Goal: Transaction & Acquisition: Purchase product/service

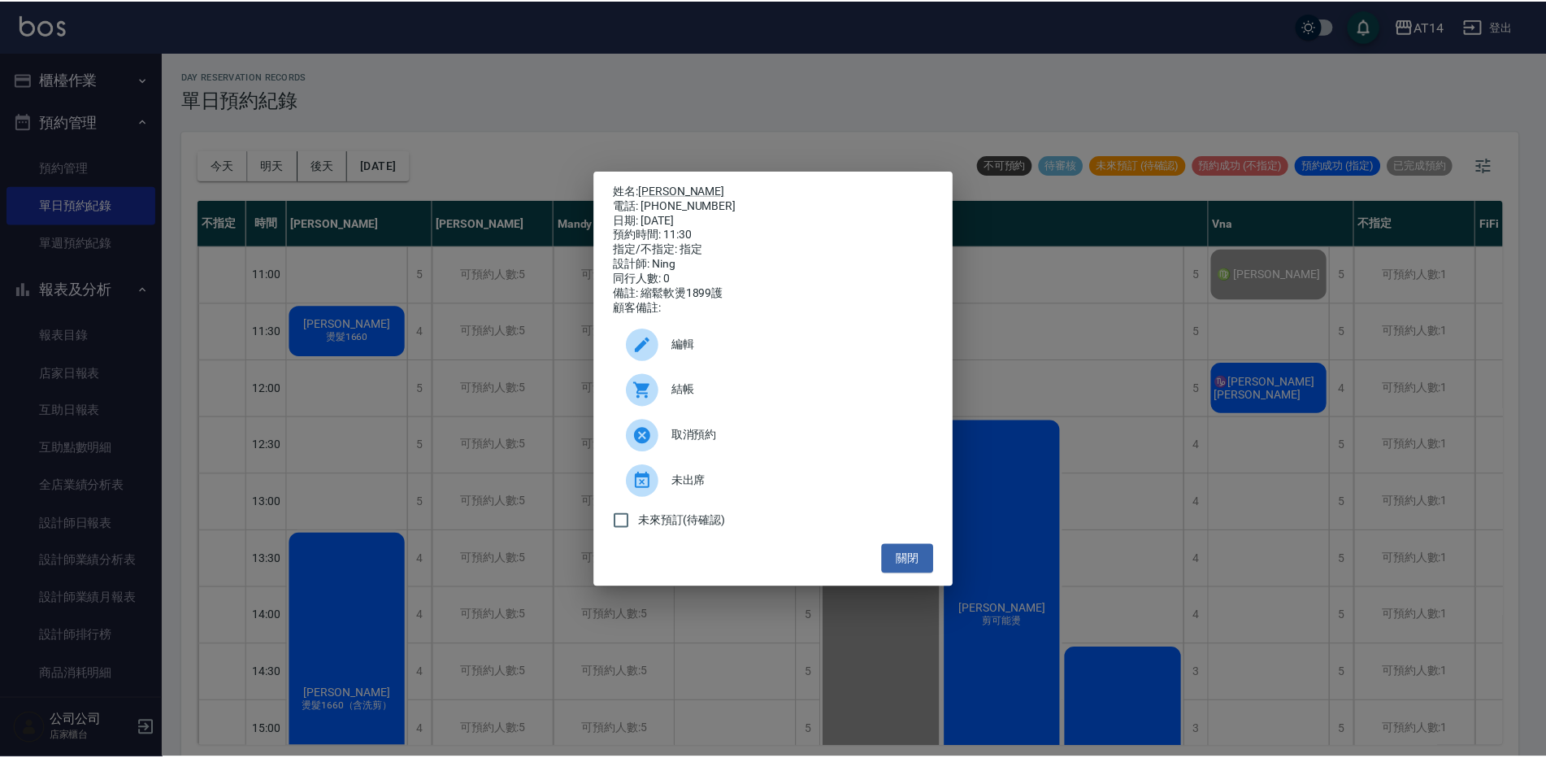
scroll to position [5, 0]
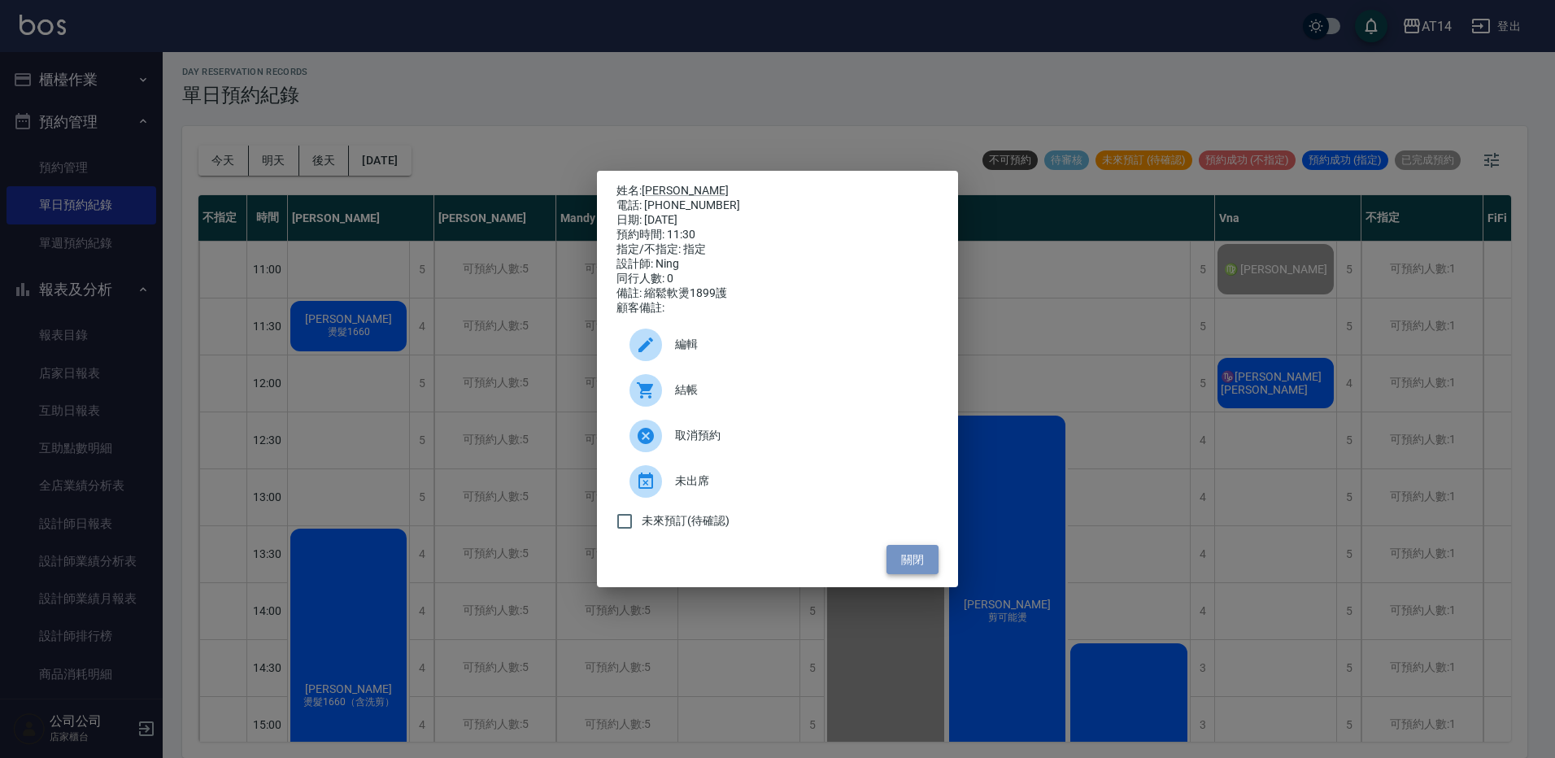
click at [926, 559] on button "關閉" at bounding box center [912, 560] width 52 height 30
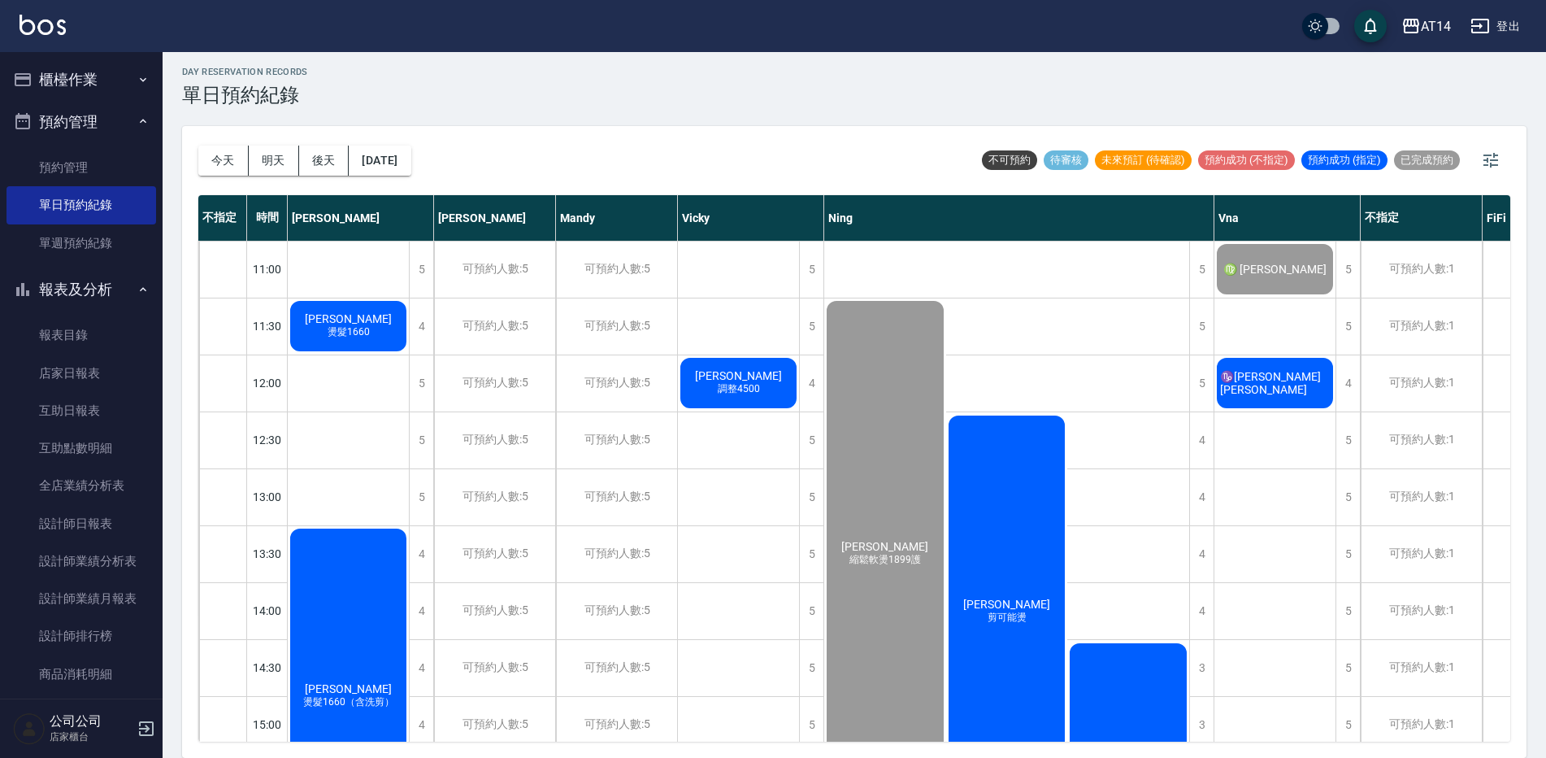
click at [993, 562] on div "丁霈瑜 剪可能燙" at bounding box center [1007, 611] width 122 height 397
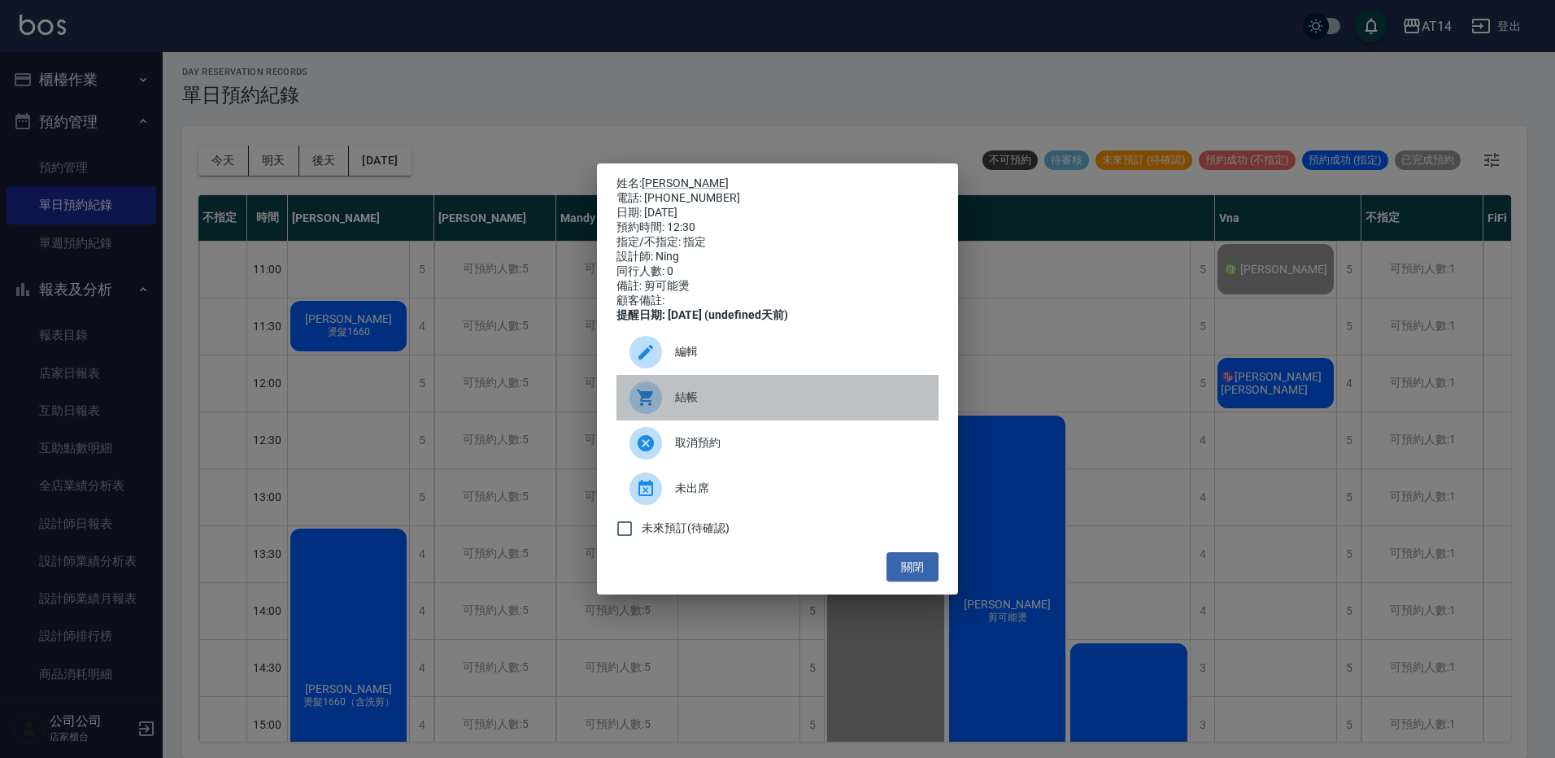
click at [776, 406] on span "結帳" at bounding box center [800, 397] width 250 height 17
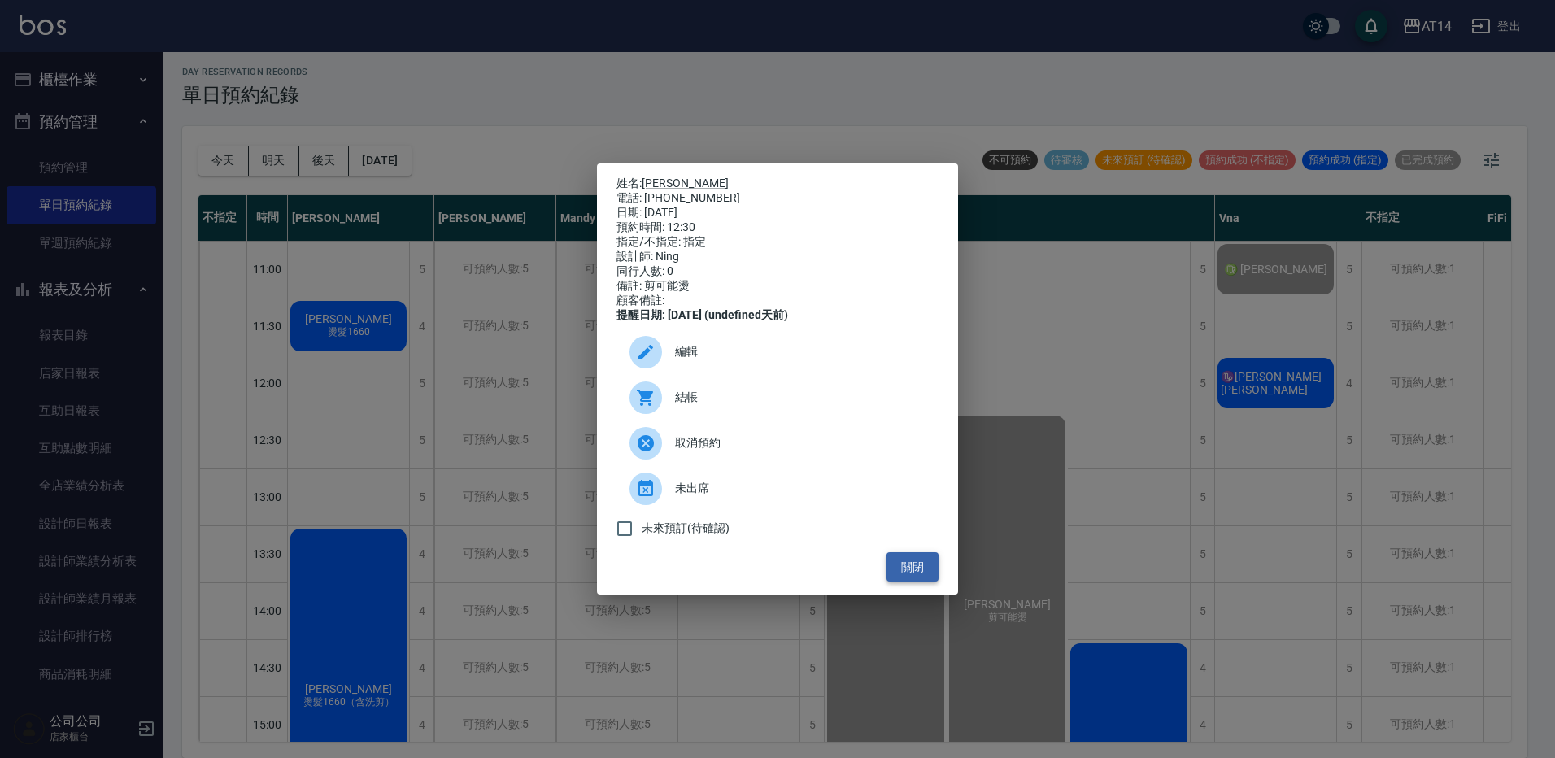
click at [905, 575] on button "關閉" at bounding box center [912, 567] width 52 height 30
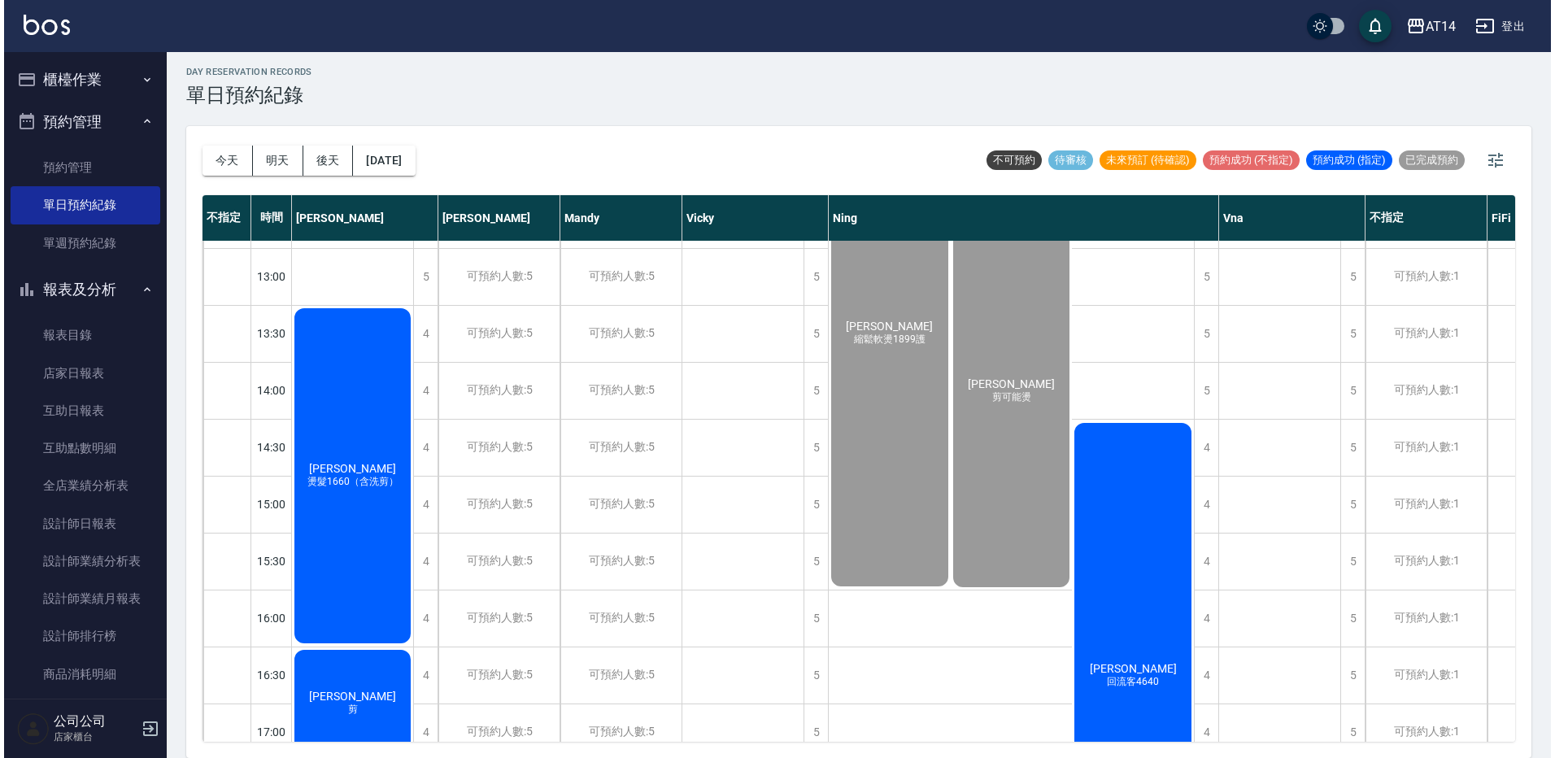
scroll to position [244, 0]
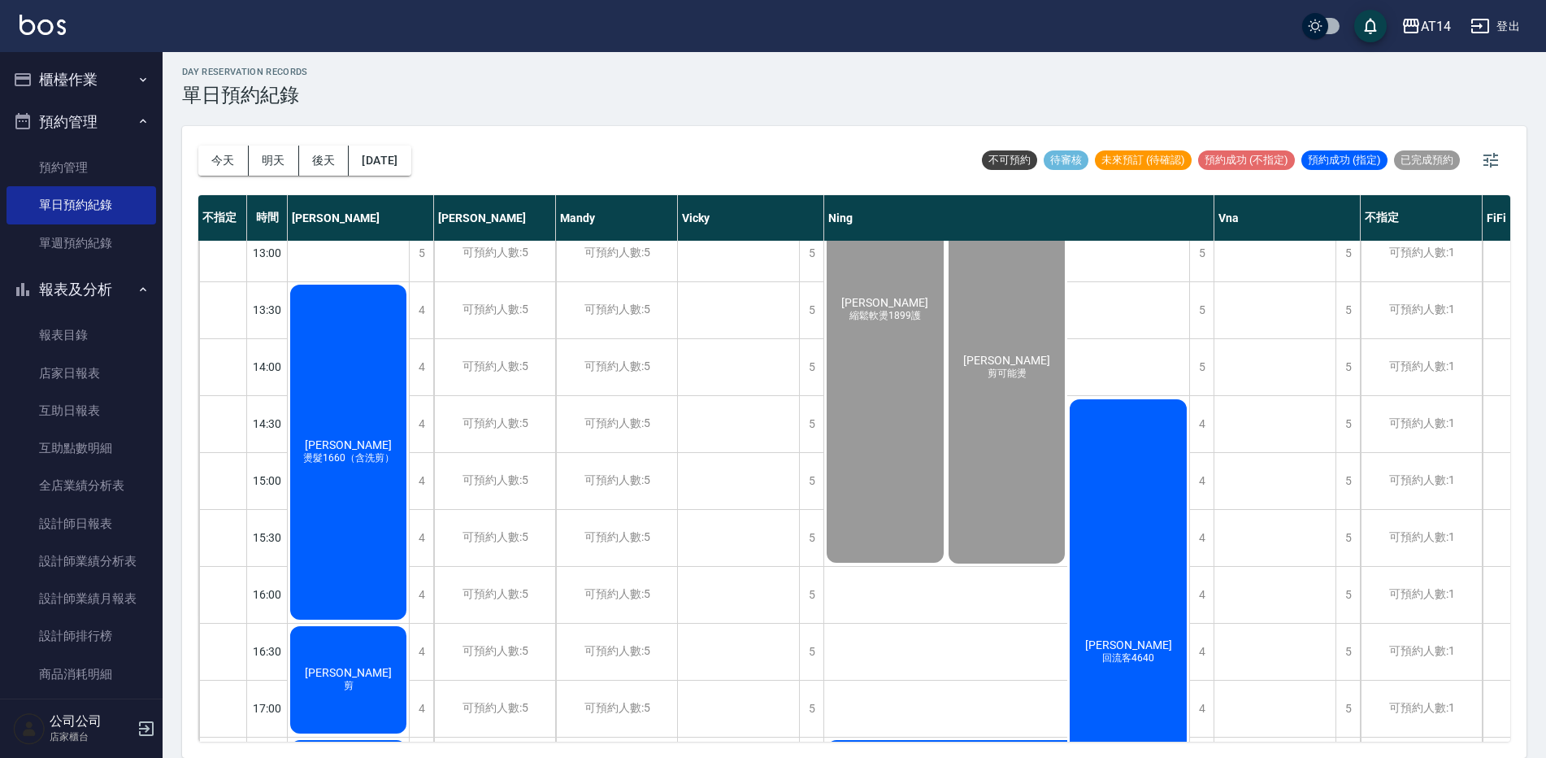
click at [1134, 568] on div "廖姸禎 回流客4640" at bounding box center [1129, 652] width 122 height 511
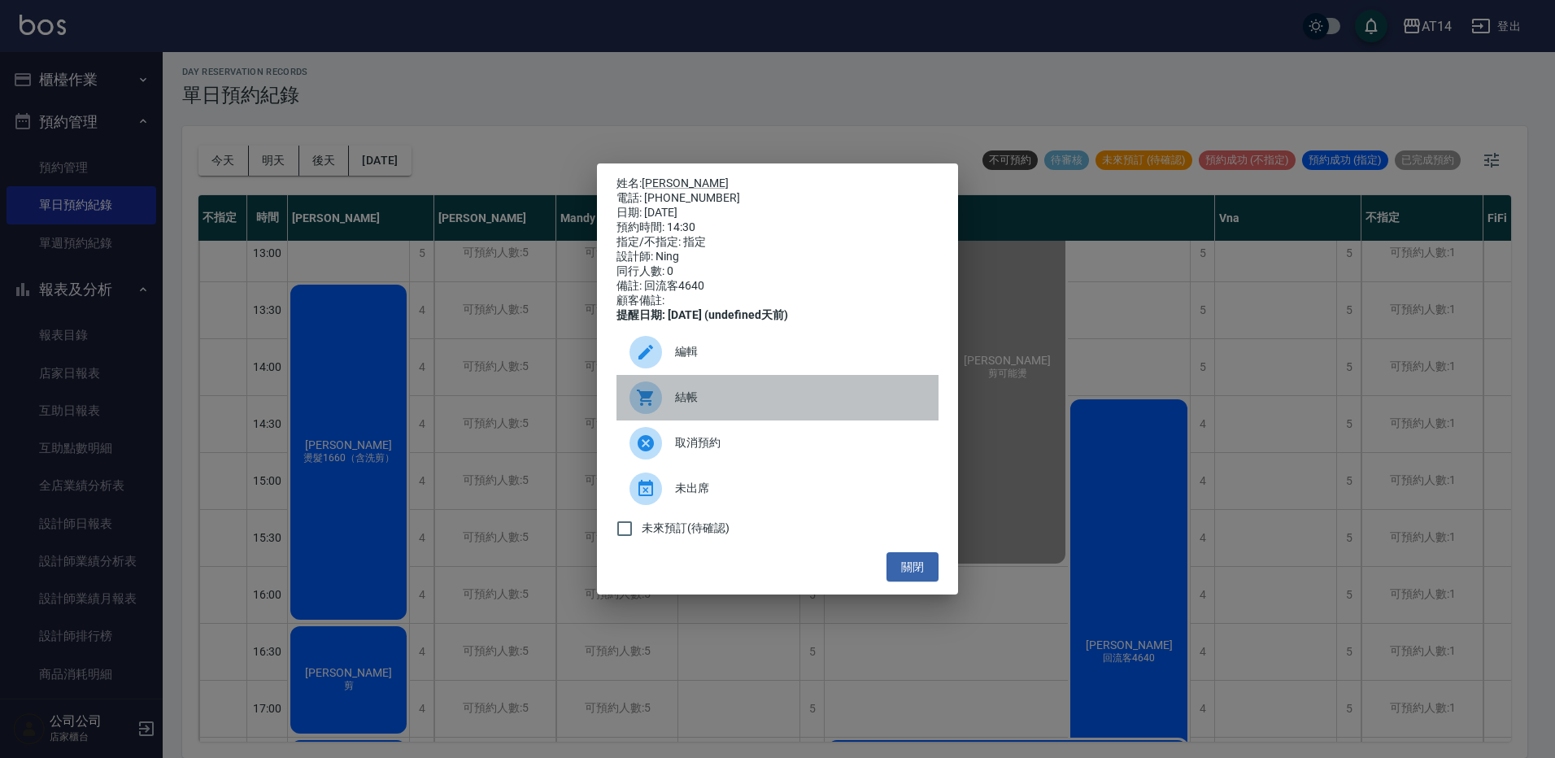
click at [809, 406] on span "結帳" at bounding box center [800, 397] width 250 height 17
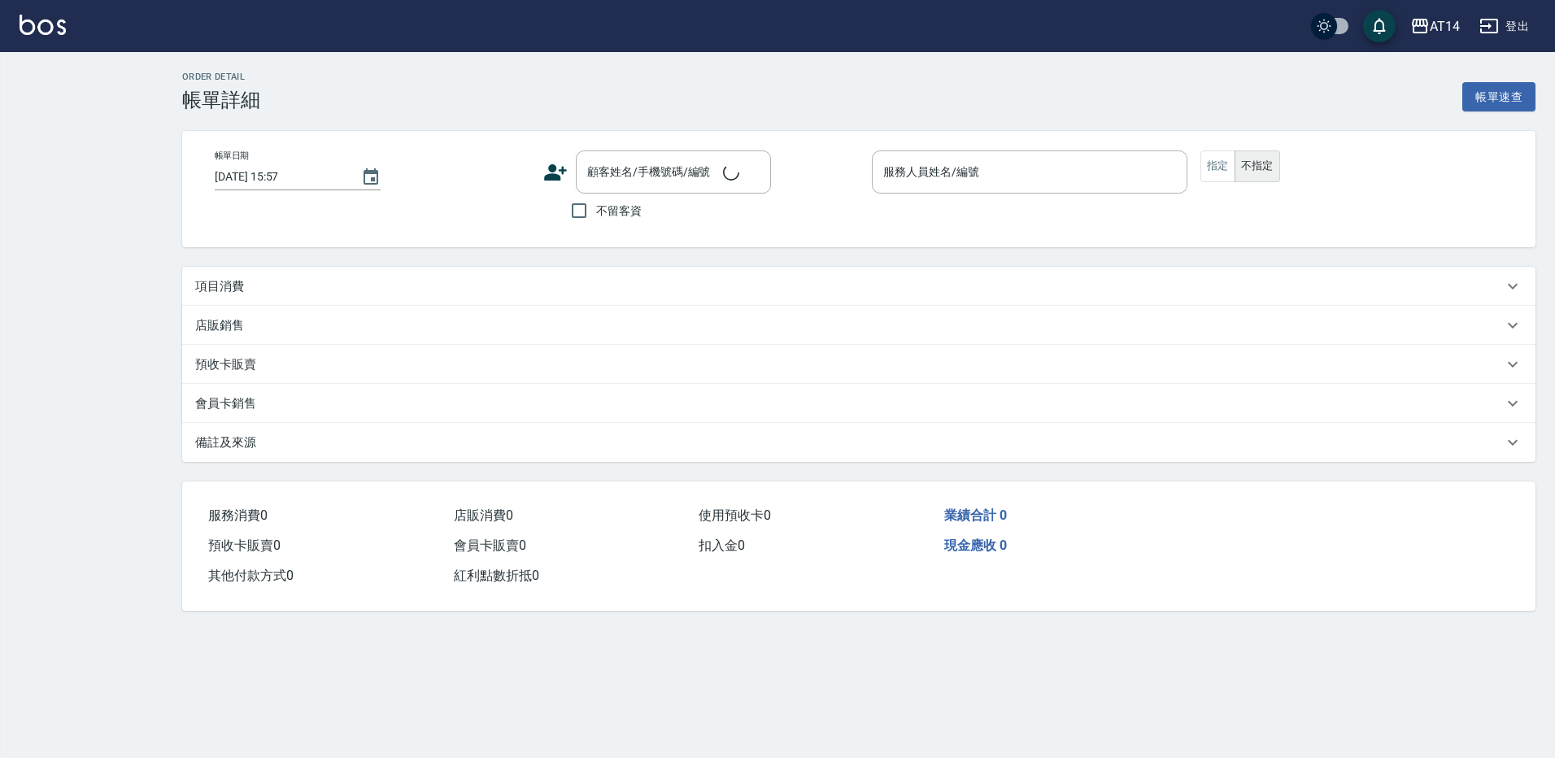
type input "[DATE] 12:30"
type input "Ning-19"
type input "剪可能燙"
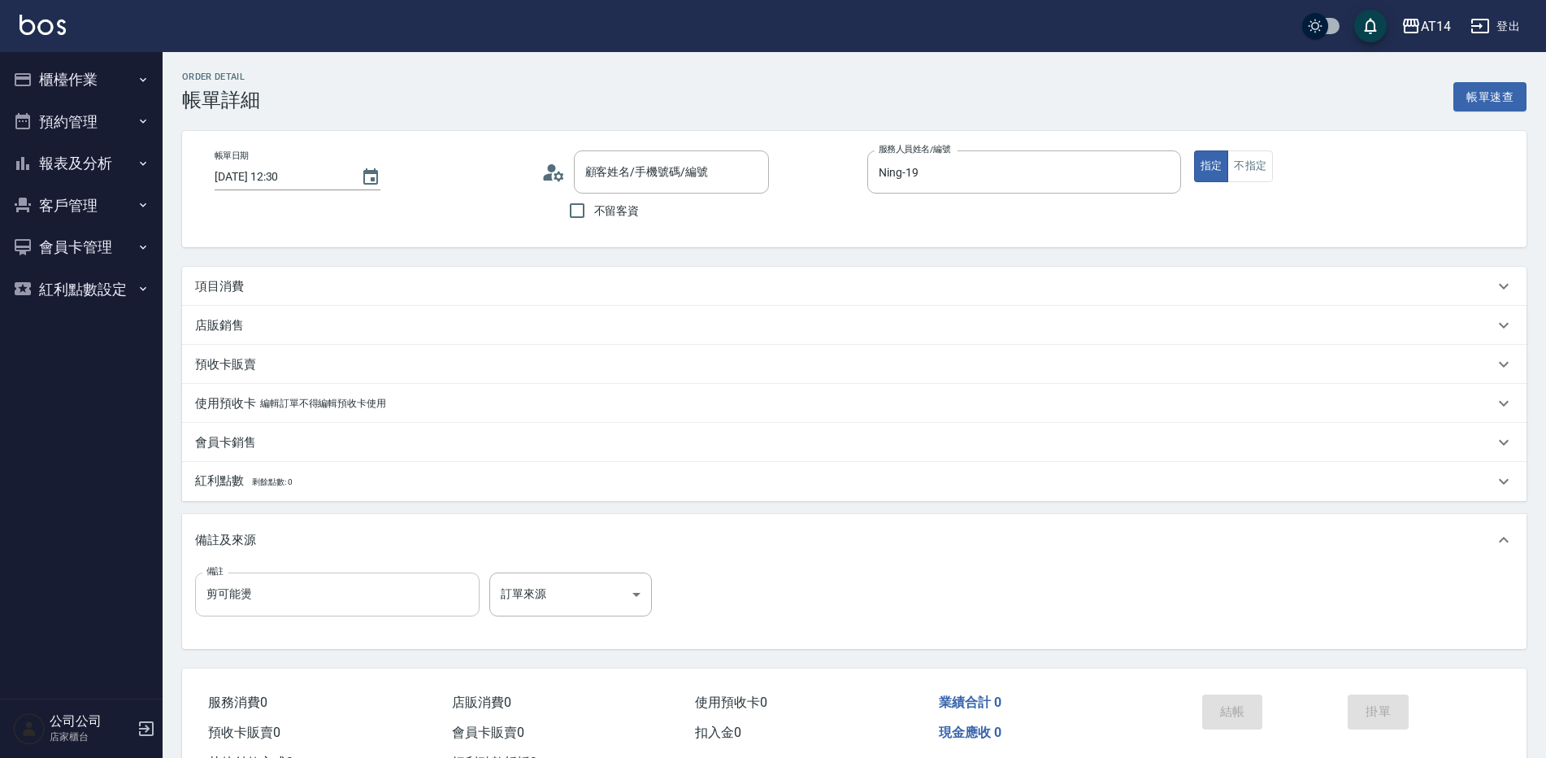
type input "丁霈瑜/0965277094/null"
drag, startPoint x: 290, startPoint y: 593, endPoint x: 175, endPoint y: 594, distance: 115.5
click at [173, 594] on div "Order detail 帳單詳細 帳單速查 帳單日期 2025/08/16 12:30 顧客姓名/手機號碼/編號 丁霈瑜/0965277094/null 顧…" at bounding box center [855, 434] width 1384 height 765
click at [583, 604] on body "AT14 登出 櫃檯作業 打帳單 帳單列表 掛單列表 現金收支登錄 材料自購登錄 每日結帳 排班表 掃碼打卡 預約管理 預約管理 單日預約紀錄 單週預約紀錄 …" at bounding box center [773, 408] width 1546 height 817
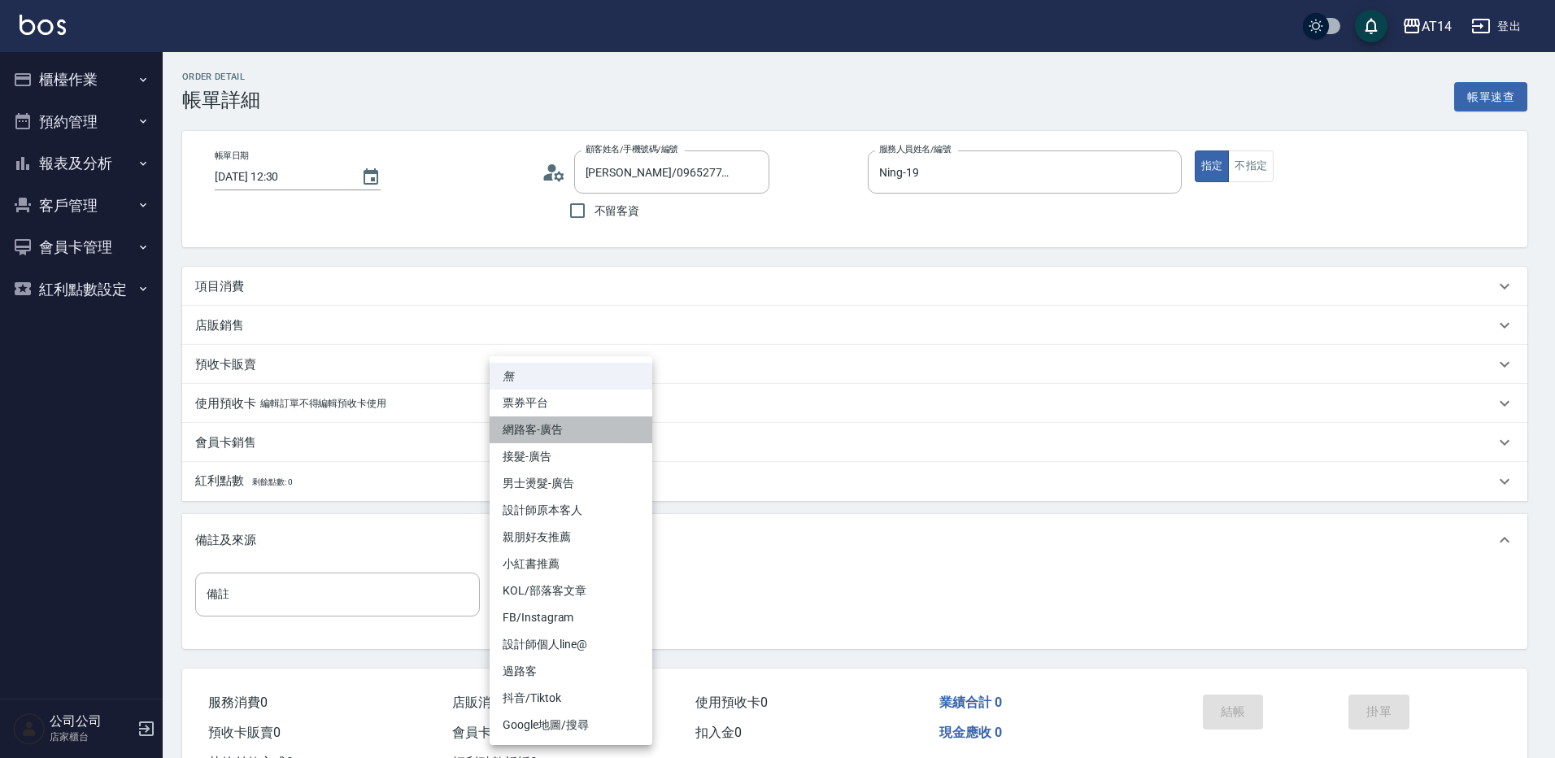
click at [611, 436] on li "網路客-廣告" at bounding box center [570, 429] width 163 height 27
type input "網路客-廣告"
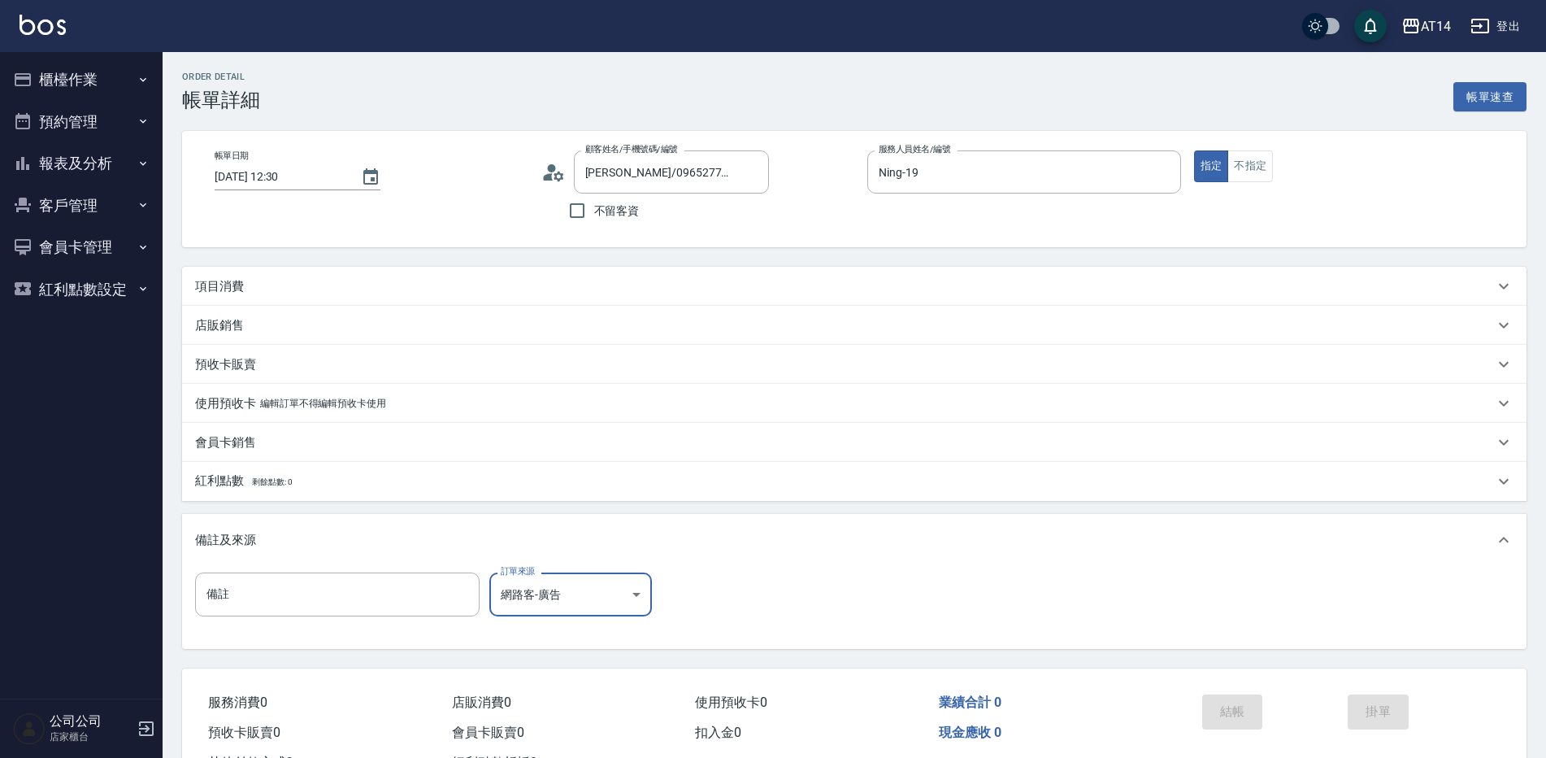
click at [411, 286] on div "項目消費" at bounding box center [844, 286] width 1299 height 17
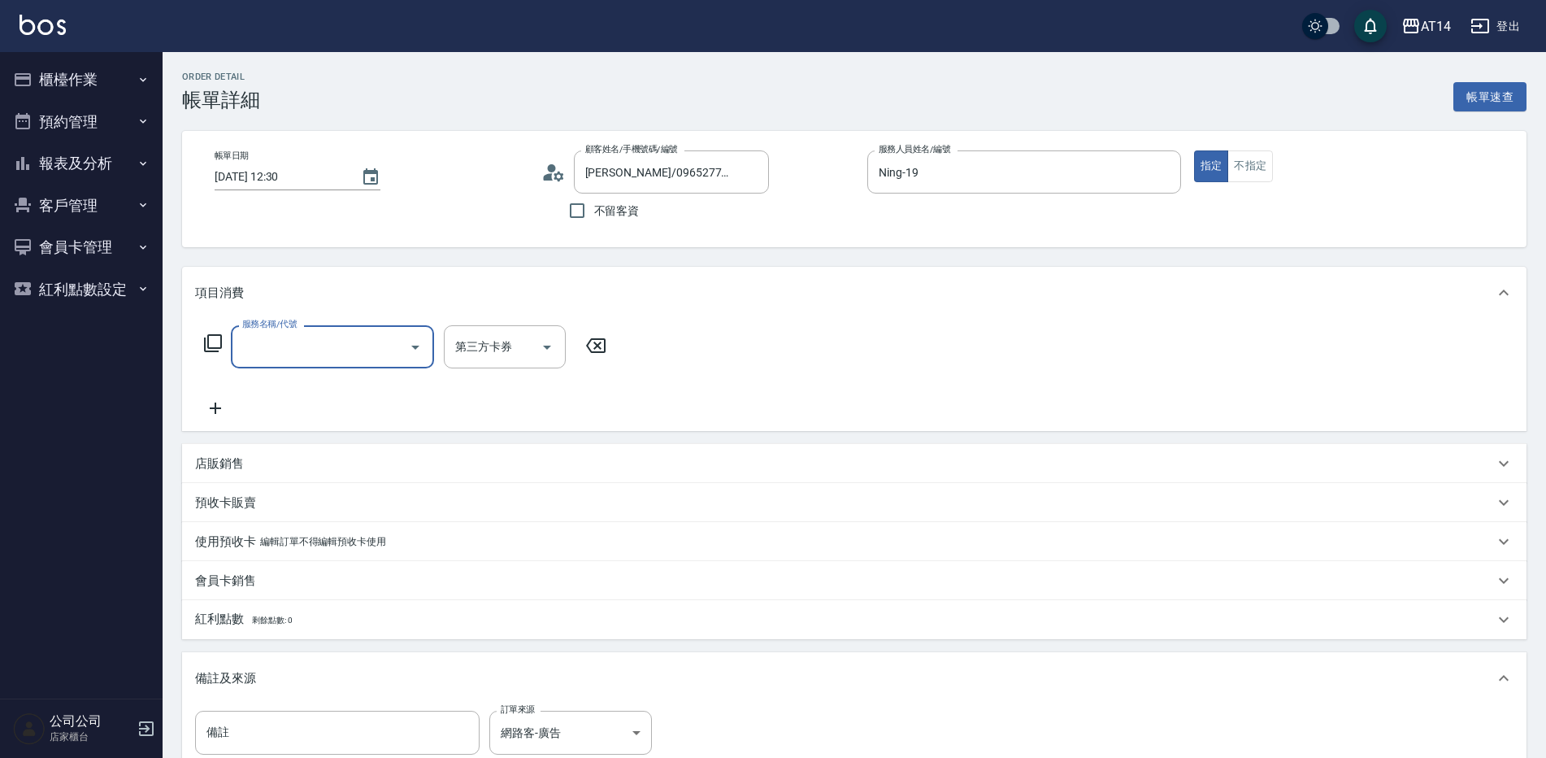
click at [359, 354] on input "服務名稱/代號" at bounding box center [320, 347] width 164 height 28
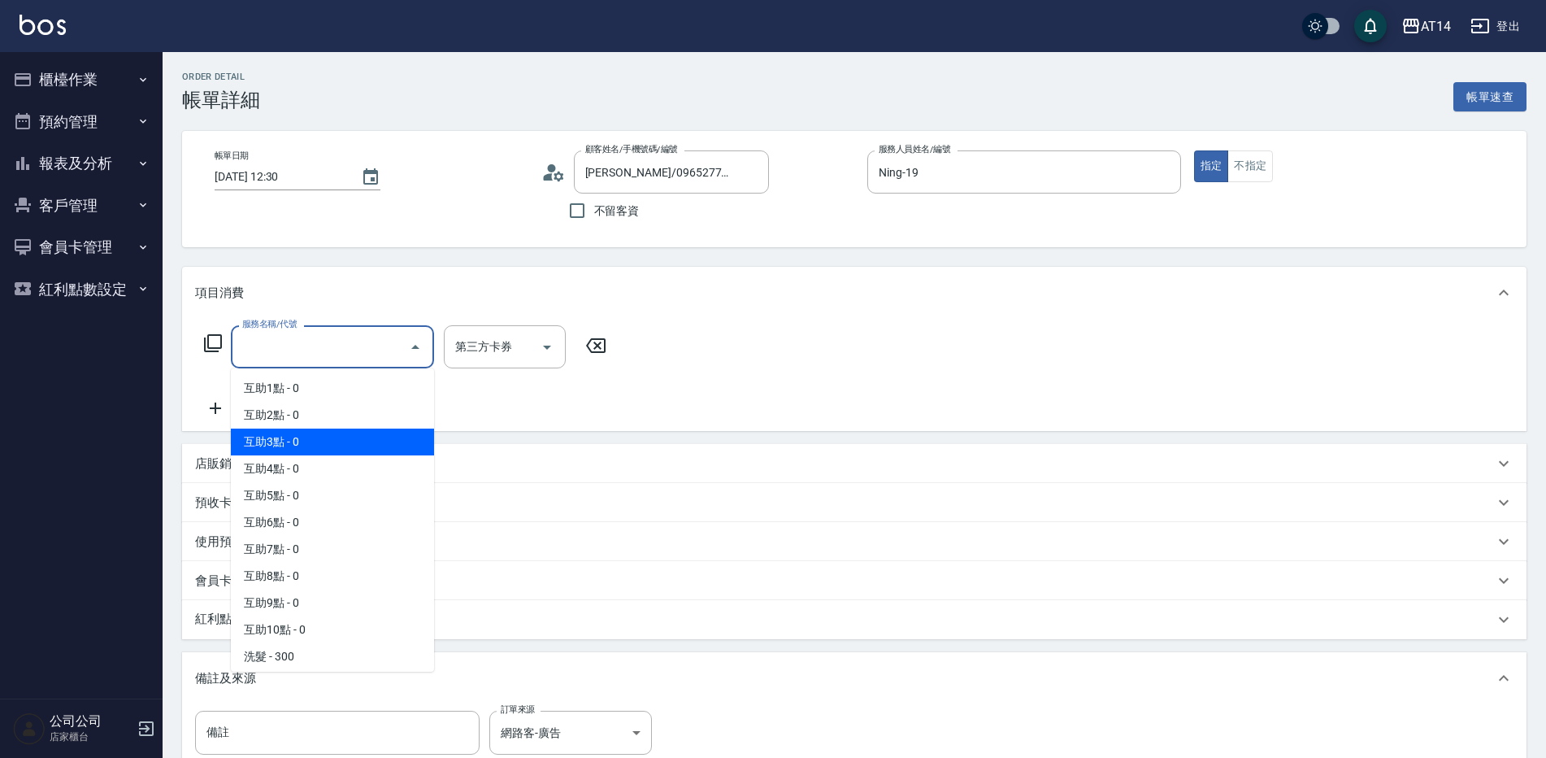
click at [333, 440] on span "互助3點 - 0" at bounding box center [332, 441] width 203 height 27
type input "互助3點(003)"
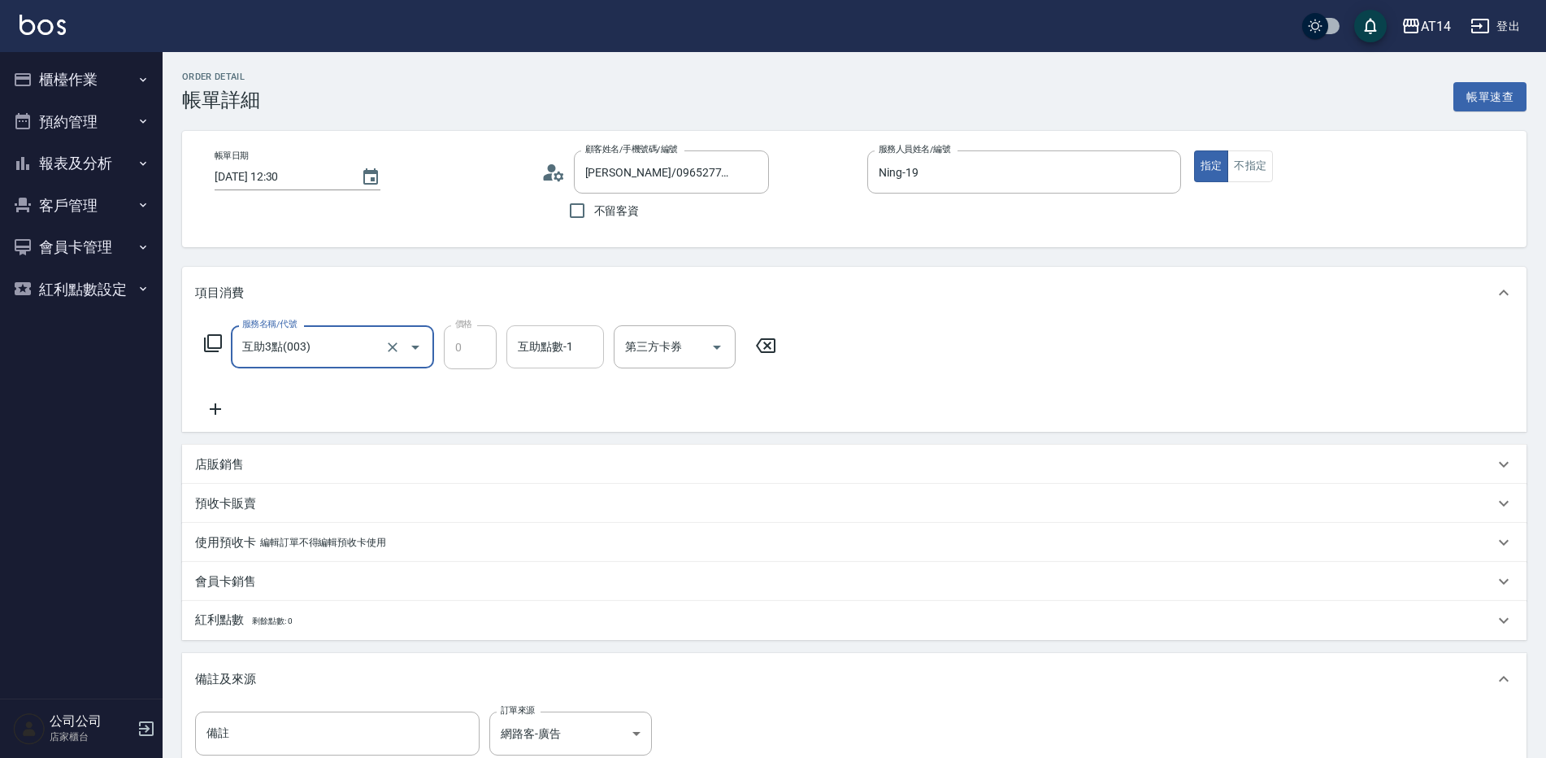
click at [550, 339] on div "互助點數-1 互助點數-1" at bounding box center [556, 346] width 98 height 43
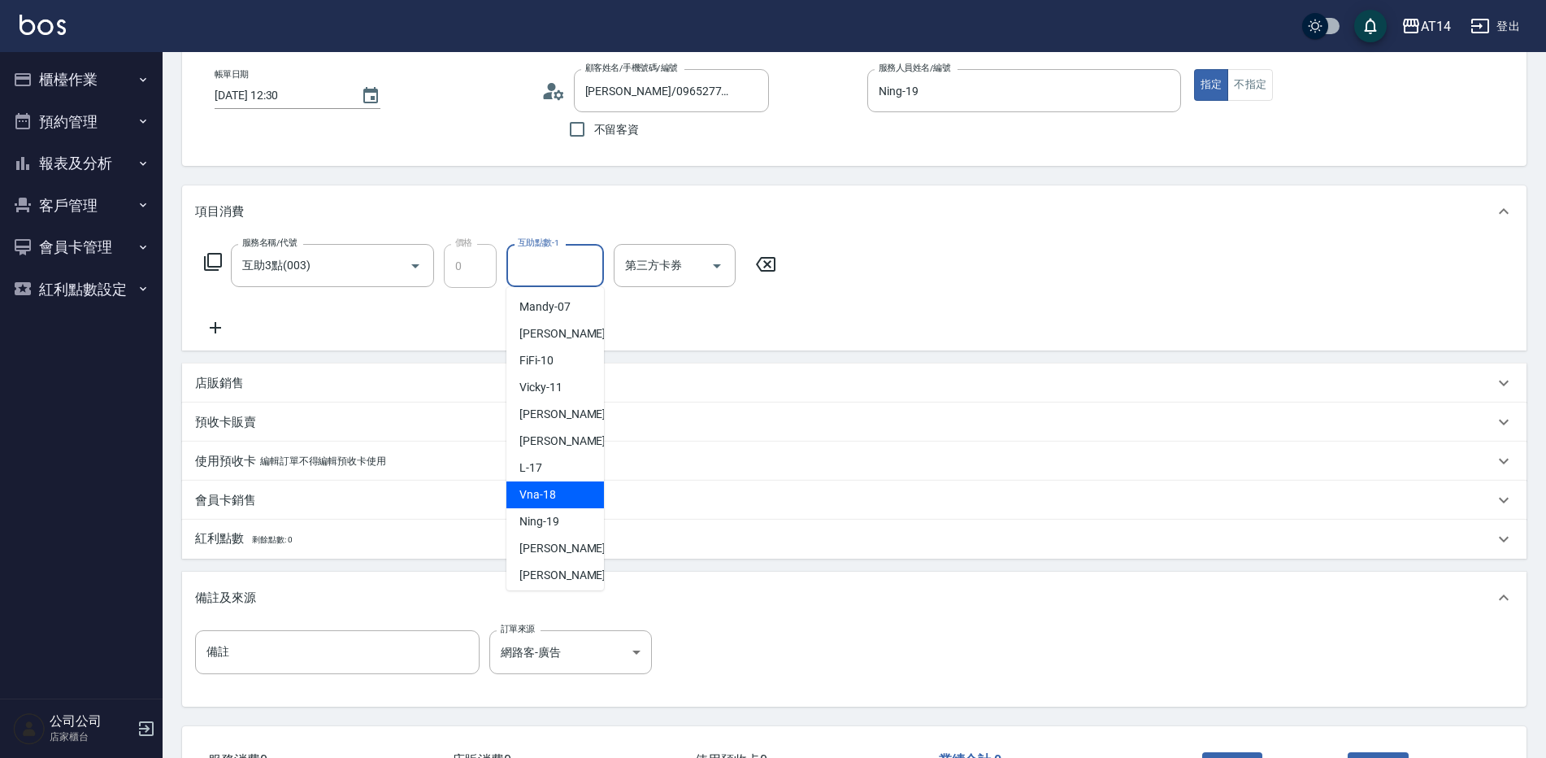
scroll to position [246, 0]
click at [560, 494] on span "楊明月 -63" at bounding box center [571, 489] width 102 height 17
type input "楊明月-63"
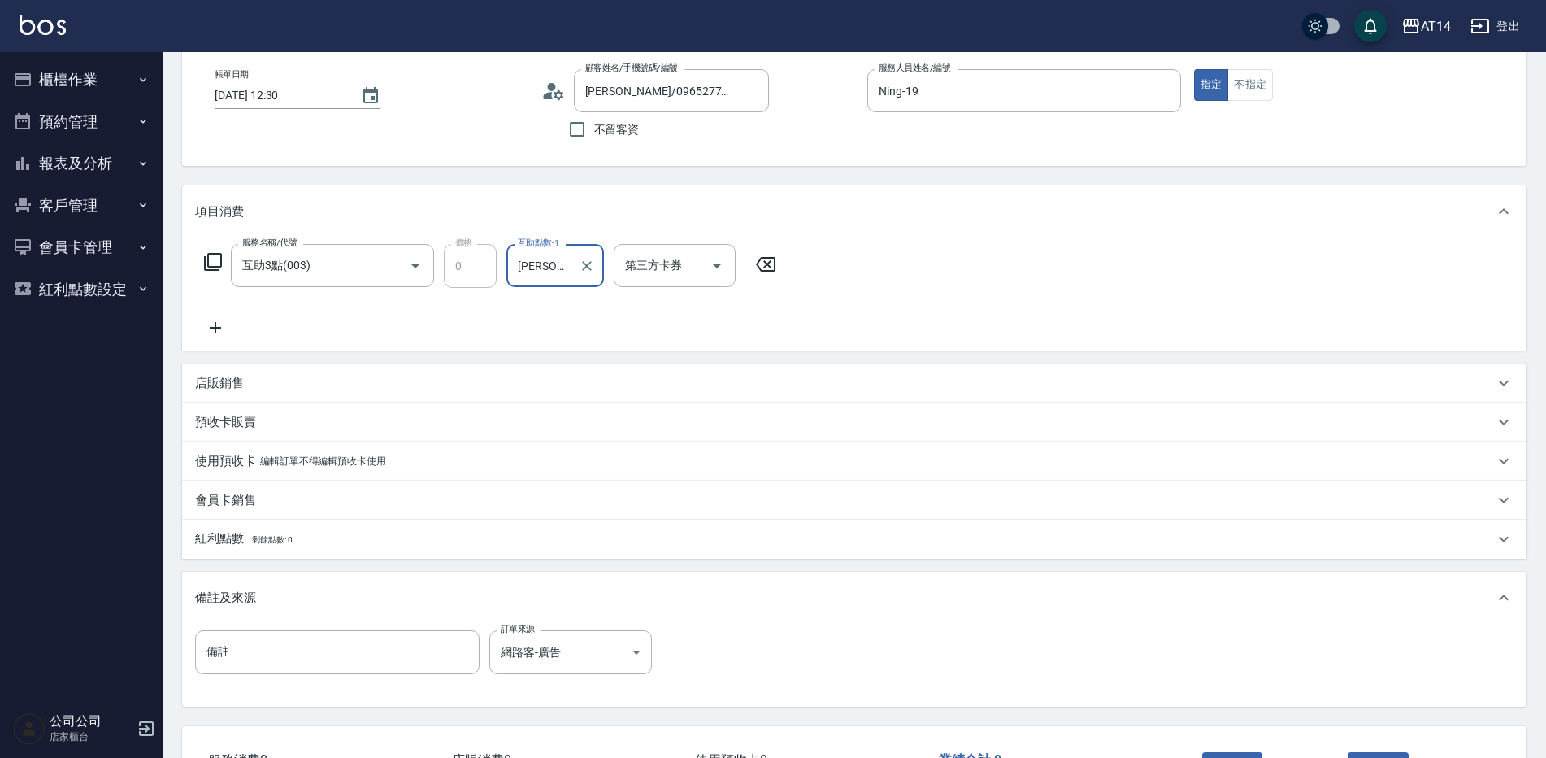
click at [224, 324] on icon at bounding box center [215, 328] width 41 height 20
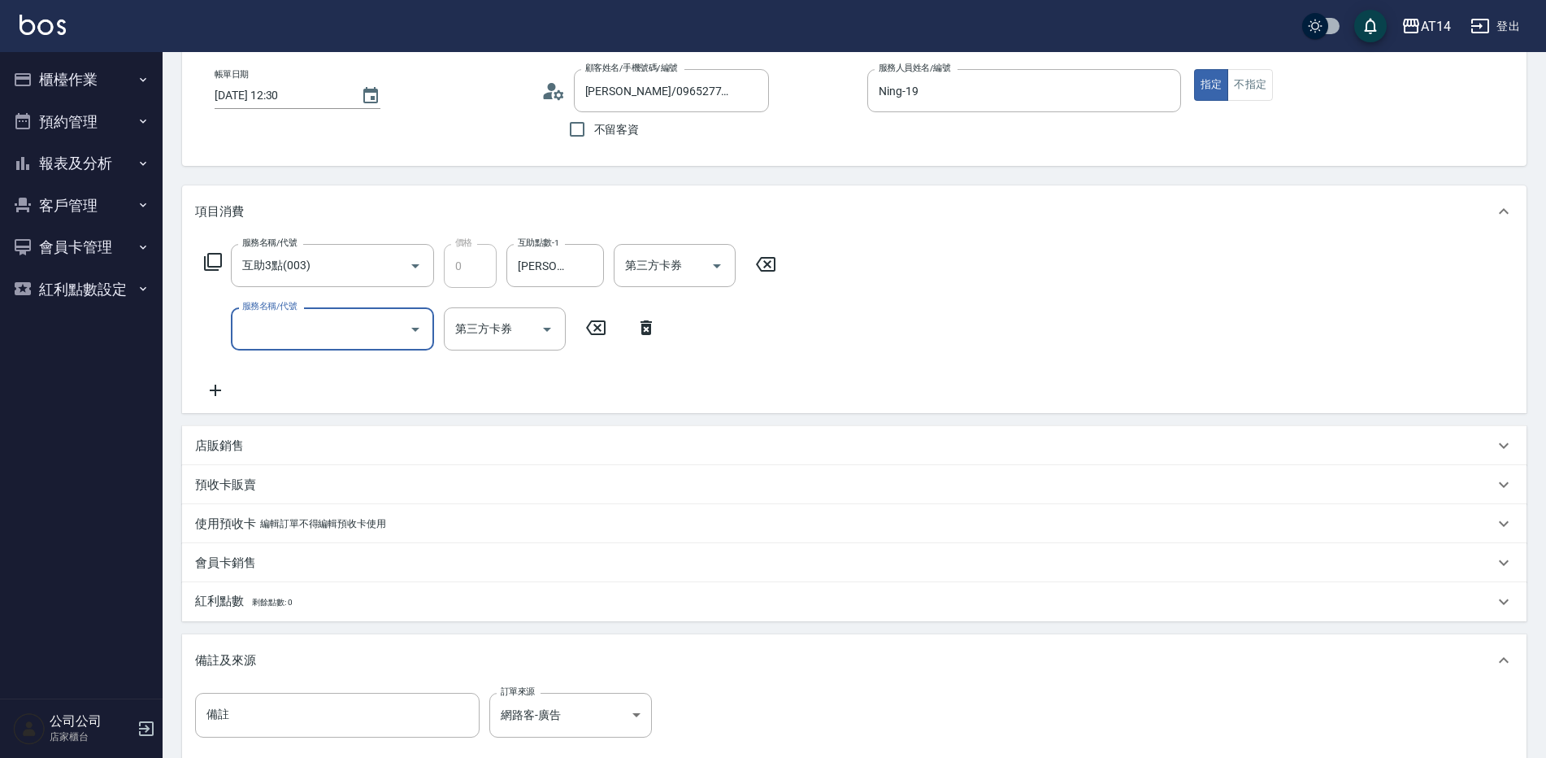
click at [262, 322] on input "服務名稱/代號" at bounding box center [320, 329] width 164 height 28
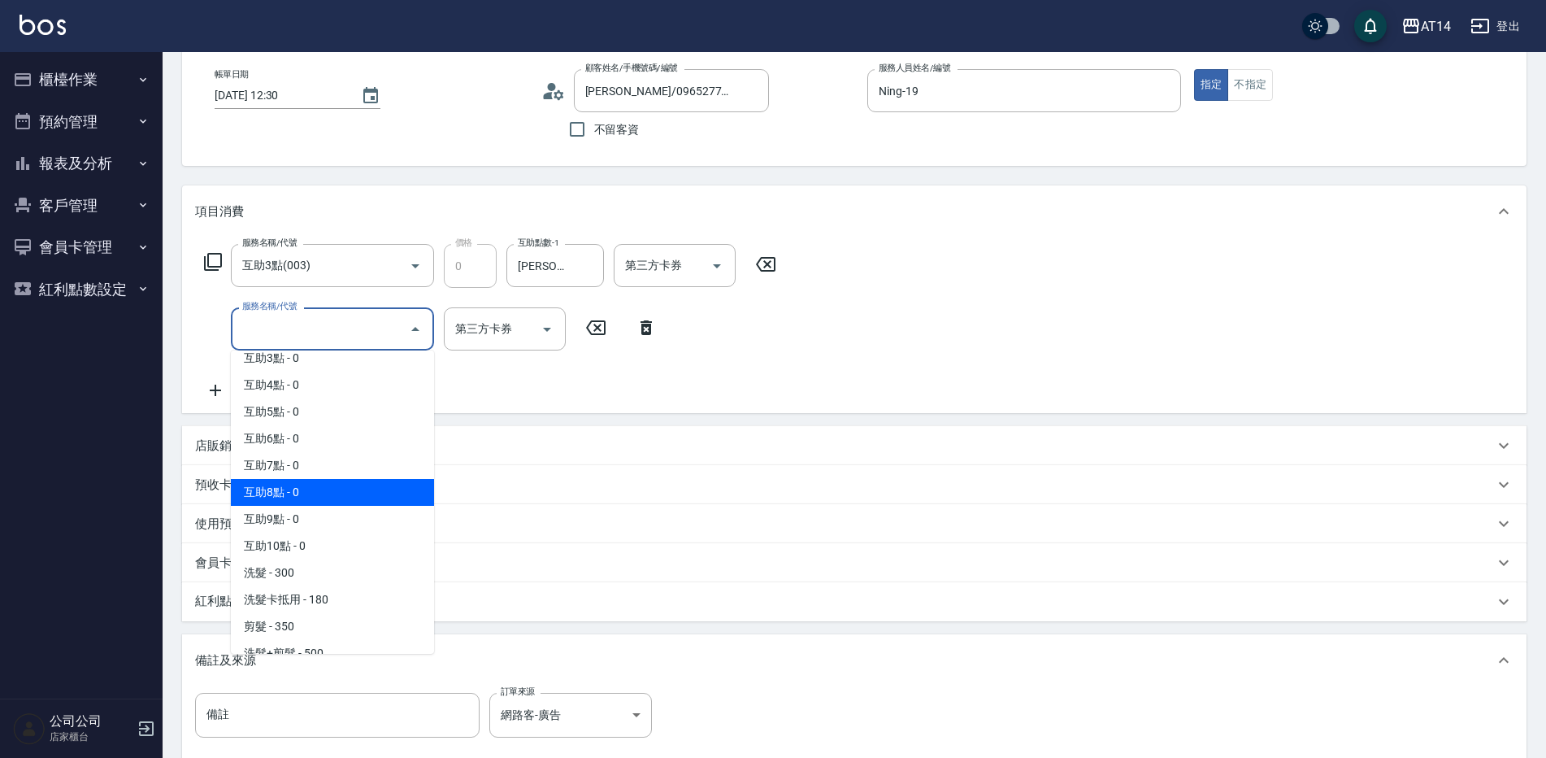
scroll to position [325, 0]
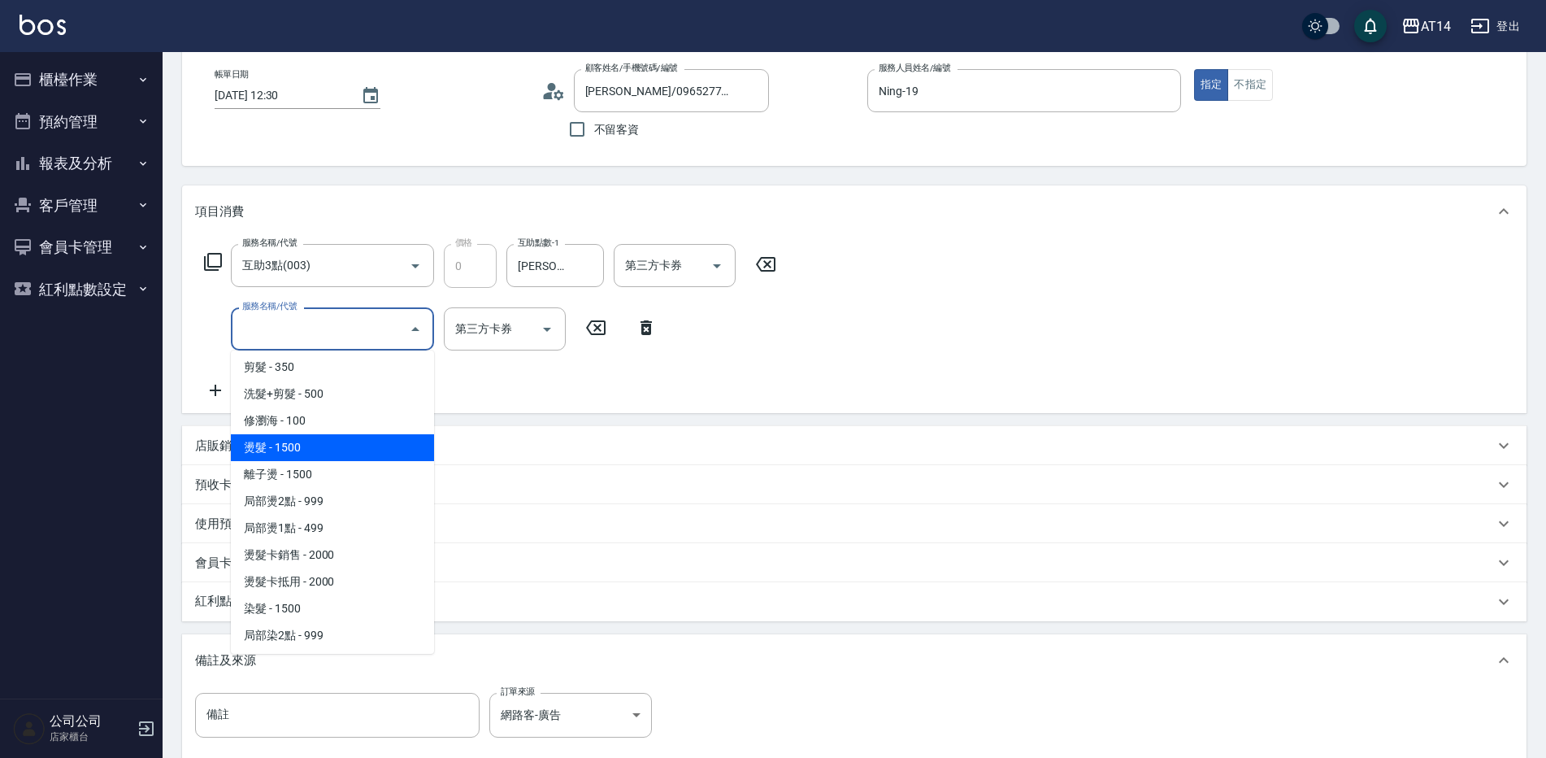
click at [335, 439] on span "燙髮 - 1500" at bounding box center [332, 447] width 203 height 27
type input "3"
type input "燙髮(031)"
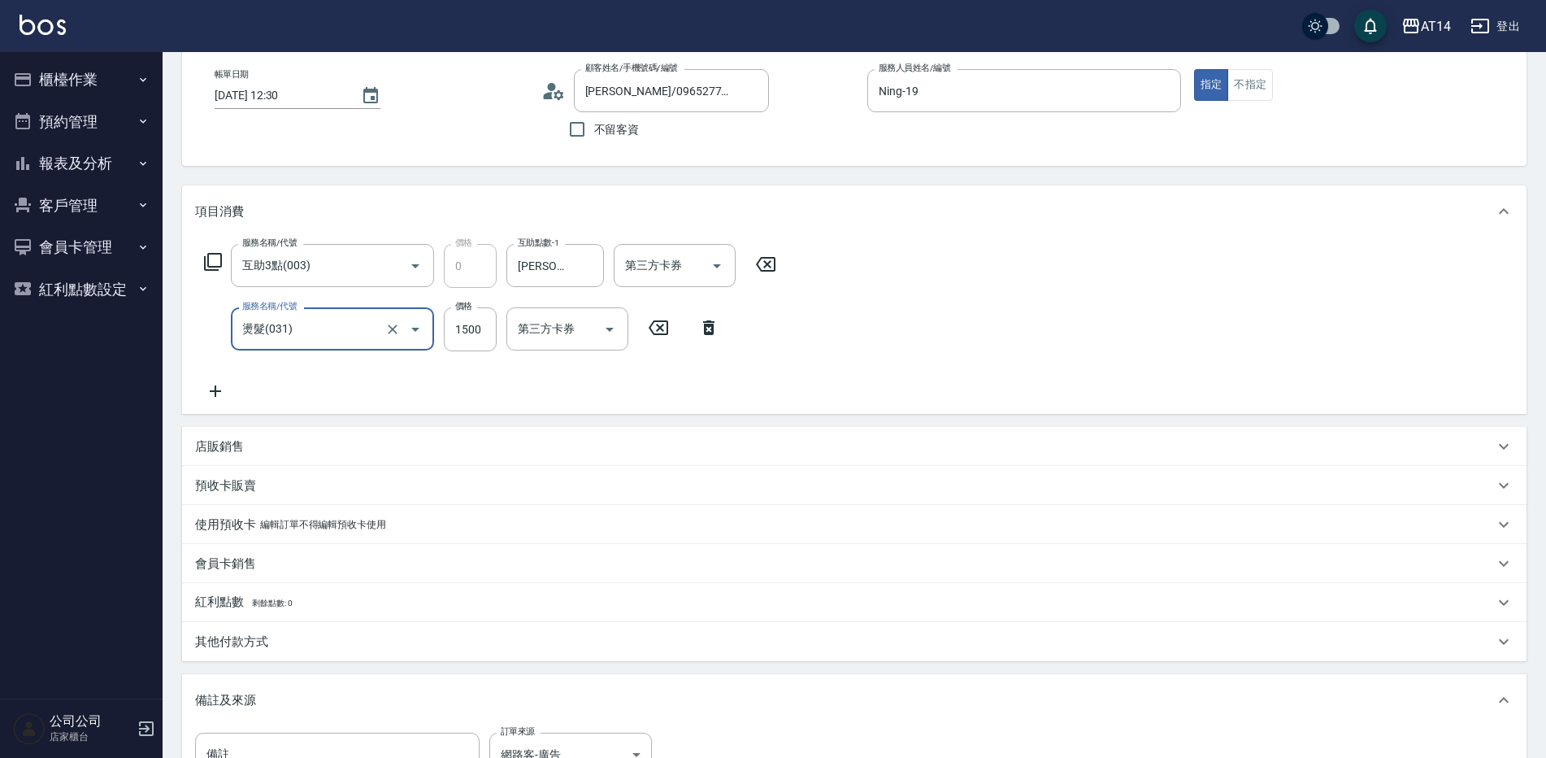
click at [212, 391] on icon at bounding box center [215, 390] width 11 height 11
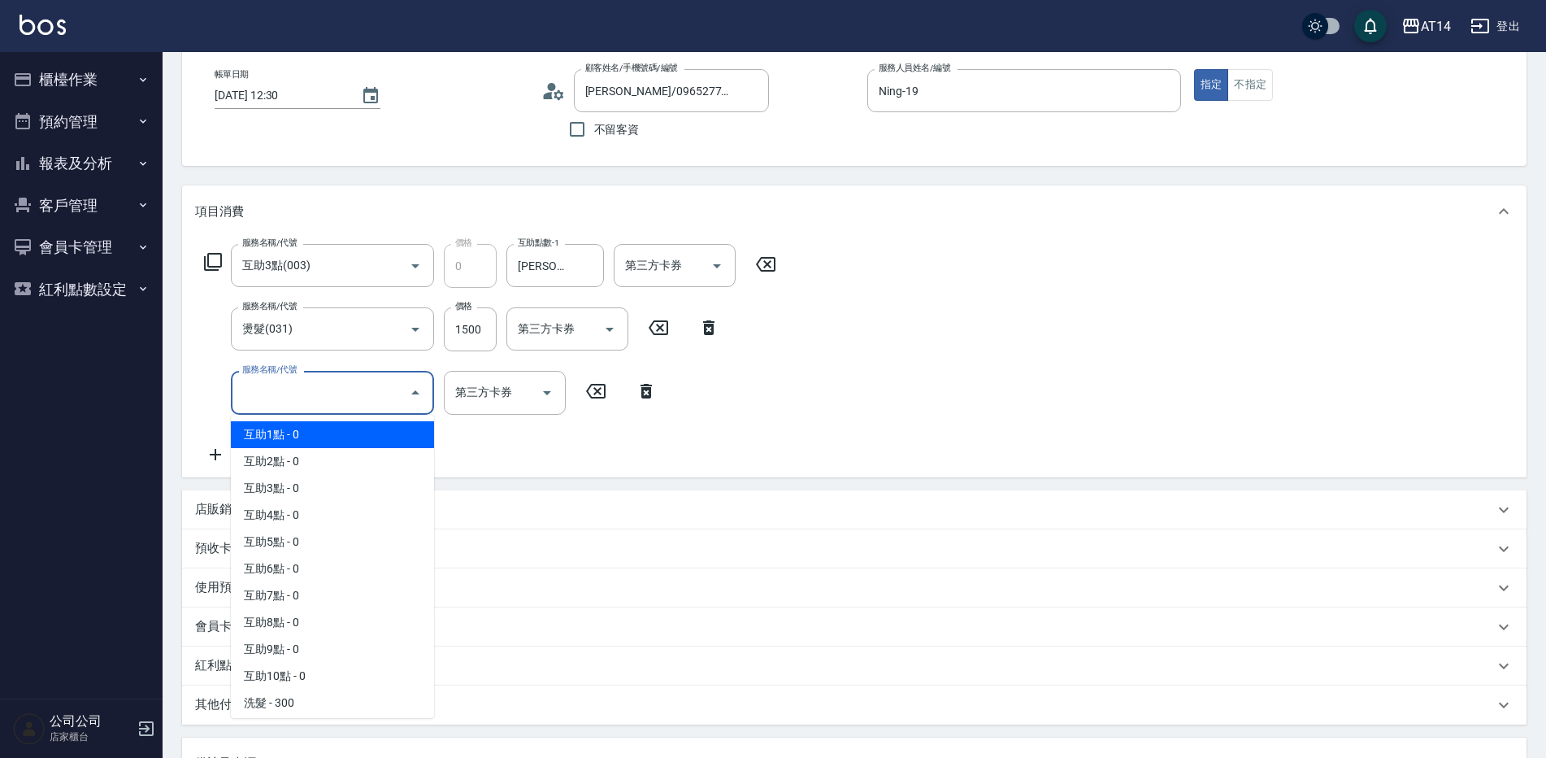
click at [258, 391] on input "服務名稱/代號" at bounding box center [320, 392] width 164 height 28
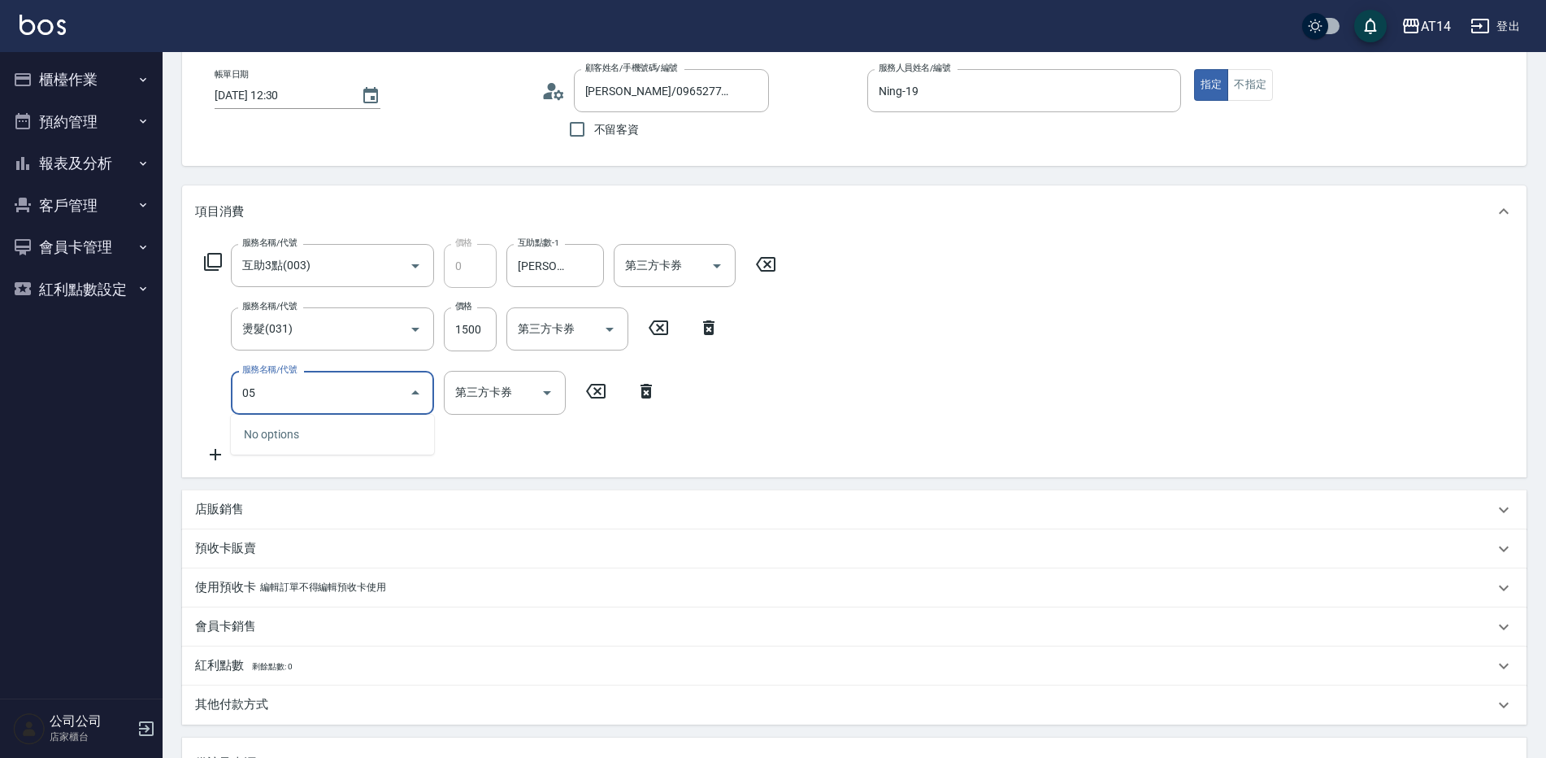
type input "051"
type input "5"
type input "護髮(051)"
click at [463, 405] on input "1000" at bounding box center [470, 393] width 53 height 44
type input "2"
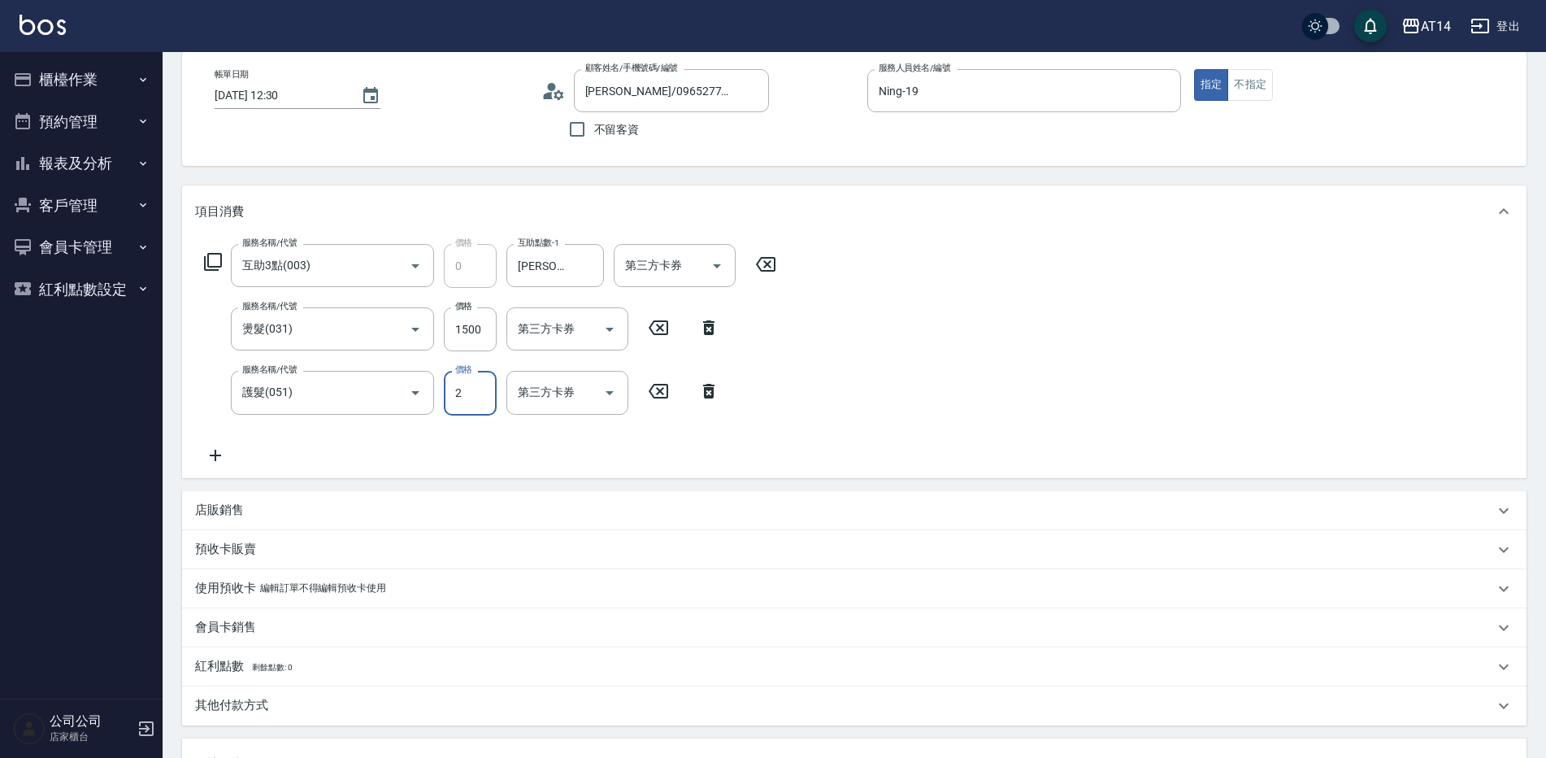
type input "3"
type input "2300"
type input "8"
type input "2300"
click at [468, 335] on input "1500" at bounding box center [470, 329] width 53 height 44
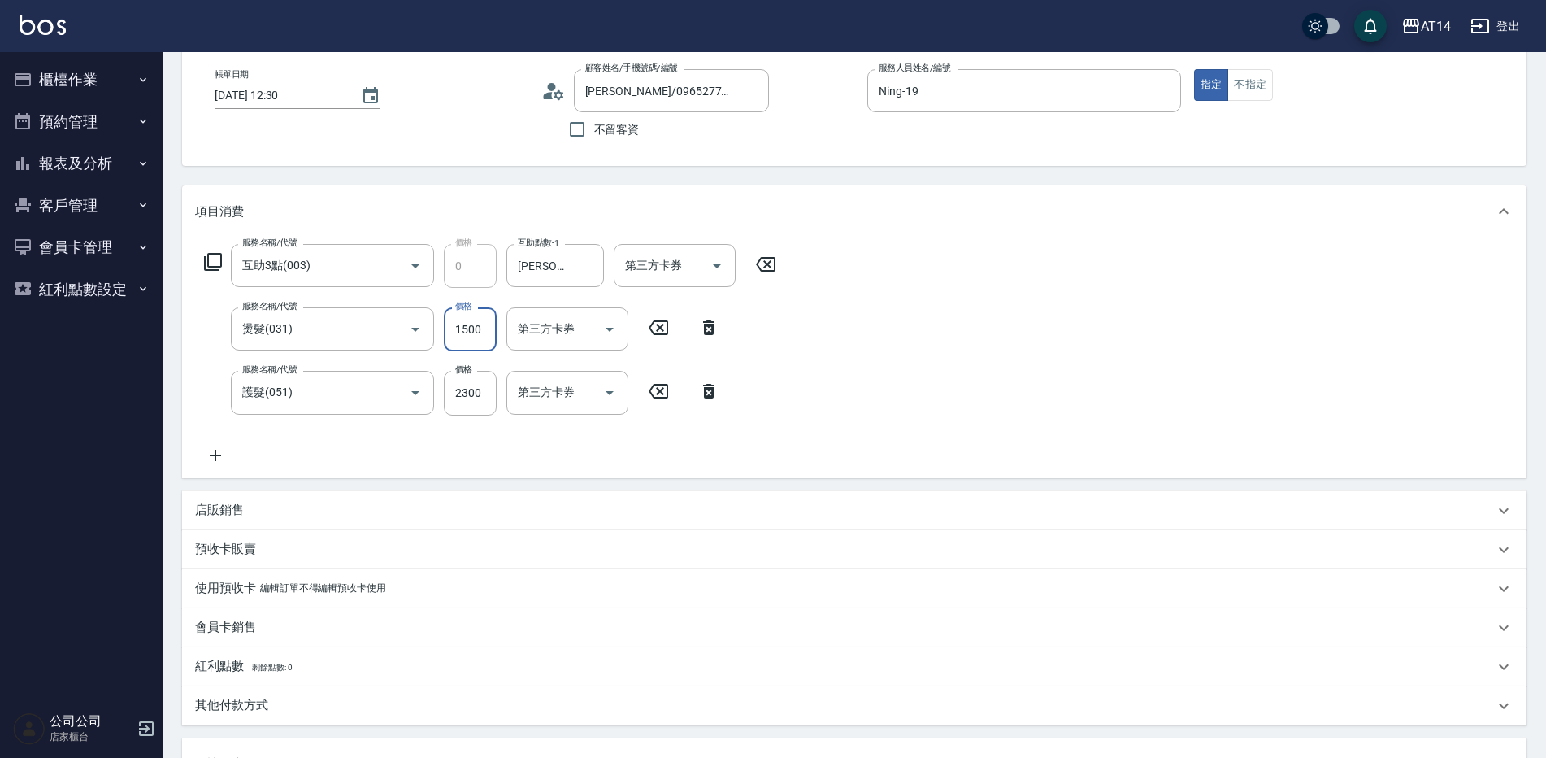
type input "1"
type input "5"
type input "1299"
type input "7"
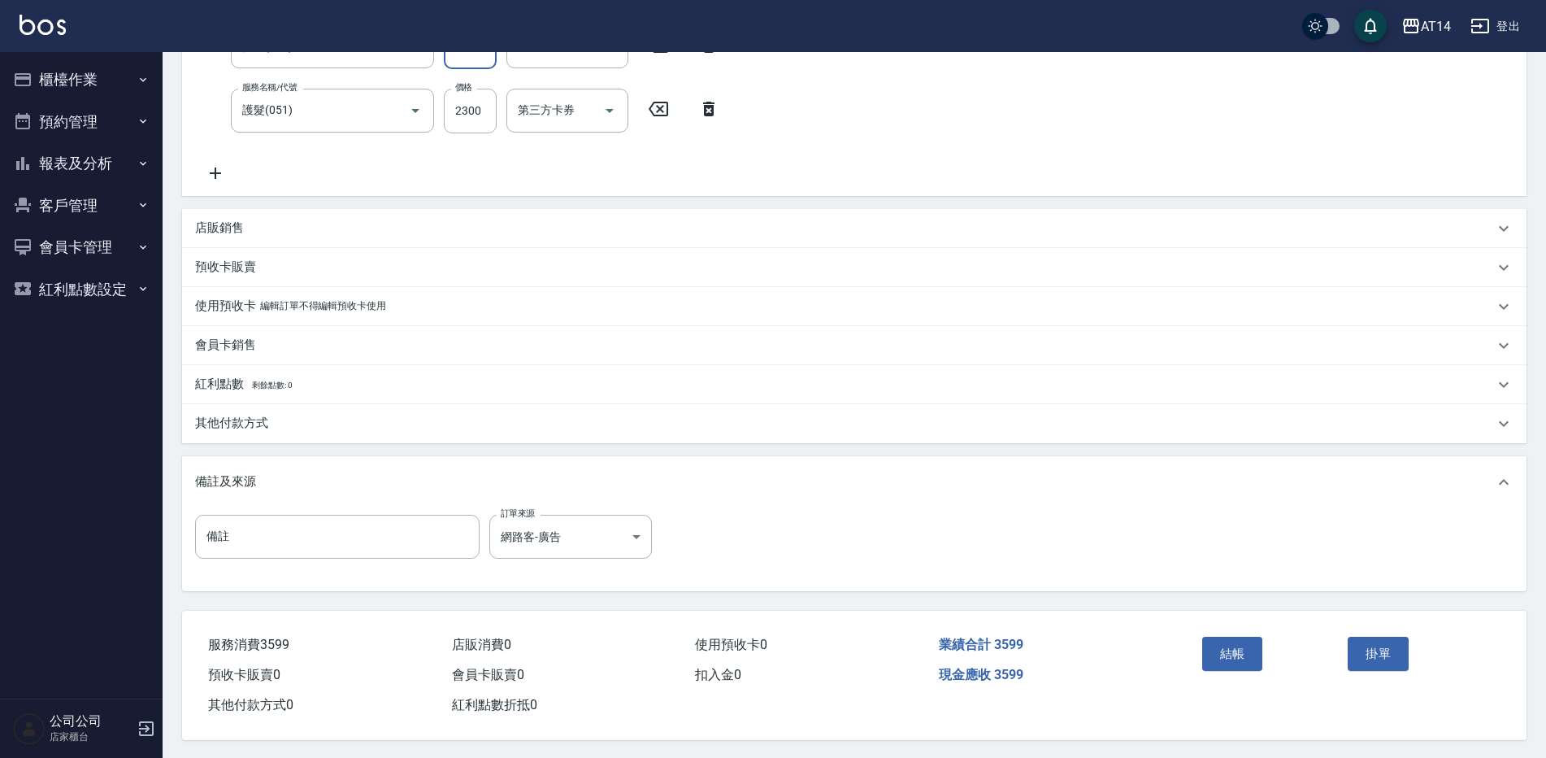
scroll to position [372, 0]
type input "1299"
click at [318, 413] on div "其他付款方式" at bounding box center [844, 421] width 1299 height 17
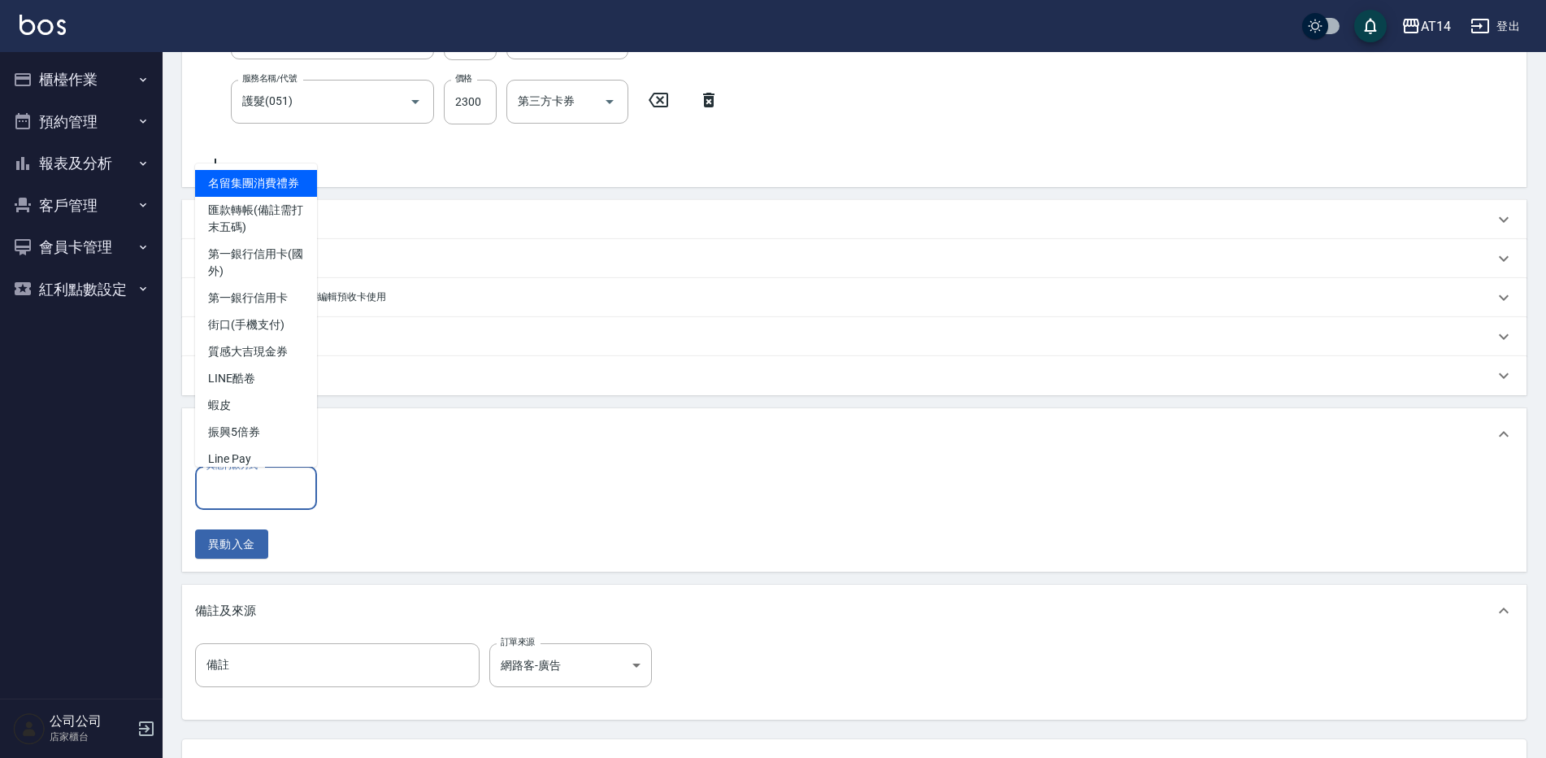
click at [280, 481] on input "其他付款方式" at bounding box center [255, 488] width 107 height 28
click at [253, 241] on span "匯款轉帳(備註需打末五碼)" at bounding box center [256, 219] width 122 height 44
type input "匯款轉帳(備註需打末五碼)"
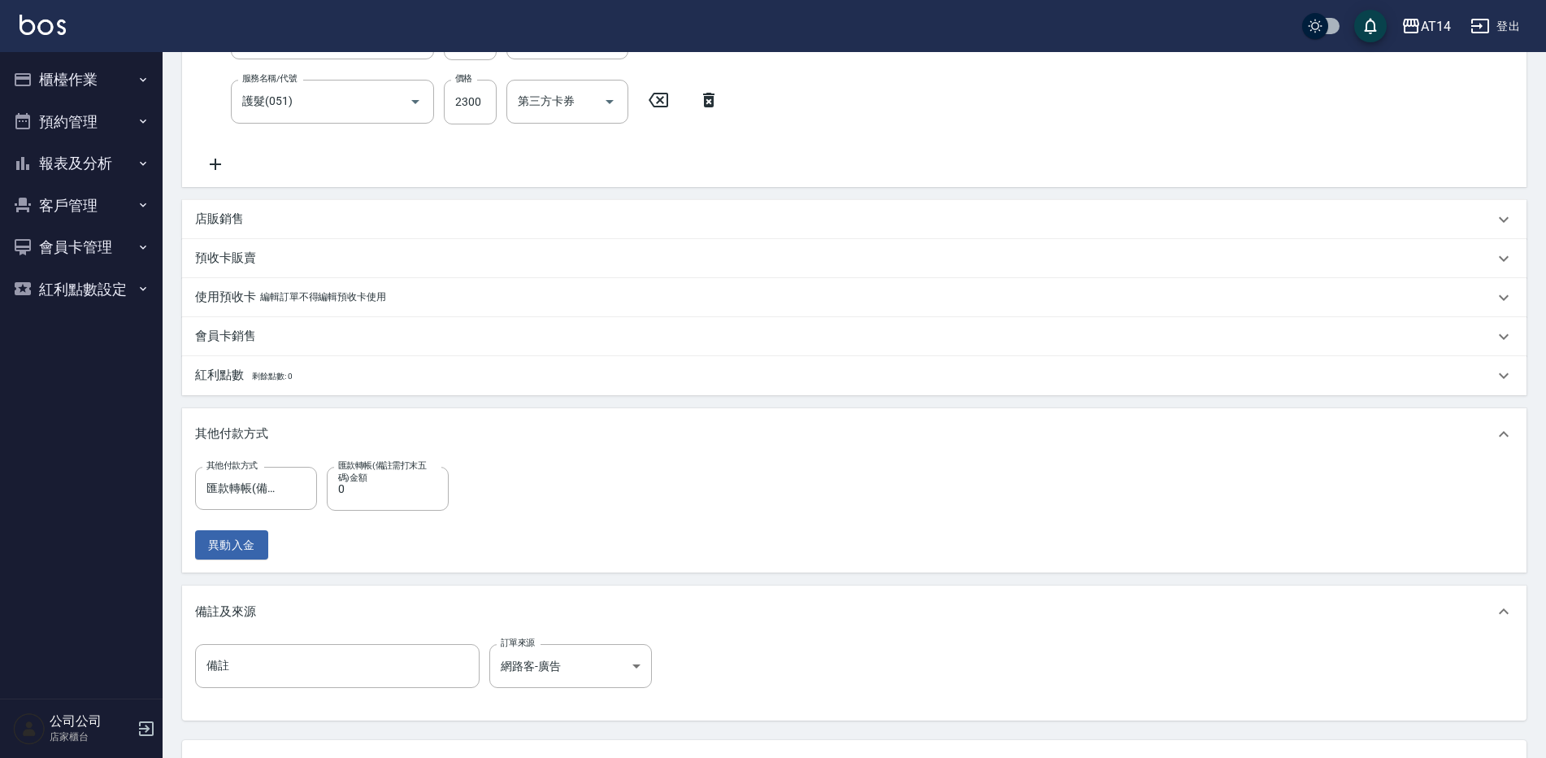
click at [377, 478] on label "匯款轉帳(備註需打末五碼)金額" at bounding box center [384, 471] width 92 height 24
click at [377, 478] on input "0" at bounding box center [388, 489] width 122 height 44
type input "359"
type input "6"
type input "3599"
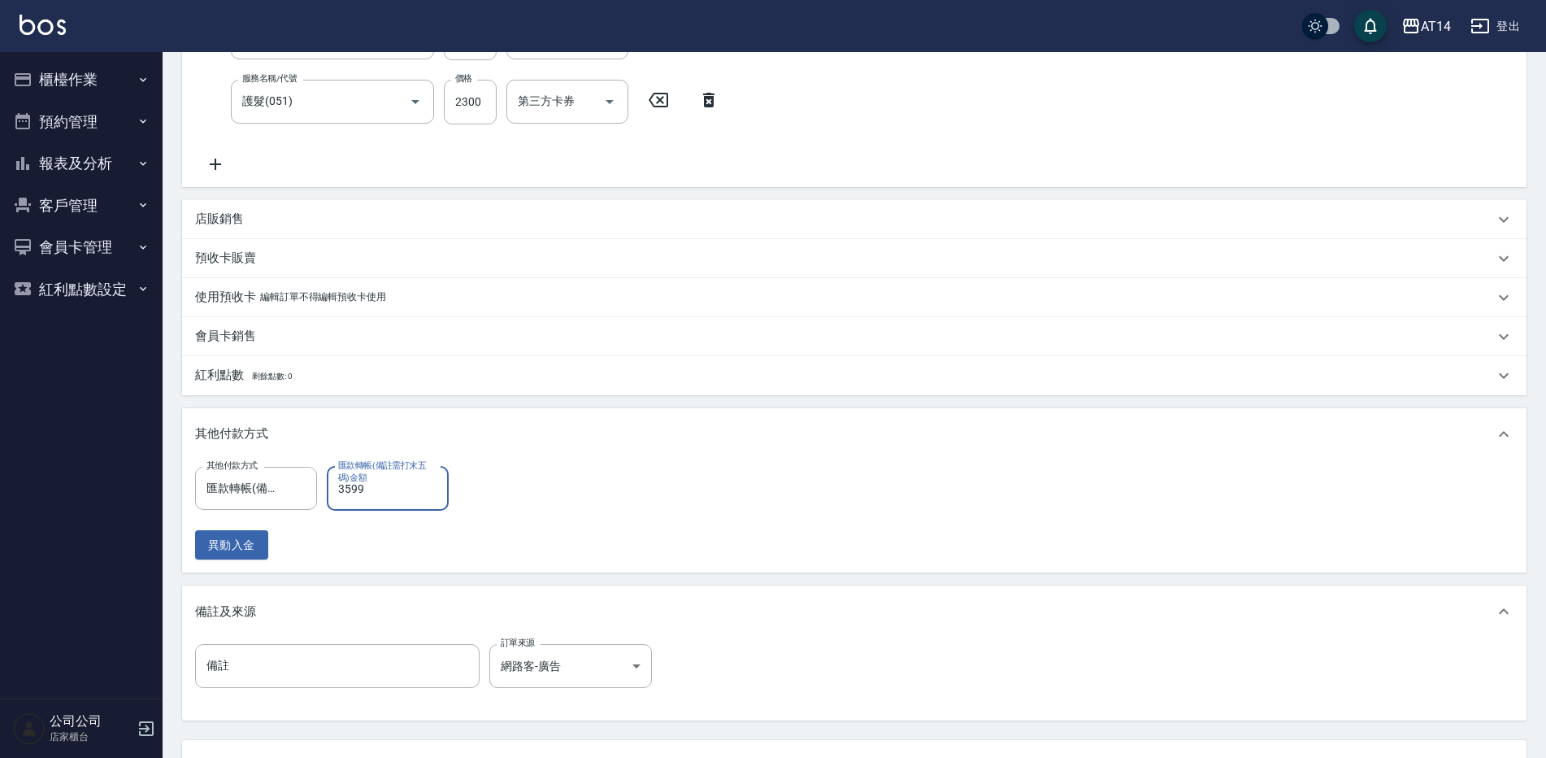
type input "0"
type input "3599"
click at [332, 674] on input "備註" at bounding box center [337, 666] width 285 height 44
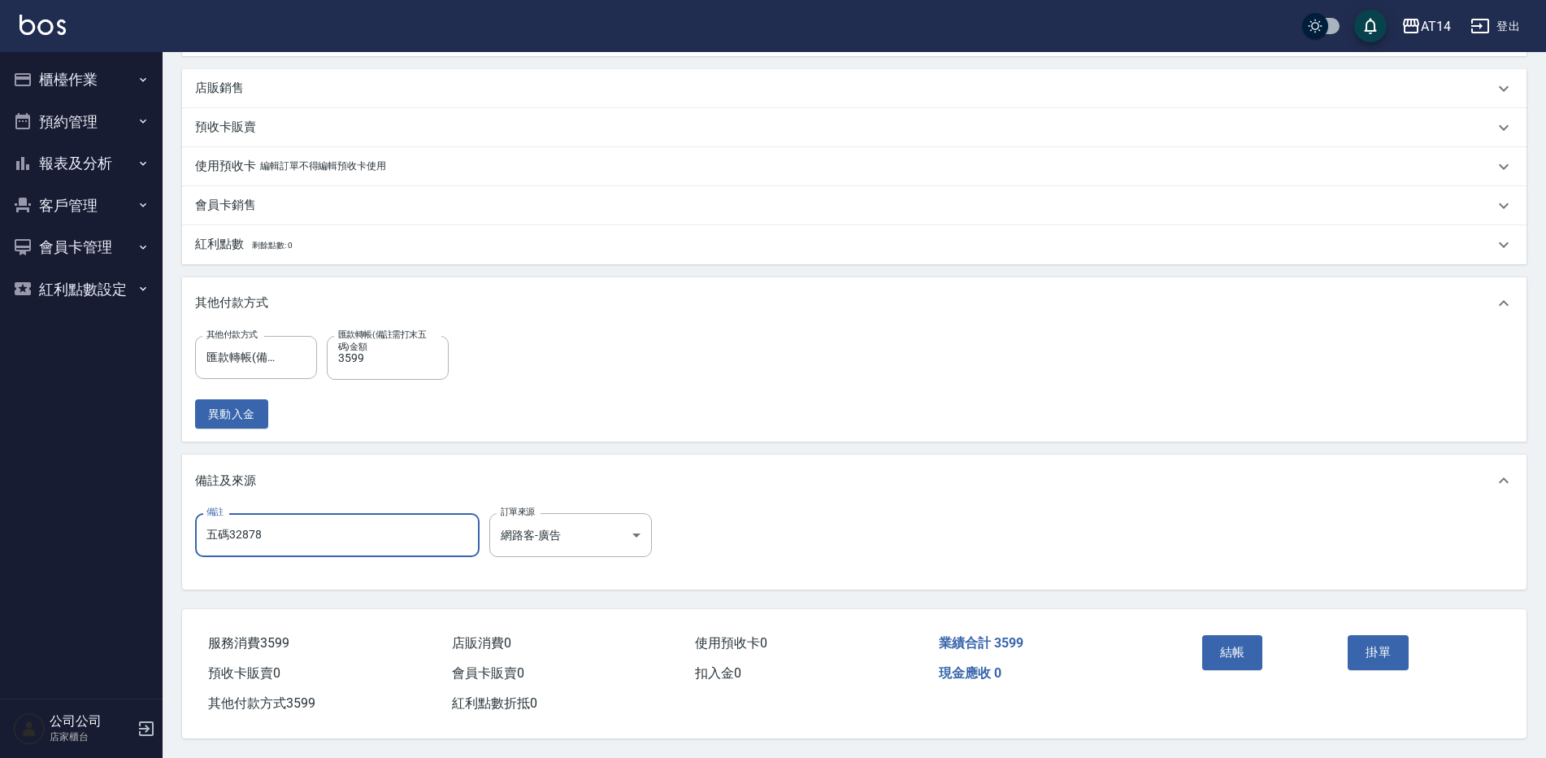
scroll to position [511, 0]
type input "五碼32878"
click at [1231, 644] on button "結帳" at bounding box center [1233, 652] width 61 height 34
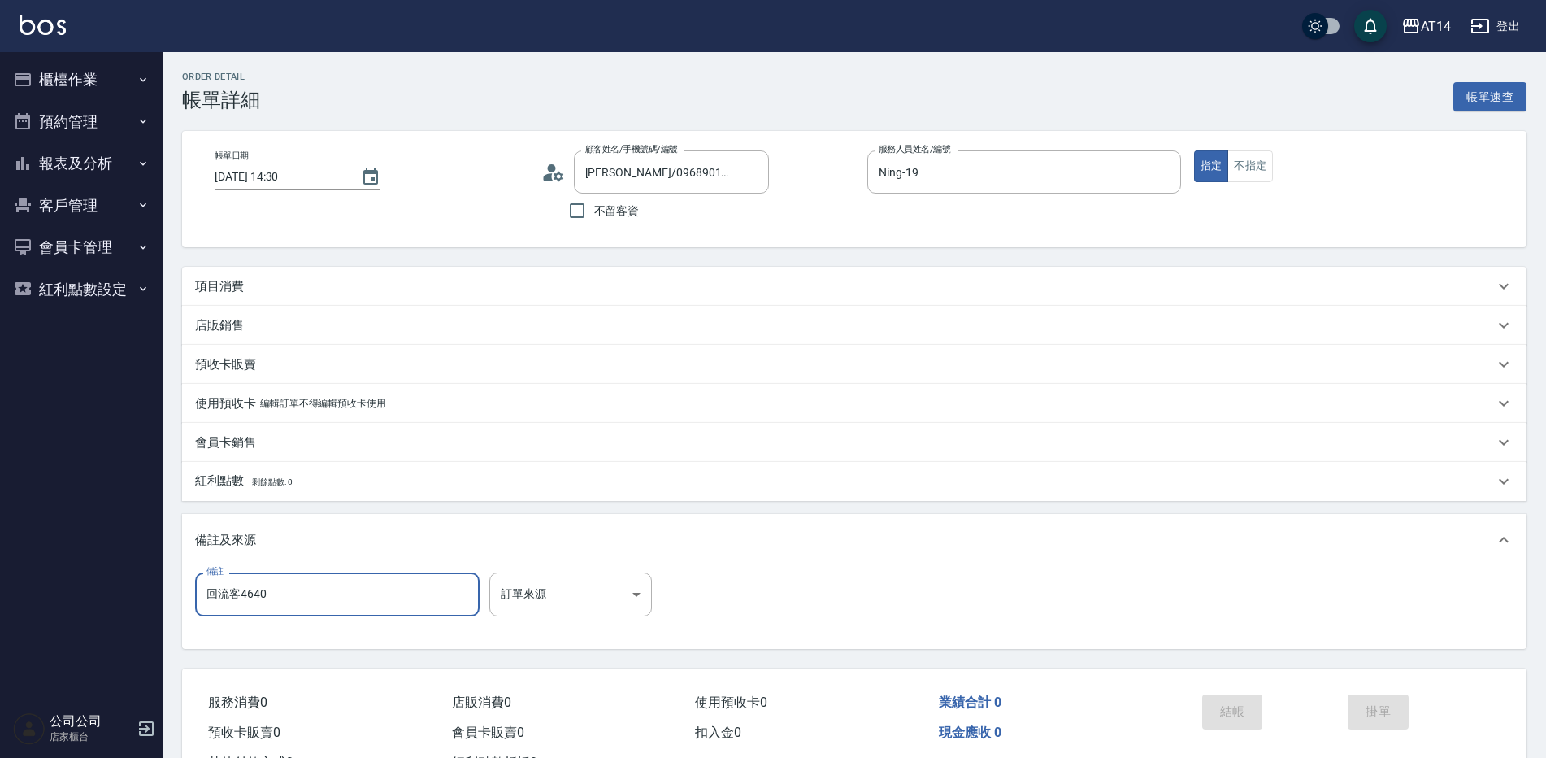
click at [198, 607] on input "回流客4640" at bounding box center [337, 594] width 285 height 44
type input "回流客五碼04459"
click at [535, 583] on body "AT14 登出 櫃檯作業 打帳單 帳單列表 掛單列表 現金收支登錄 材料自購登錄 每日結帳 排班表 掃碼打卡 預約管理 預約管理 單日預約紀錄 單週預約紀錄 …" at bounding box center [773, 408] width 1546 height 817
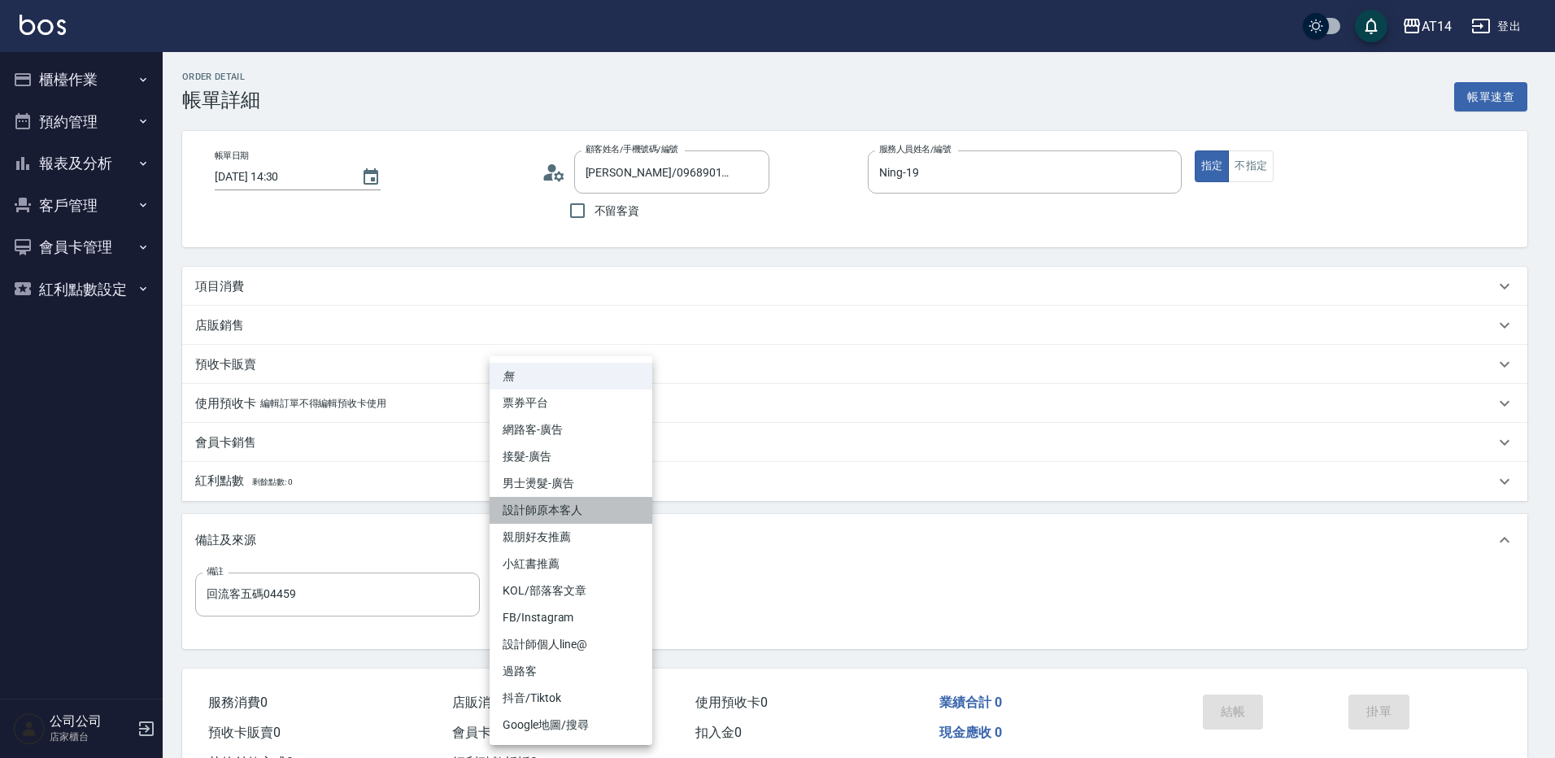
click at [580, 507] on li "設計師原本客人" at bounding box center [570, 510] width 163 height 27
type input "設計師原本客人"
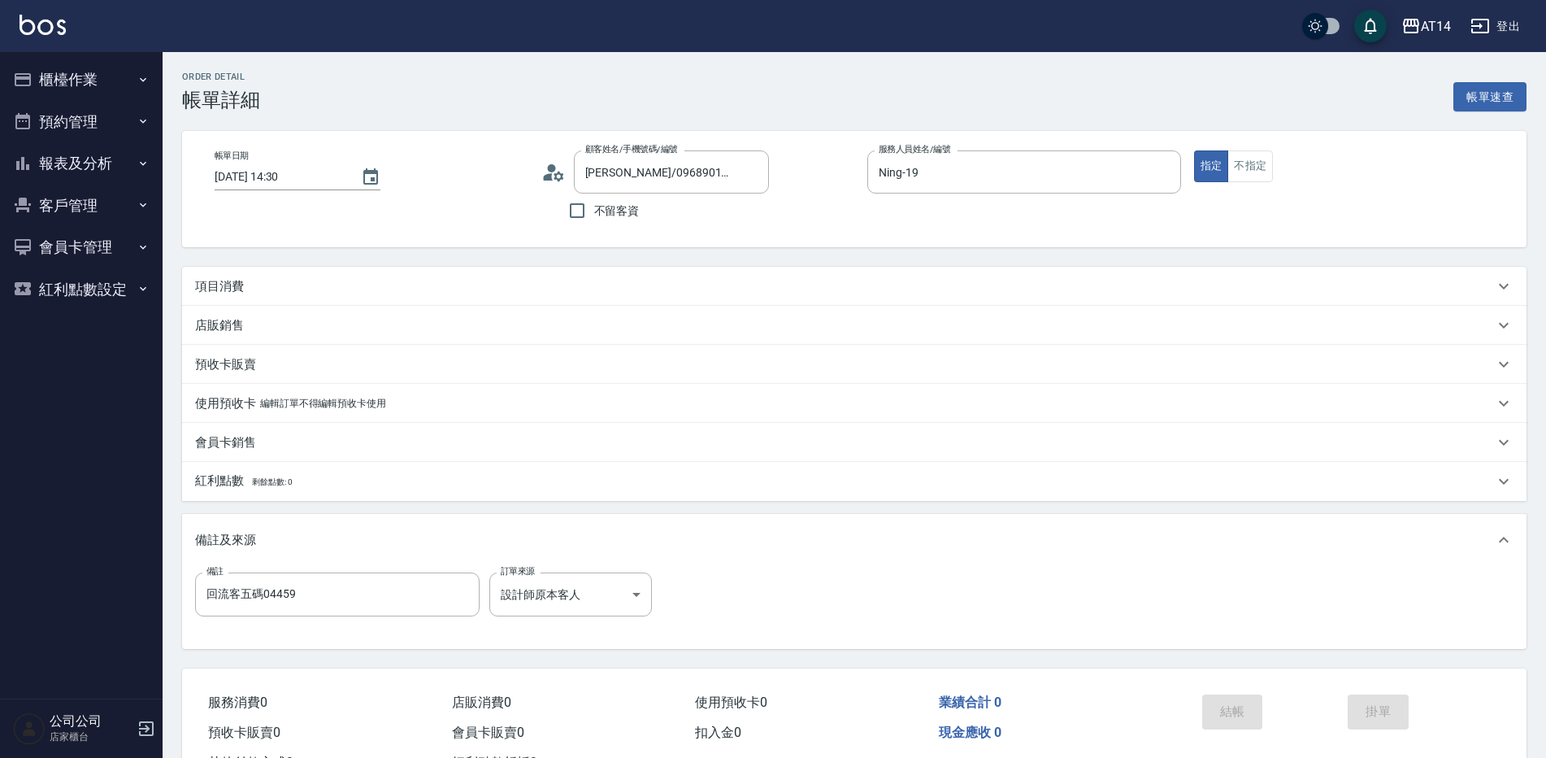
click at [294, 294] on div "項目消費" at bounding box center [844, 286] width 1299 height 17
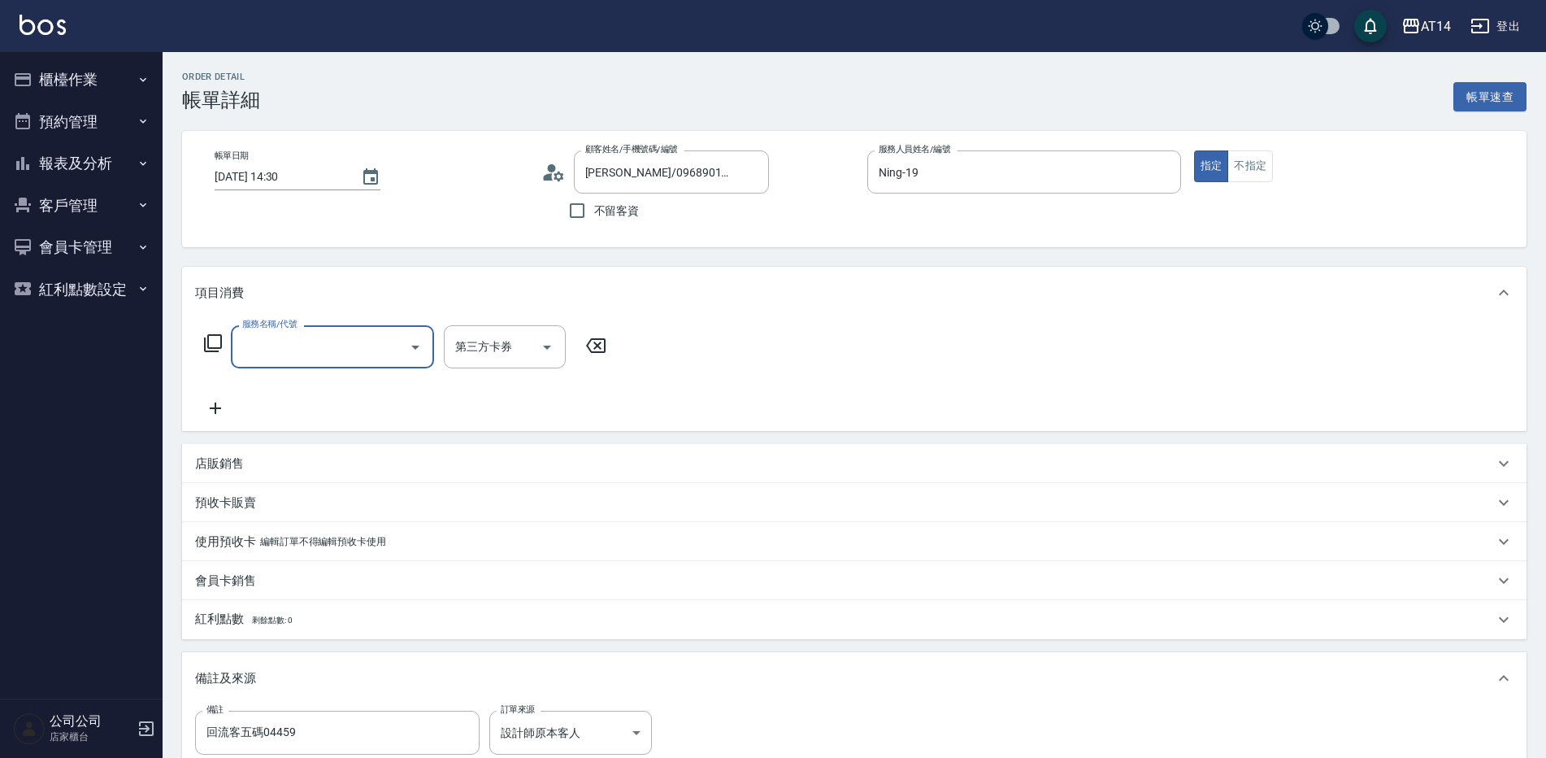
click at [295, 329] on label "服務名稱/代號" at bounding box center [269, 324] width 54 height 12
click at [295, 333] on input "服務名稱/代號" at bounding box center [320, 347] width 164 height 28
click at [297, 339] on input "服務名稱/代號" at bounding box center [320, 347] width 164 height 28
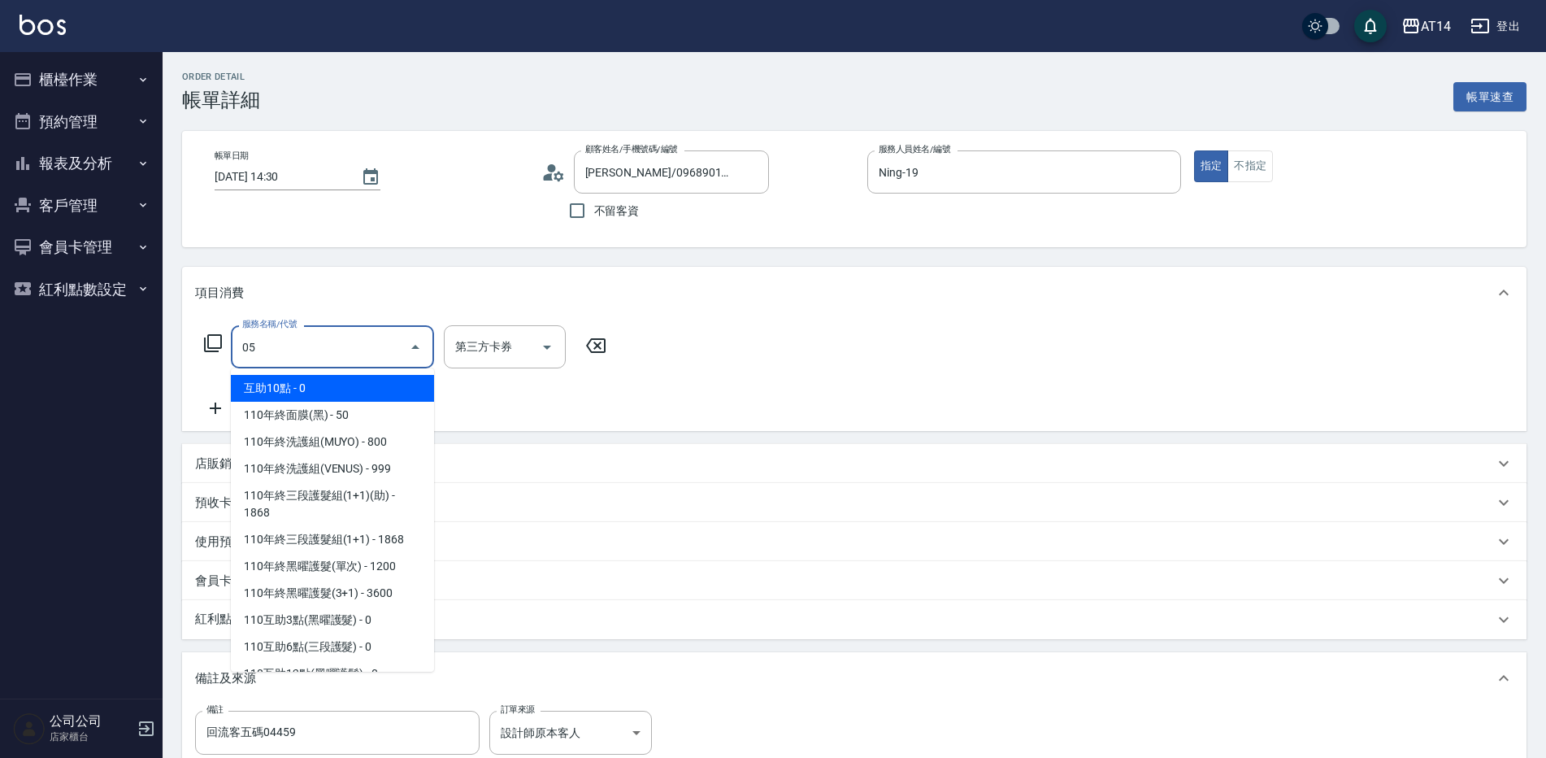
type input "051"
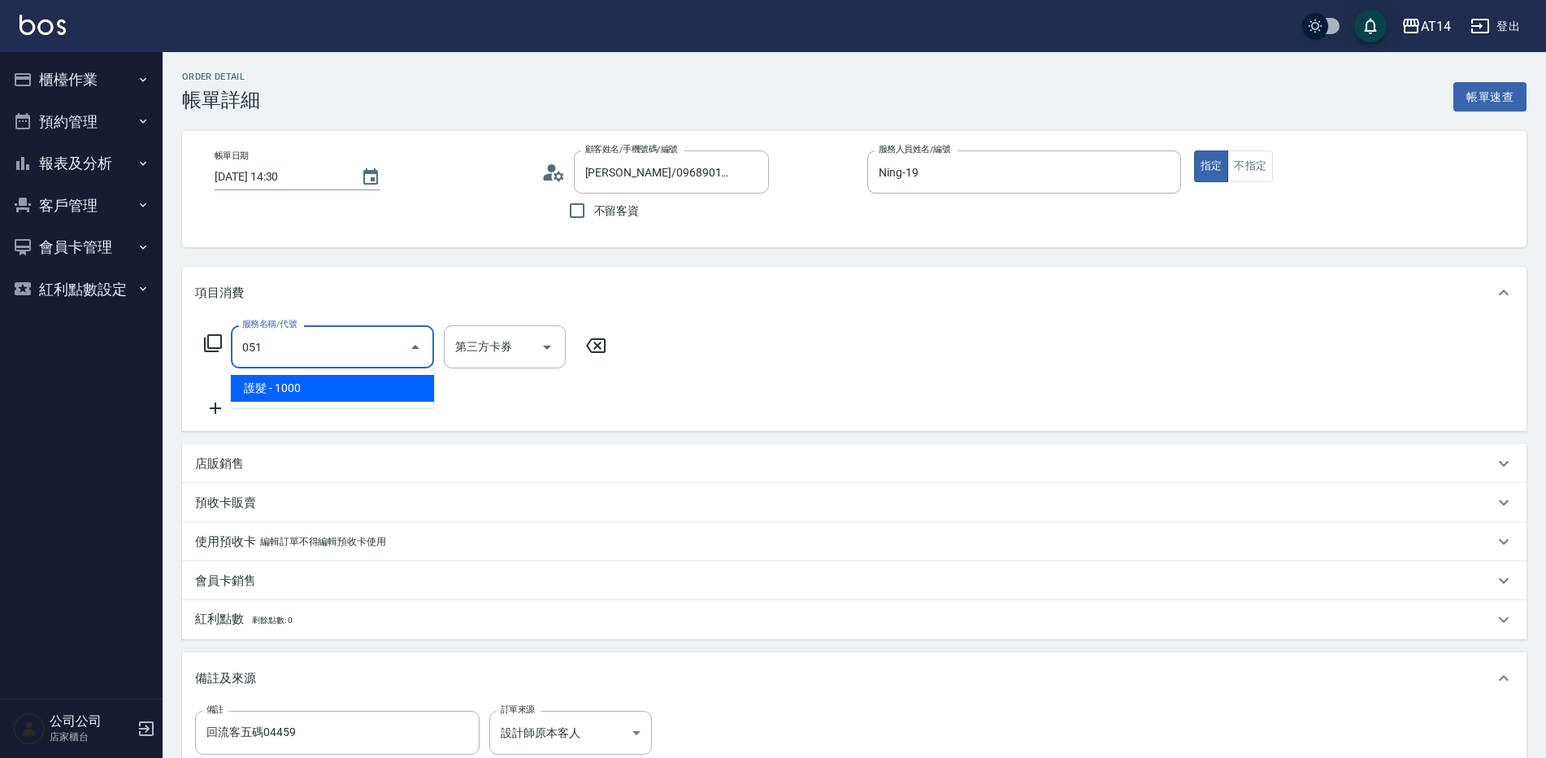
type input "2"
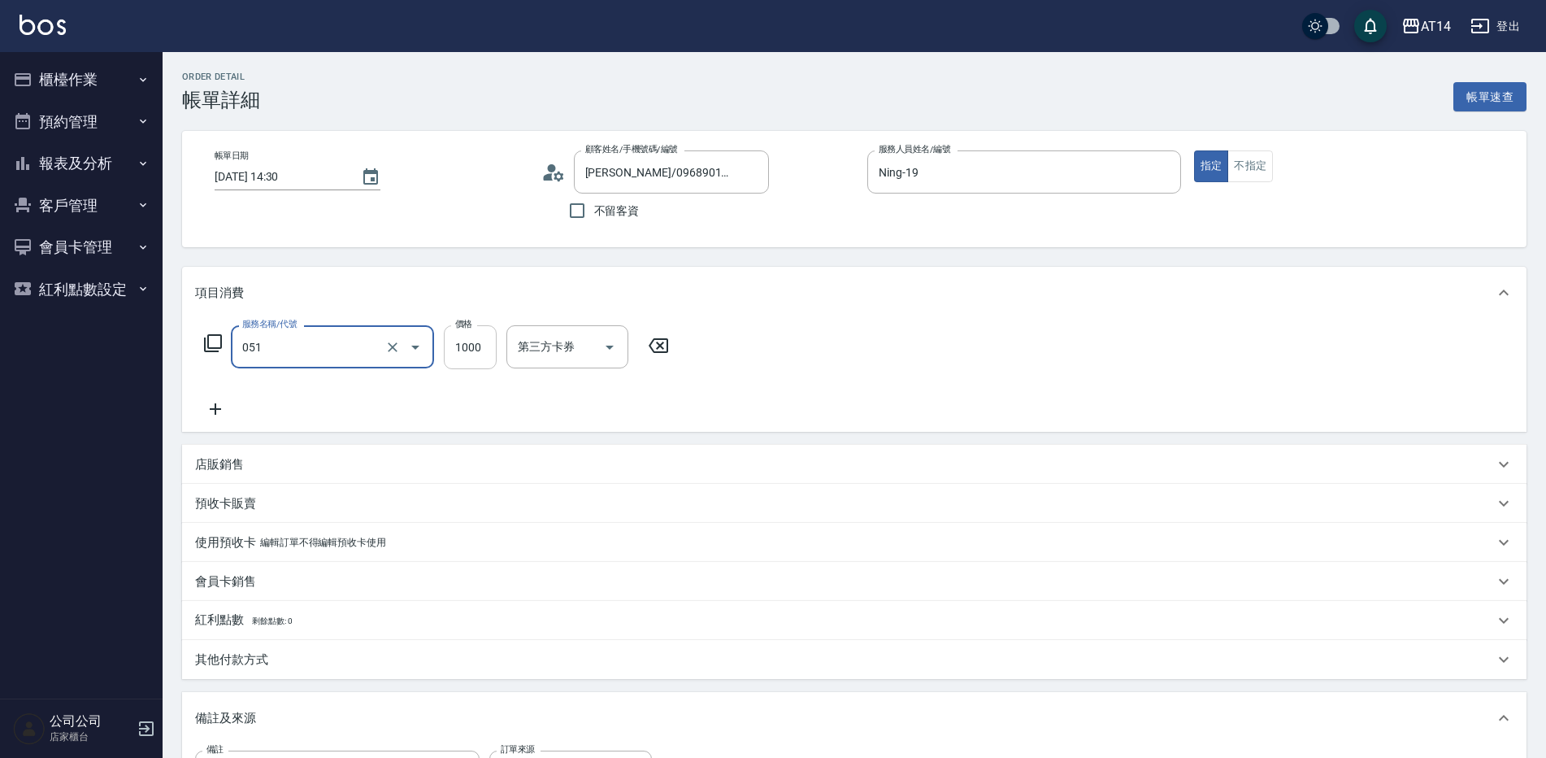
type input "護髮(051)"
click at [481, 349] on input "1000" at bounding box center [470, 347] width 53 height 44
type input "2"
type input "0"
type input "260"
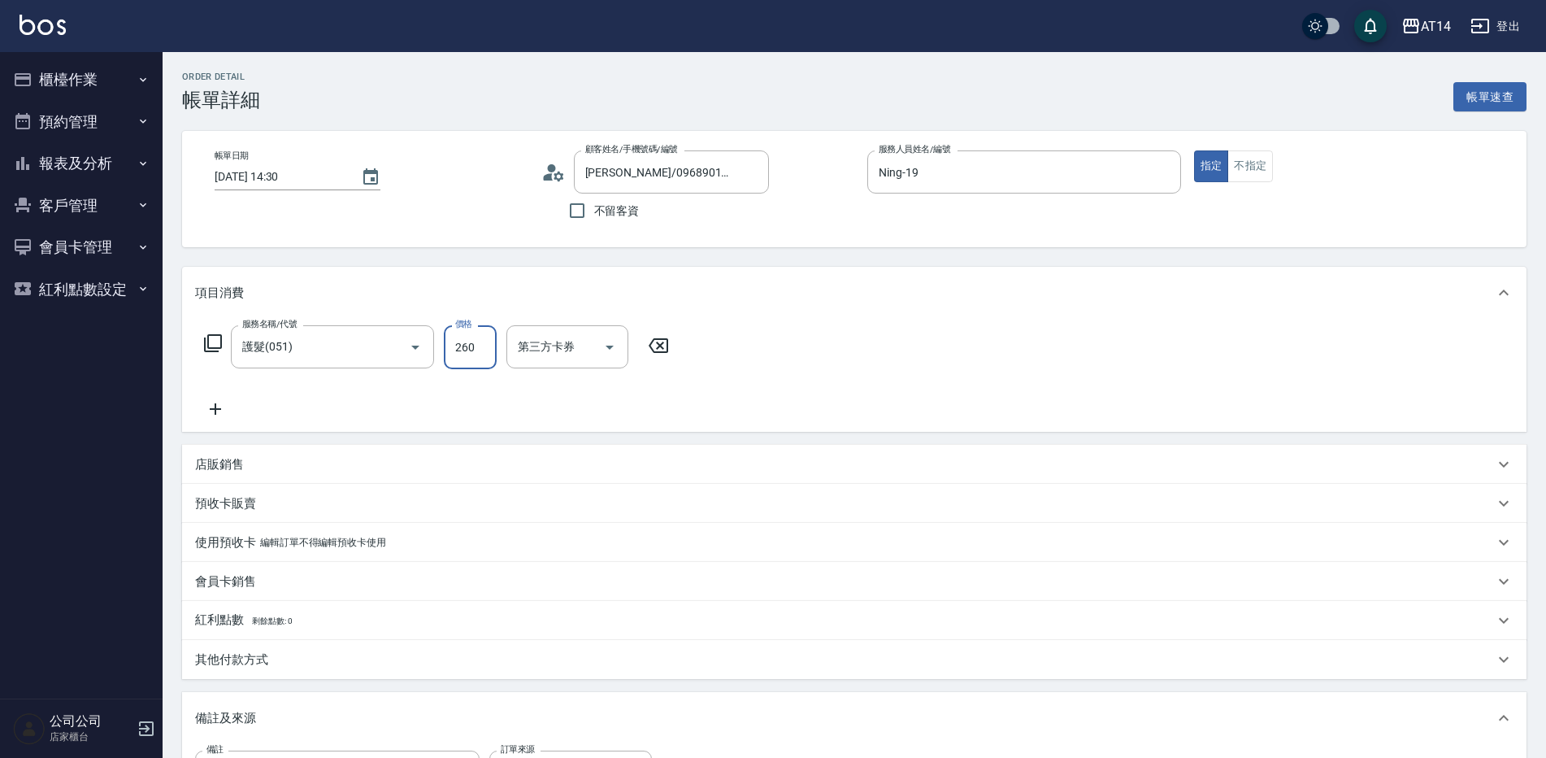
type input "1"
type input "2600"
type input "5"
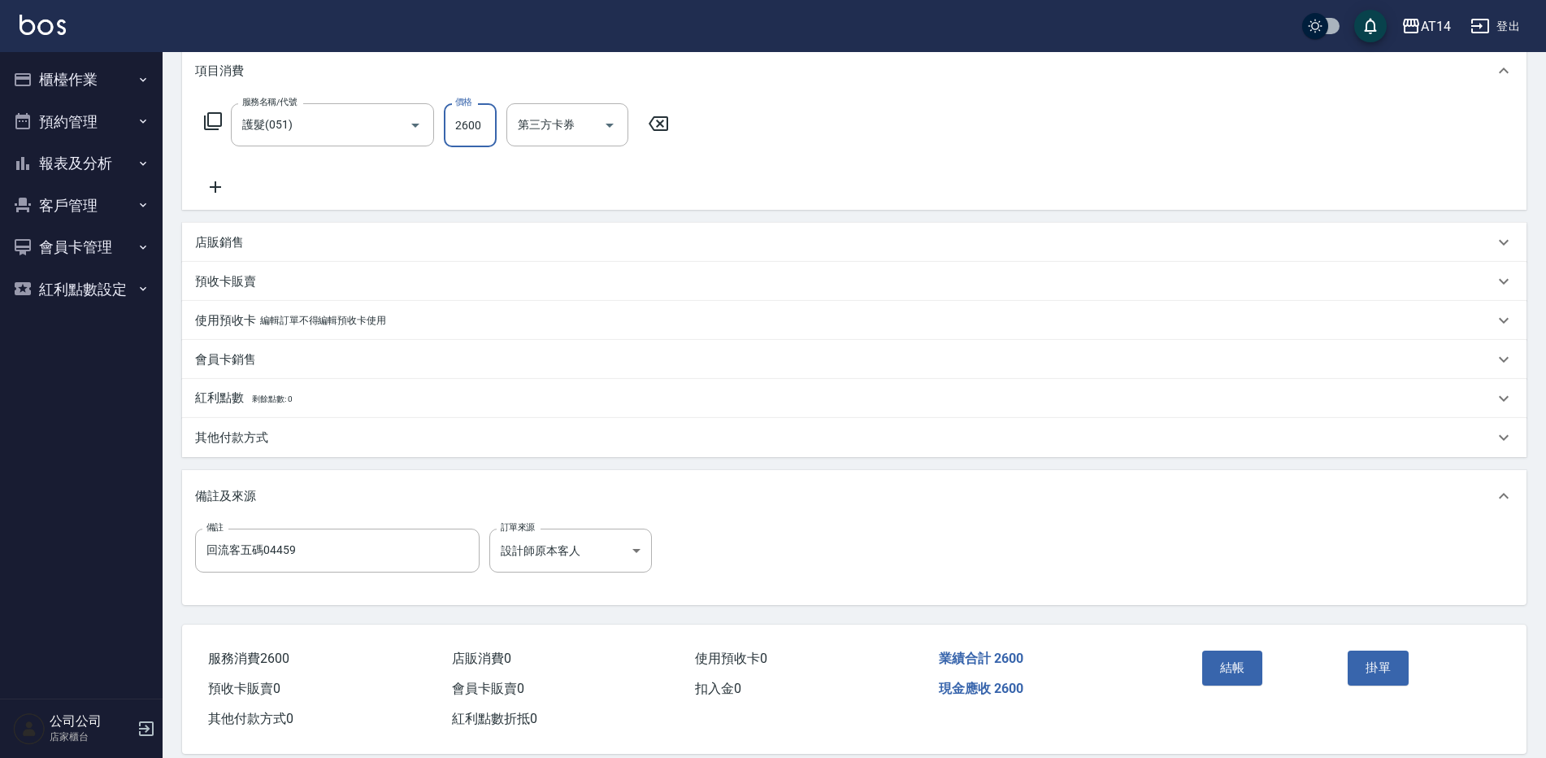
scroll to position [244, 0]
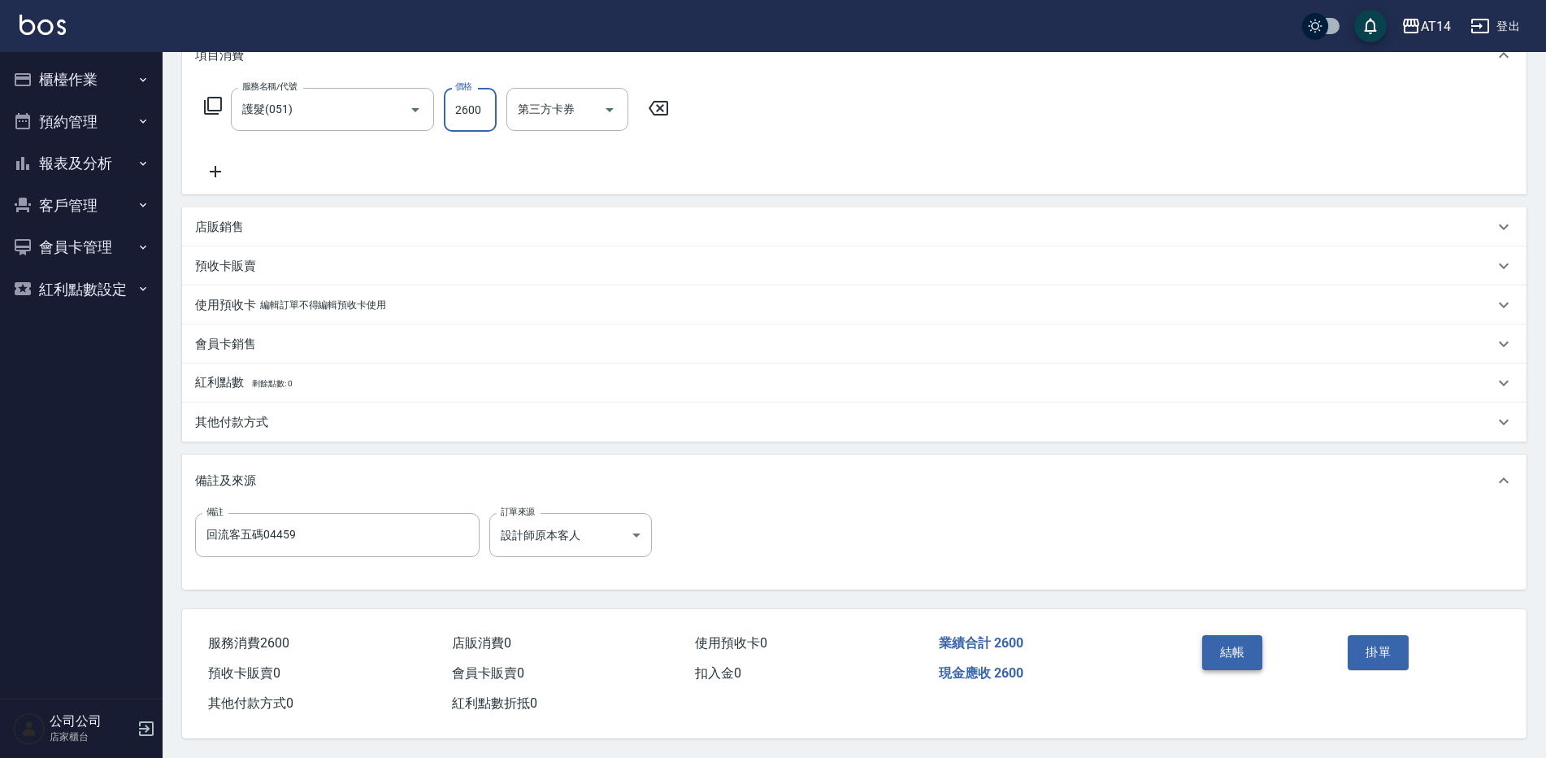
type input "2600"
click at [1239, 643] on button "結帳" at bounding box center [1233, 652] width 61 height 34
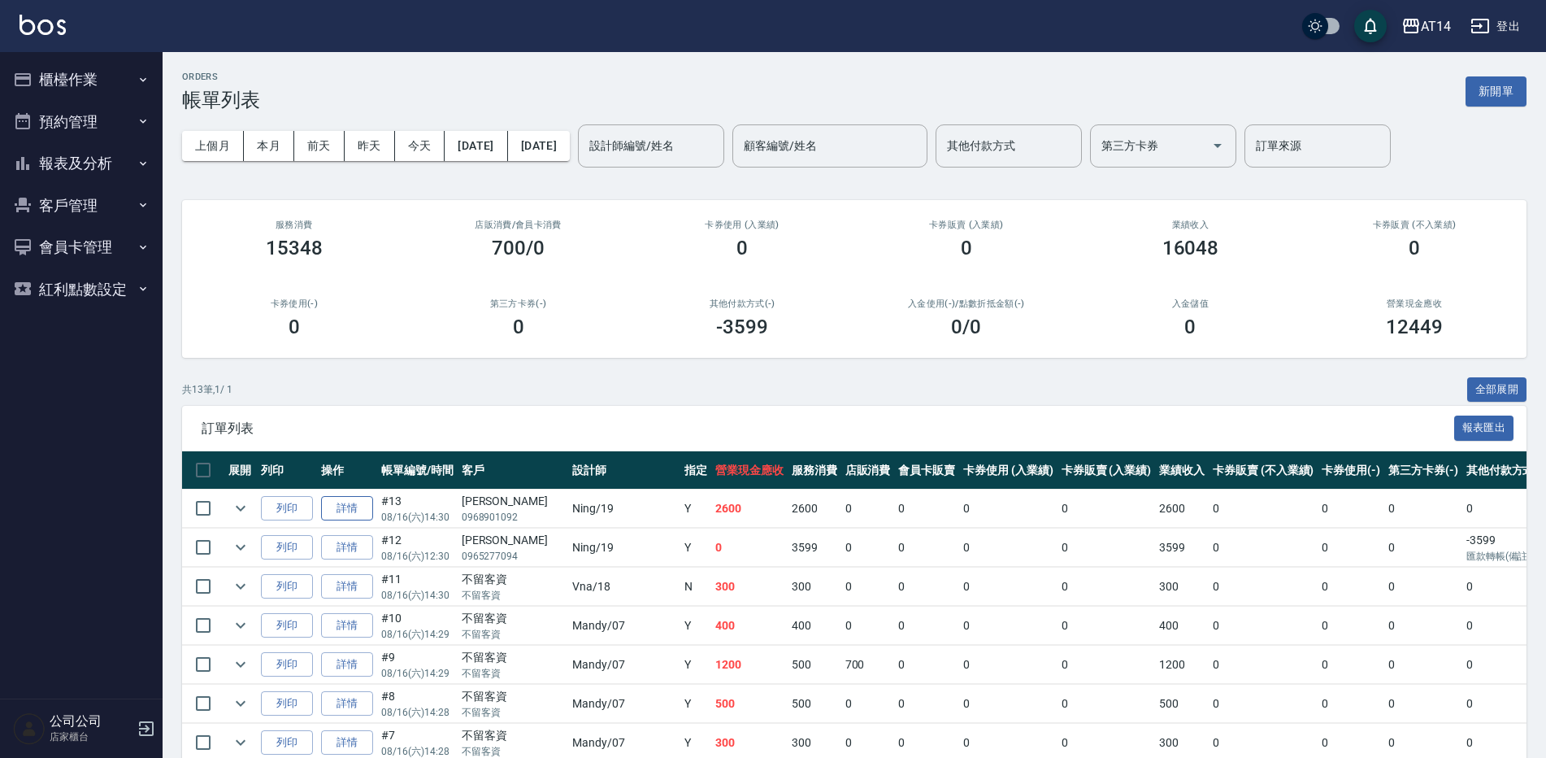
click at [356, 508] on link "詳情" at bounding box center [347, 508] width 52 height 25
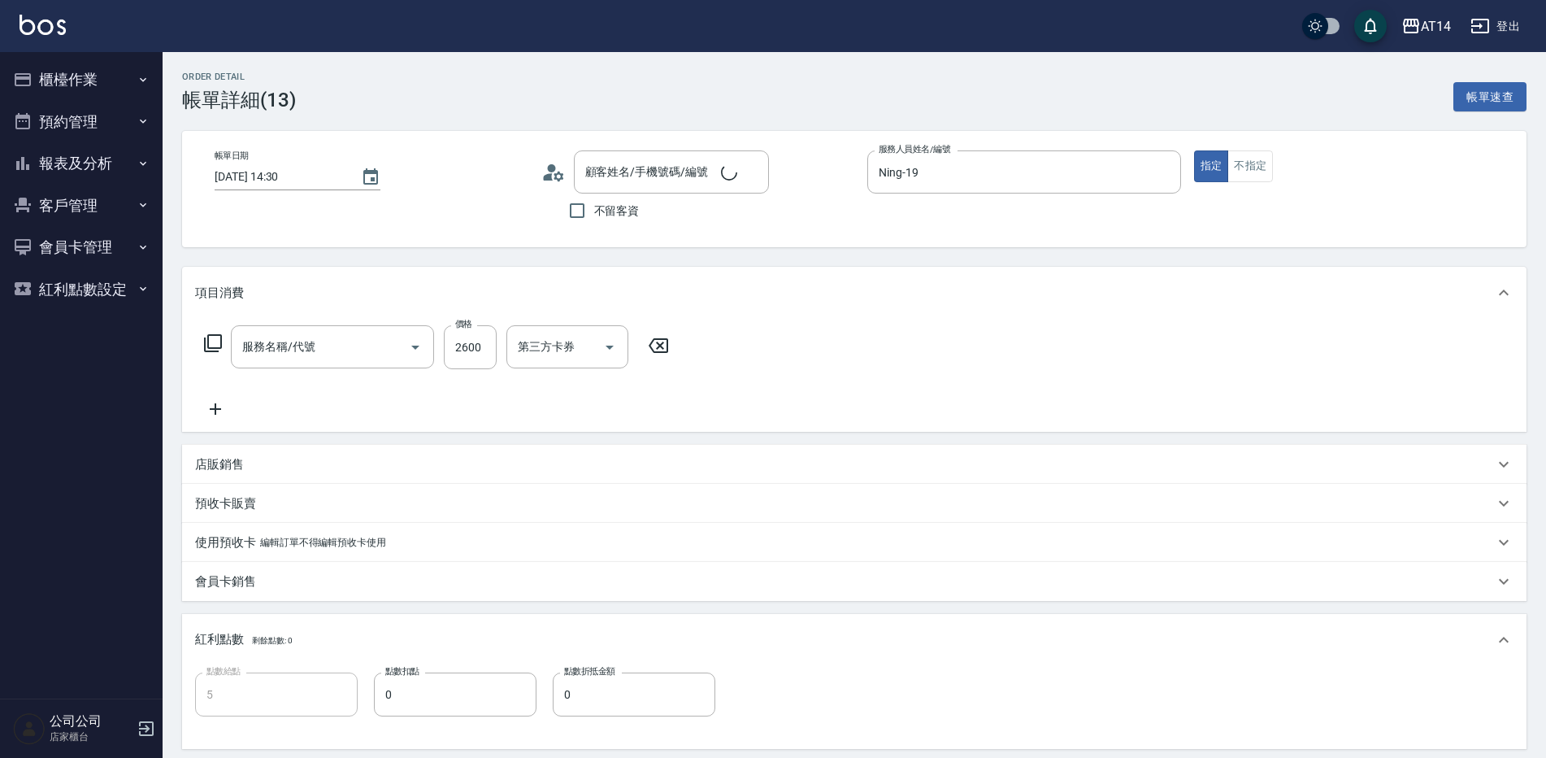
type input "2025/08/16 14:30"
type input "Ning-19"
type input "5"
type input "回流客五碼04459"
type input "廖姸禎 /0968901092/null"
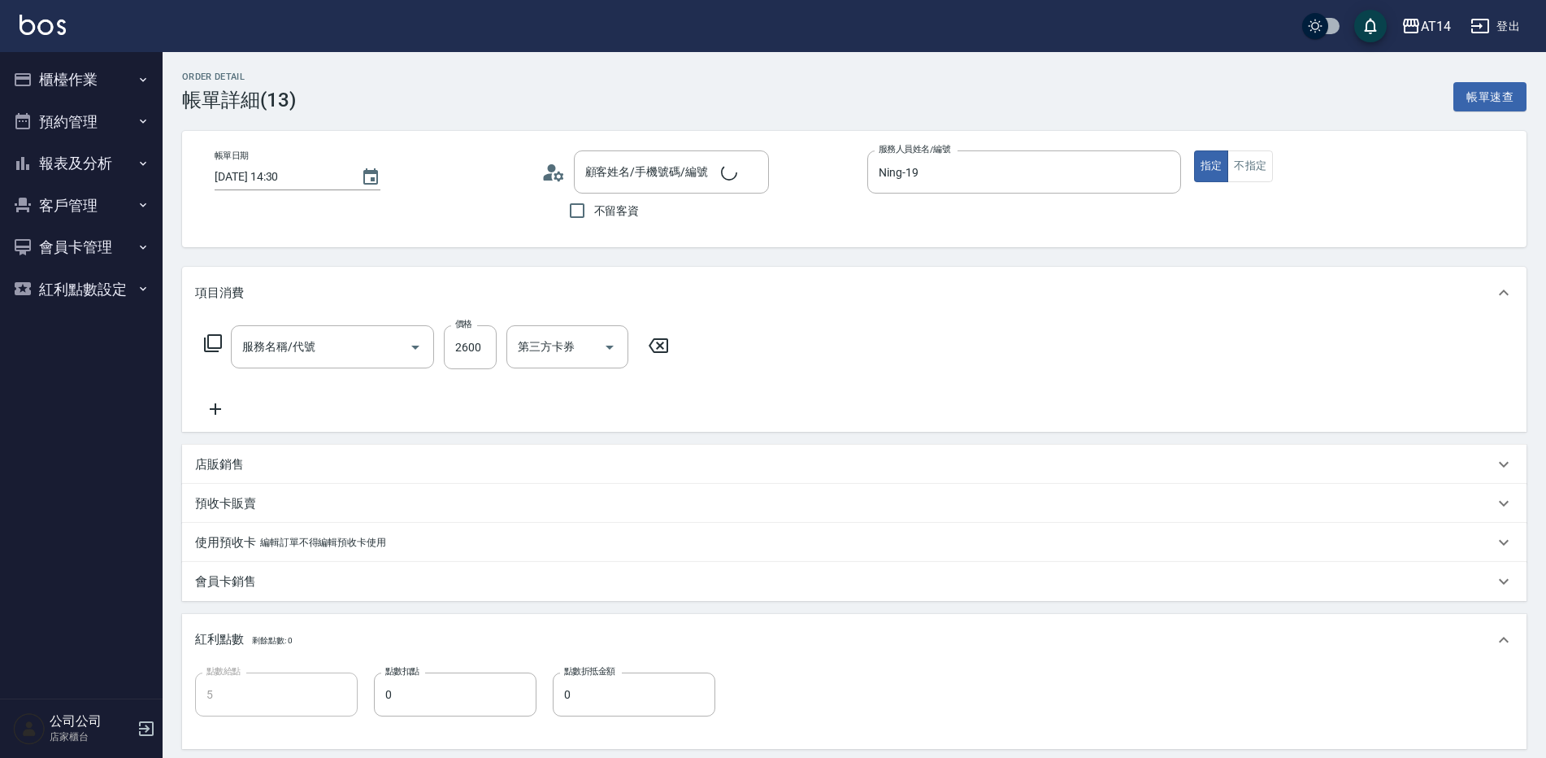
type input "護髮(051)"
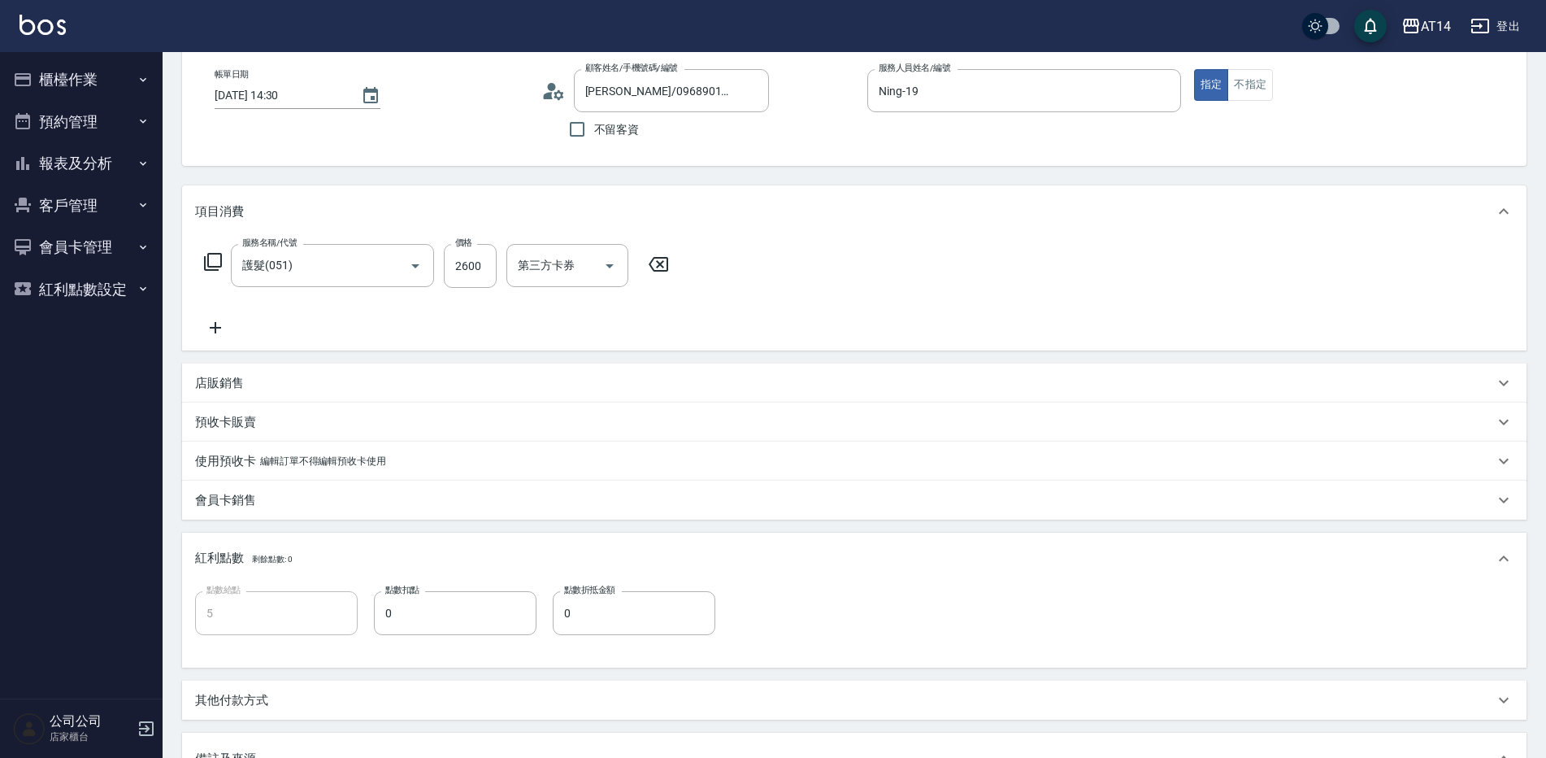
scroll to position [325, 0]
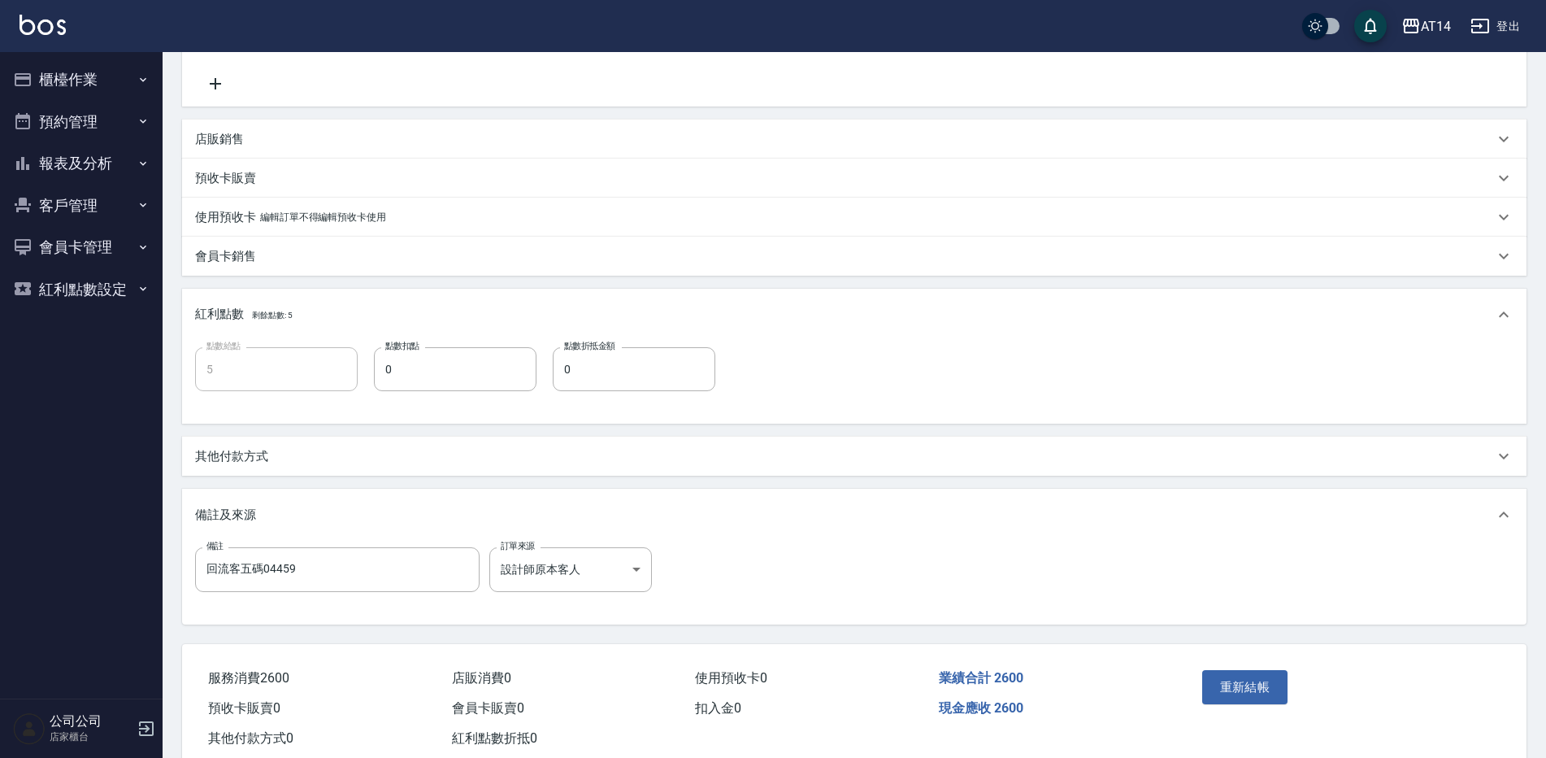
click at [361, 451] on div "其他付款方式" at bounding box center [844, 456] width 1299 height 17
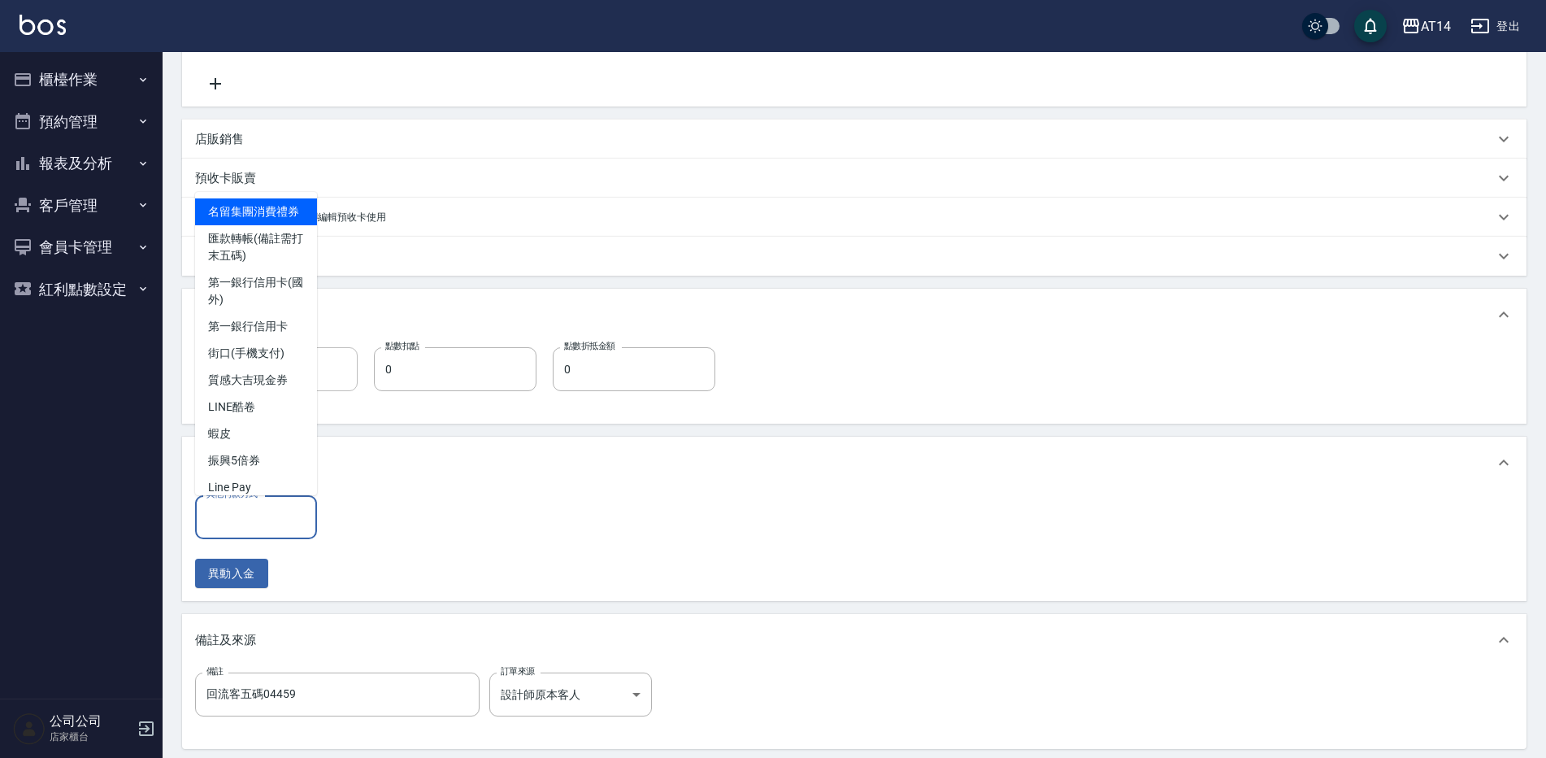
click at [292, 515] on input "其他付款方式" at bounding box center [255, 516] width 107 height 28
click at [223, 269] on span "匯款轉帳(備註需打末五碼)" at bounding box center [256, 247] width 122 height 44
type input "匯款轉帳(備註需打末五碼)"
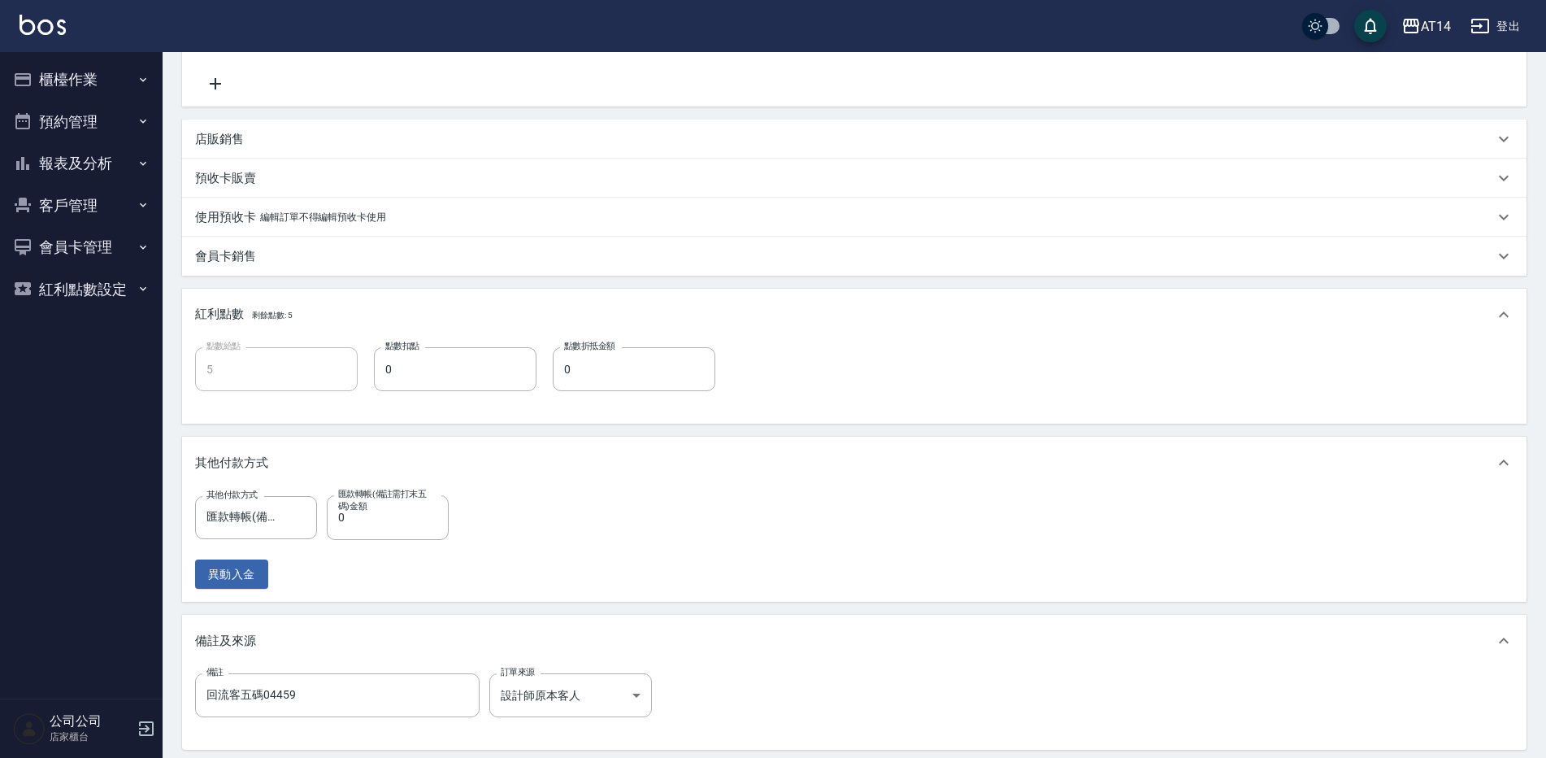
click at [418, 511] on label "匯款轉帳(備註需打末五碼)金額" at bounding box center [384, 500] width 92 height 24
click at [418, 511] on input "0" at bounding box center [388, 517] width 122 height 44
type input "2600"
type input "0"
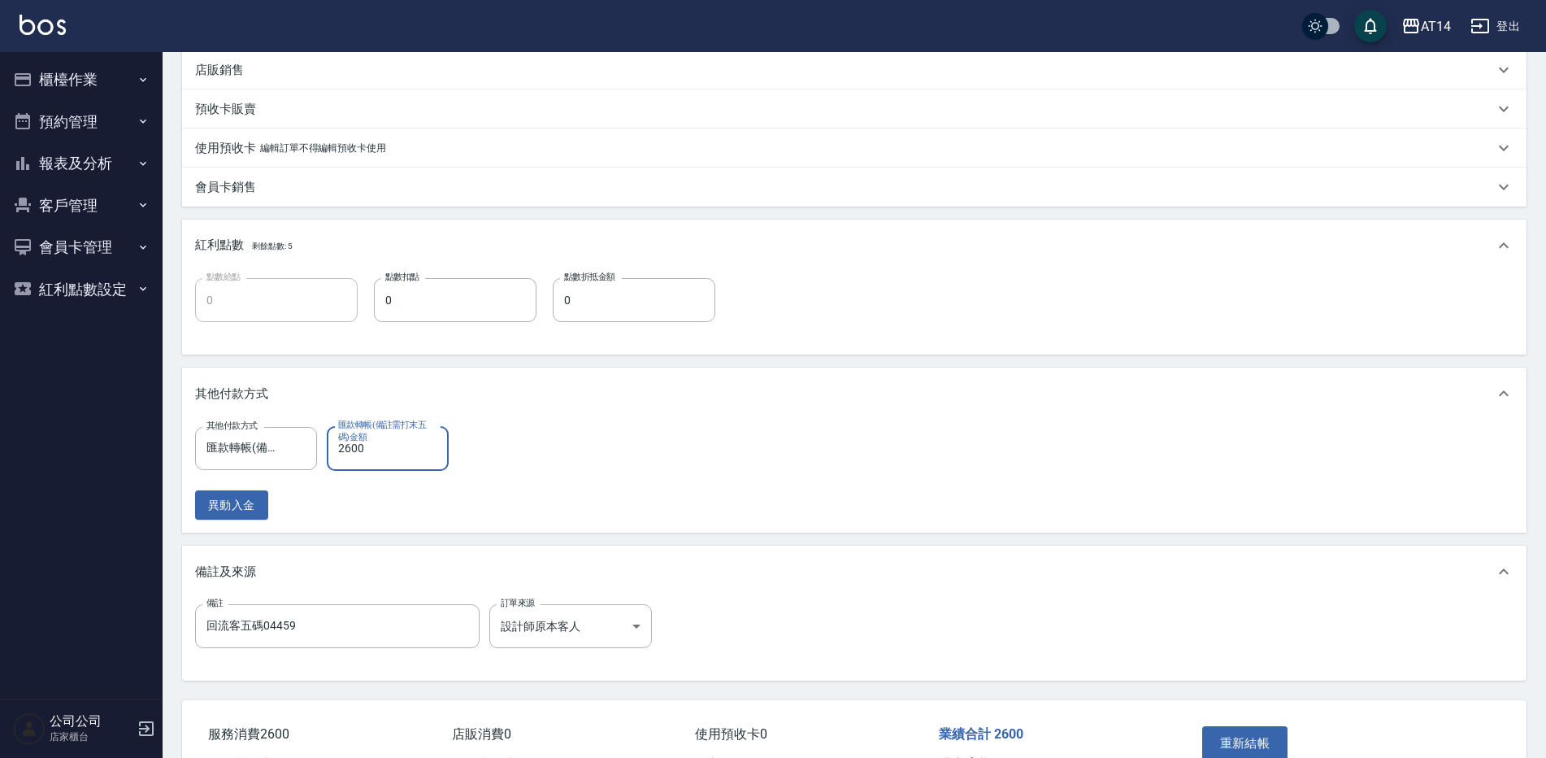
scroll to position [488, 0]
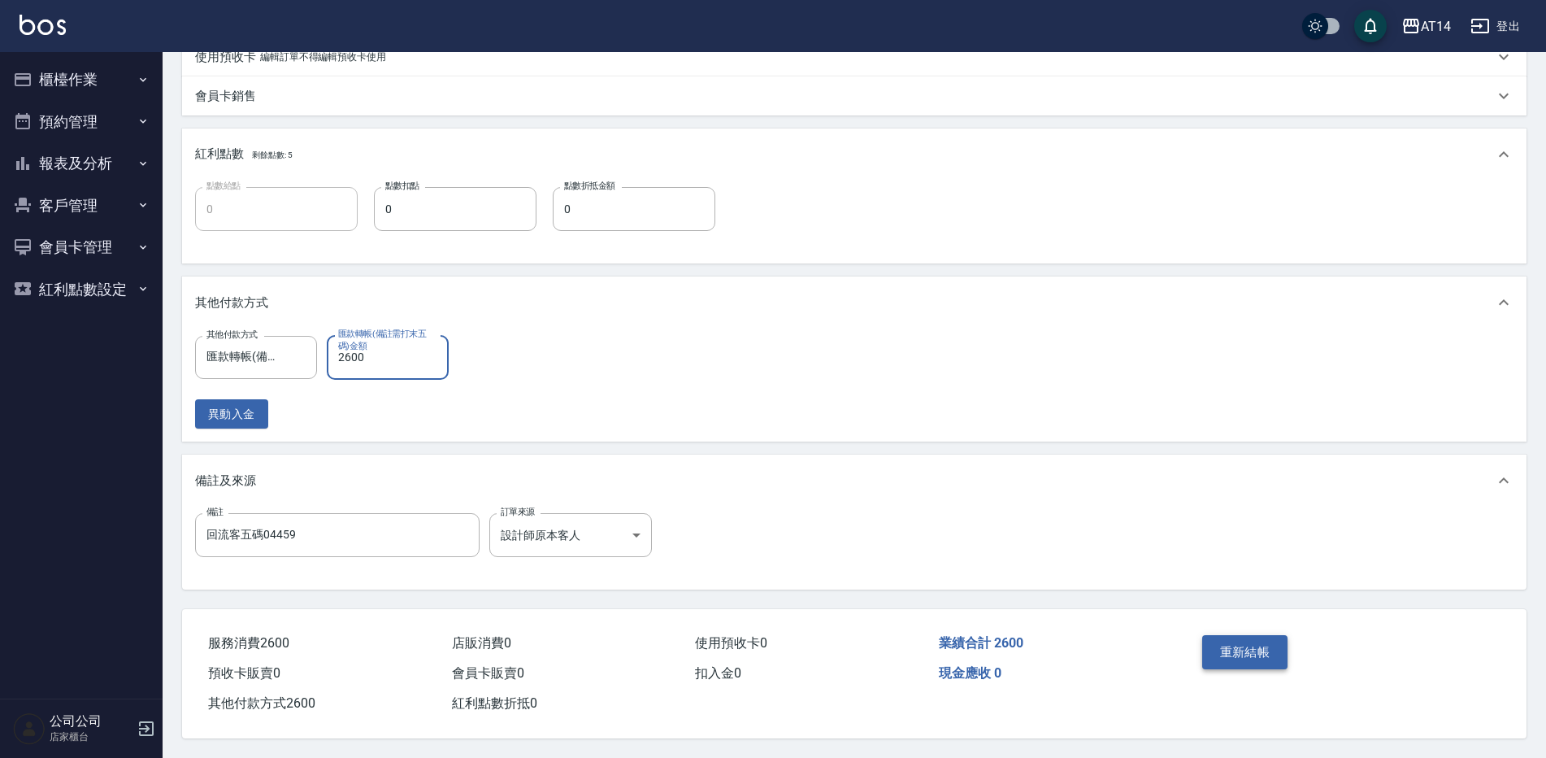
type input "2600"
click at [1227, 650] on button "重新結帳" at bounding box center [1246, 652] width 86 height 34
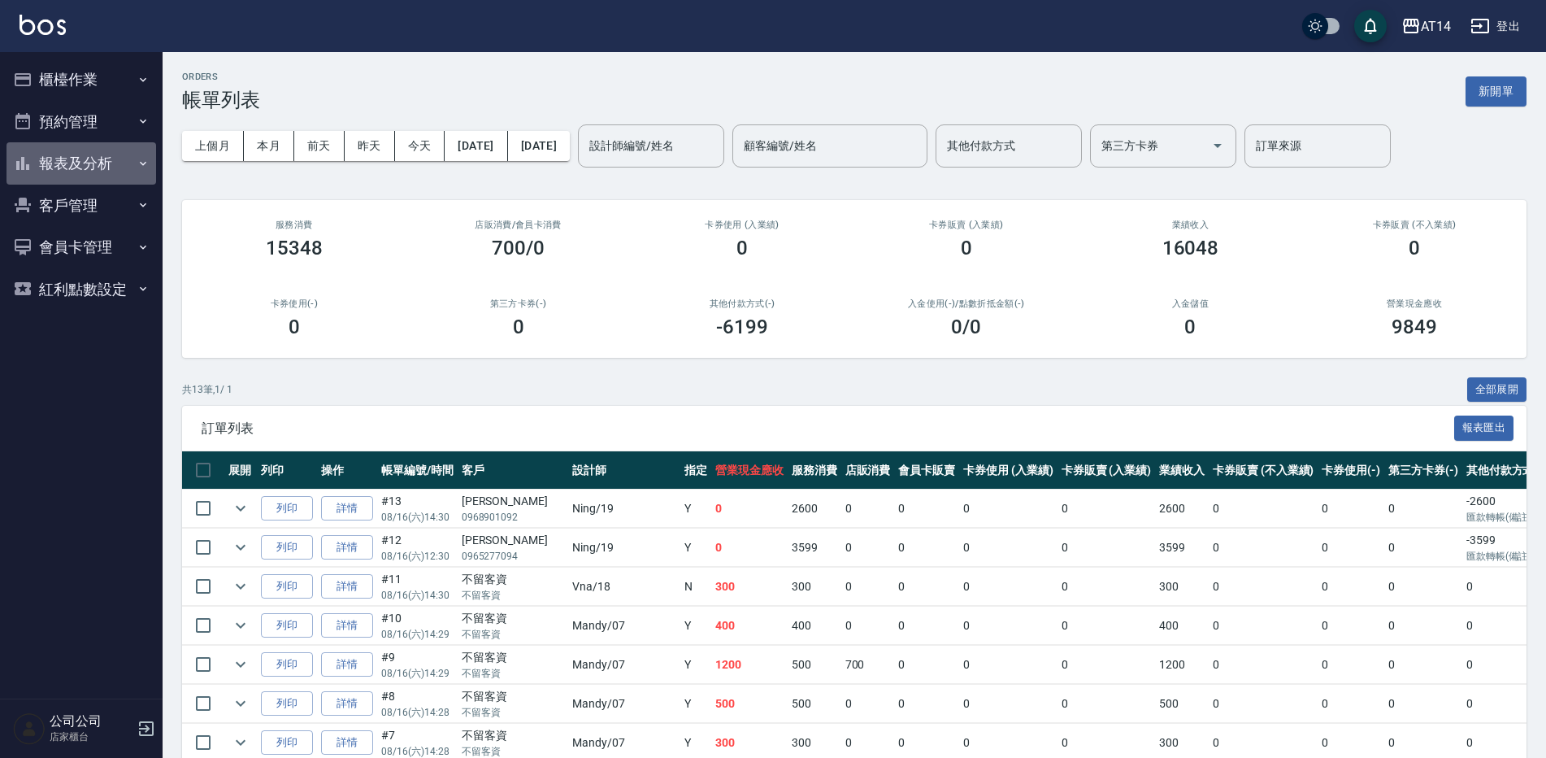
click at [89, 158] on button "報表及分析" at bounding box center [82, 163] width 150 height 42
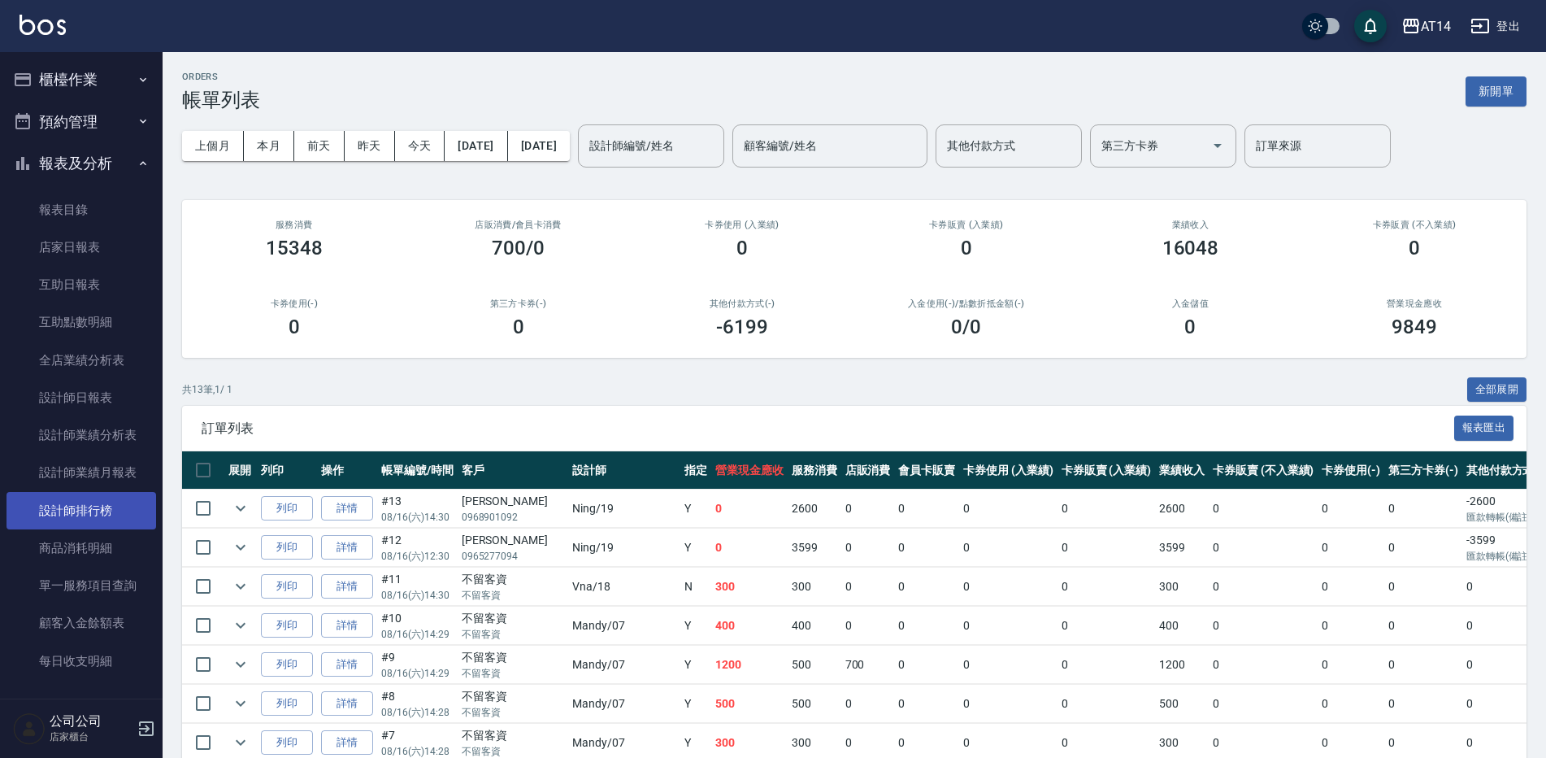
click at [102, 502] on link "設計師排行榜" at bounding box center [82, 510] width 150 height 37
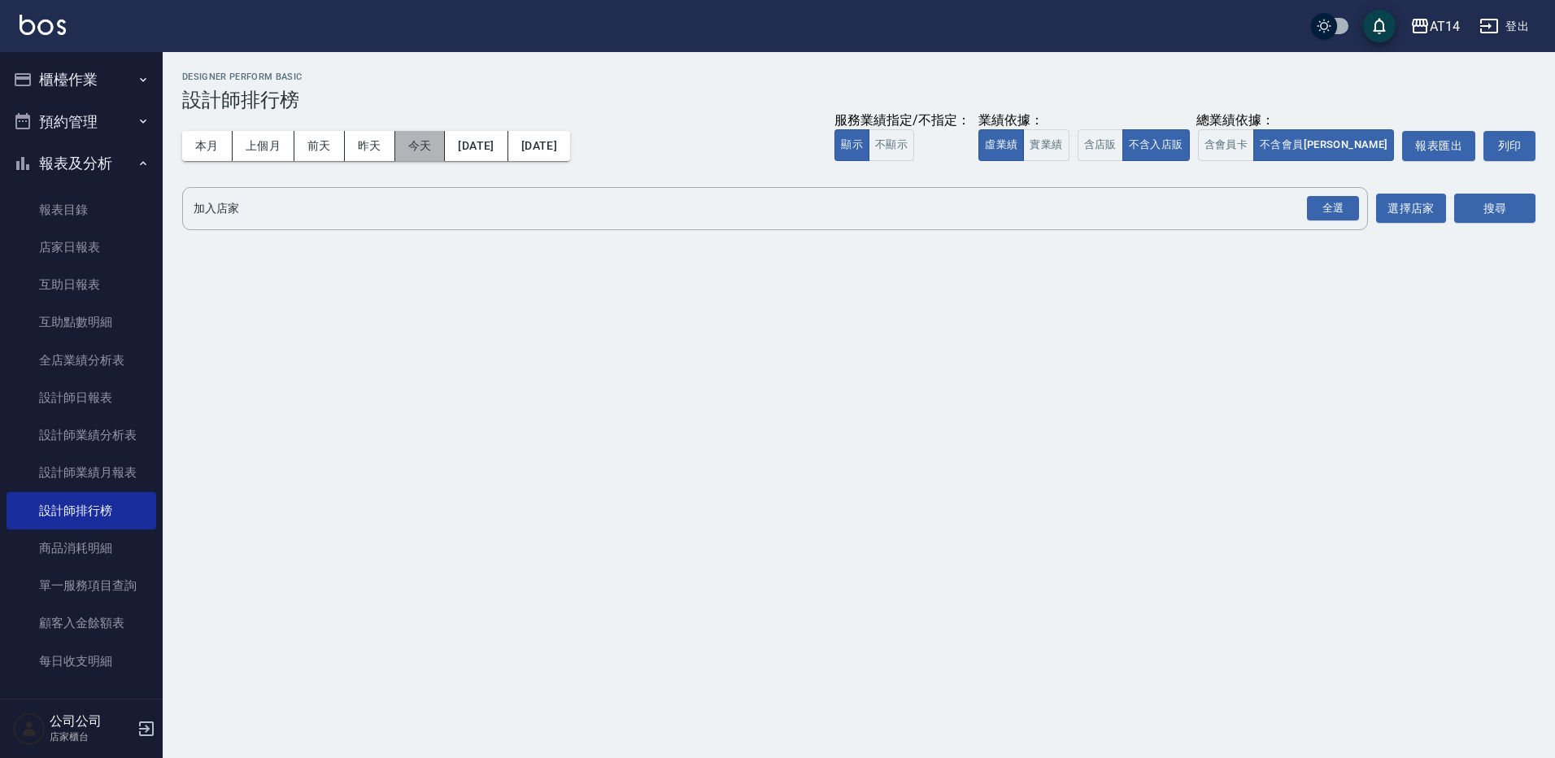
click at [431, 147] on button "今天" at bounding box center [420, 146] width 50 height 30
click at [1350, 201] on div "全選" at bounding box center [1333, 208] width 52 height 25
click at [1472, 207] on button "搜尋" at bounding box center [1494, 209] width 81 height 30
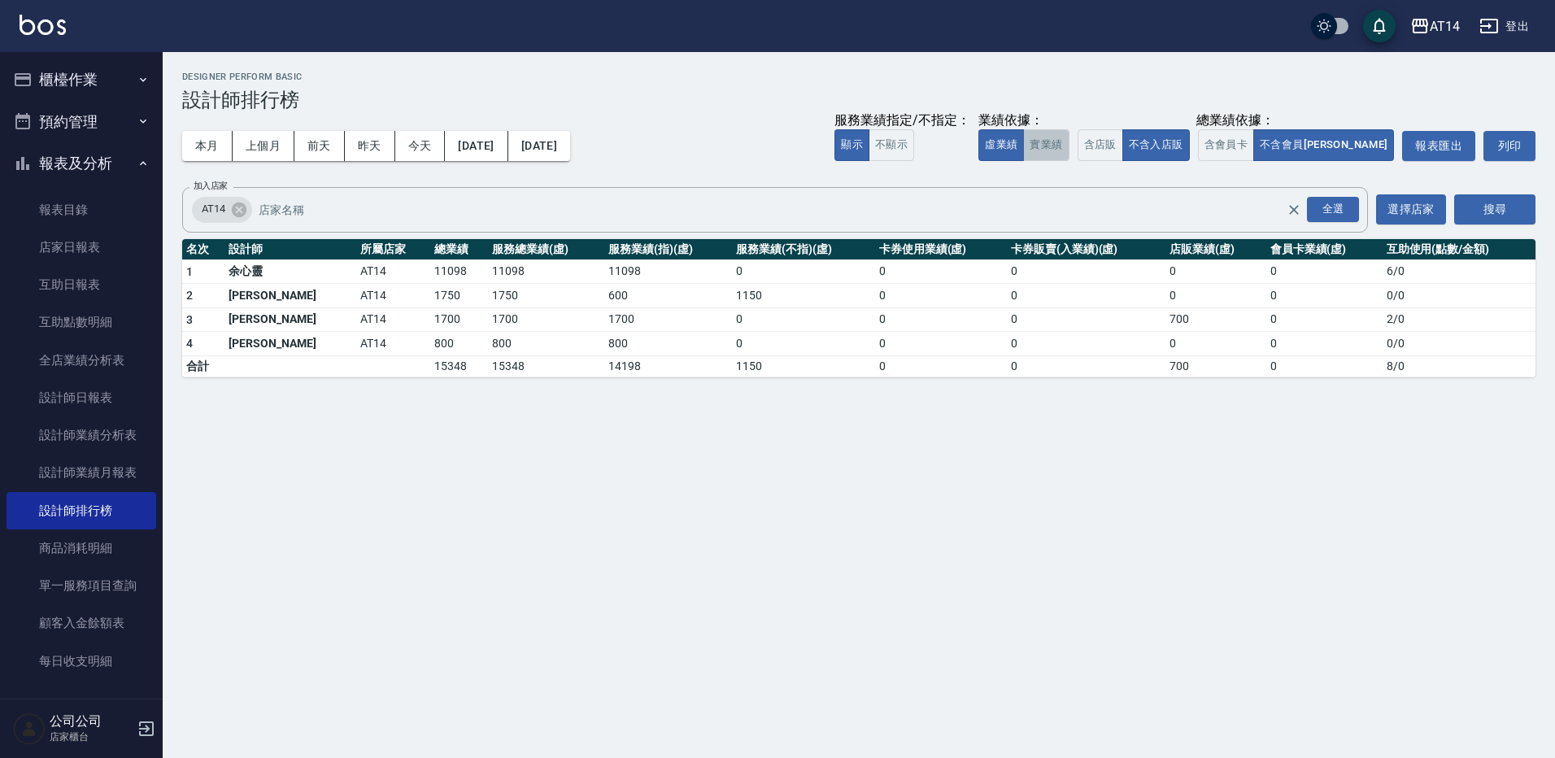
click at [1068, 154] on button "實業績" at bounding box center [1046, 145] width 46 height 32
click at [1024, 150] on button "虛業績" at bounding box center [1001, 145] width 46 height 32
click at [215, 152] on button "本月" at bounding box center [207, 146] width 50 height 30
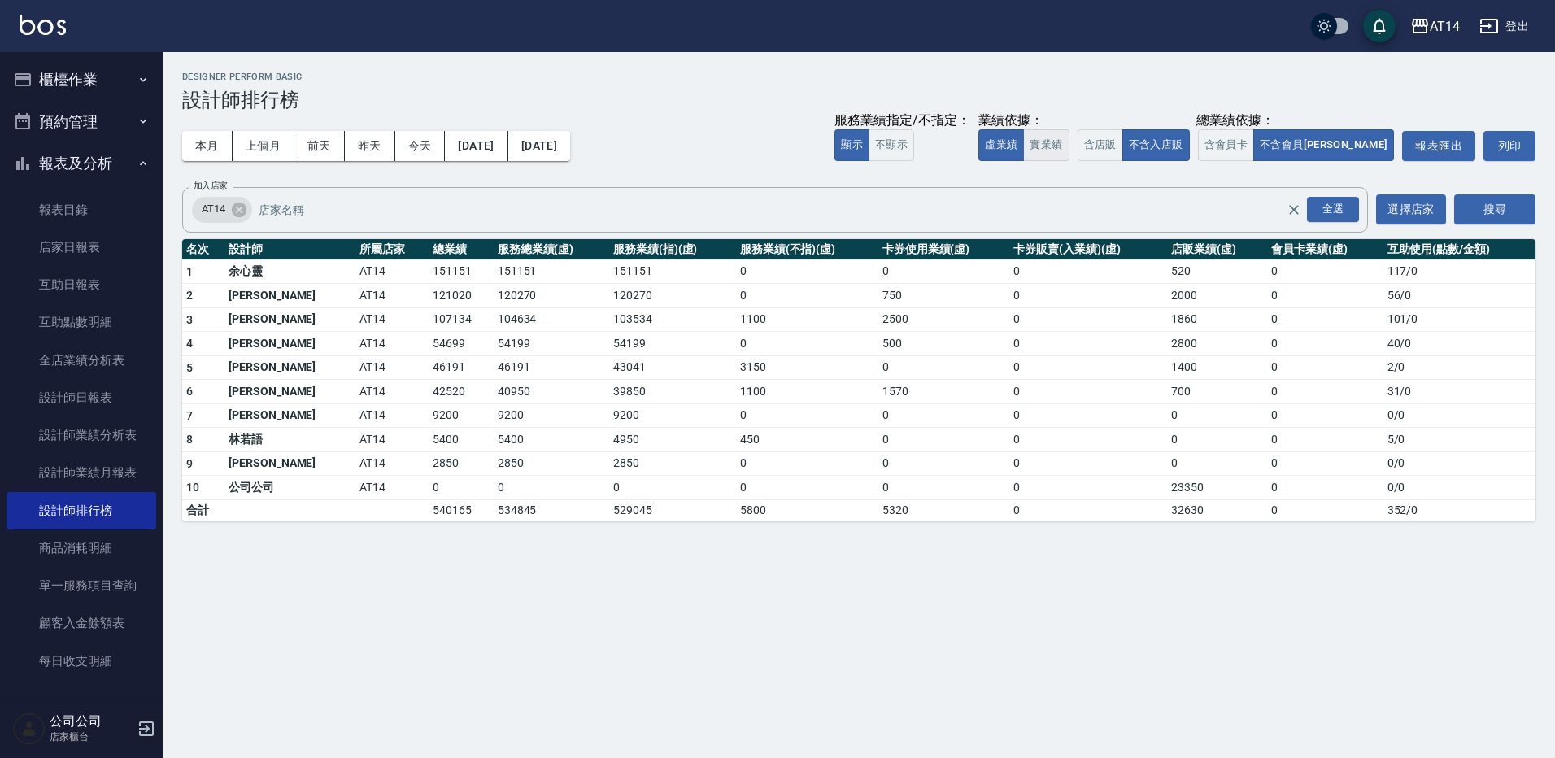
click at [1068, 139] on button "實業績" at bounding box center [1046, 145] width 46 height 32
click at [1024, 143] on button "虛業績" at bounding box center [1001, 145] width 46 height 32
click at [125, 81] on button "櫃檯作業" at bounding box center [82, 80] width 150 height 42
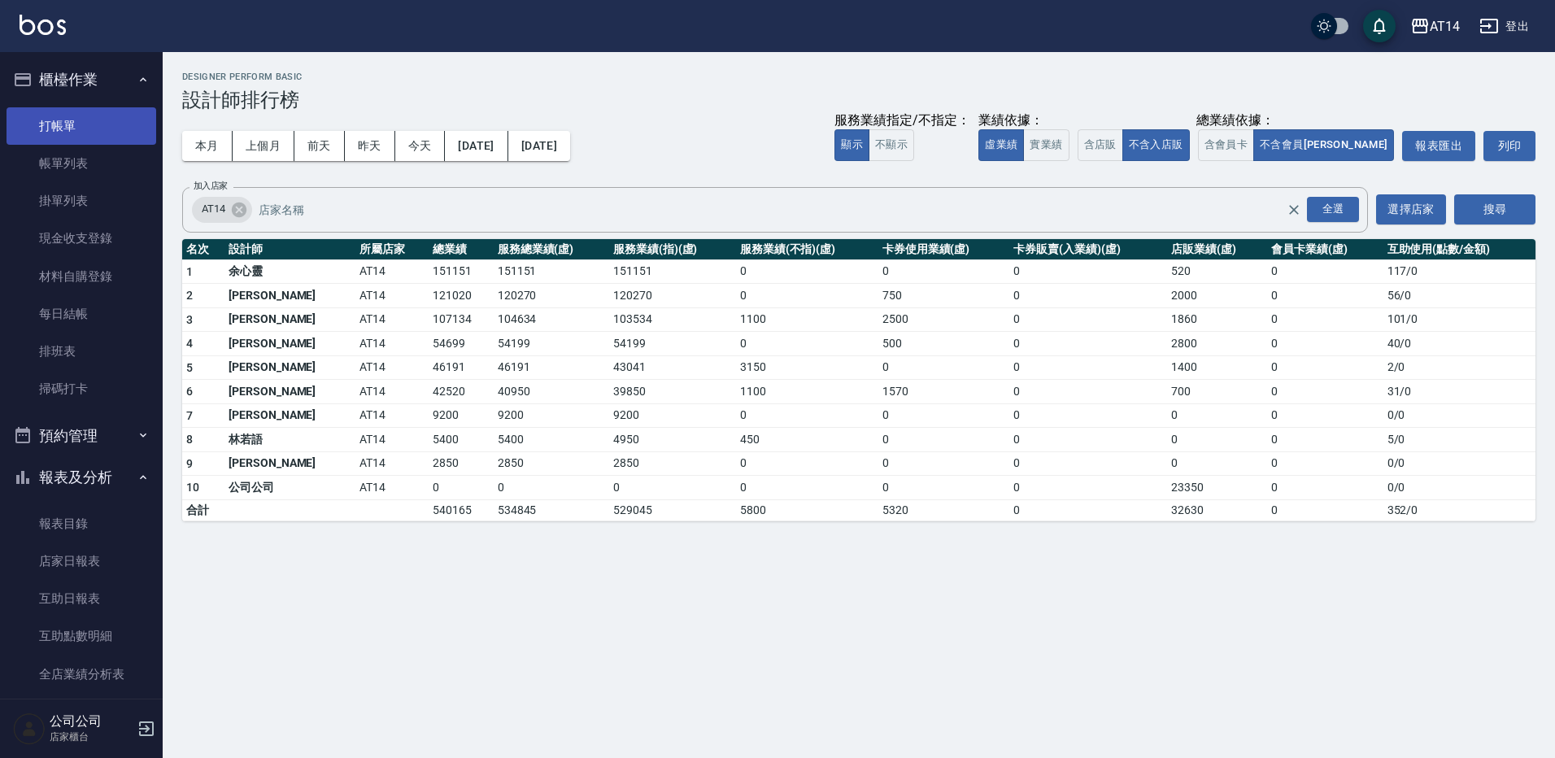
click at [111, 112] on link "打帳單" at bounding box center [82, 125] width 150 height 37
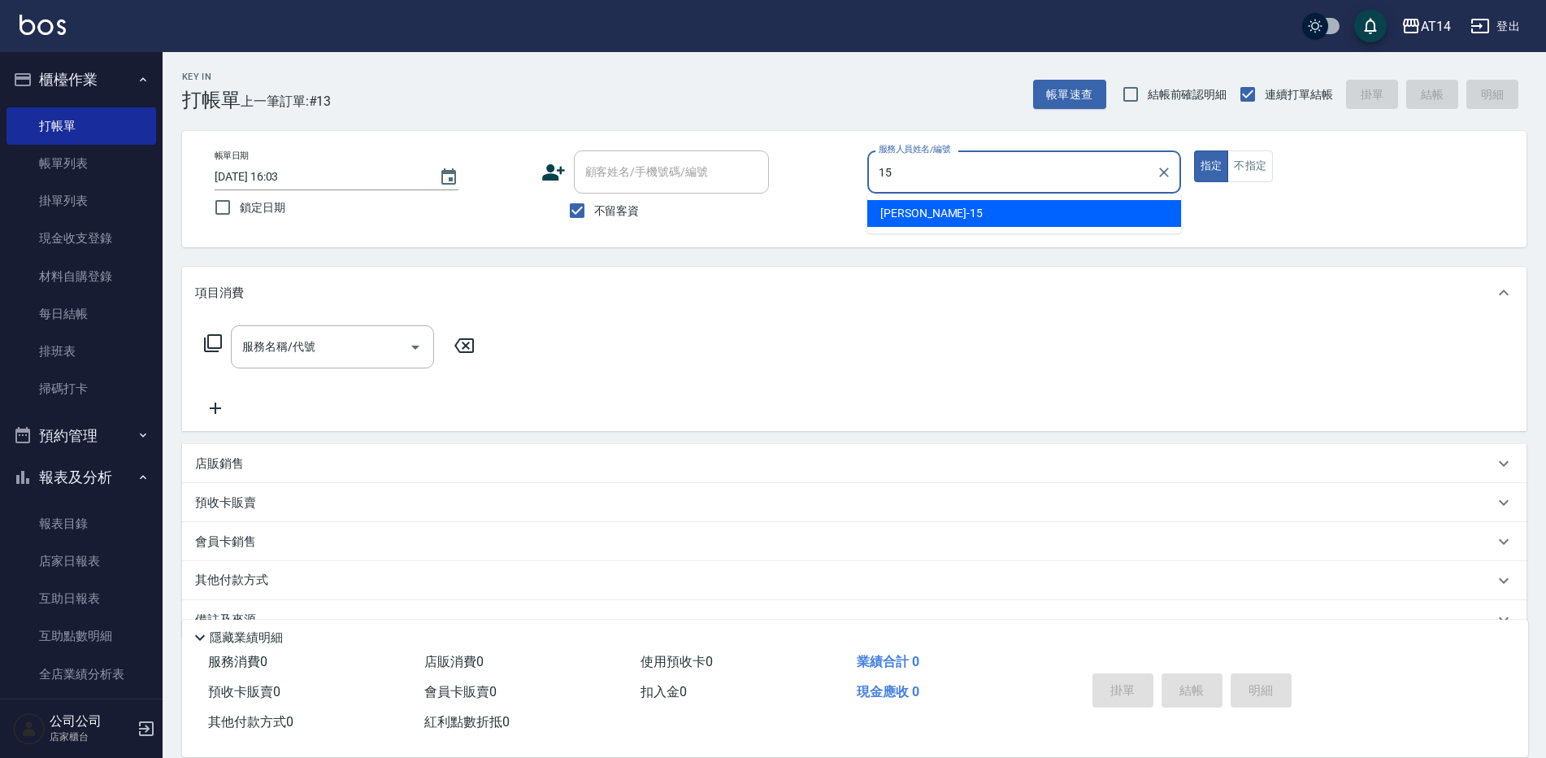
type input "Dora-15"
type button "true"
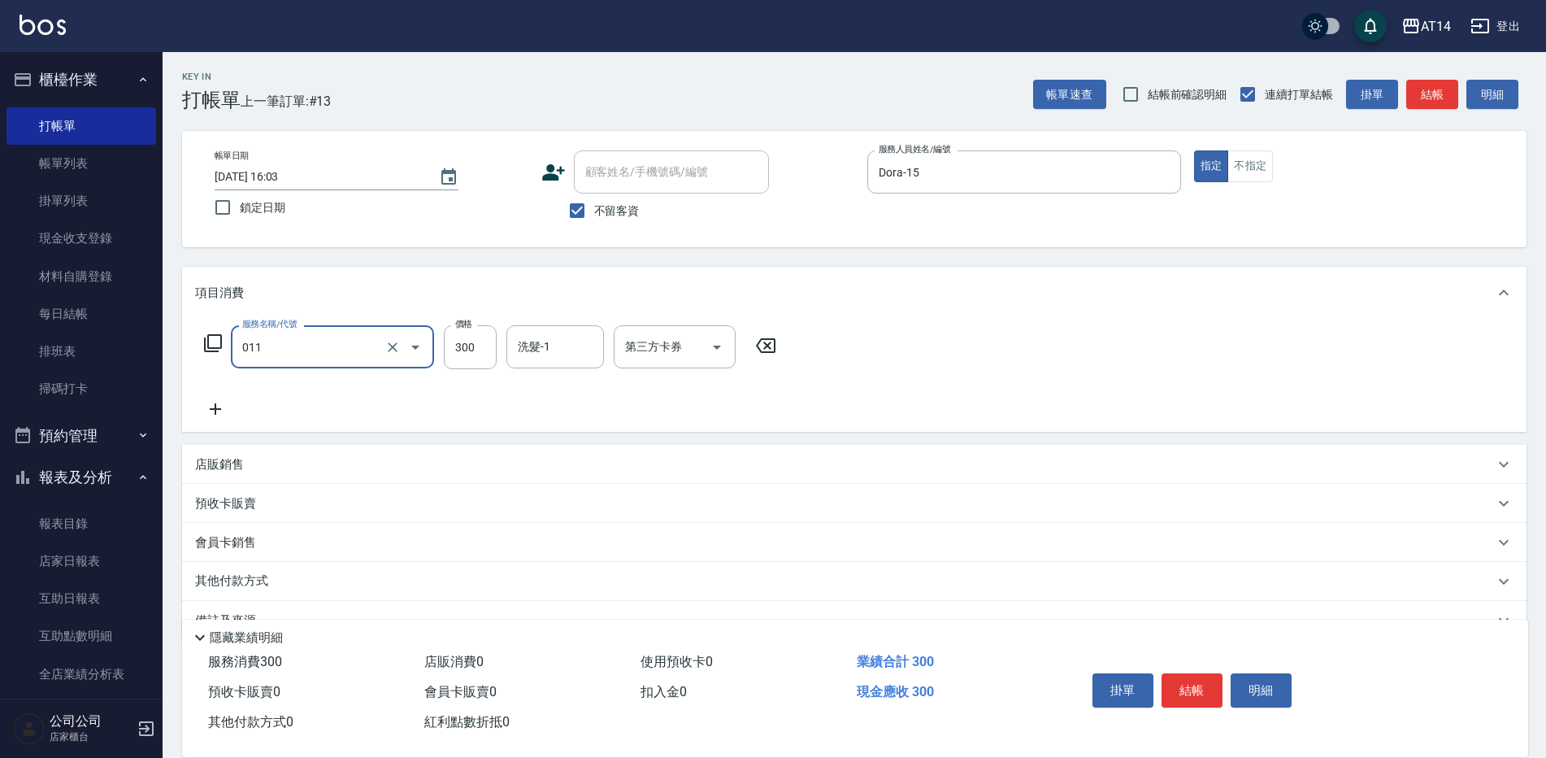
type input "洗髮(011)"
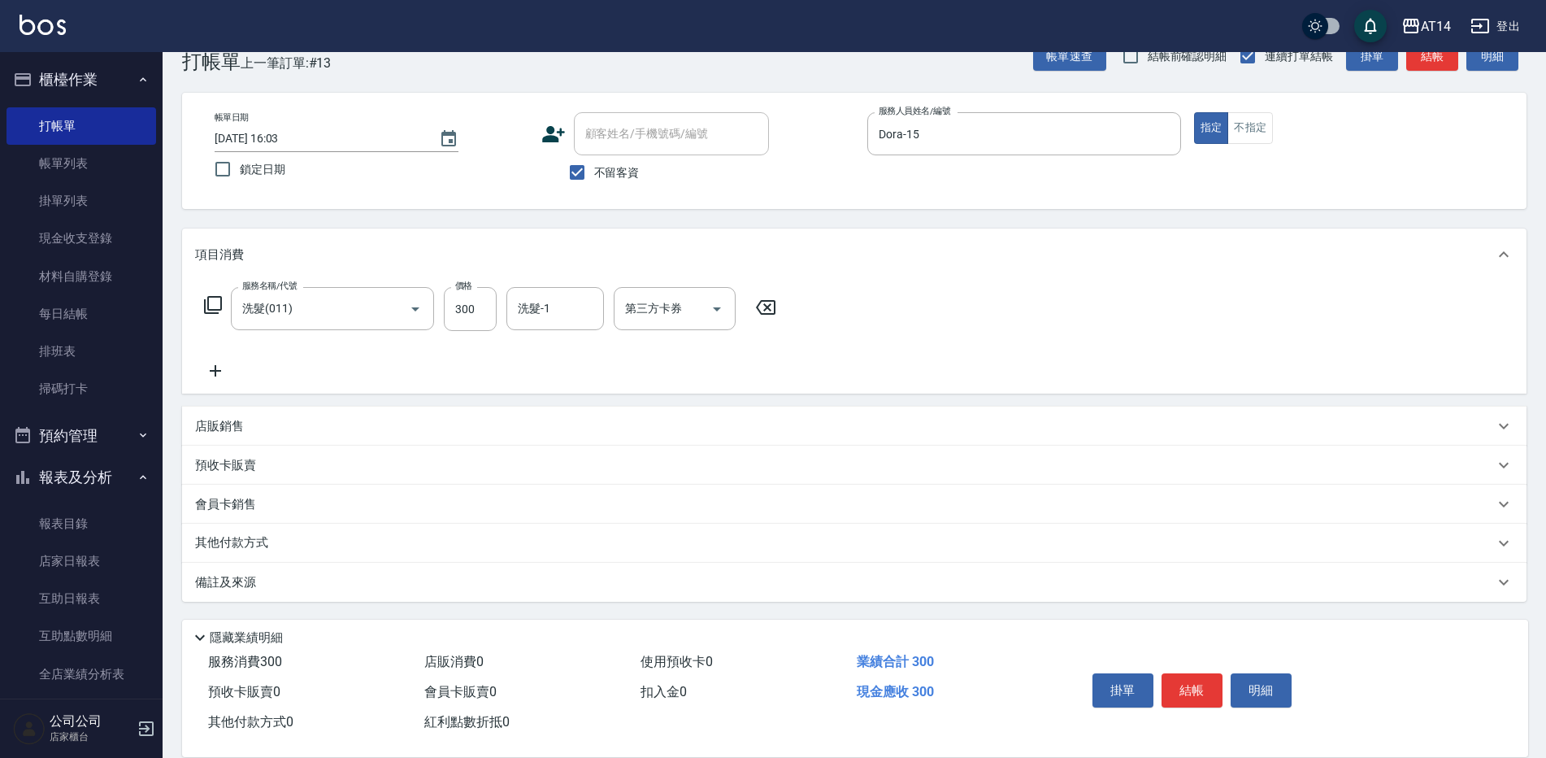
click at [311, 585] on div "備註及來源" at bounding box center [844, 582] width 1299 height 17
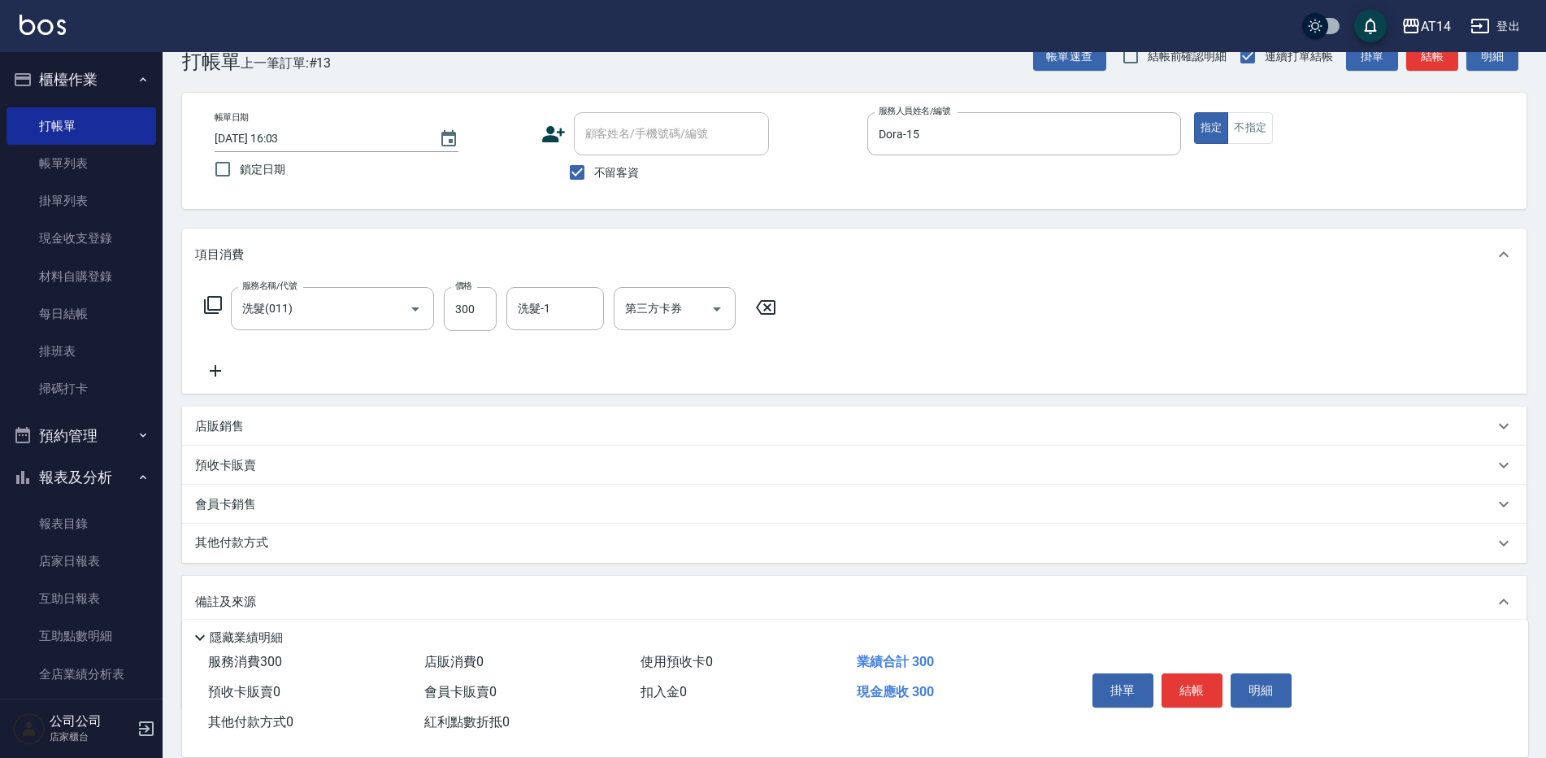
scroll to position [116, 0]
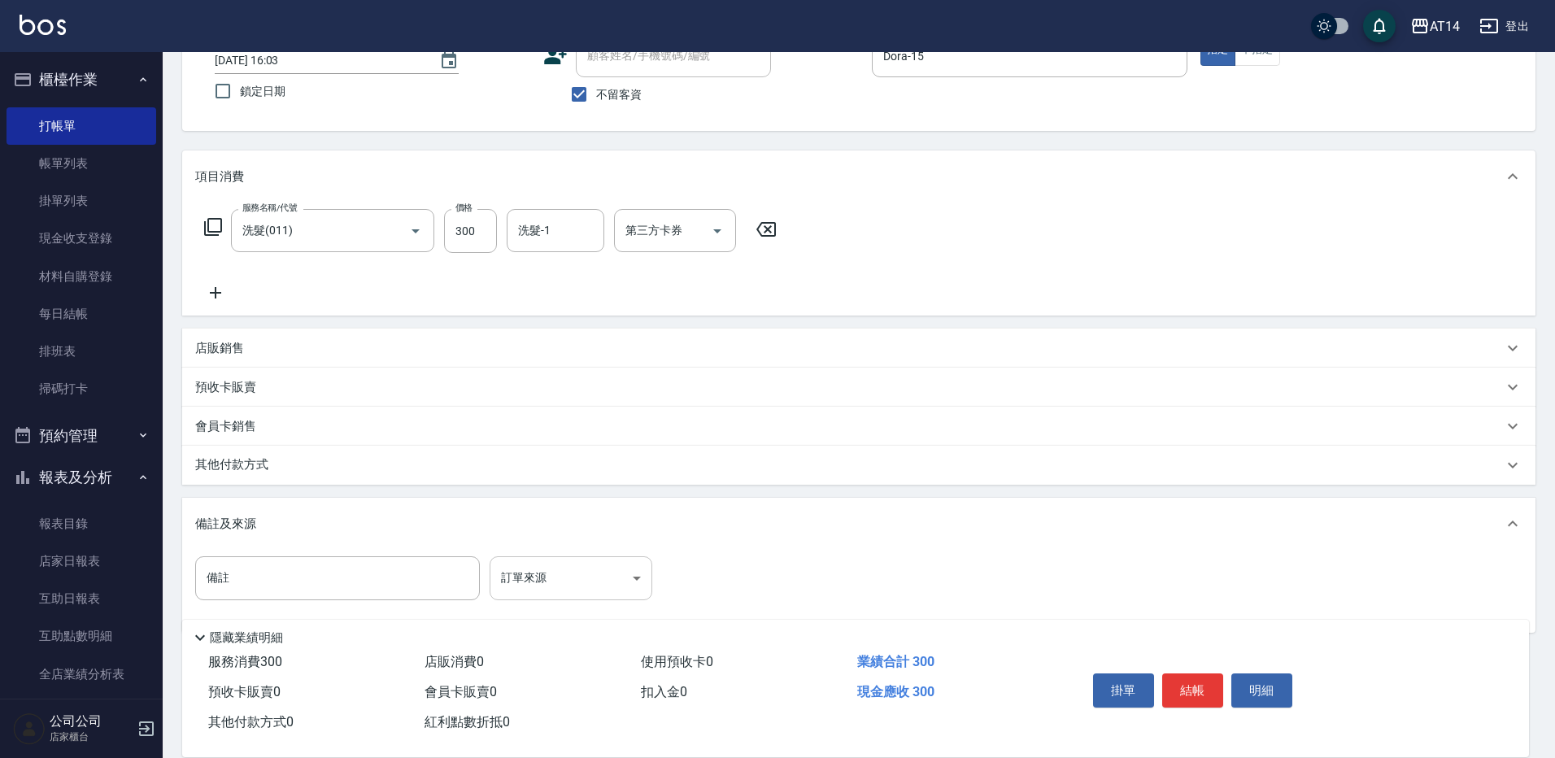
click at [517, 585] on body "AT14 登出 櫃檯作業 打帳單 帳單列表 掛單列表 現金收支登錄 材料自購登錄 每日結帳 排班表 掃碼打卡 預約管理 預約管理 單日預約紀錄 單週預約紀錄 …" at bounding box center [777, 336] width 1555 height 905
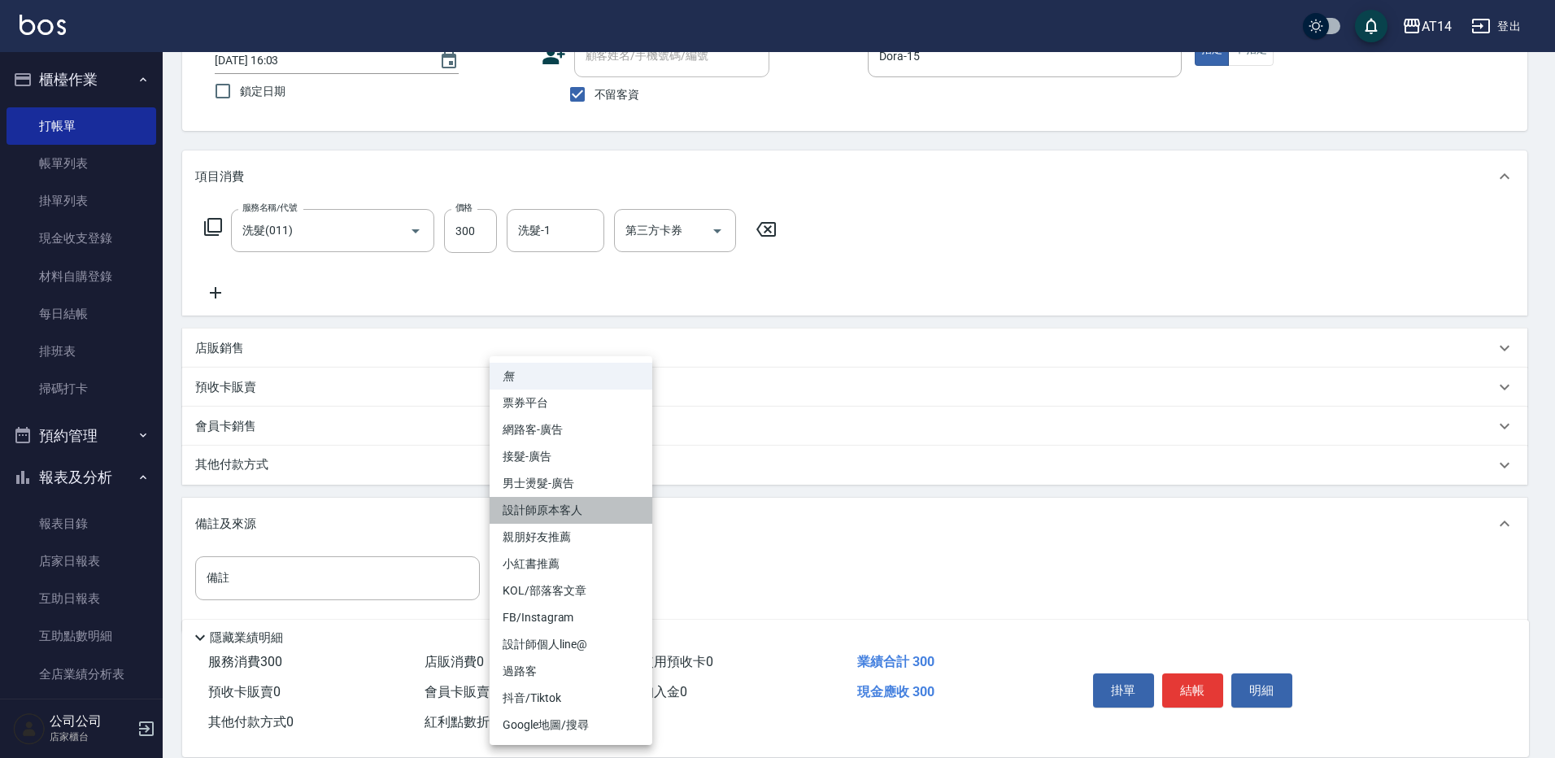
click at [577, 502] on li "設計師原本客人" at bounding box center [570, 510] width 163 height 27
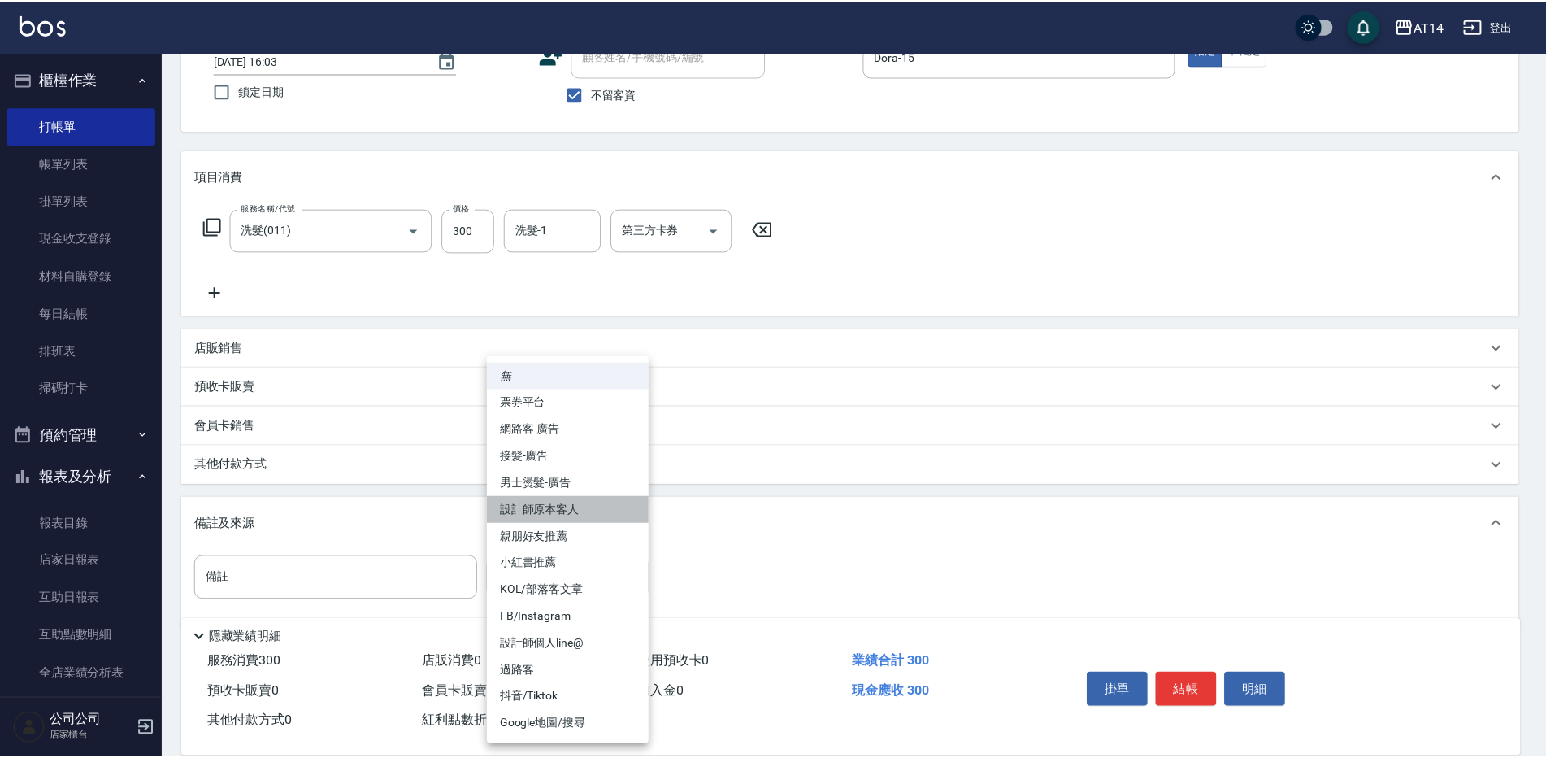
type input "設計師原本客人"
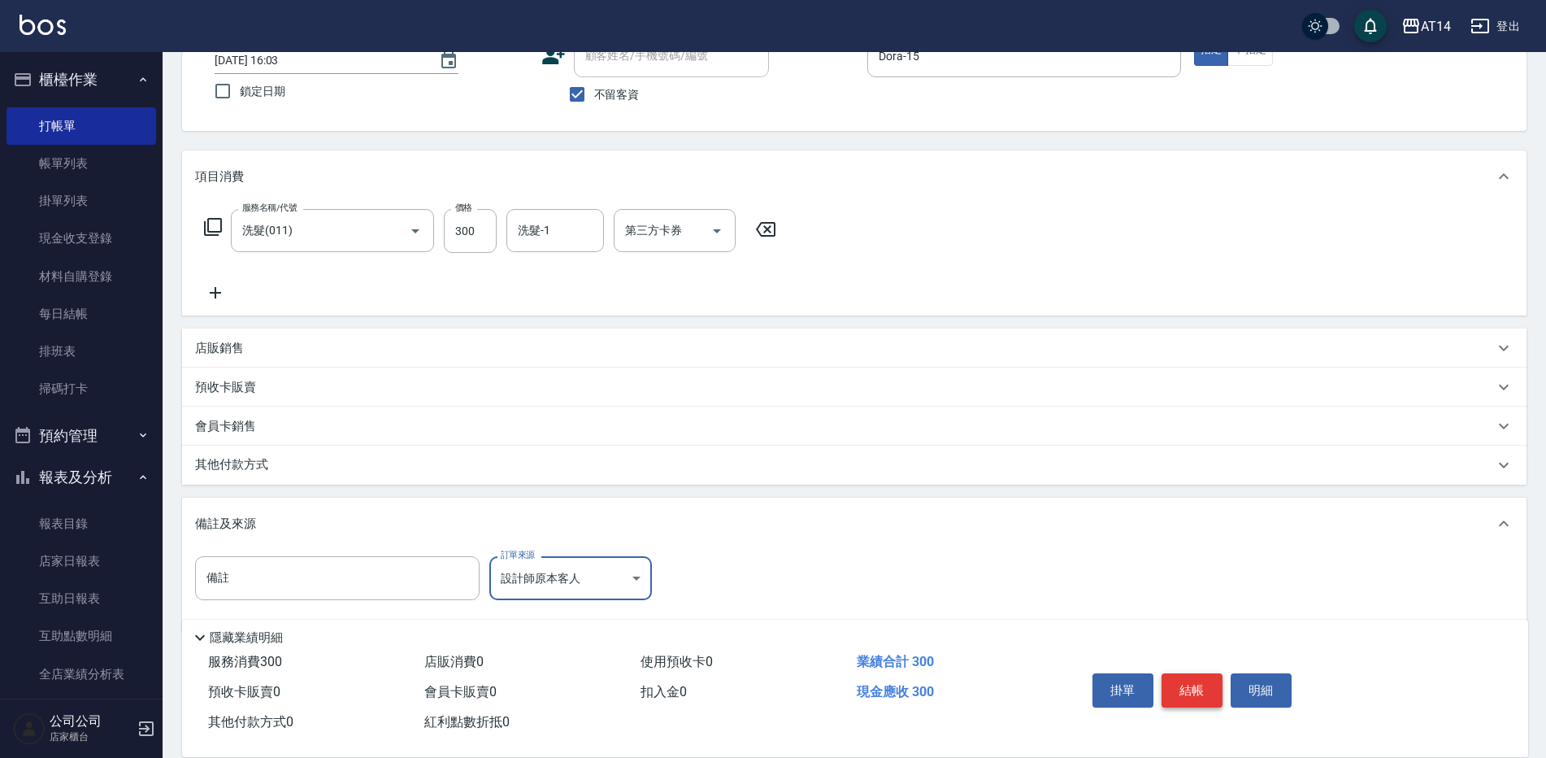
click at [1186, 673] on button "結帳" at bounding box center [1192, 690] width 61 height 34
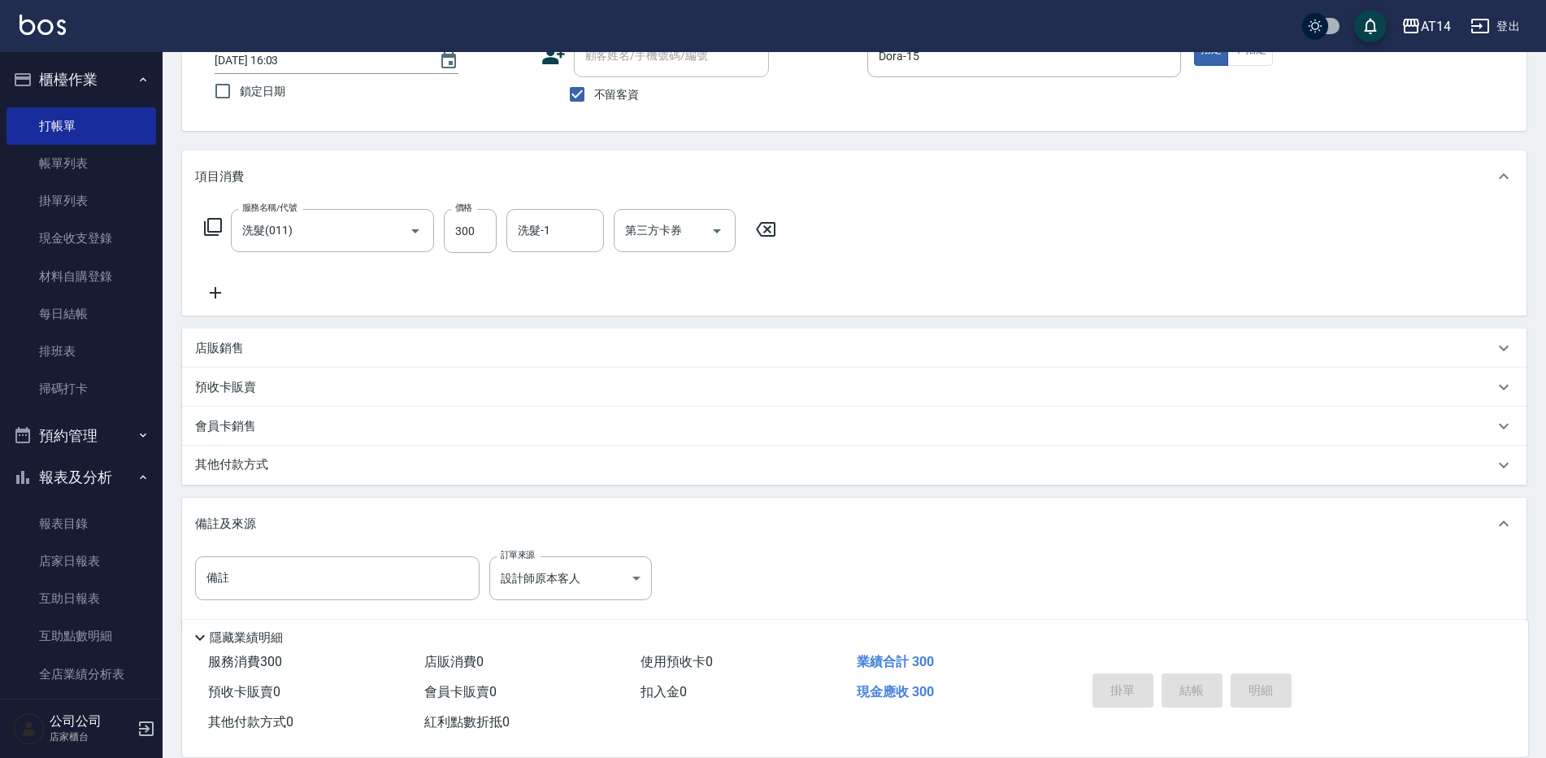
type input "2025/08/16 16:04"
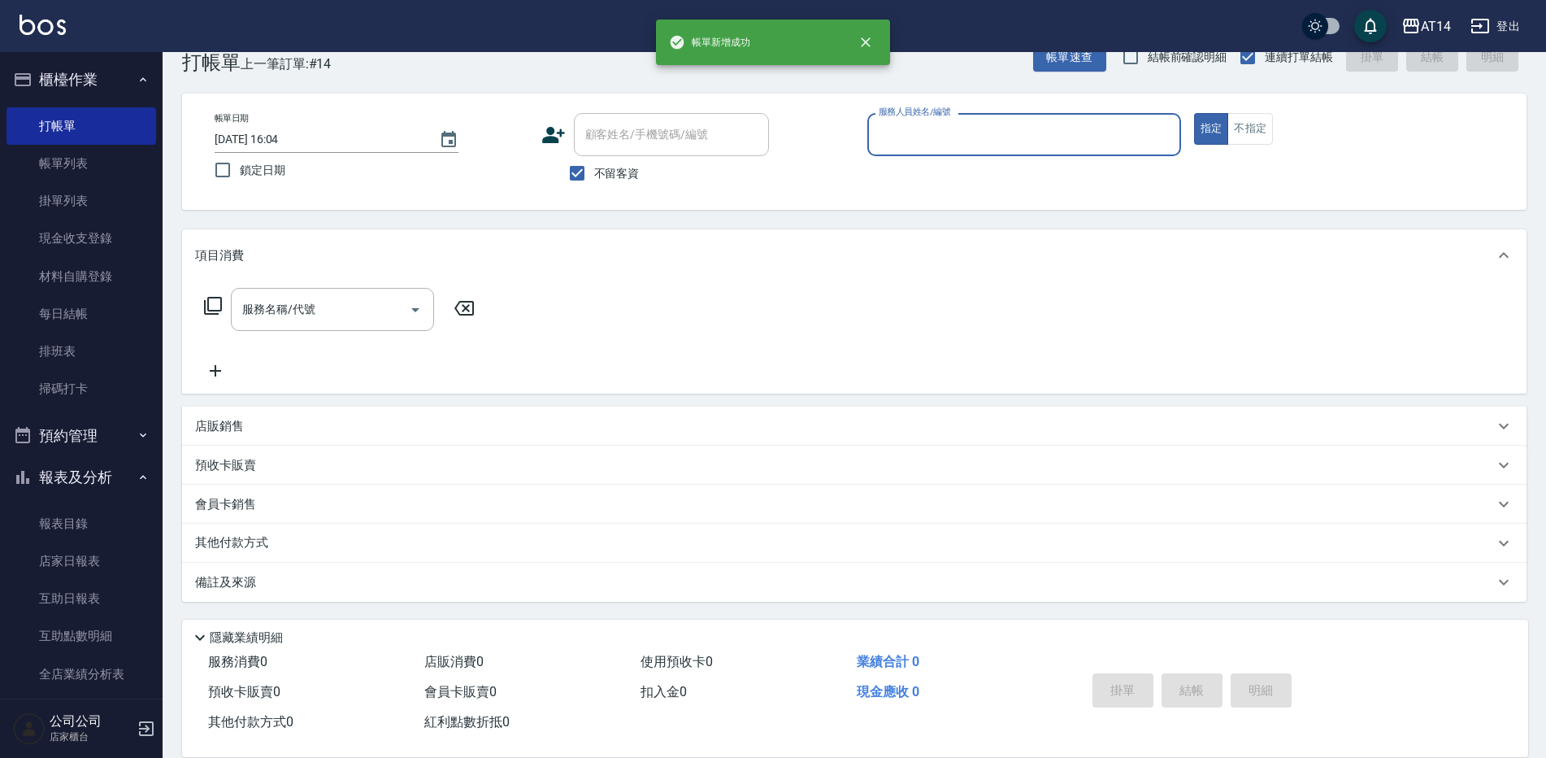
scroll to position [37, 0]
drag, startPoint x: 976, startPoint y: 139, endPoint x: 981, endPoint y: 131, distance: 9.1
click at [978, 136] on input "服務人員姓名/編號" at bounding box center [1024, 134] width 299 height 28
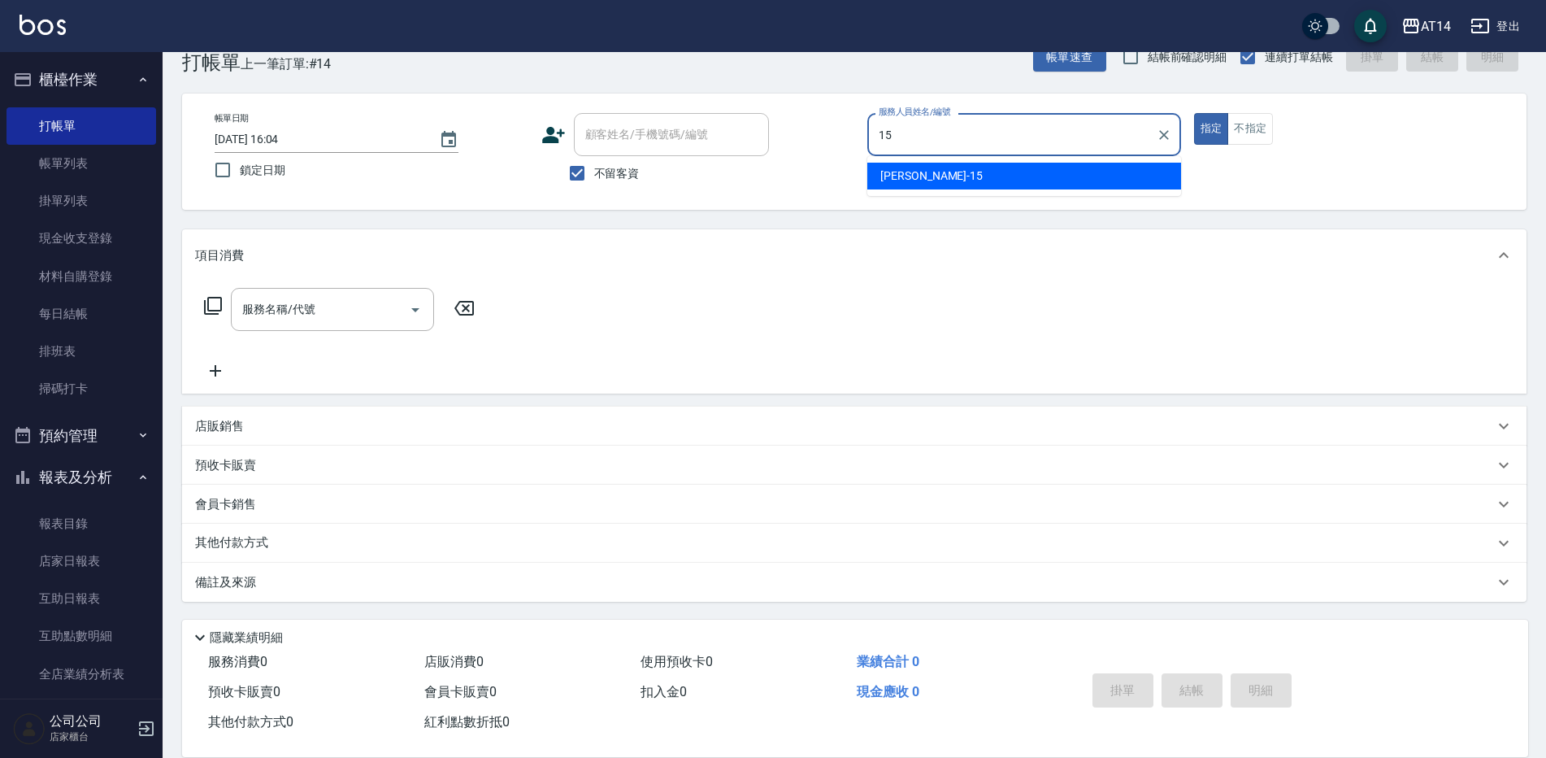
type input "Dora-15"
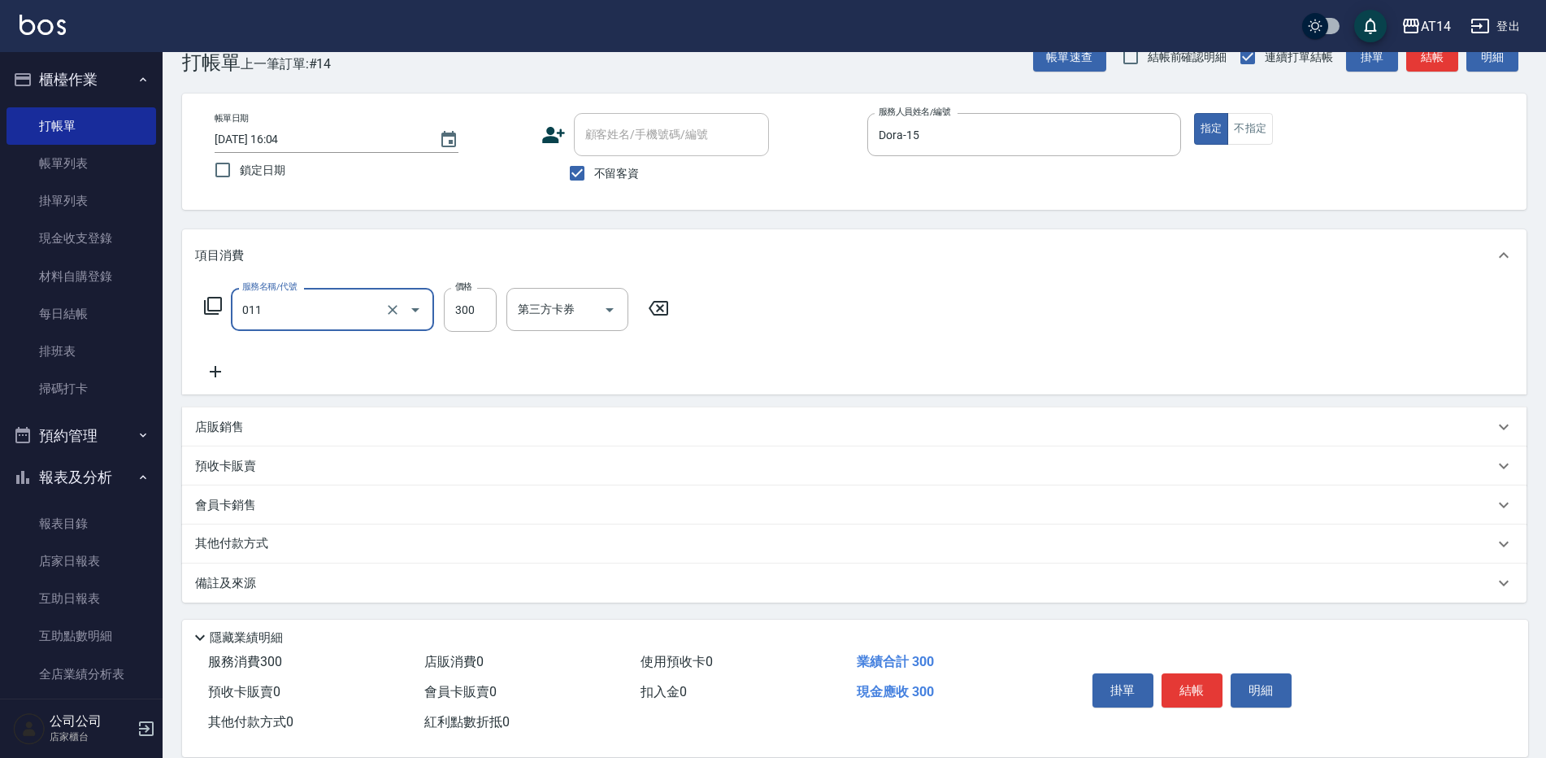
type input "洗髮(011)"
click at [276, 589] on div "備註及來源" at bounding box center [844, 582] width 1299 height 17
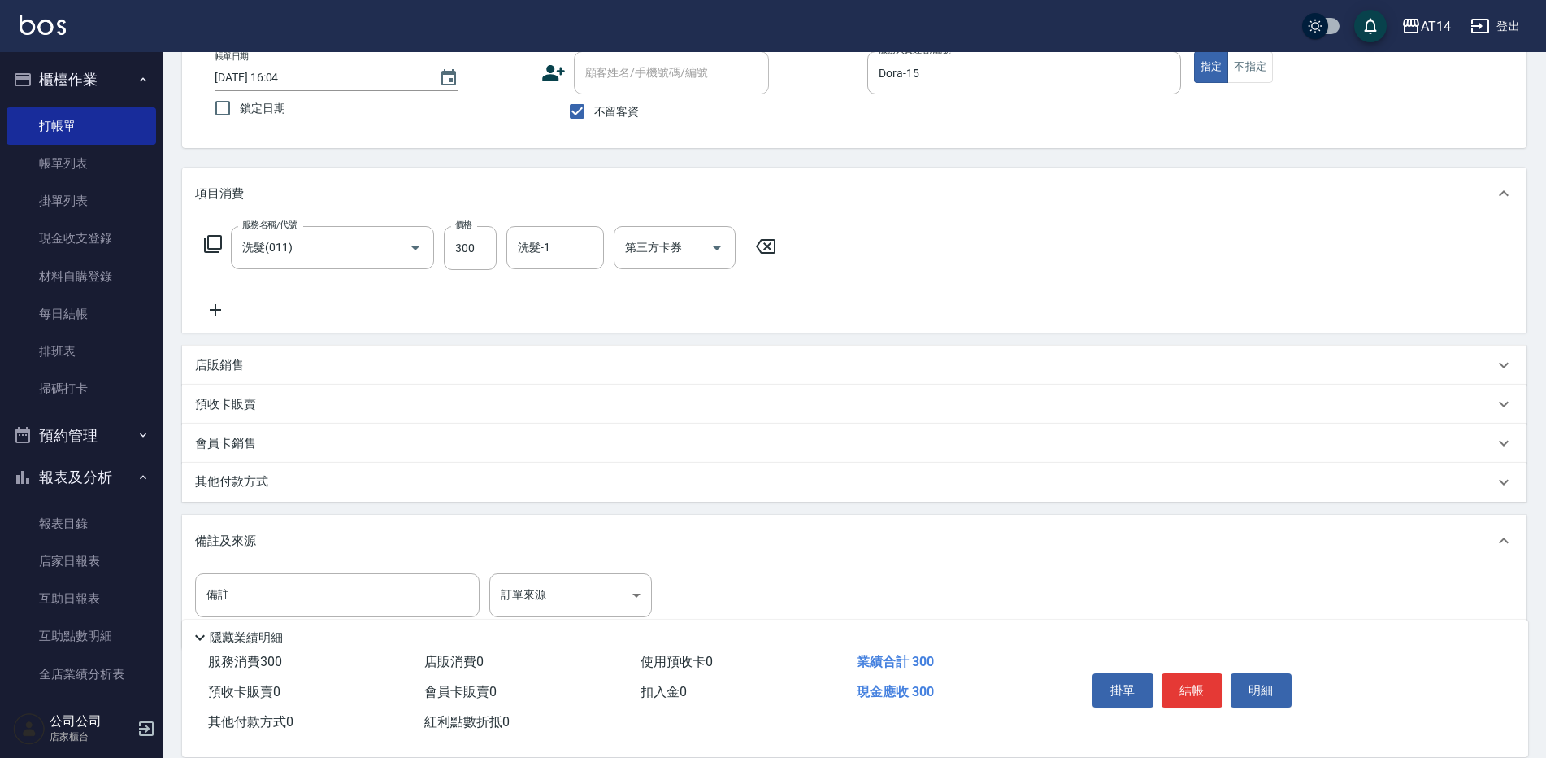
scroll to position [147, 0]
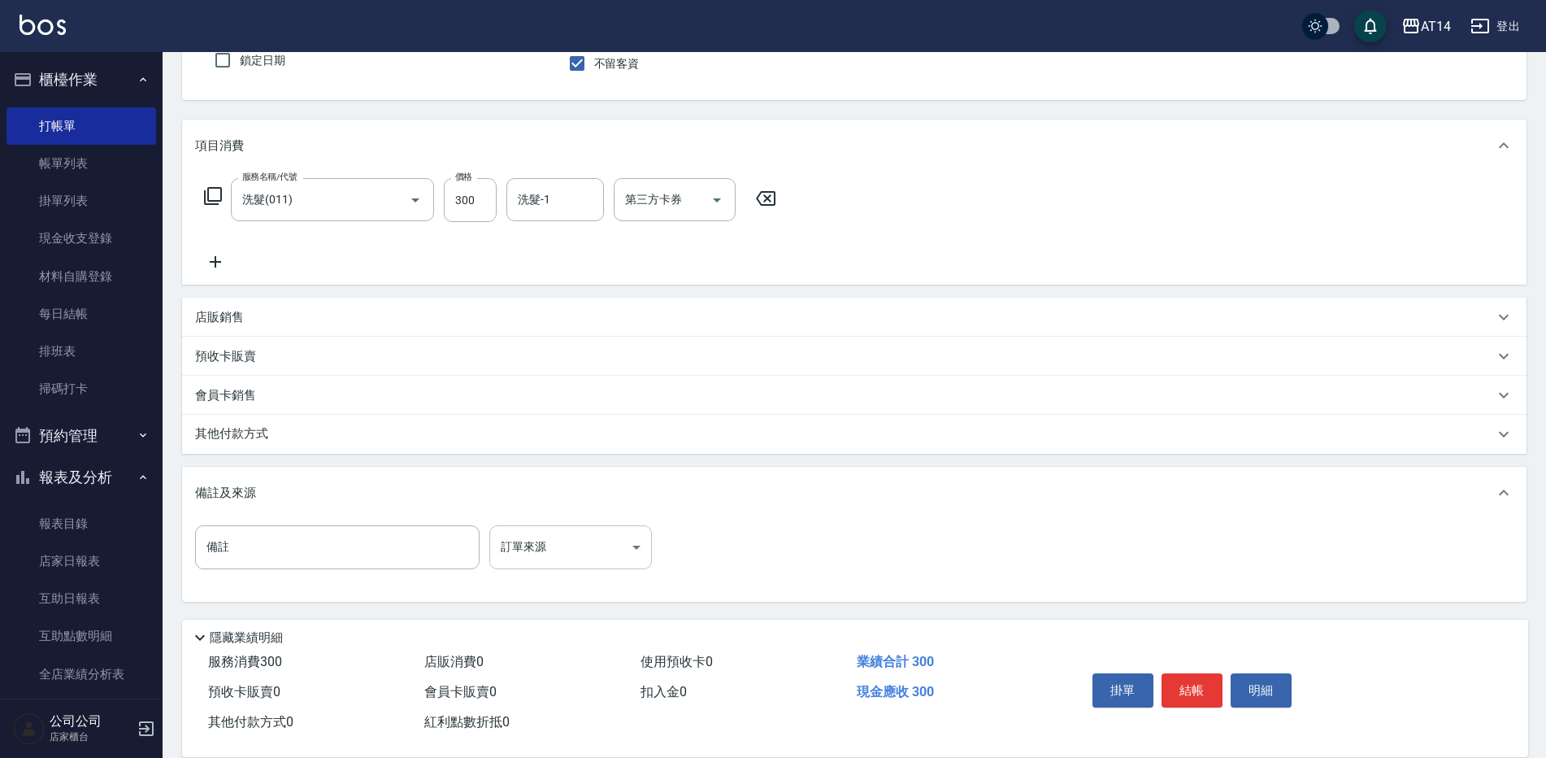
click at [546, 535] on body "AT14 登出 櫃檯作業 打帳單 帳單列表 掛單列表 現金收支登錄 材料自購登錄 每日結帳 排班表 掃碼打卡 預約管理 預約管理 單日預約紀錄 單週預約紀錄 …" at bounding box center [773, 305] width 1546 height 905
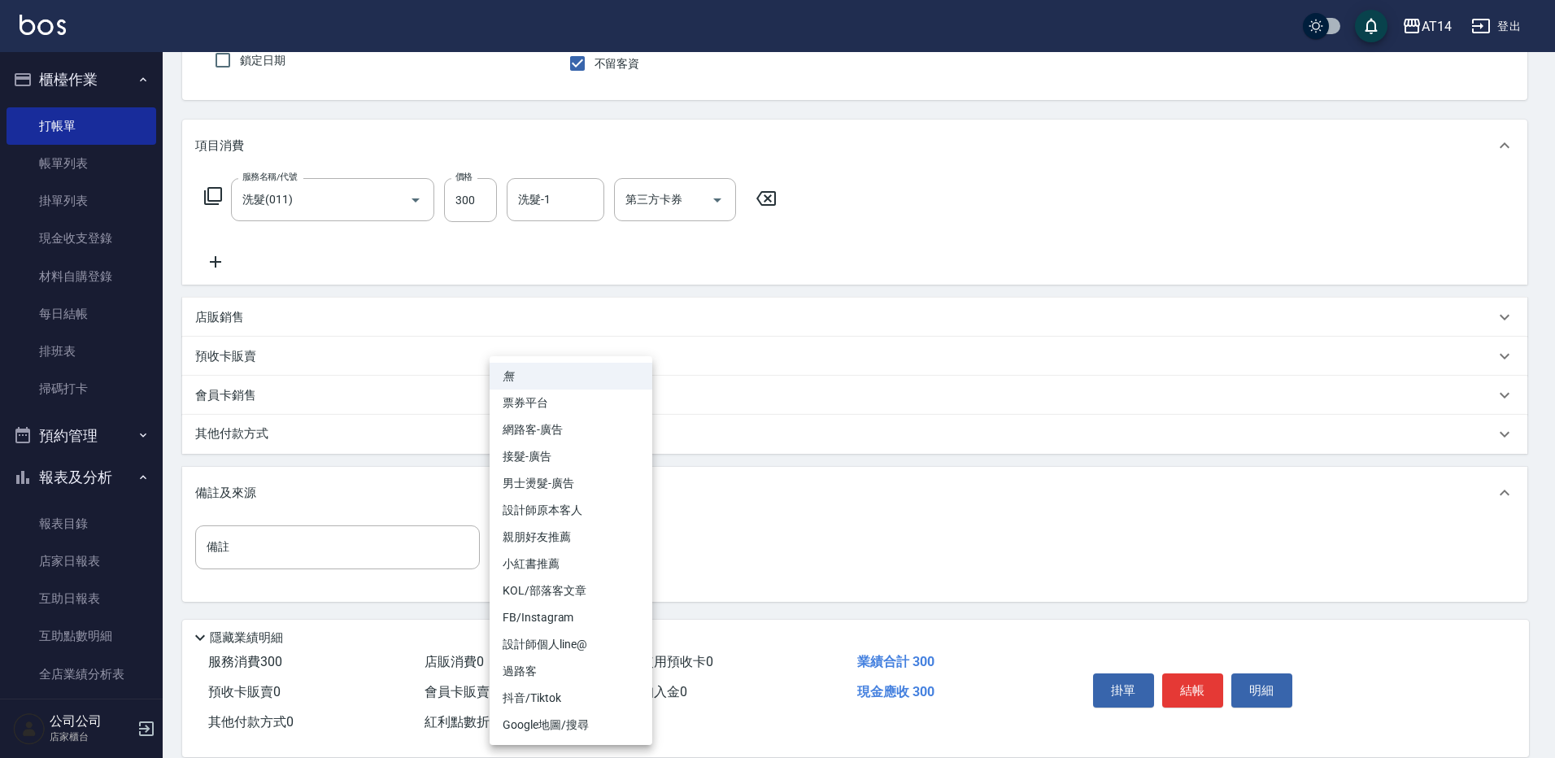
click at [579, 520] on li "設計師原本客人" at bounding box center [570, 510] width 163 height 27
type input "設計師原本客人"
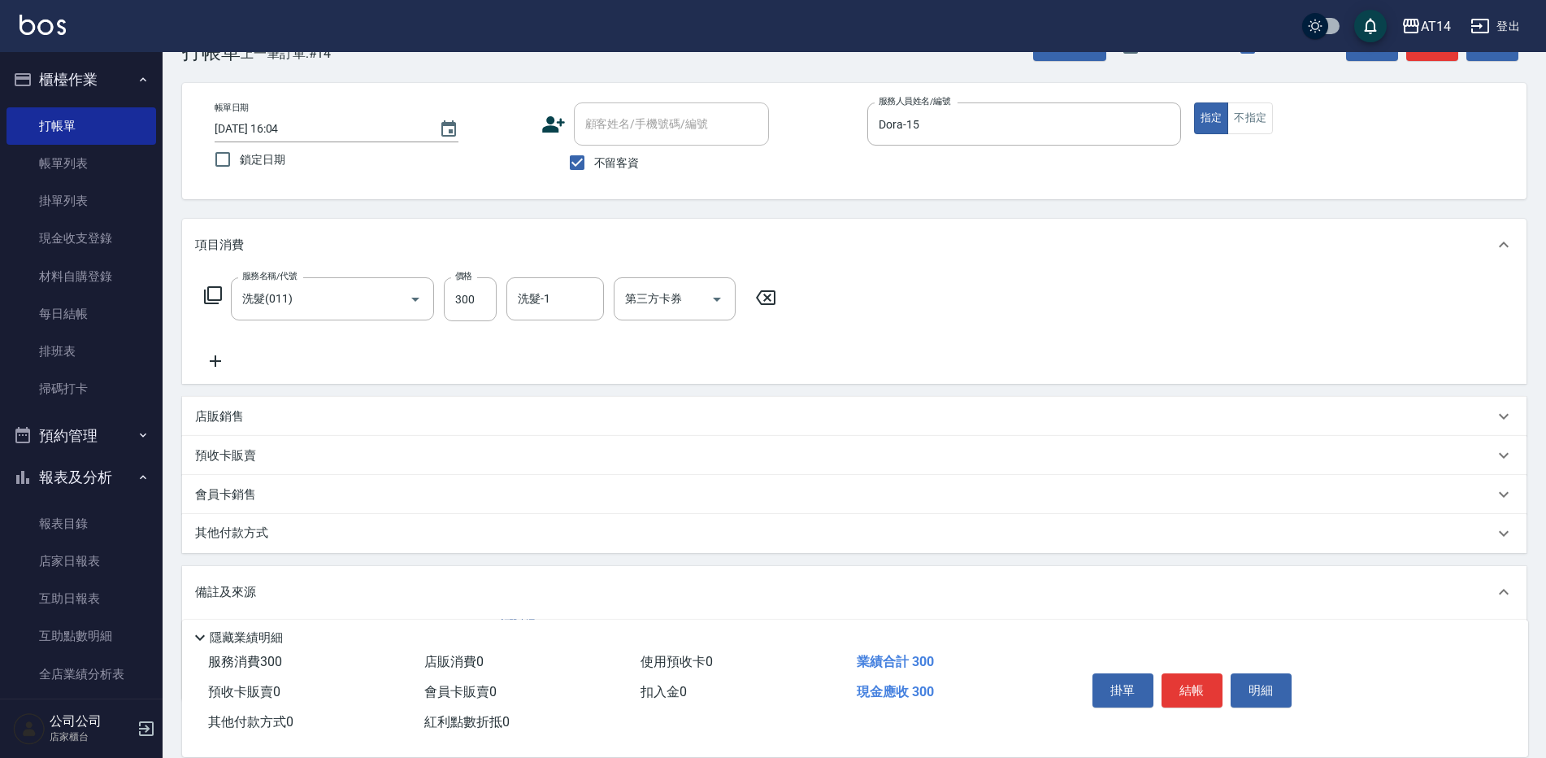
scroll to position [0, 0]
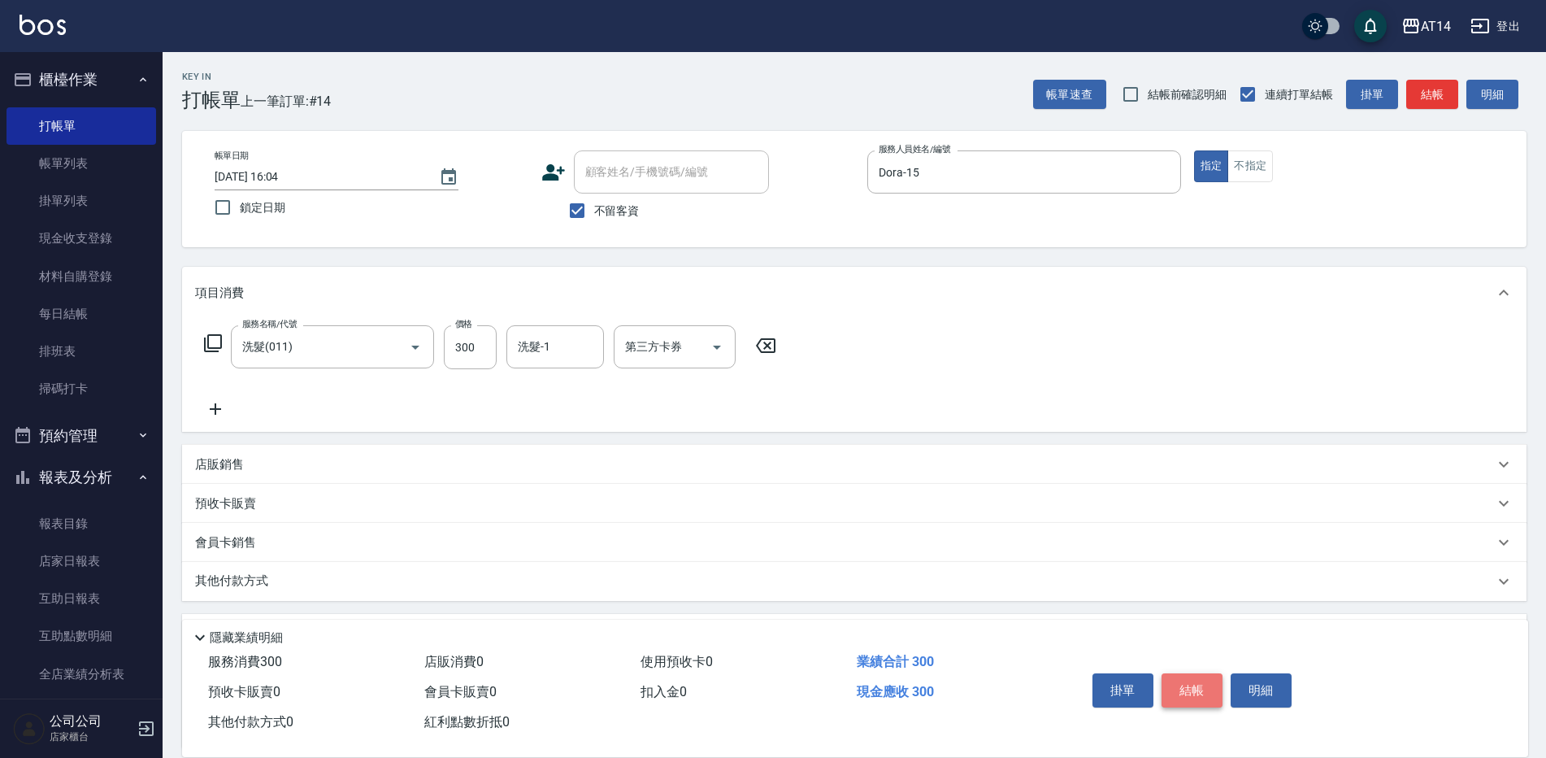
click at [1194, 680] on button "結帳" at bounding box center [1192, 690] width 61 height 34
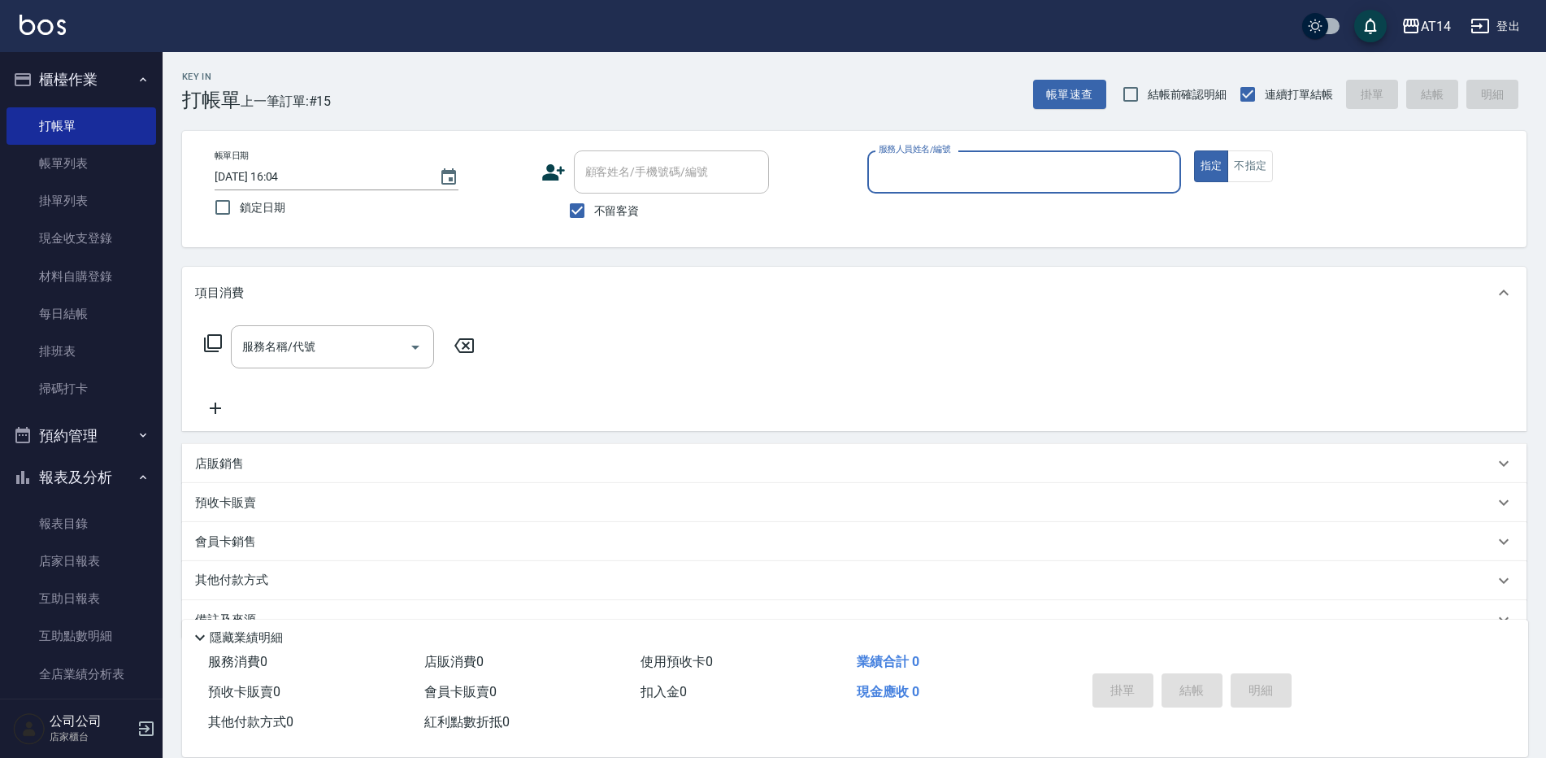
click at [69, 428] on button "預約管理" at bounding box center [82, 436] width 150 height 42
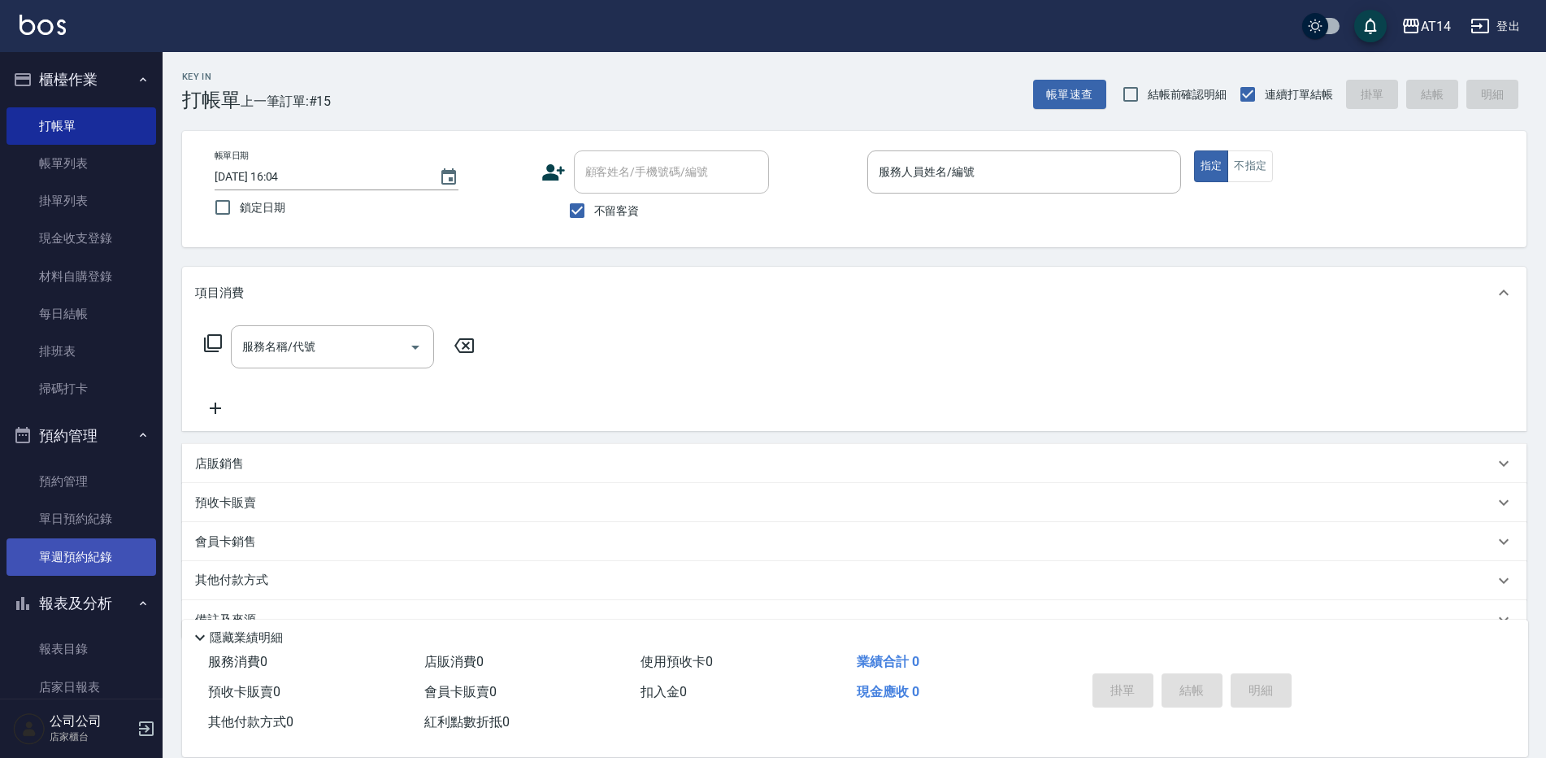
click at [70, 563] on link "單週預約紀錄" at bounding box center [82, 556] width 150 height 37
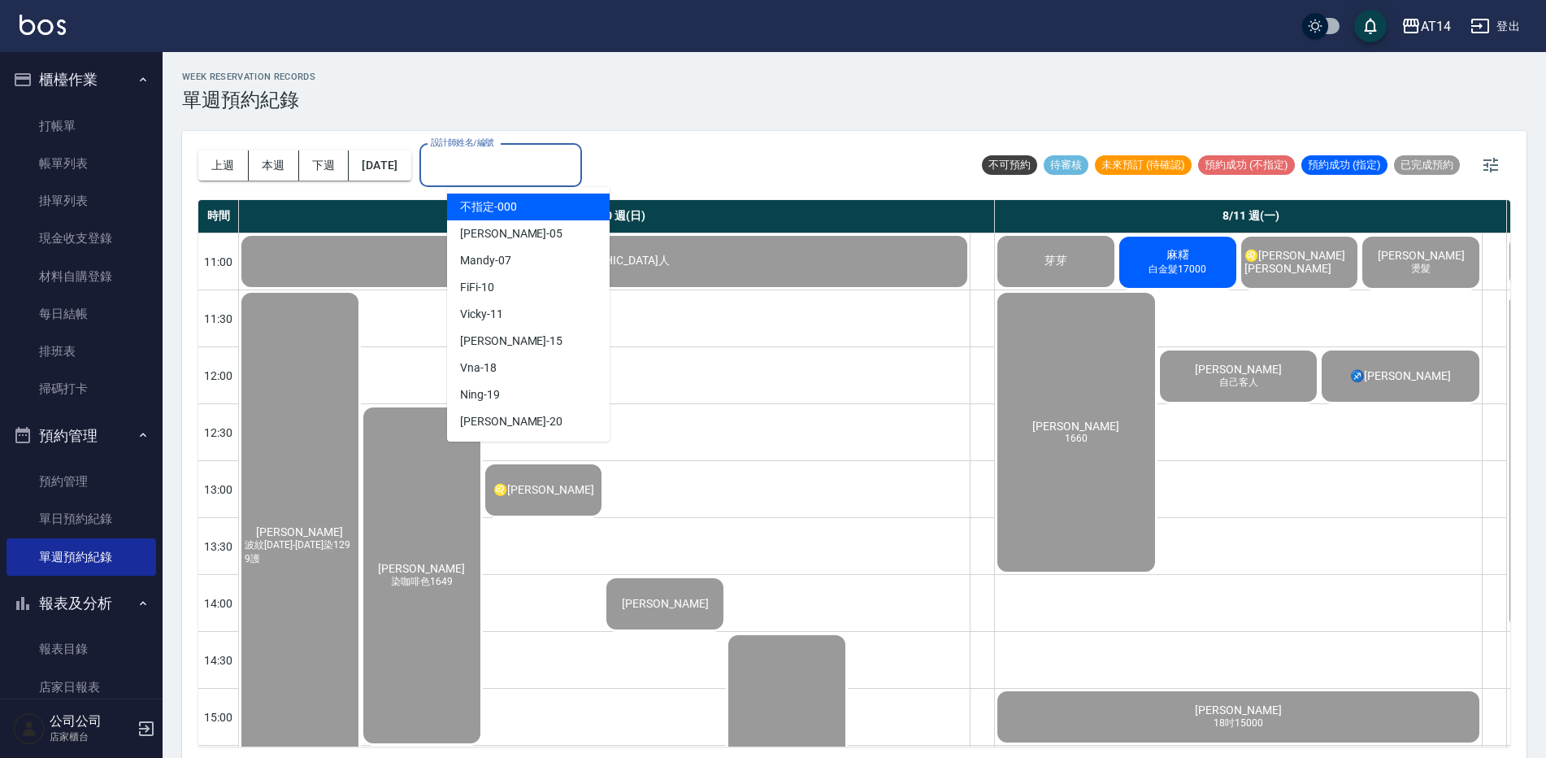
click at [575, 151] on input "設計師姓名/編號" at bounding box center [501, 165] width 148 height 28
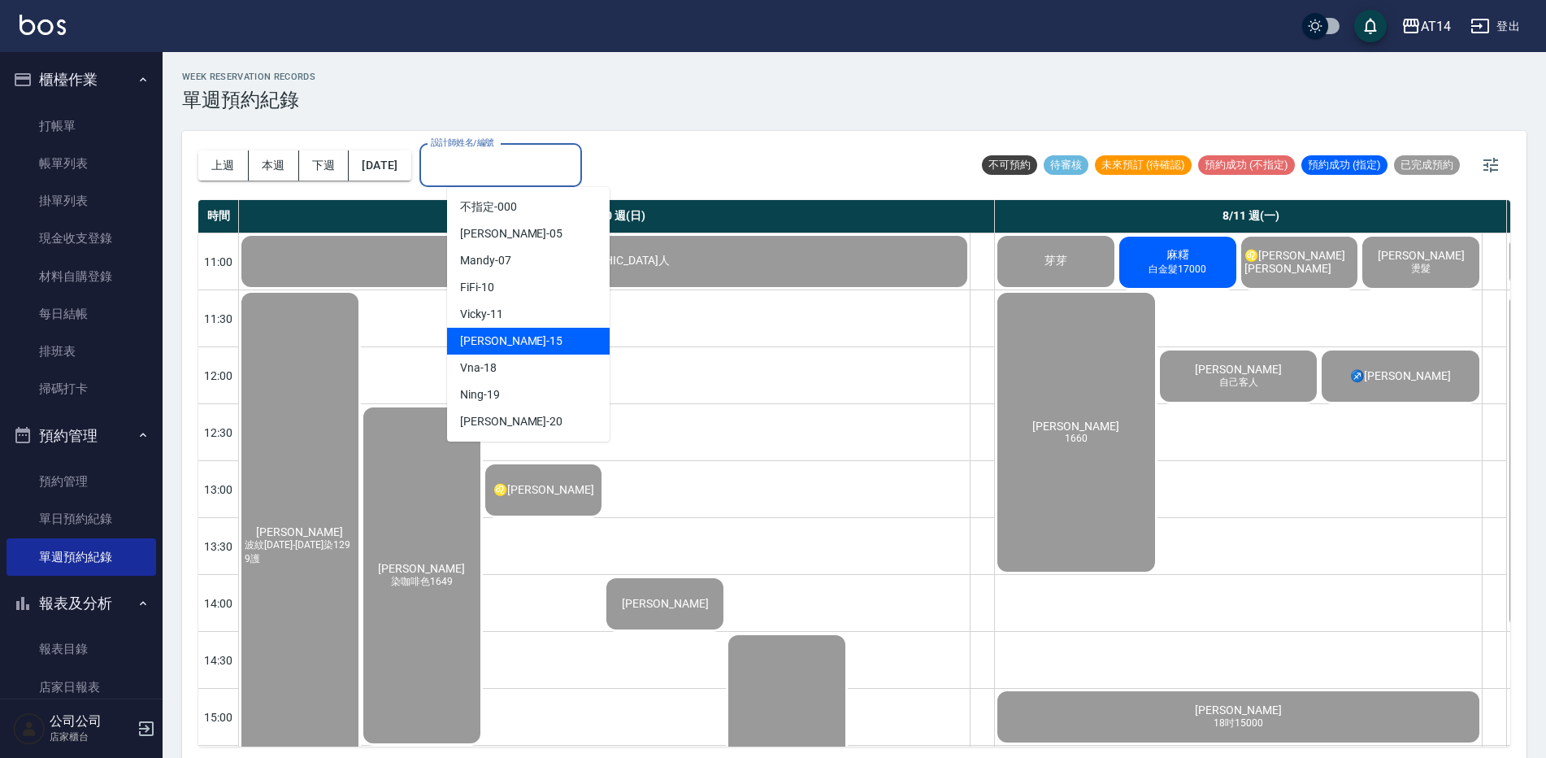
click at [550, 341] on div "Dora -15" at bounding box center [528, 341] width 163 height 27
type input "Dora-15"
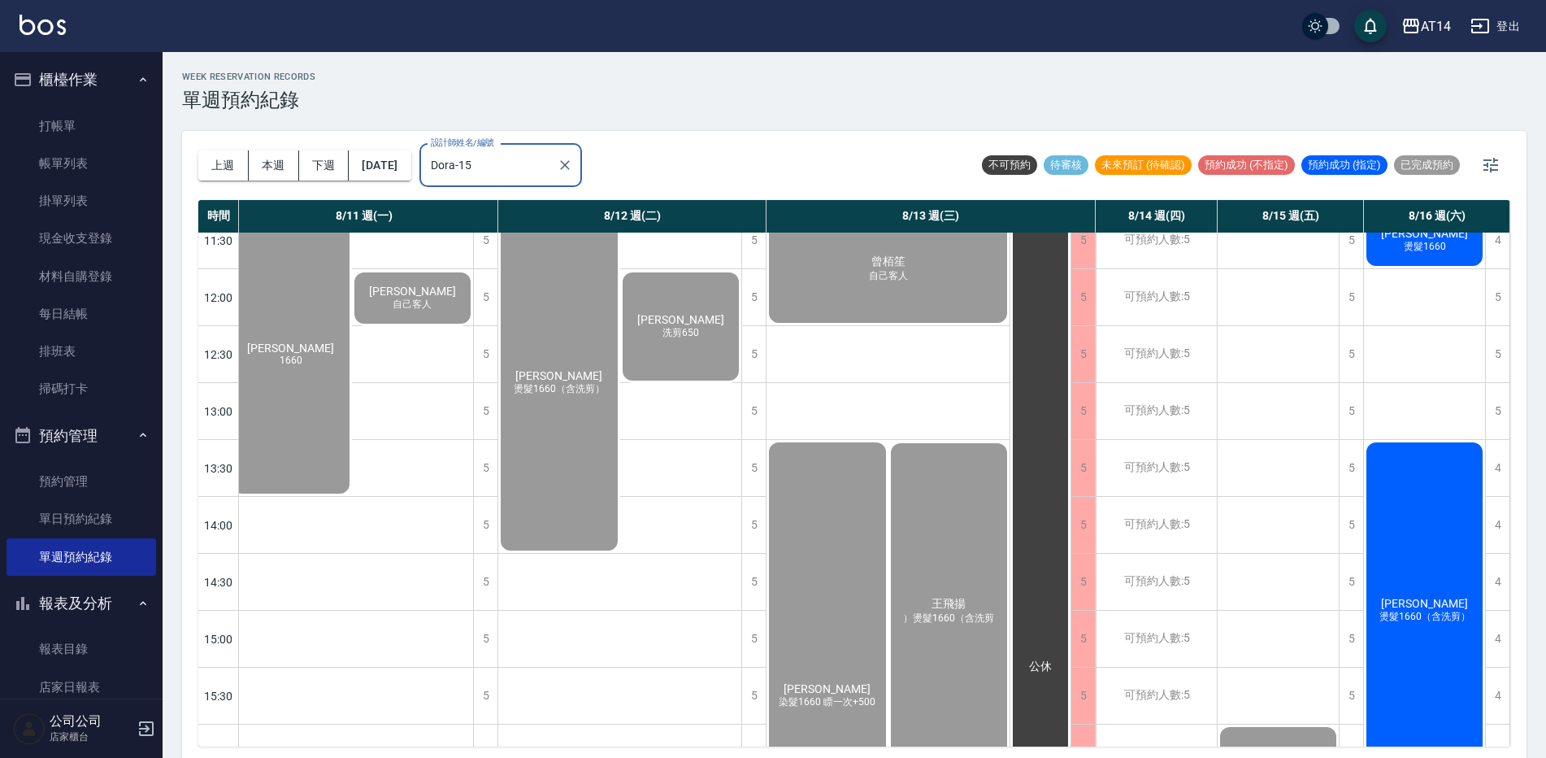
scroll to position [0, 407]
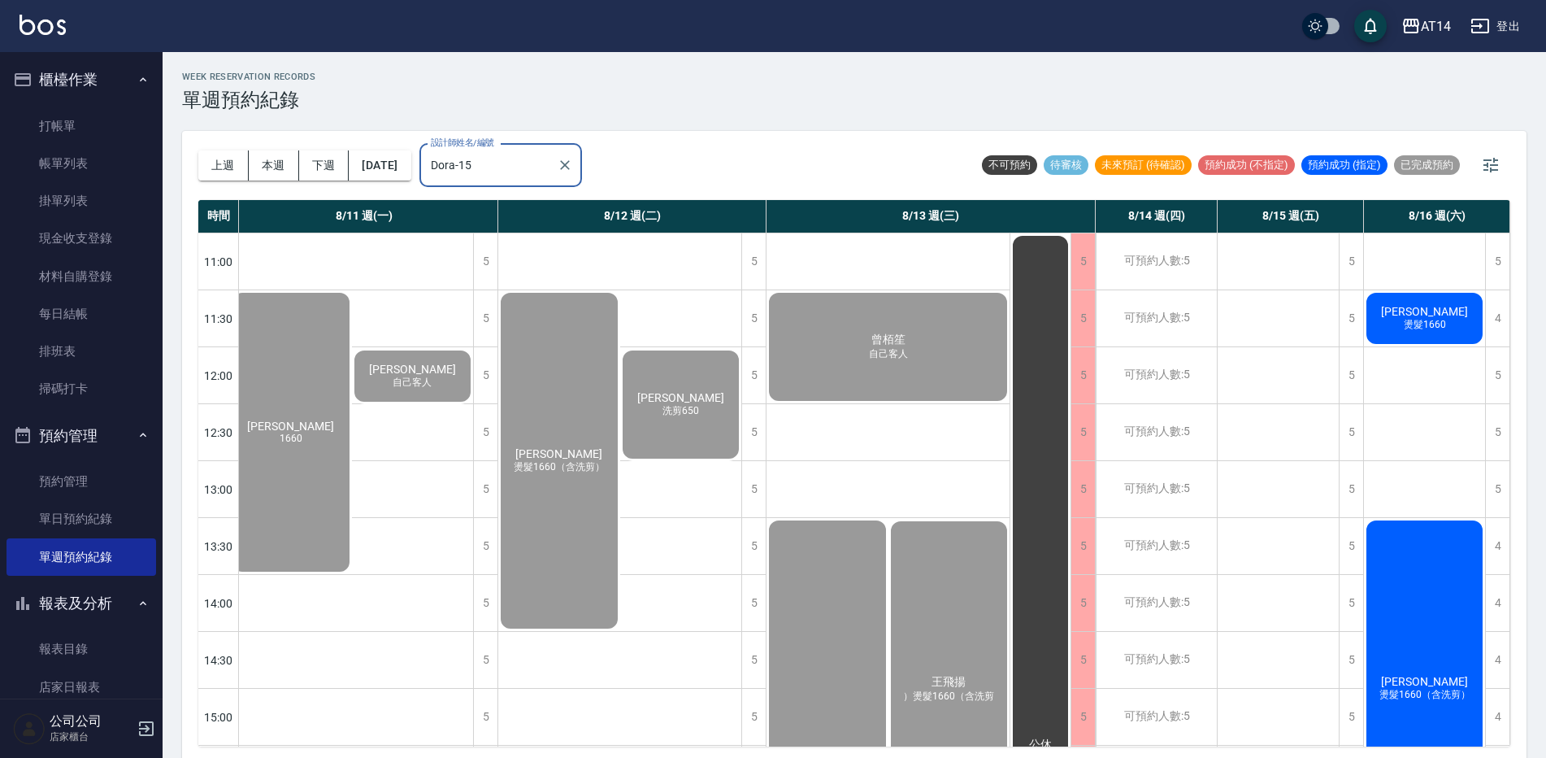
click at [26, 609] on span "燙髮1660" at bounding box center [23, 609] width 7 height 0
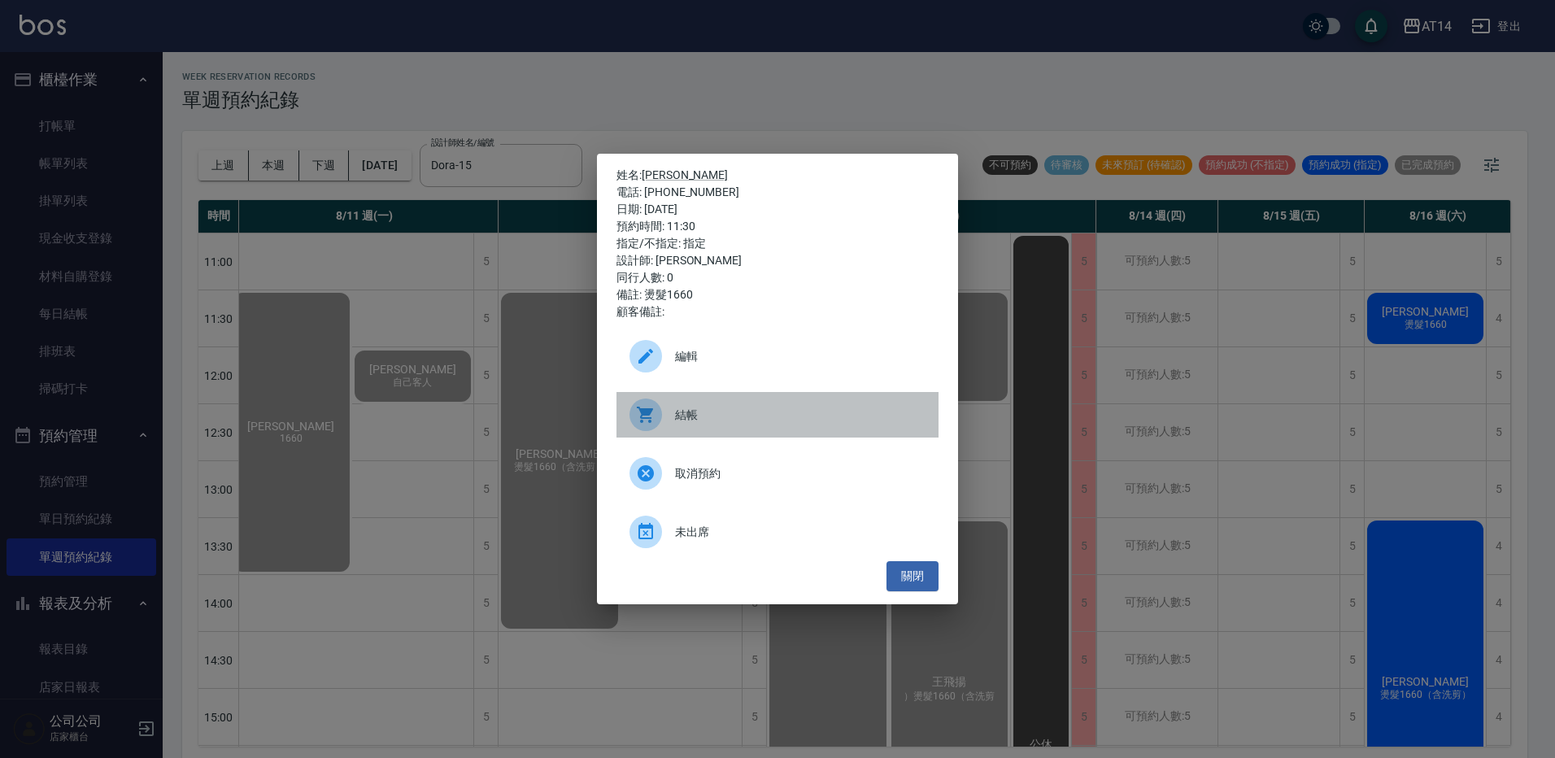
click at [746, 407] on span "結帳" at bounding box center [800, 415] width 250 height 17
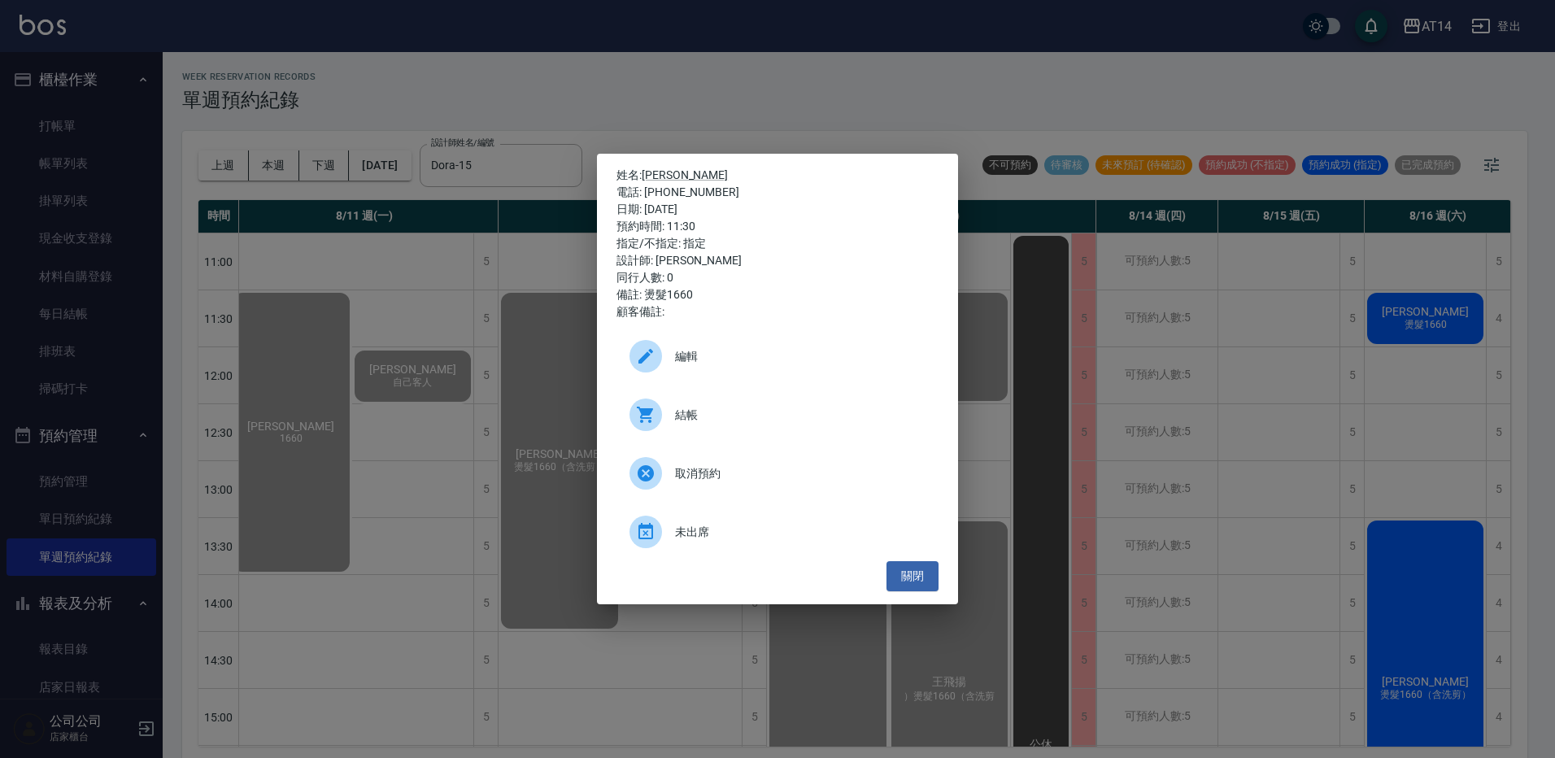
click at [785, 132] on div "姓名: 李悅澤 電話: 0979483685 日期: 2025/08/16 預約時間: 11:30 指定/不指定: 指定 設計師: Dora 同行人數: 0 …" at bounding box center [777, 379] width 1555 height 758
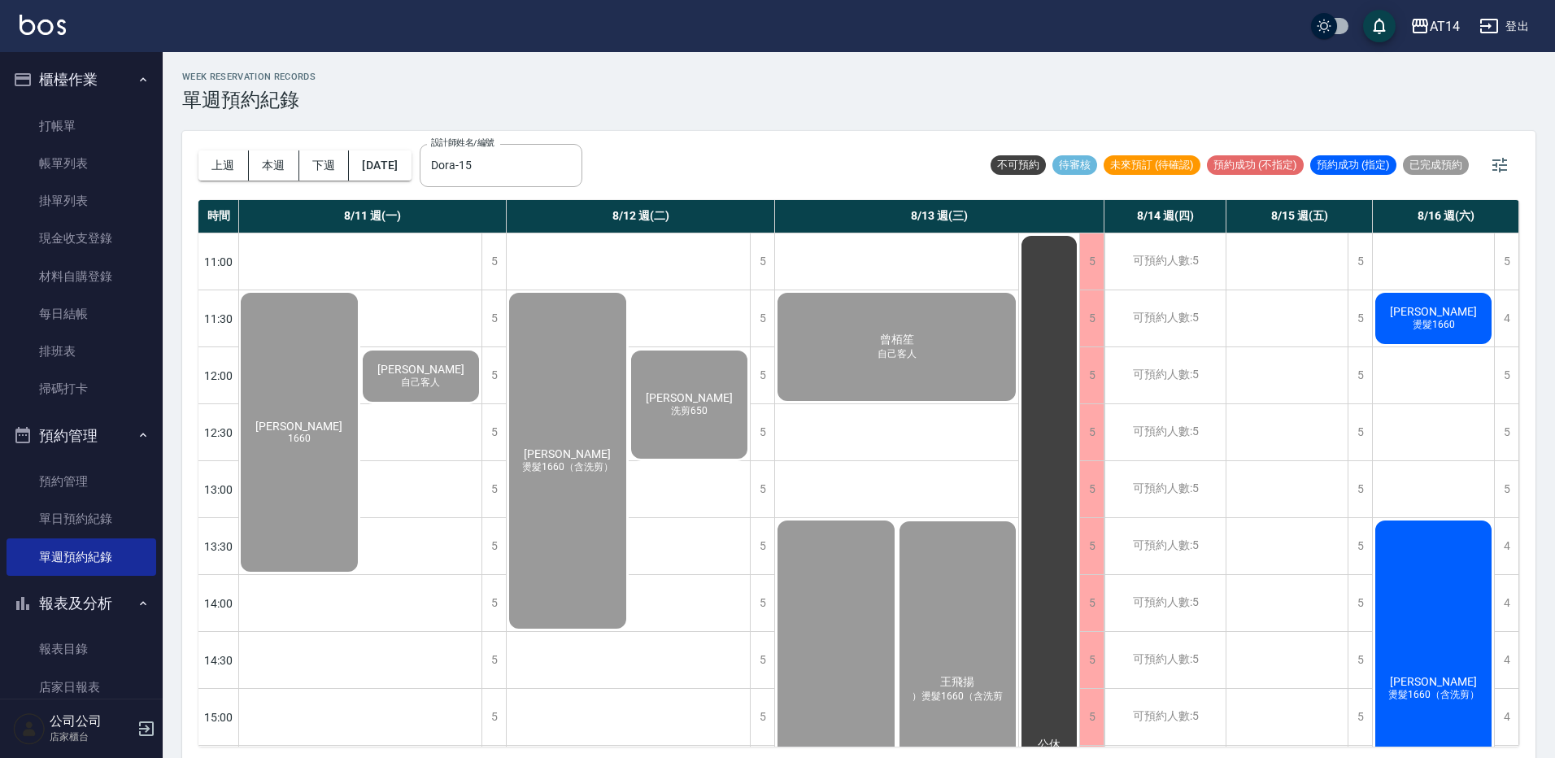
scroll to position [0, 399]
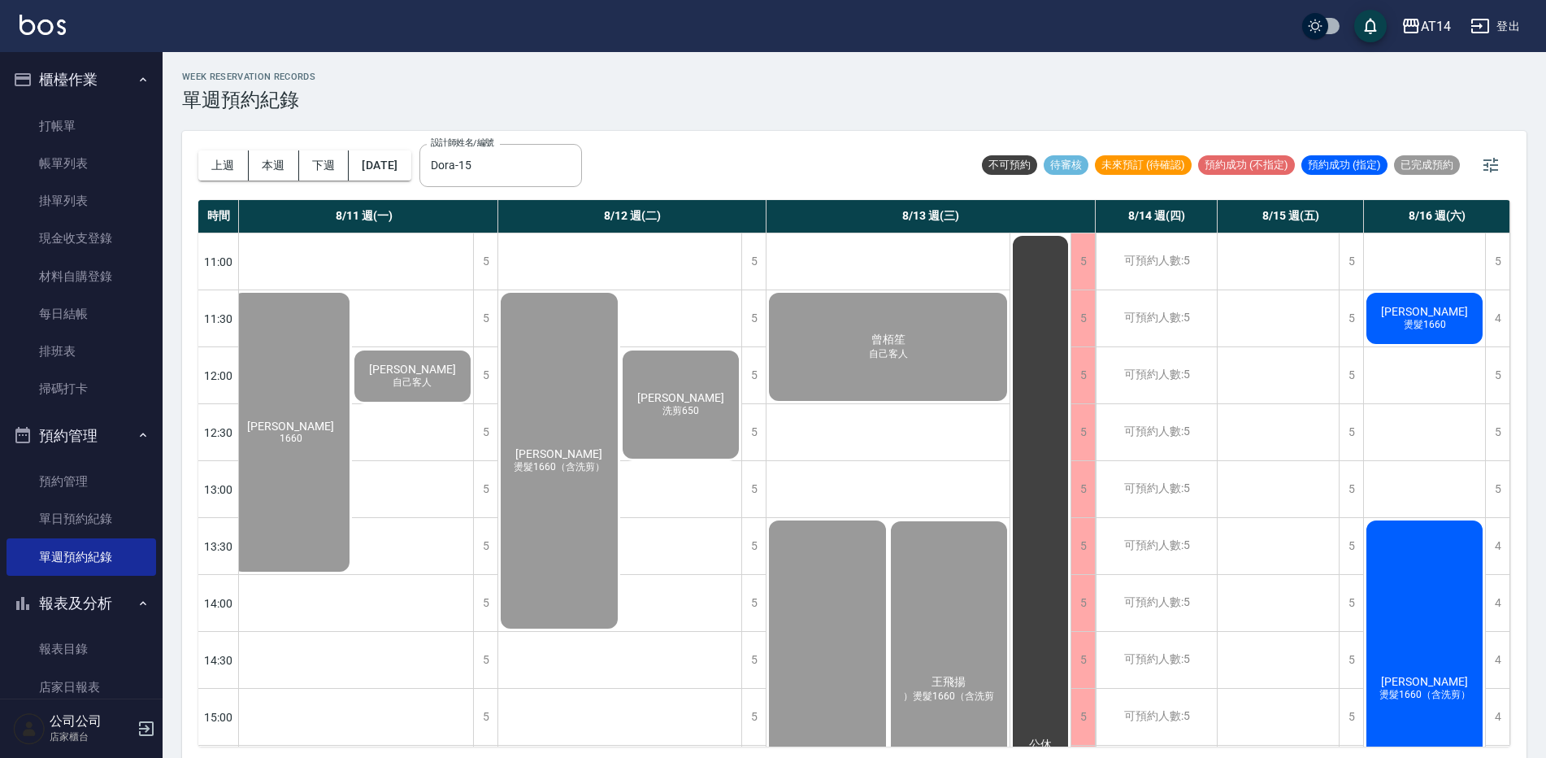
click at [205, 594] on div "陳國軒 燙髮1660（含洗剪）" at bounding box center [22, 603] width 365 height 56
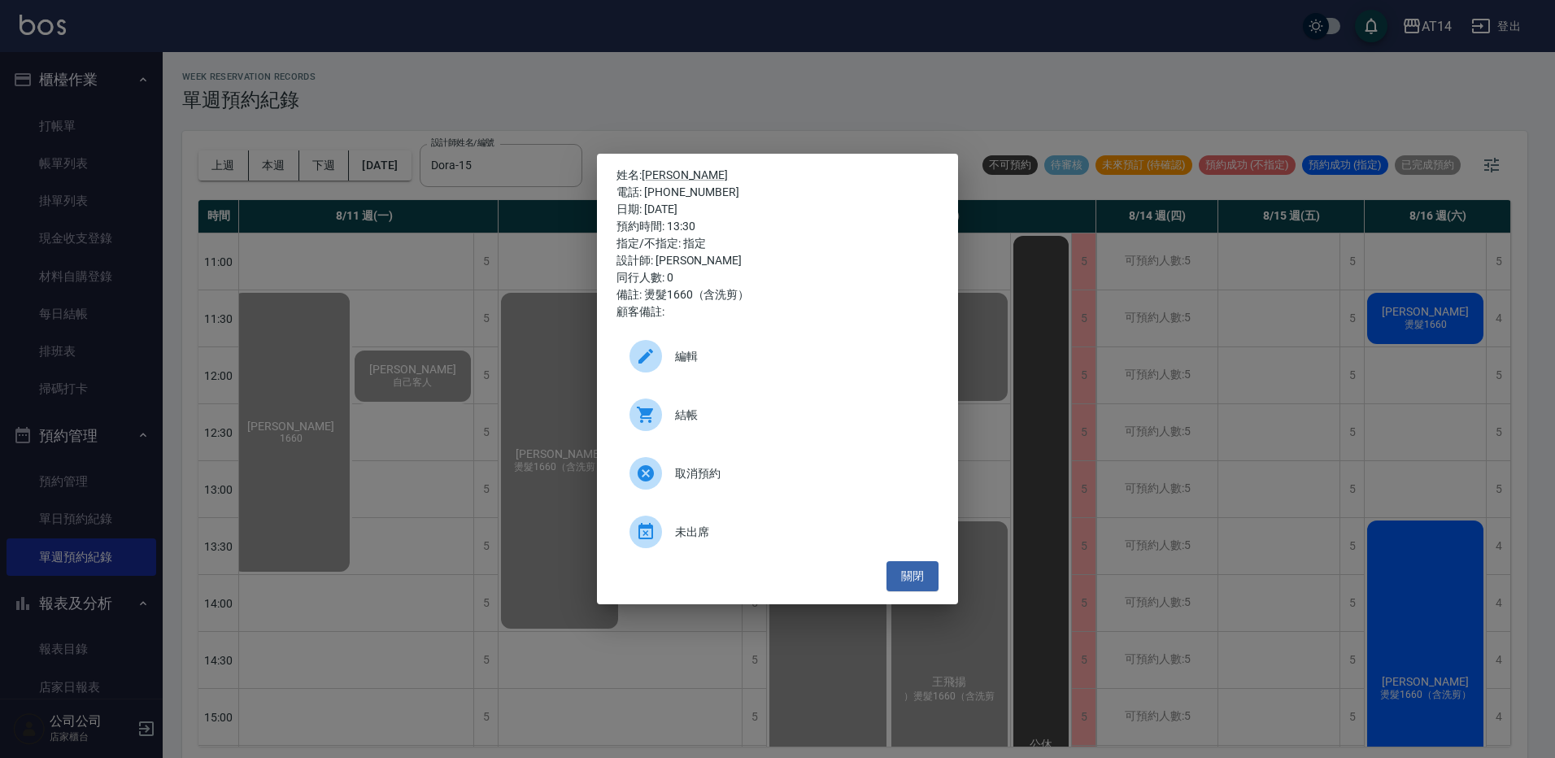
click at [802, 410] on span "結帳" at bounding box center [800, 415] width 250 height 17
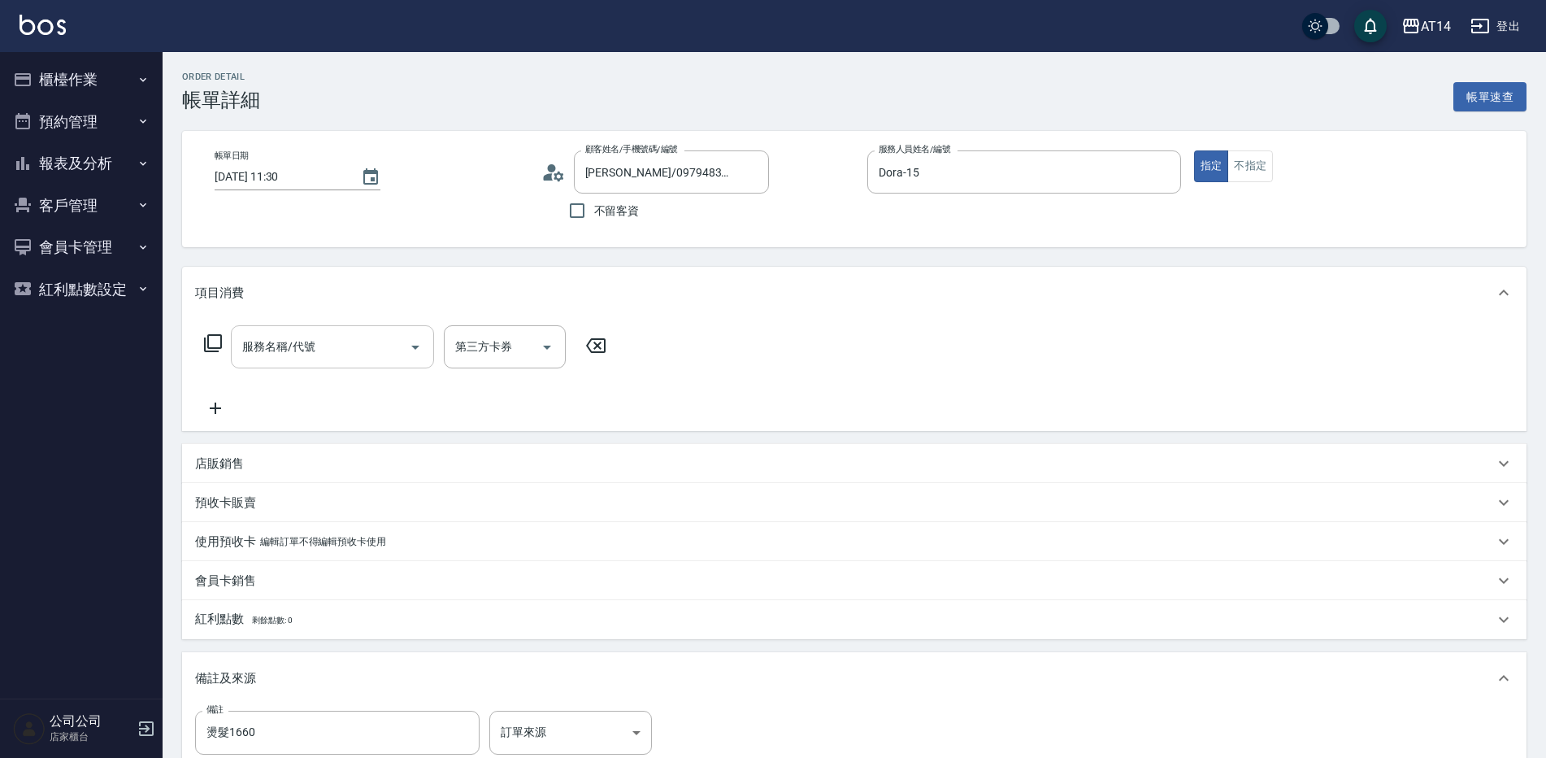
click at [288, 336] on input "服務名稱/代號" at bounding box center [320, 347] width 164 height 28
type input "031"
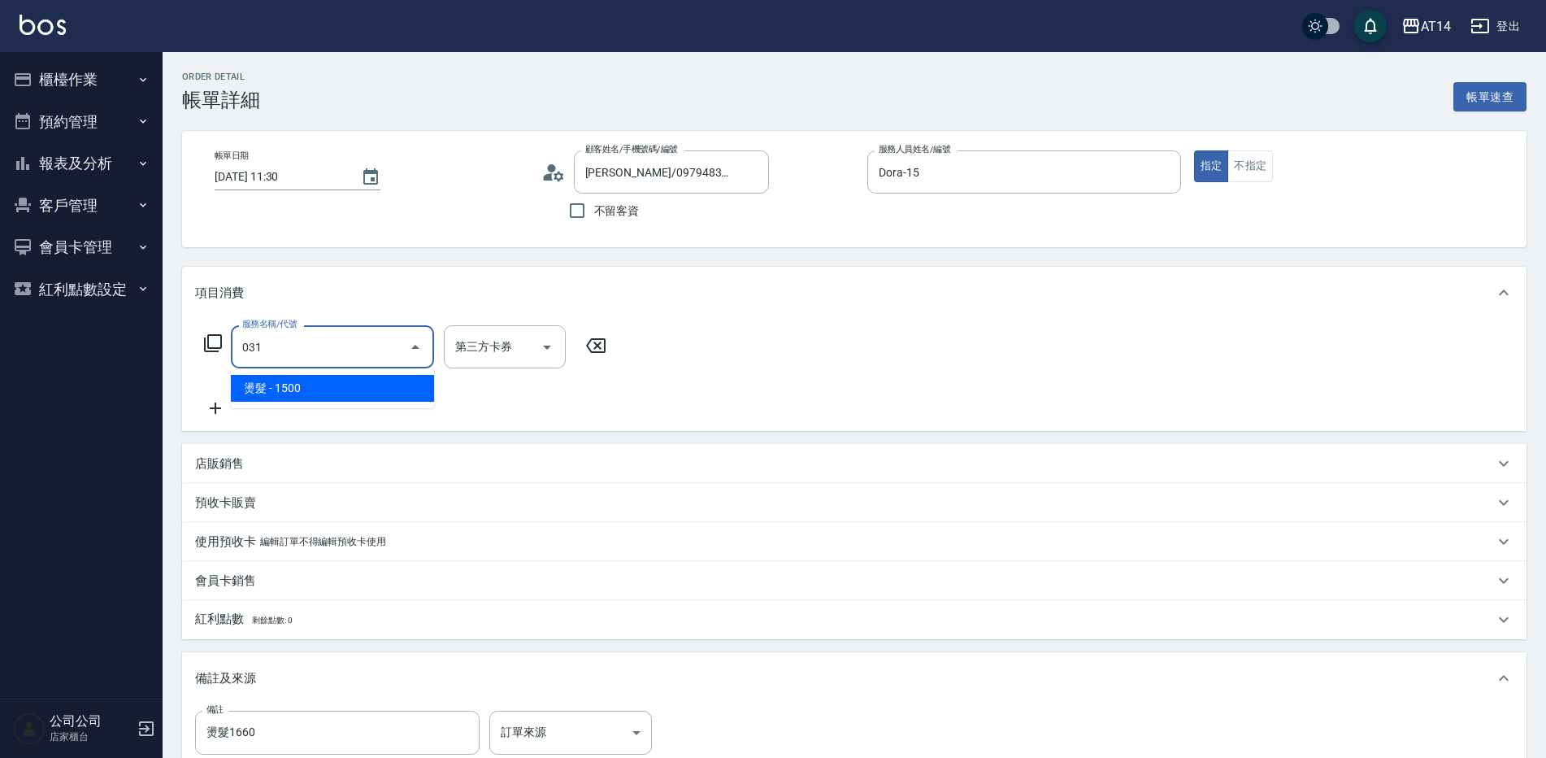
type input "3"
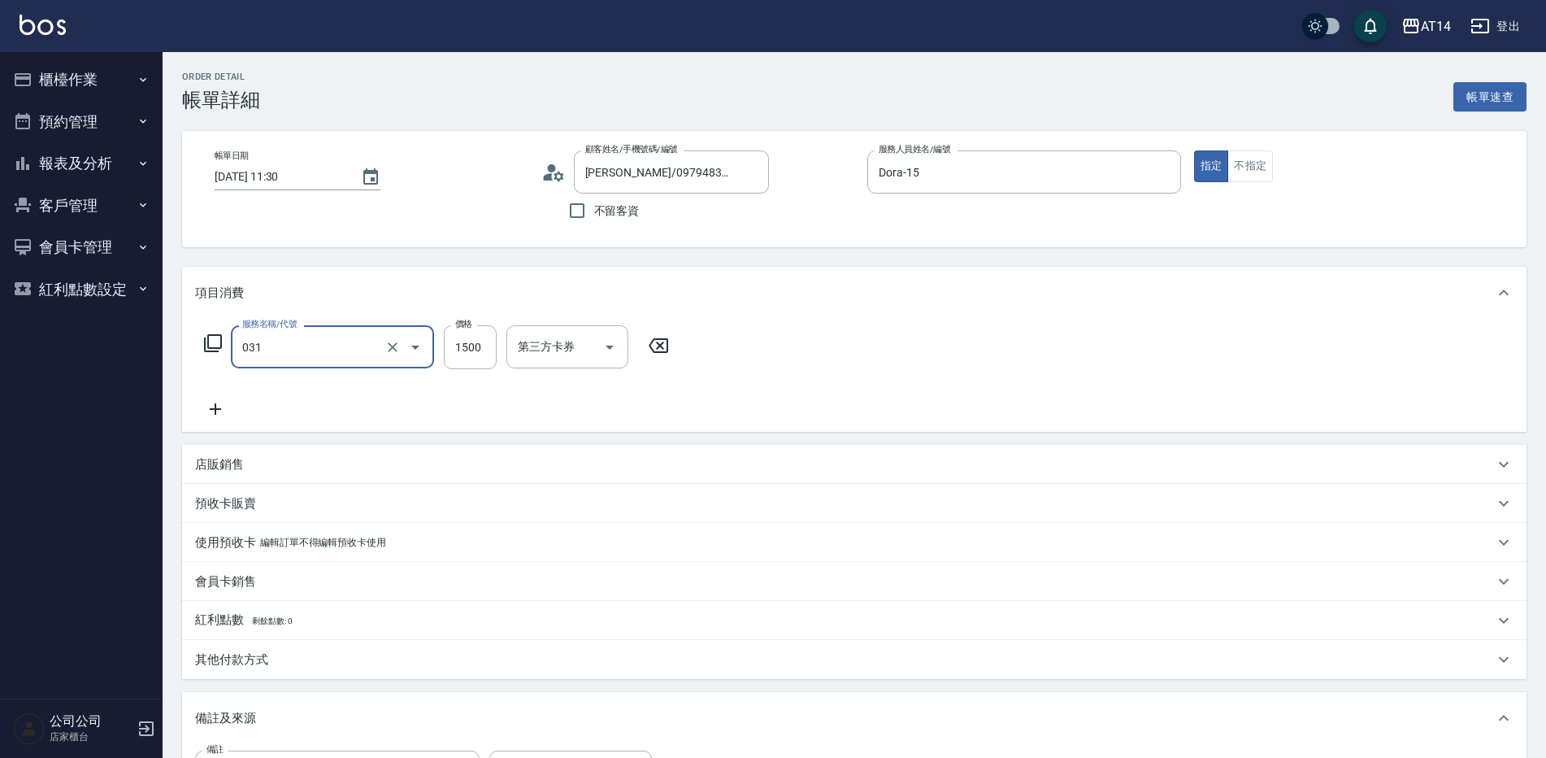
type input "燙髮(031)"
type input "0"
type input "2360"
type input "5"
type input "2360"
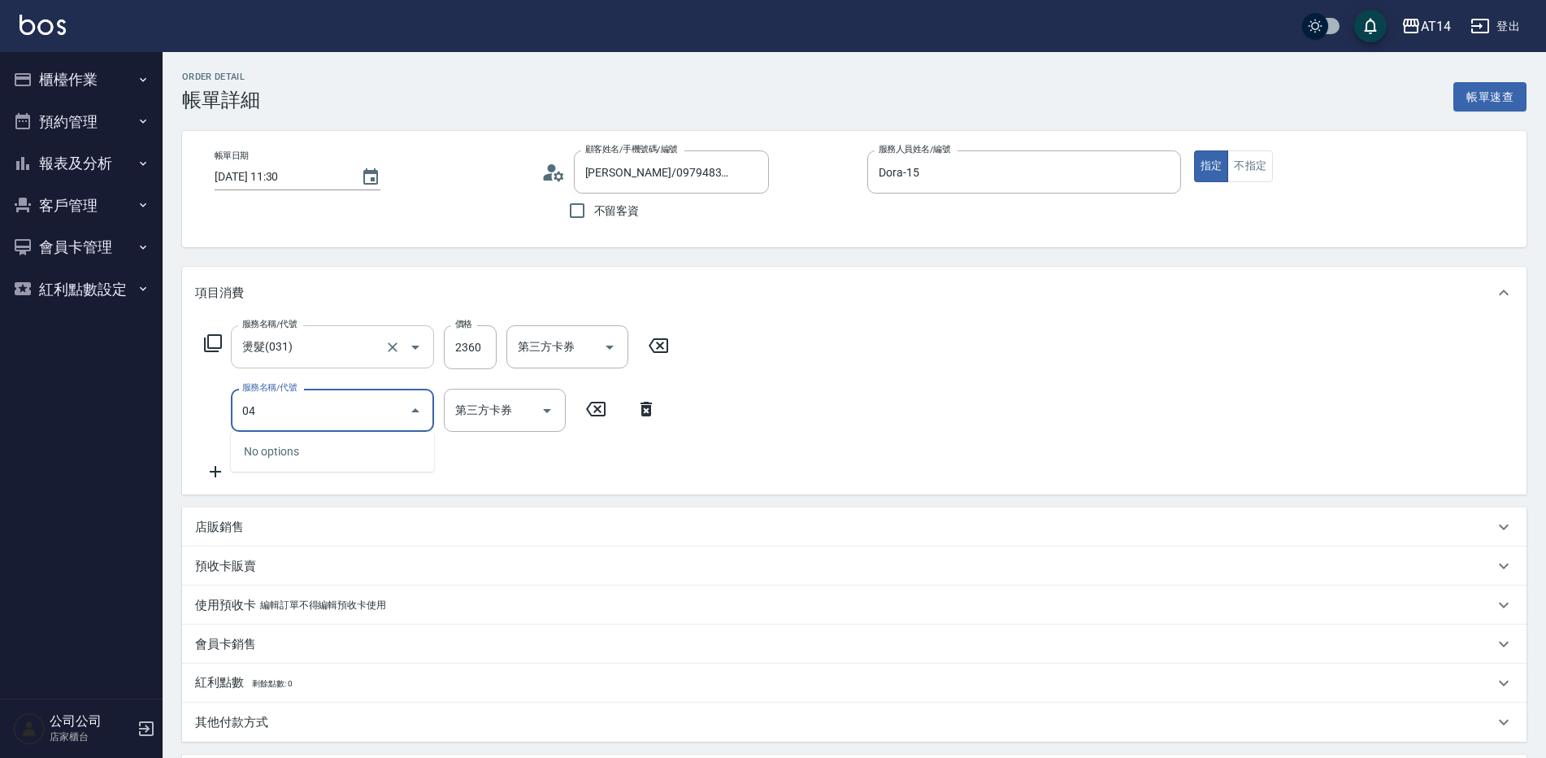
type input "041"
type input "8"
type input "染髮(041)"
type input "1"
type input "5"
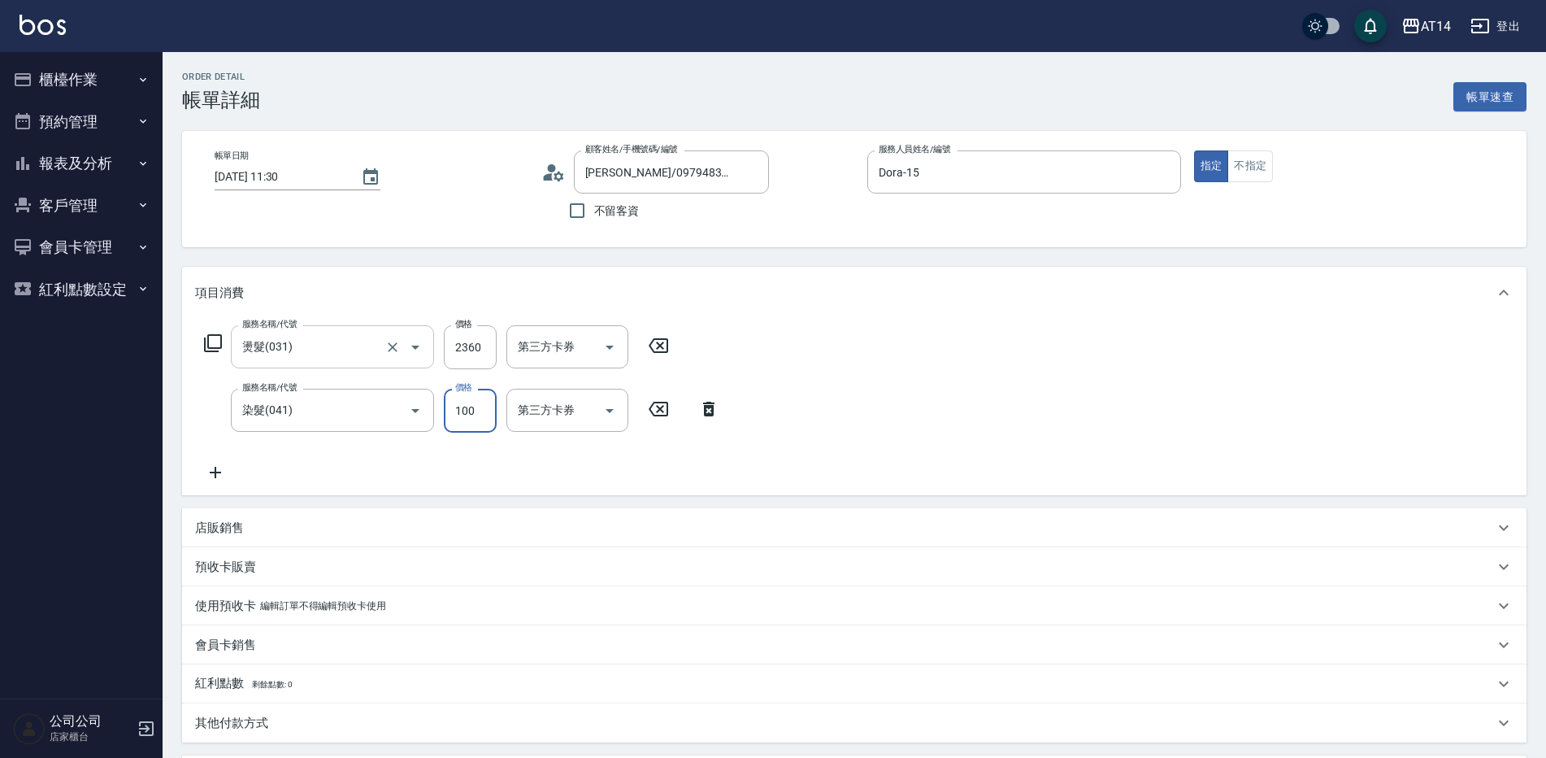
type input "1000"
type input "7"
type input "1000"
click at [207, 493] on div "服務名稱/代號 燙髮(031) 服務名稱/代號 價格 2360 價格 第三方卡券 第三方卡券 服務名稱/代號 染髮(041) 服務名稱/代號 價格 1000 …" at bounding box center [854, 407] width 1345 height 176
click at [220, 479] on icon at bounding box center [215, 473] width 41 height 20
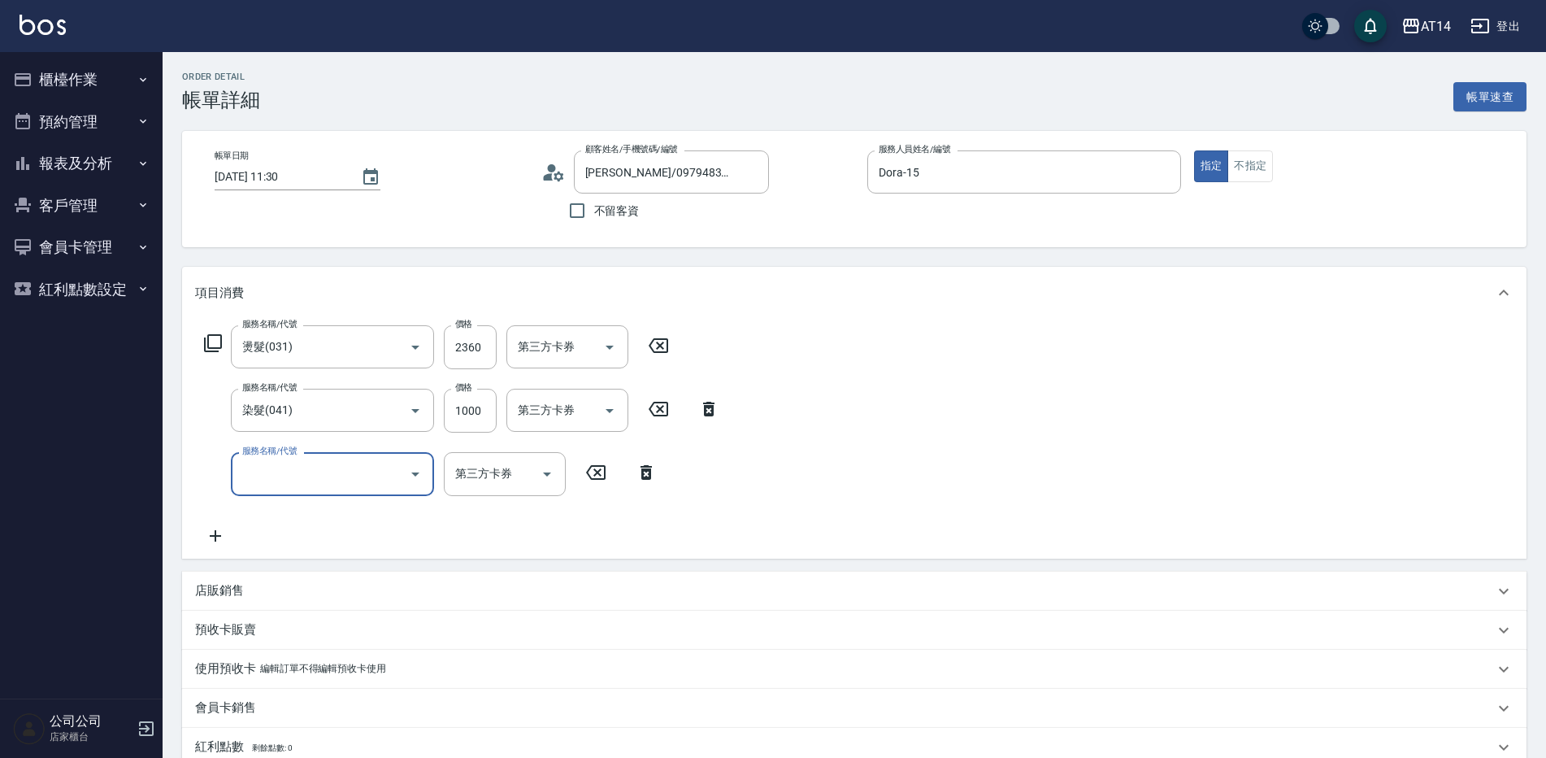
click at [295, 483] on input "服務名稱/代號" at bounding box center [320, 473] width 164 height 28
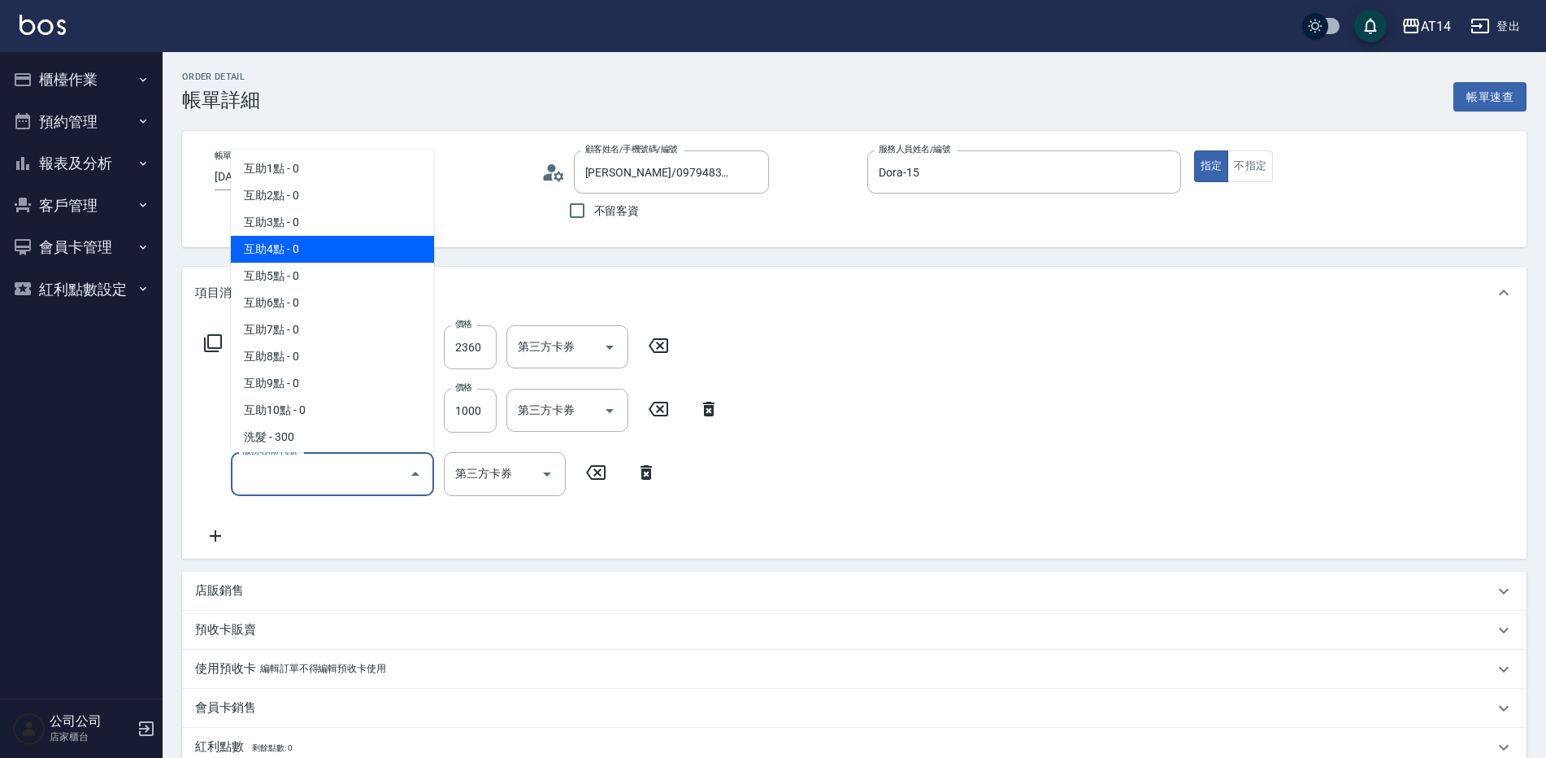
click at [325, 245] on span "互助4點 - 0" at bounding box center [332, 249] width 203 height 27
type input "互助4點(004)"
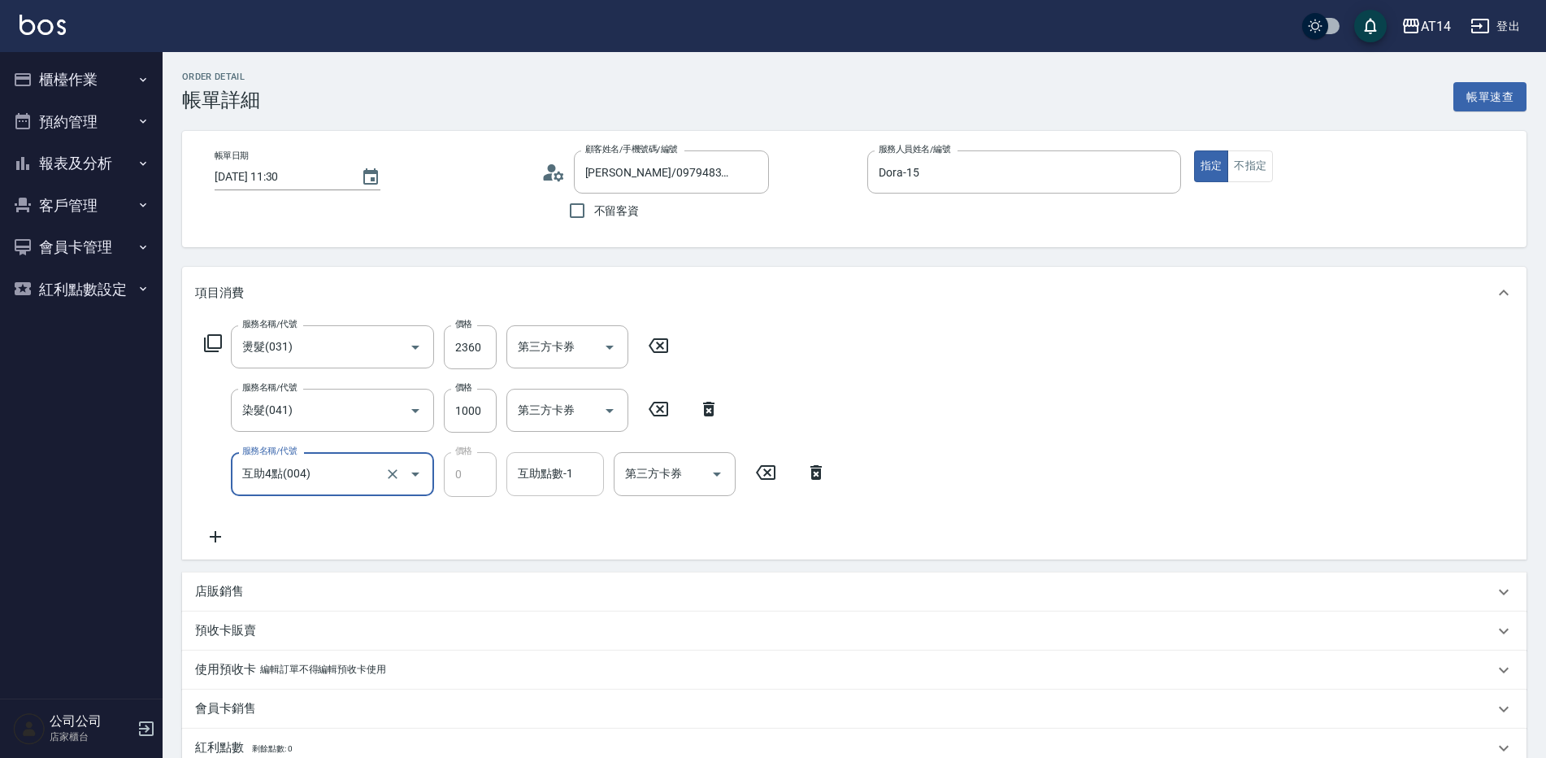
click at [537, 463] on input "互助點數-1" at bounding box center [555, 473] width 83 height 28
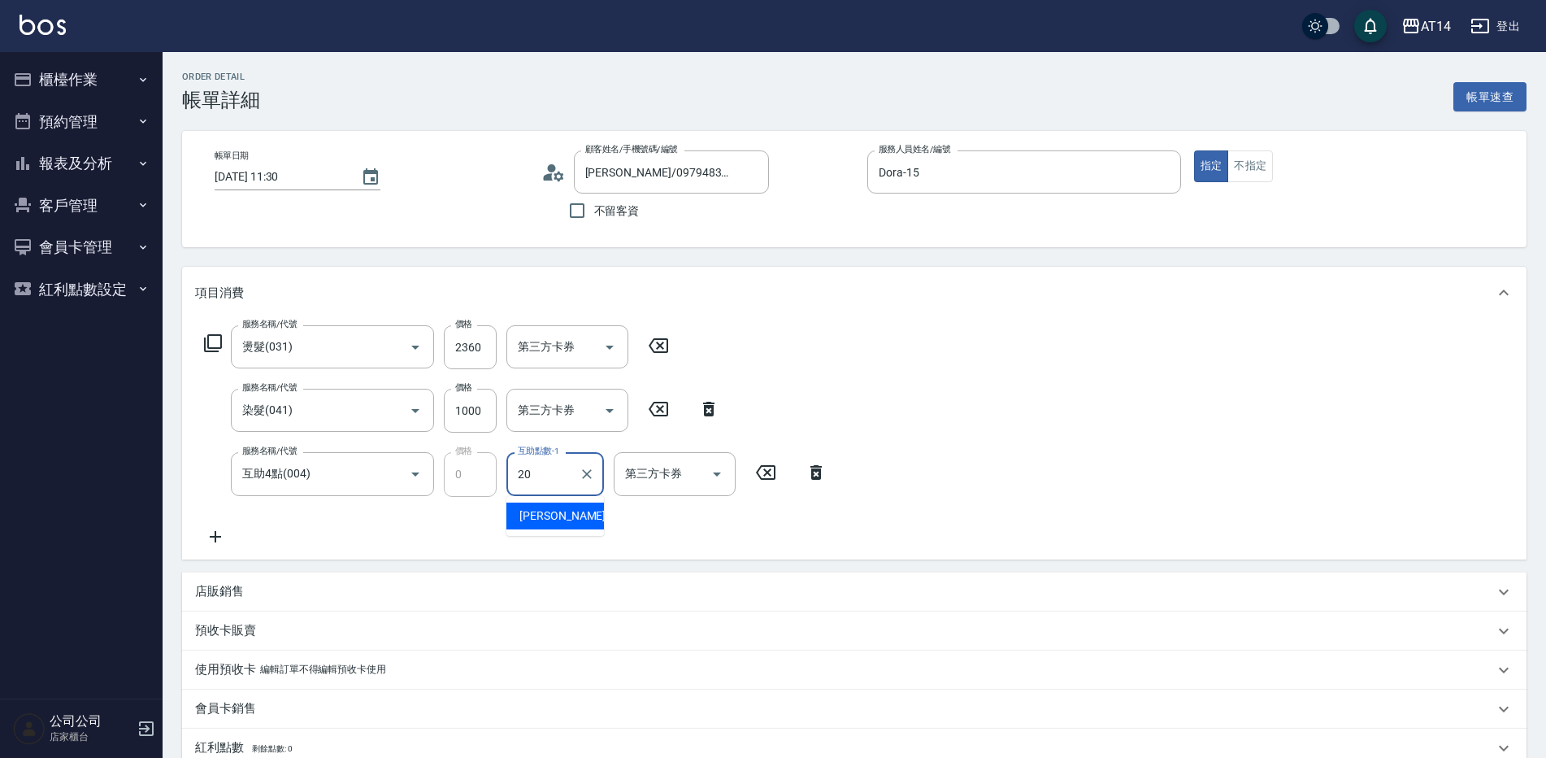
type input "[PERSON_NAME]-20"
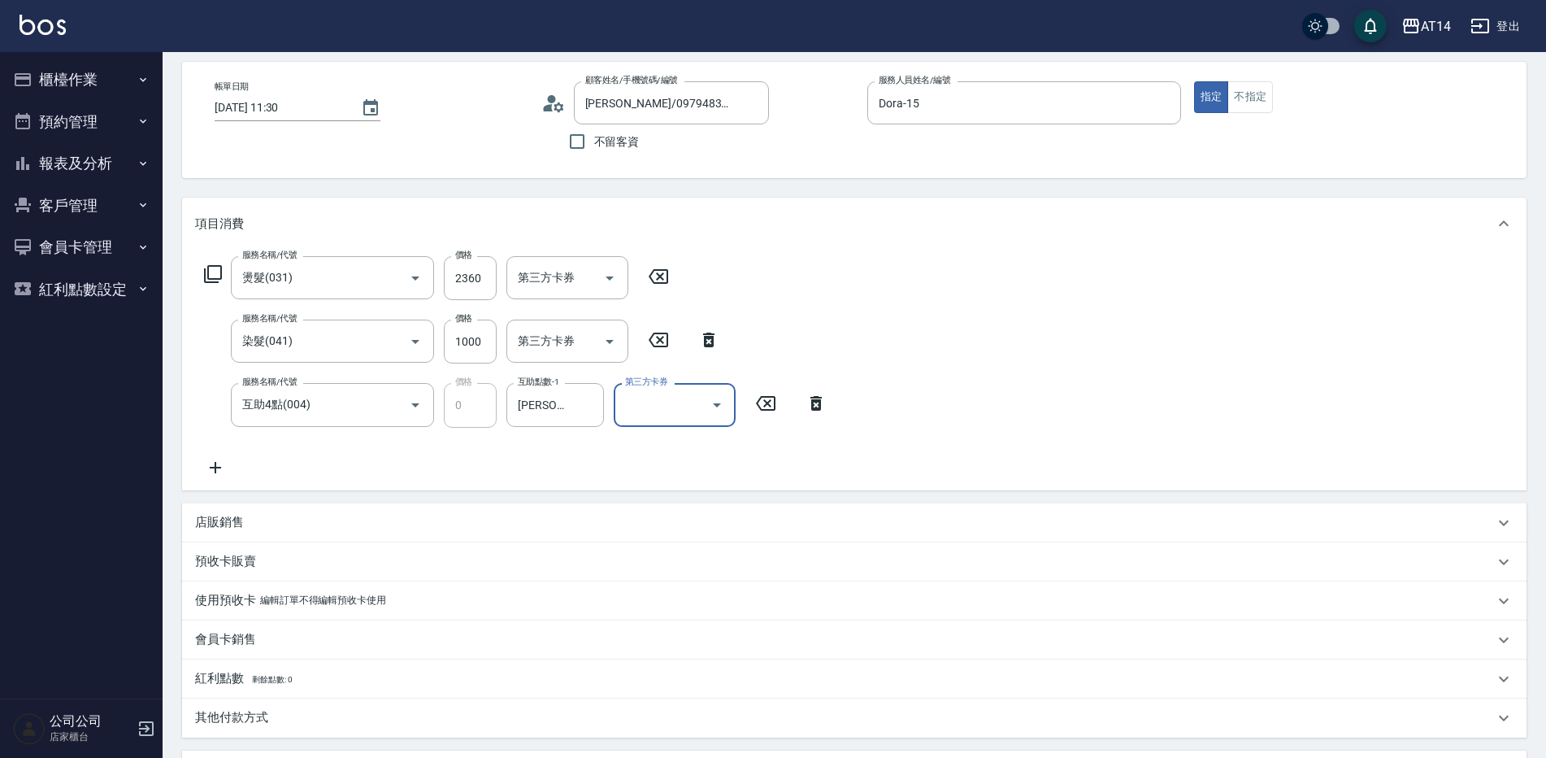
scroll to position [163, 0]
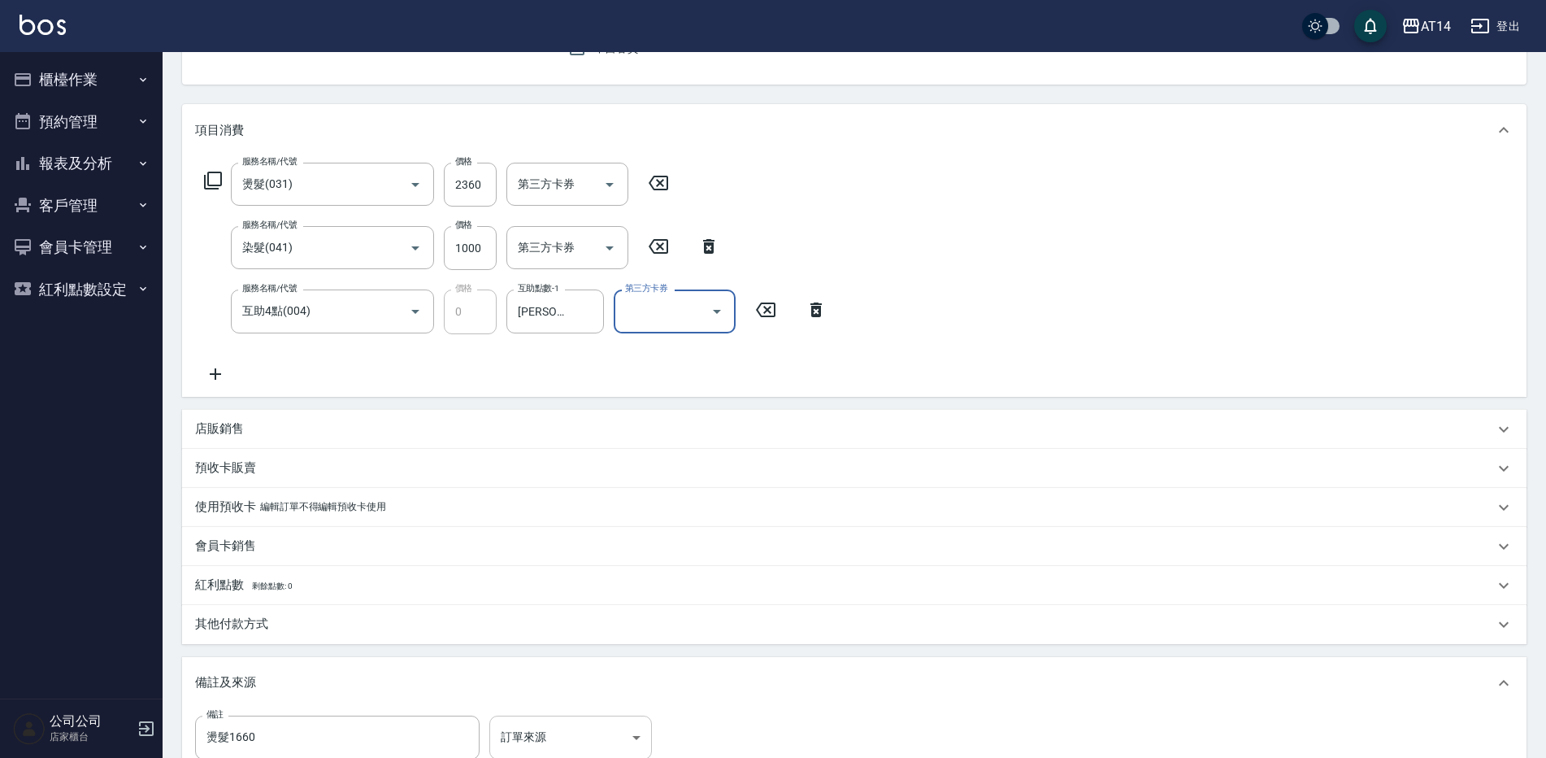
click at [558, 723] on body "AT14 登出 櫃檯作業 打帳單 帳單列表 掛單列表 現金收支登錄 材料自購登錄 每日結帳 排班表 掃碼打卡 預約管理 預約管理 單日預約紀錄 單週預約紀錄 …" at bounding box center [773, 398] width 1546 height 1123
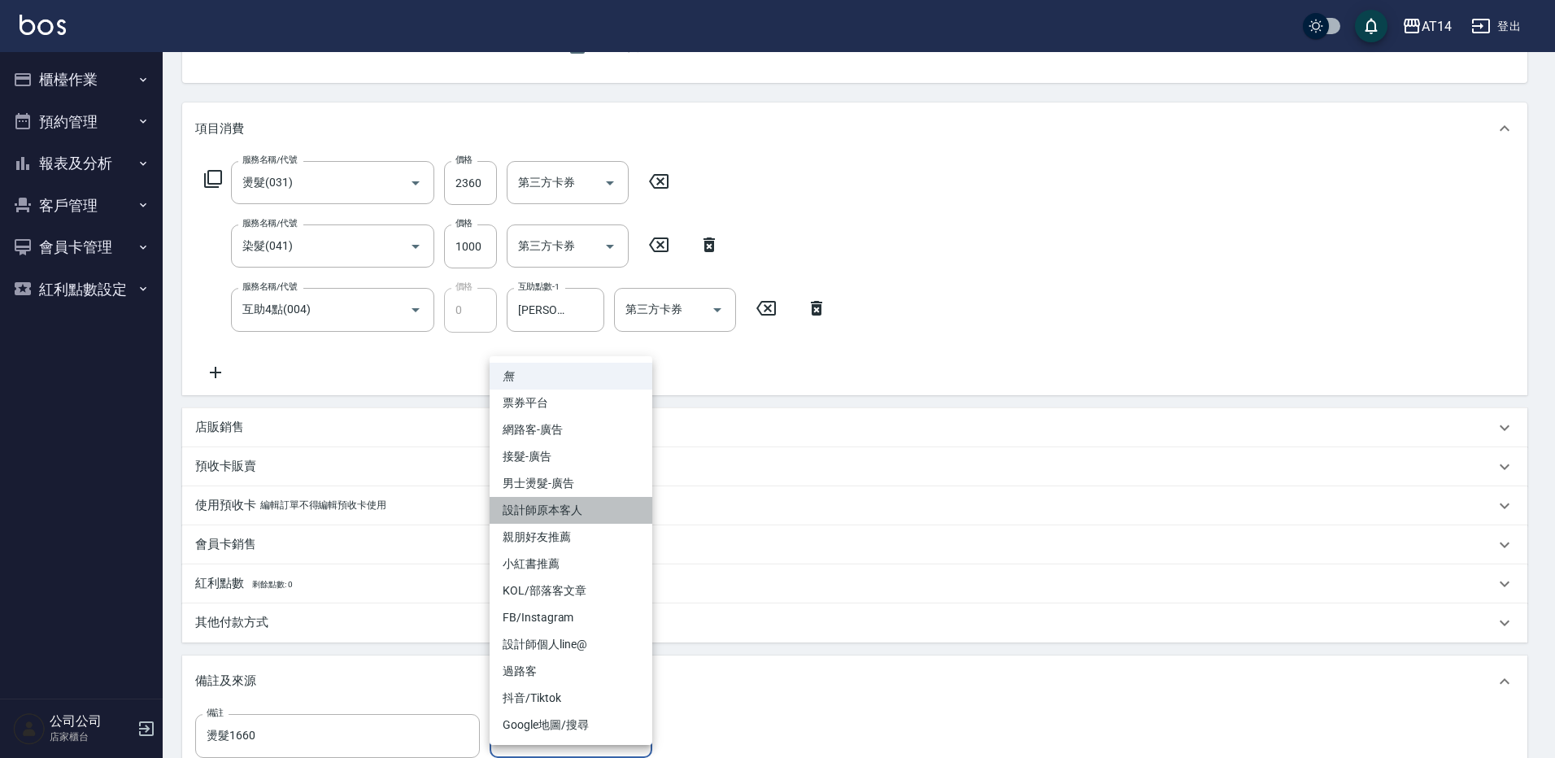
click at [589, 518] on li "設計師原本客人" at bounding box center [570, 510] width 163 height 27
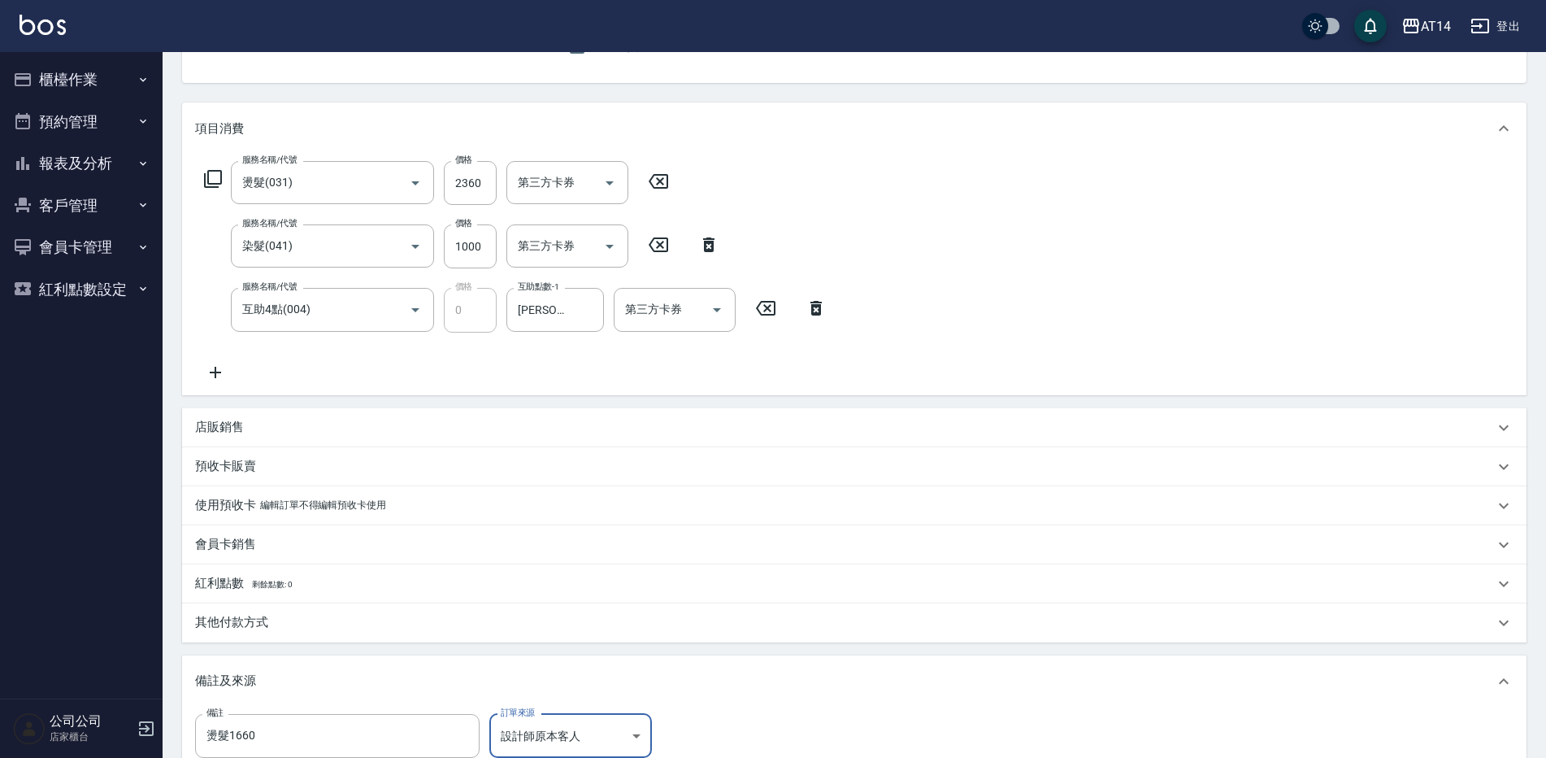
click at [586, 728] on body "AT14 登出 櫃檯作業 打帳單 帳單列表 掛單列表 現金收支登錄 材料自購登錄 每日結帳 排班表 掃碼打卡 預約管理 預約管理 單日預約紀錄 單週預約紀錄 …" at bounding box center [773, 397] width 1546 height 1123
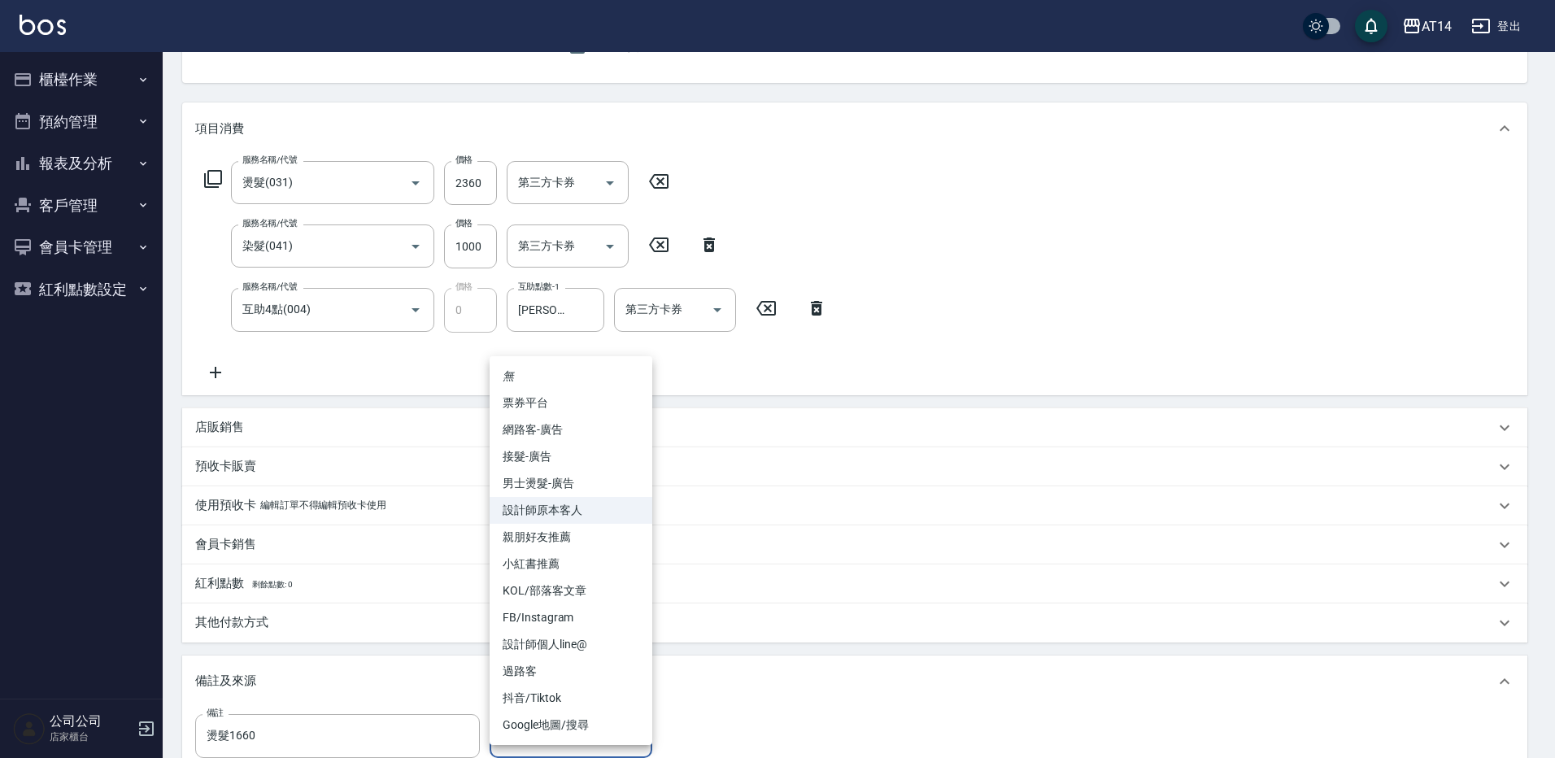
click at [583, 476] on li "男士燙髮-廣告" at bounding box center [570, 483] width 163 height 27
type input "男士燙髮-廣告"
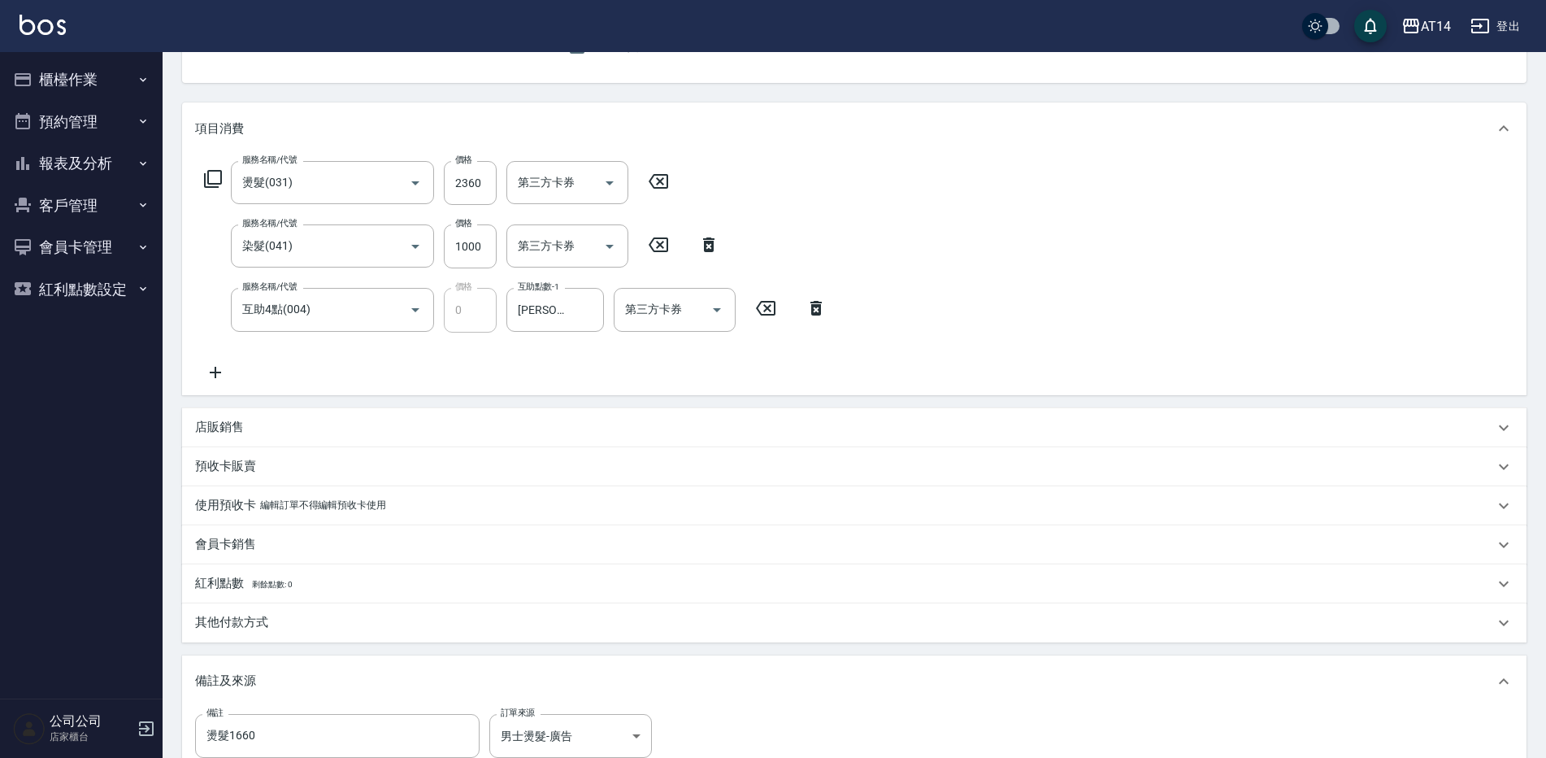
click at [267, 621] on p "其他付款方式" at bounding box center [231, 622] width 73 height 17
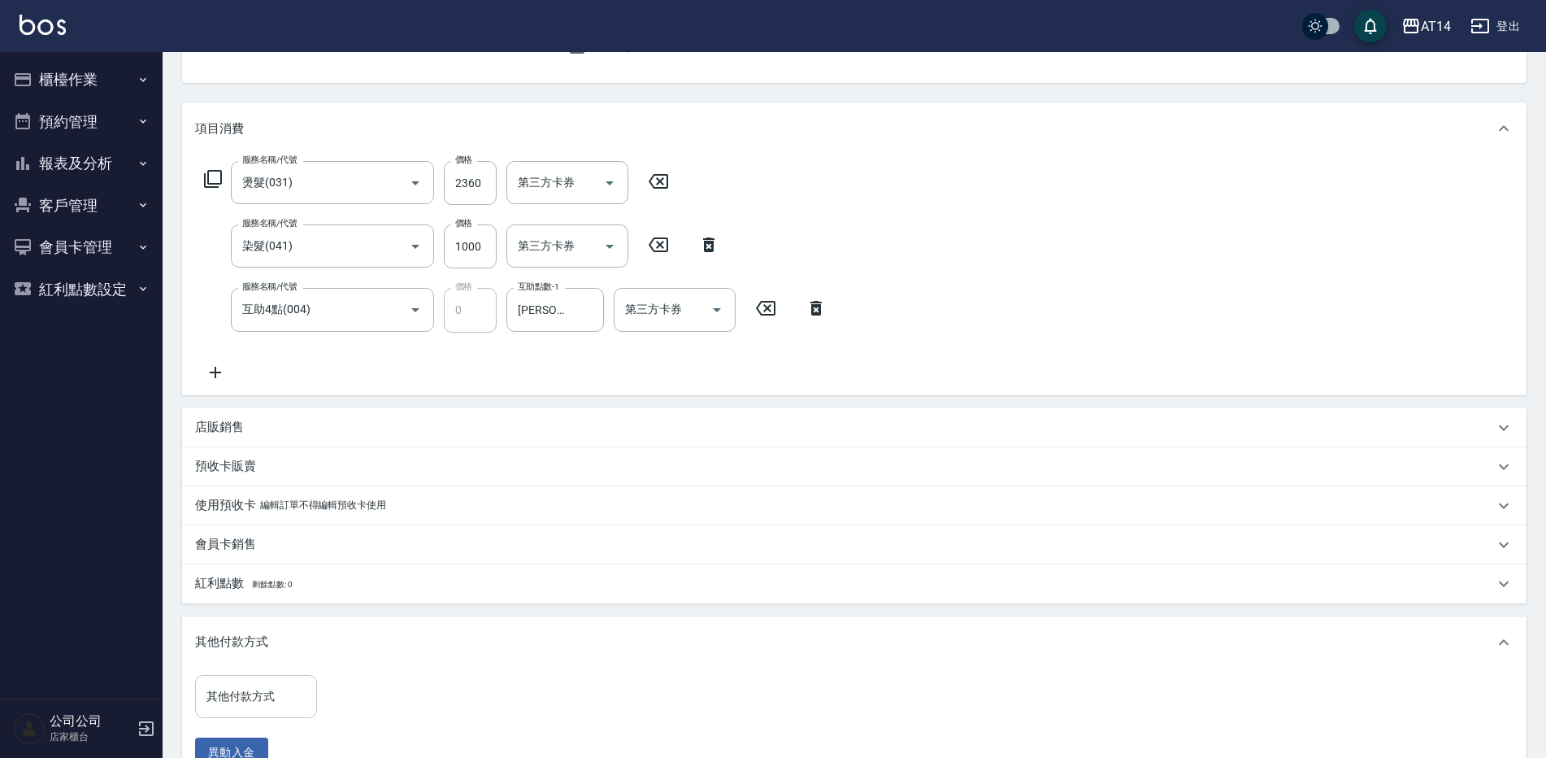
click at [257, 687] on div "其他付款方式 其他付款方式" at bounding box center [256, 696] width 122 height 43
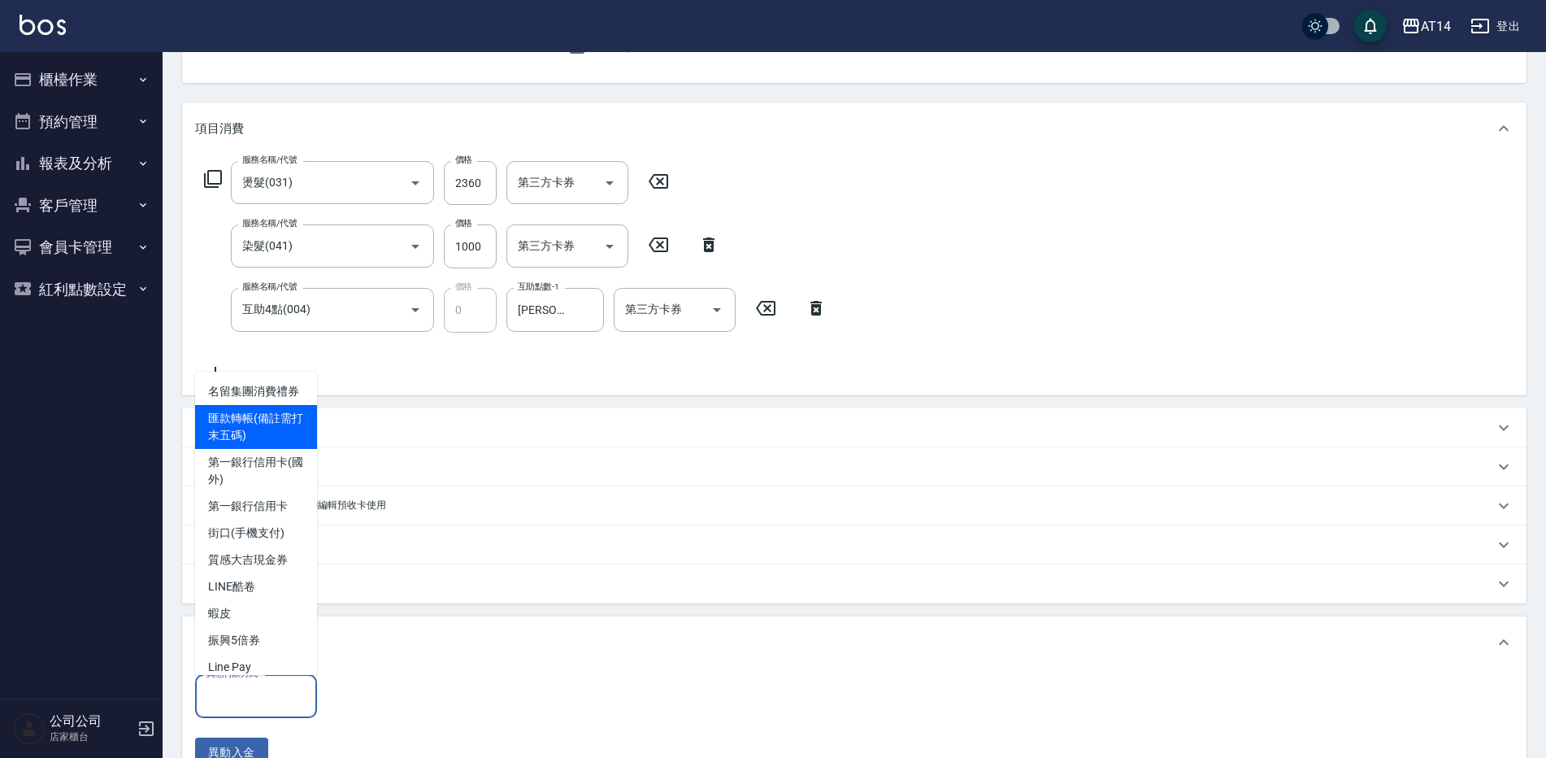
click at [292, 448] on span "匯款轉帳(備註需打末五碼)" at bounding box center [256, 427] width 122 height 44
type input "匯款轉帳(備註需打末五碼)"
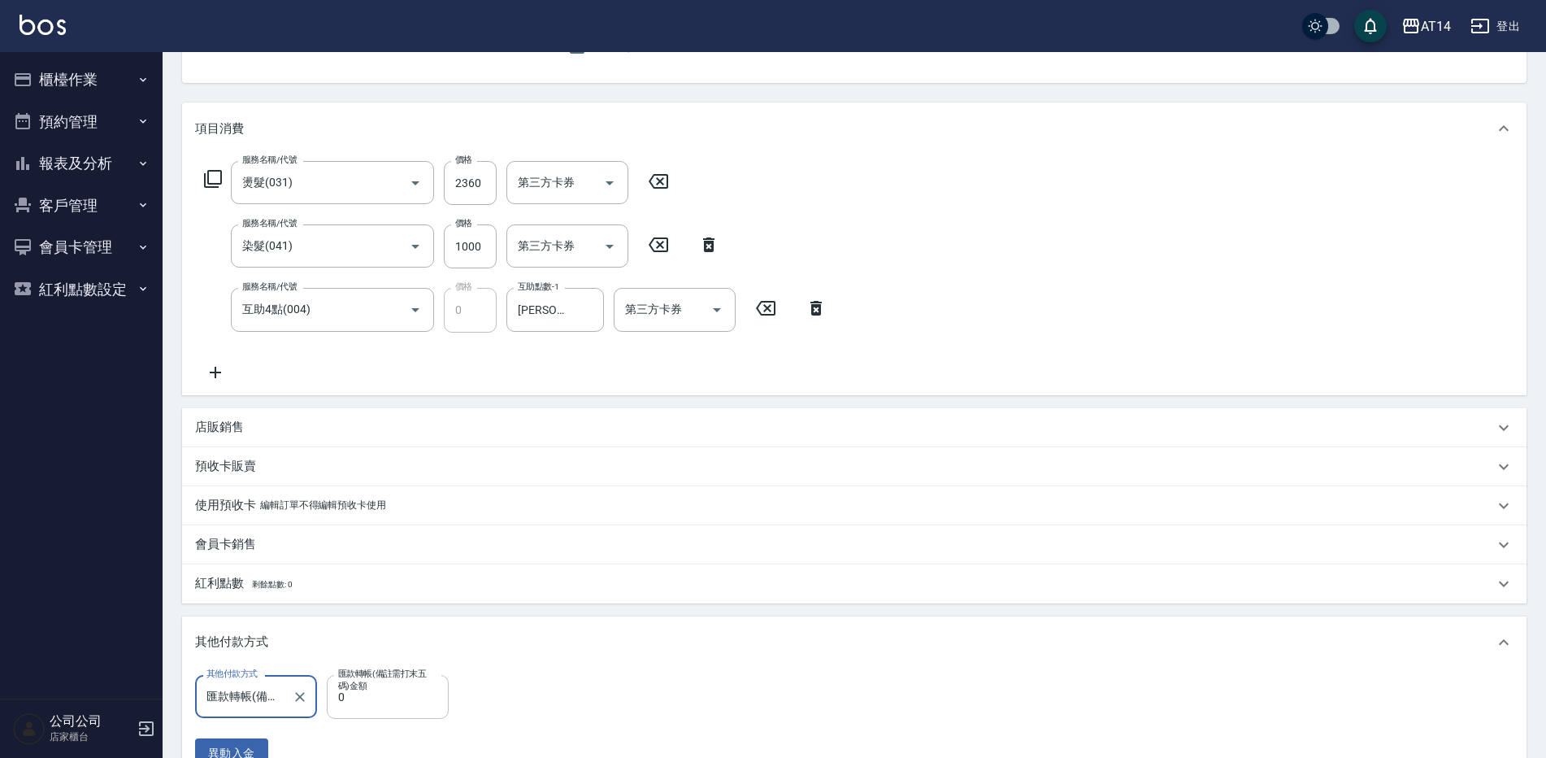
click at [405, 699] on input "0" at bounding box center [388, 697] width 122 height 44
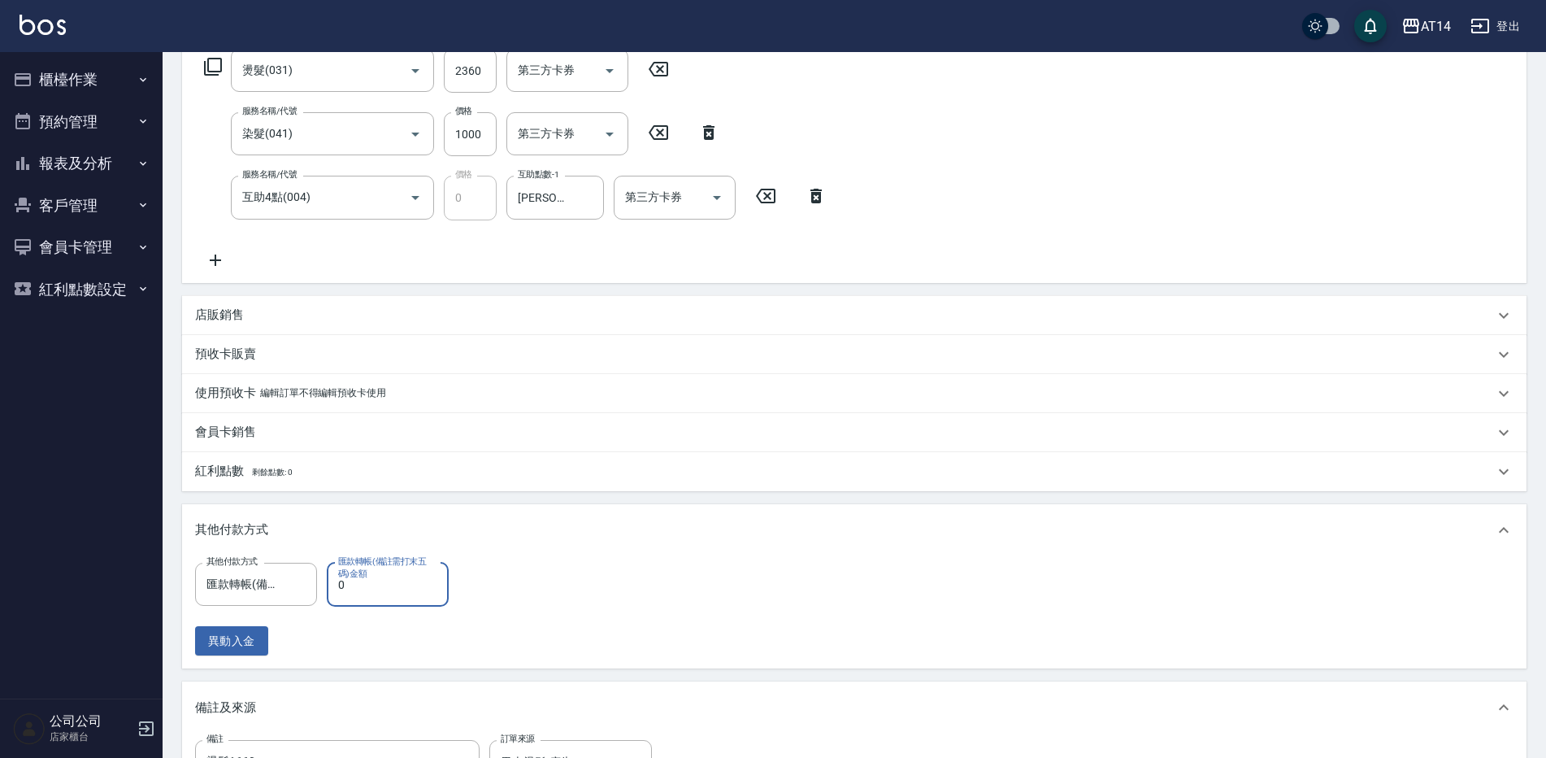
scroll to position [429, 0]
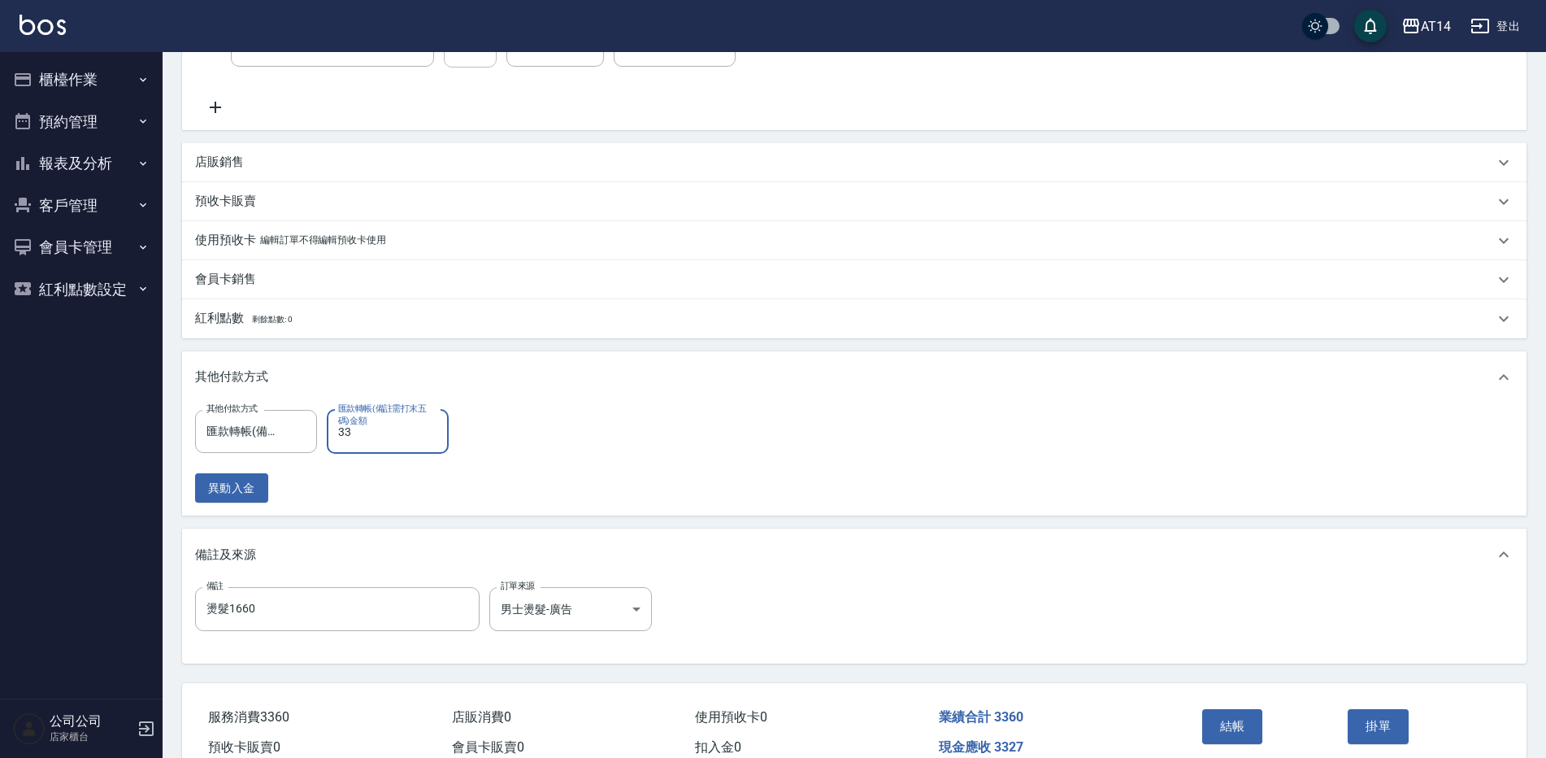
type input "336"
type input "6"
type input "3360"
type input "0"
type input "3360"
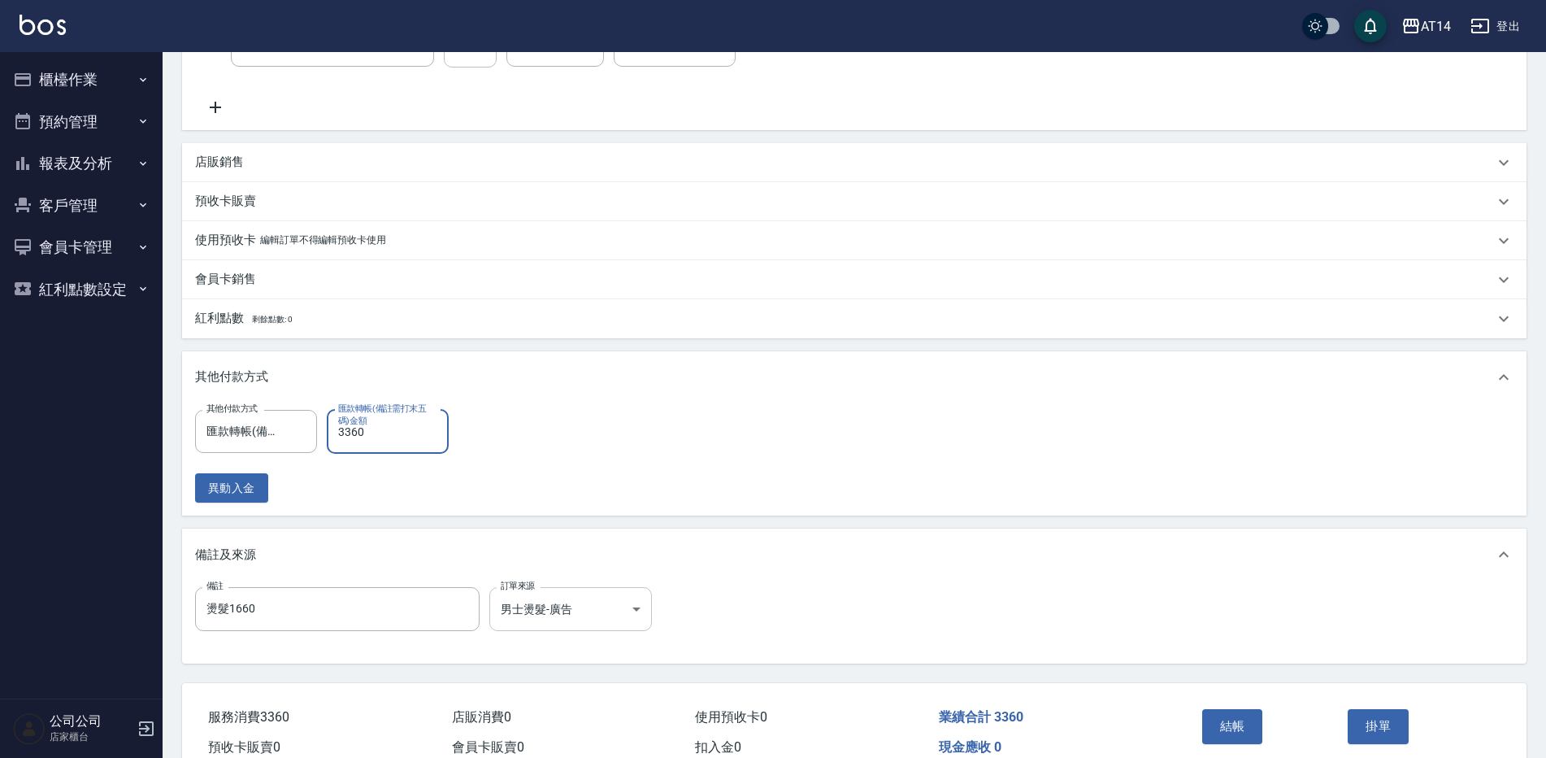
click at [544, 611] on body "AT14 登出 櫃檯作業 打帳單 帳單列表 掛單列表 現金收支登錄 材料自購登錄 每日結帳 排班表 掃碼打卡 預約管理 預約管理 單日預約紀錄 單週預約紀錄 …" at bounding box center [773, 201] width 1546 height 1261
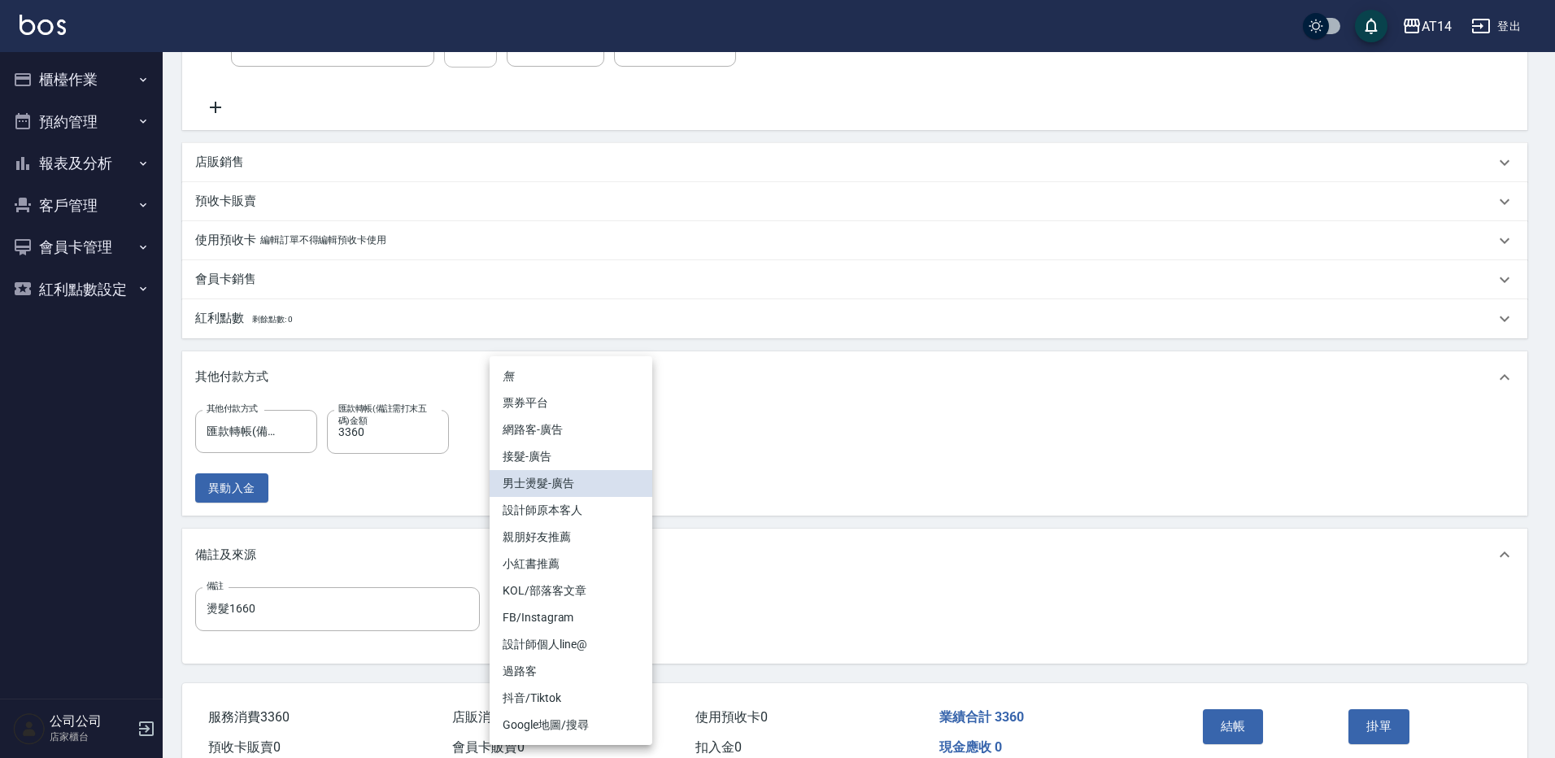
click at [381, 609] on div at bounding box center [777, 379] width 1555 height 758
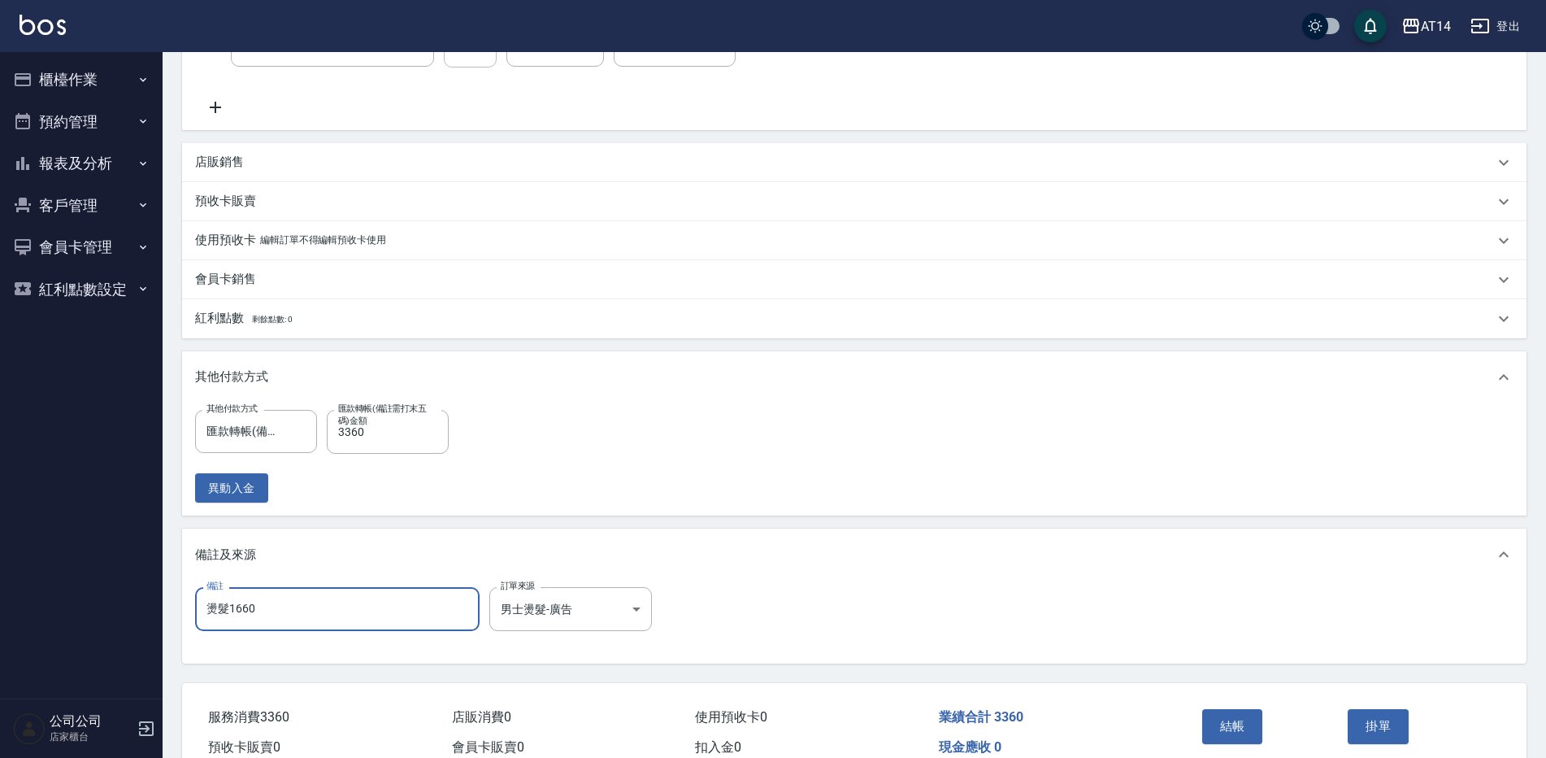
click at [363, 597] on input "燙髮1660" at bounding box center [337, 609] width 285 height 44
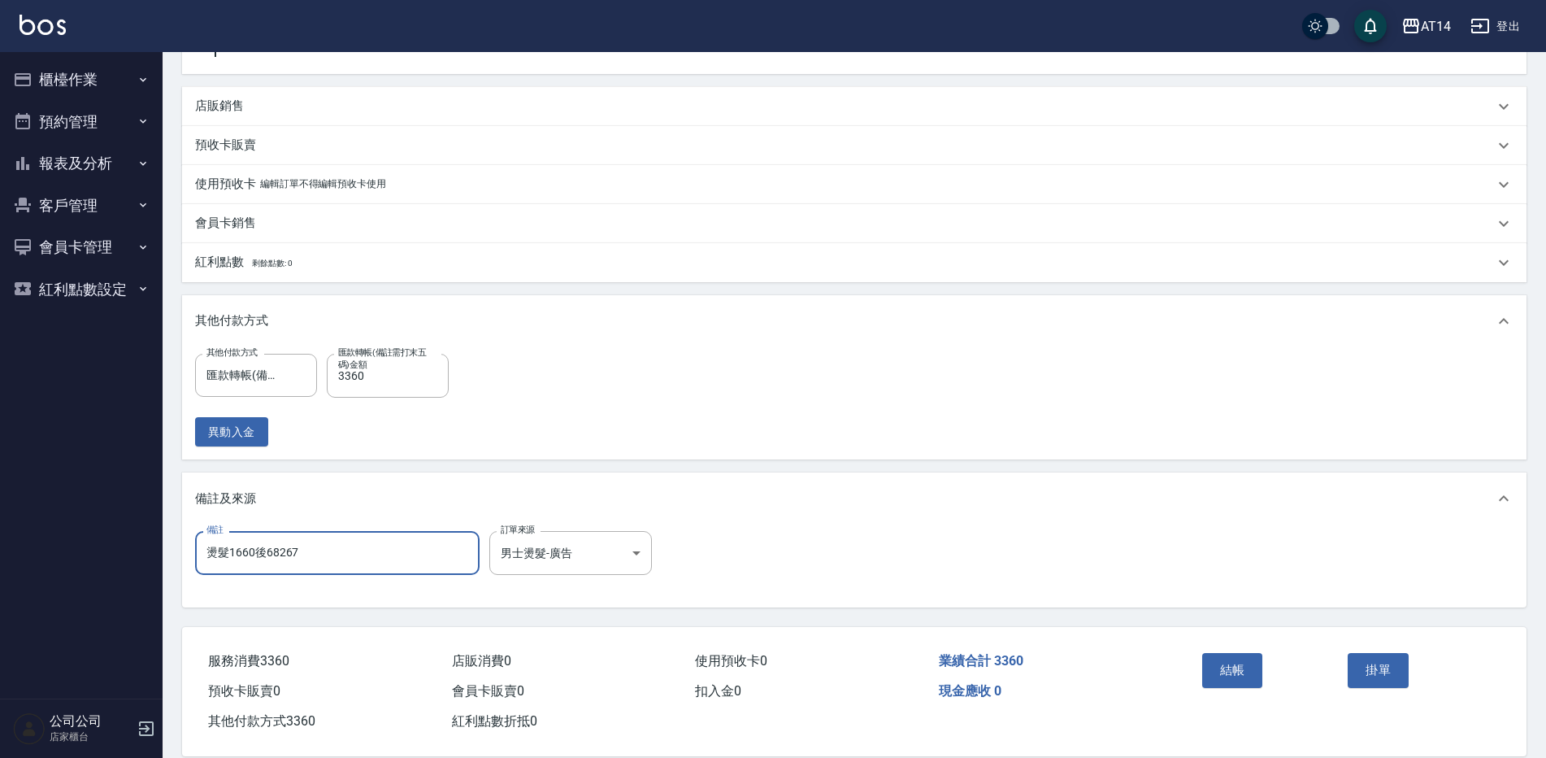
scroll to position [511, 0]
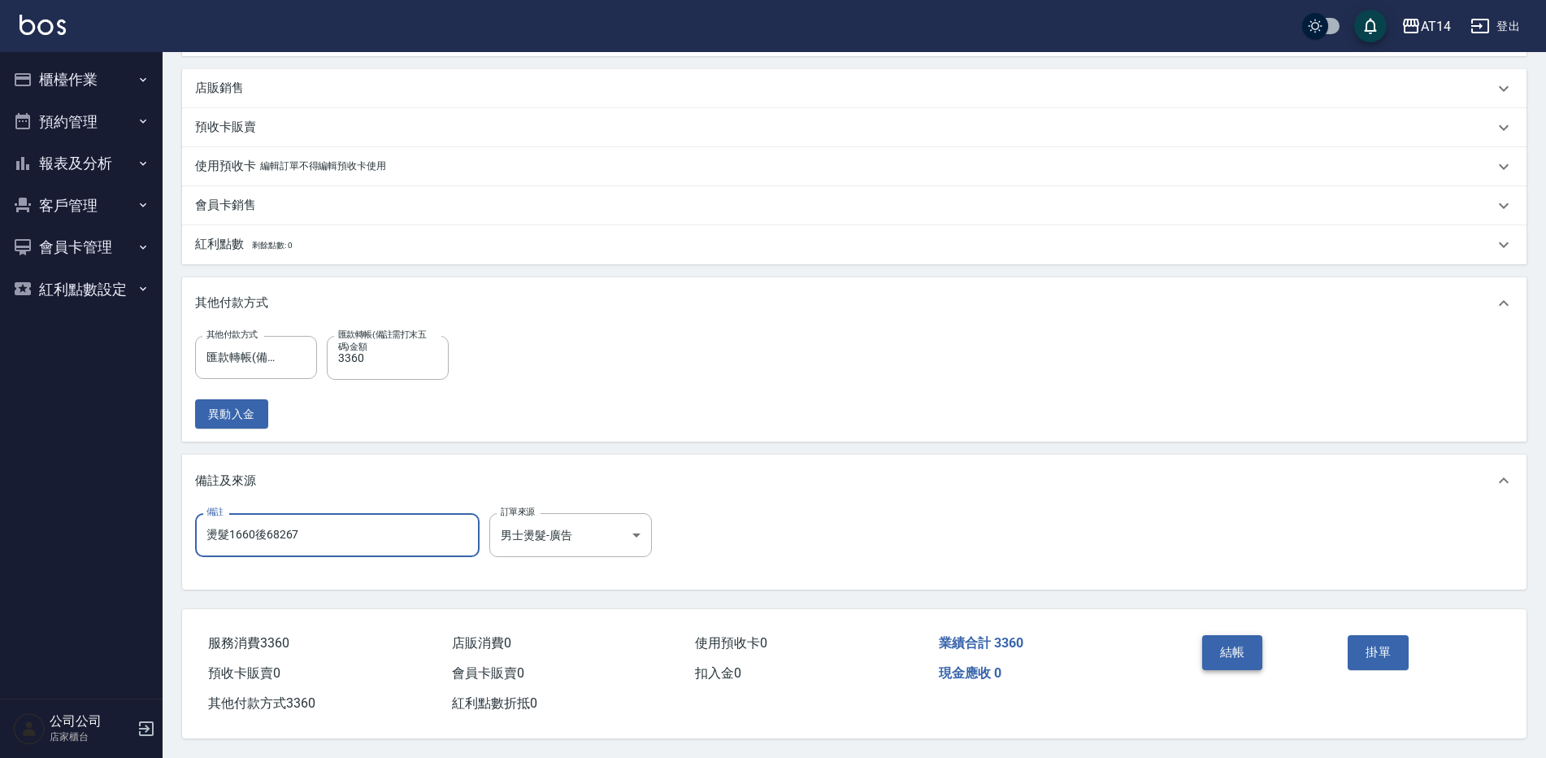
type input "燙髮1660後68267"
click at [1230, 647] on button "結帳" at bounding box center [1233, 652] width 61 height 34
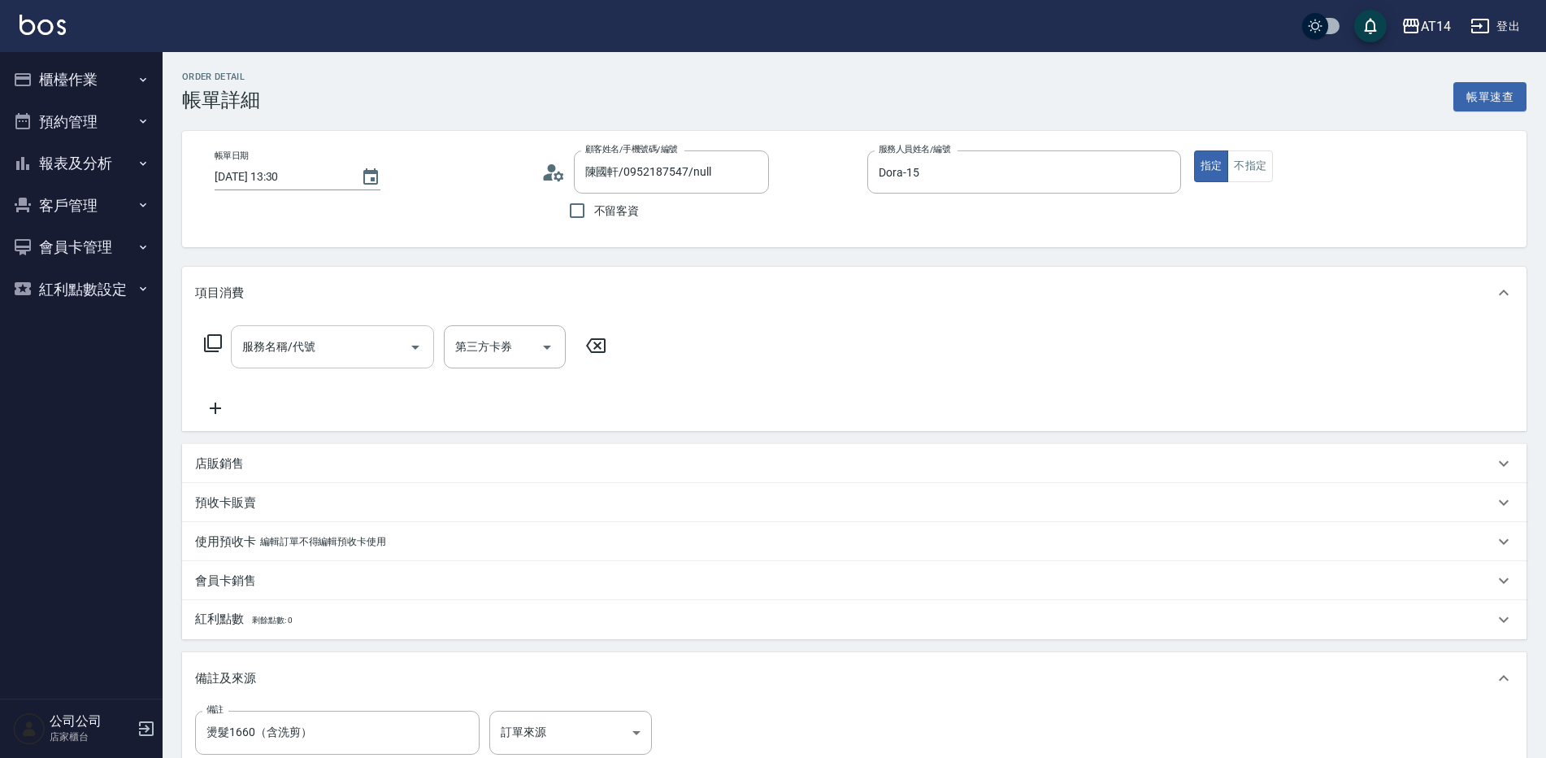
click at [329, 338] on input "服務名稱/代號" at bounding box center [320, 347] width 164 height 28
type input "031"
type input "3"
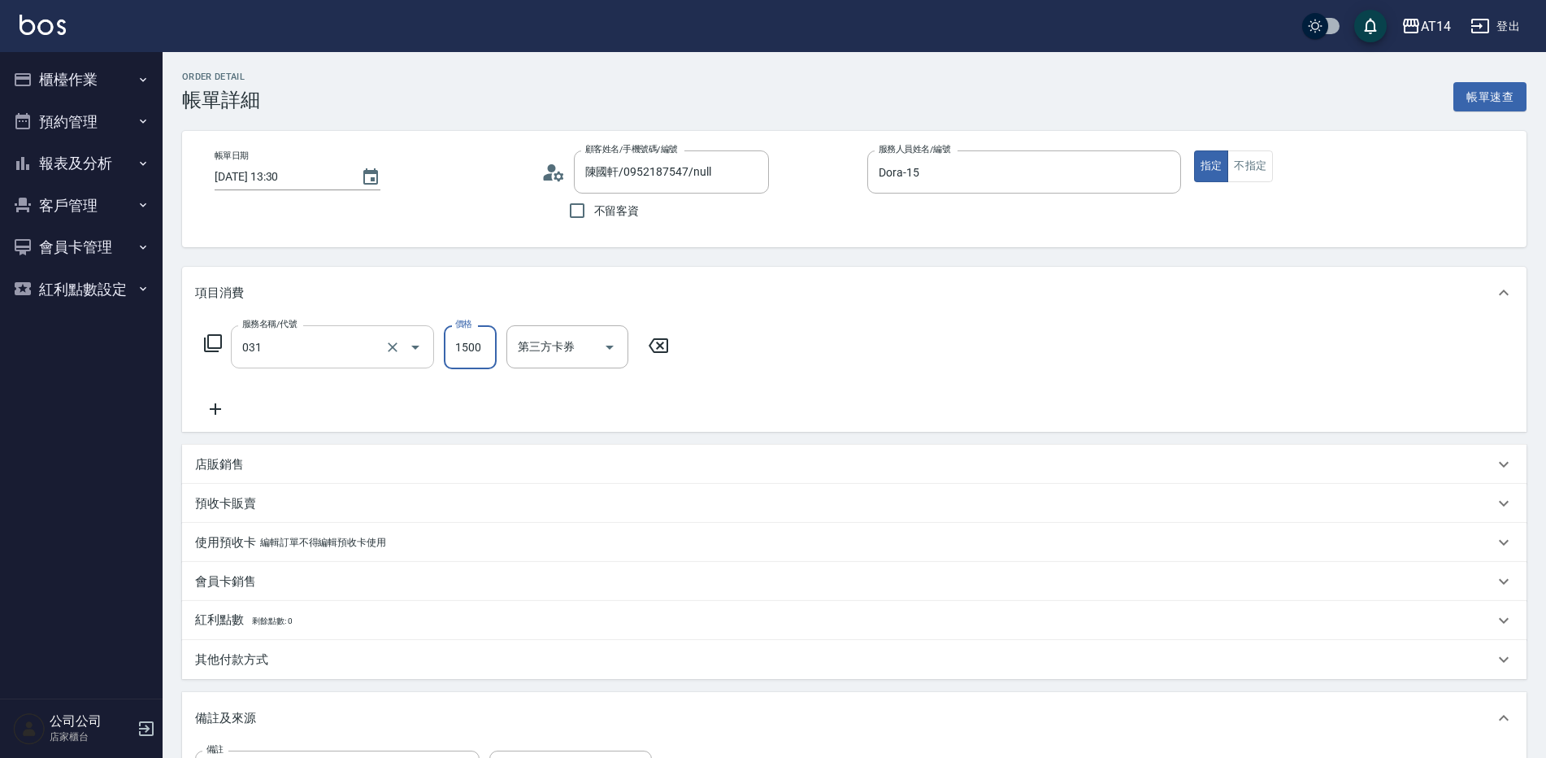
type input "燙髮(031)"
type input "0"
type input "166"
type input "3"
type input "1660"
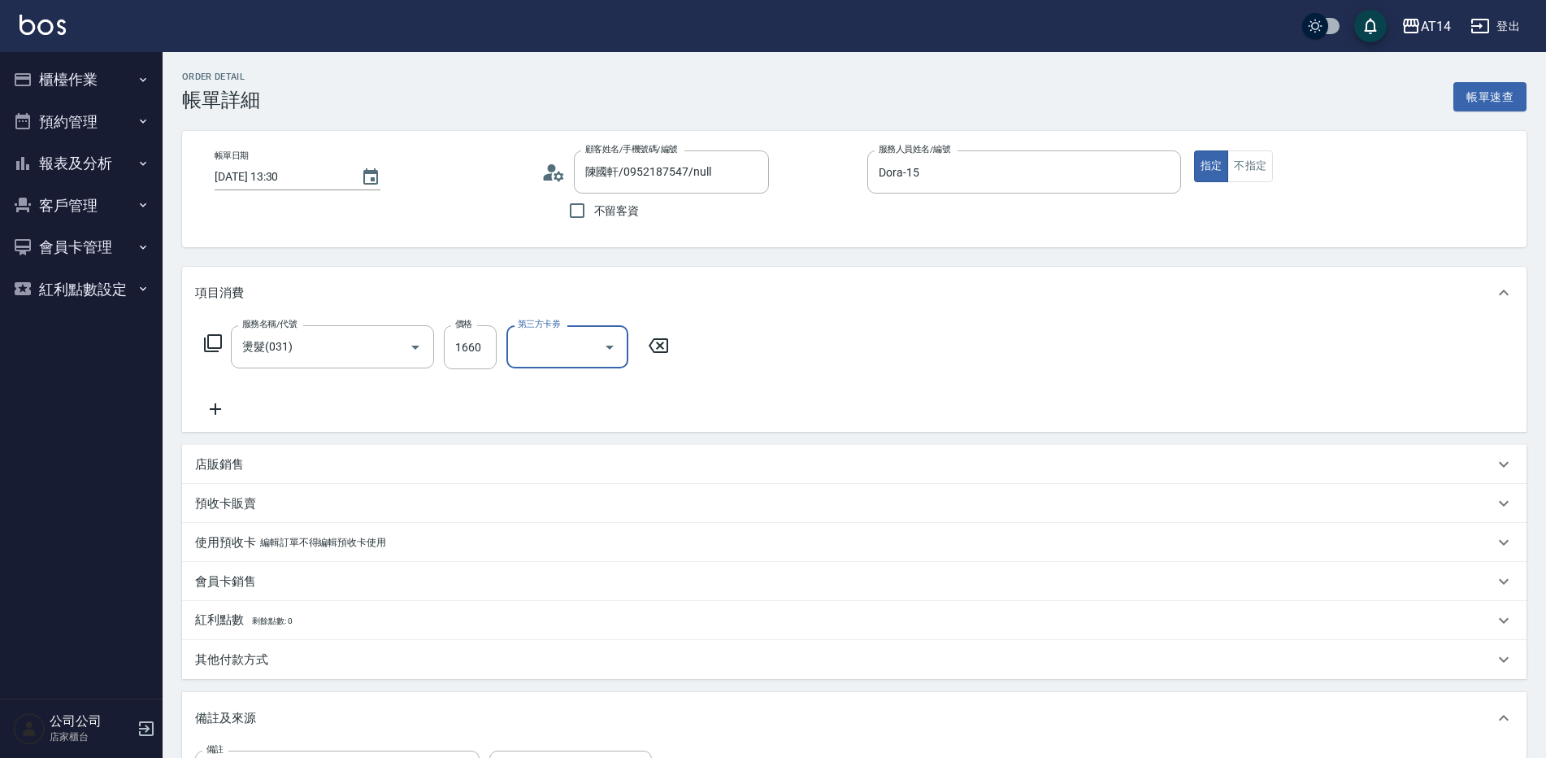
click at [214, 403] on icon at bounding box center [215, 409] width 41 height 20
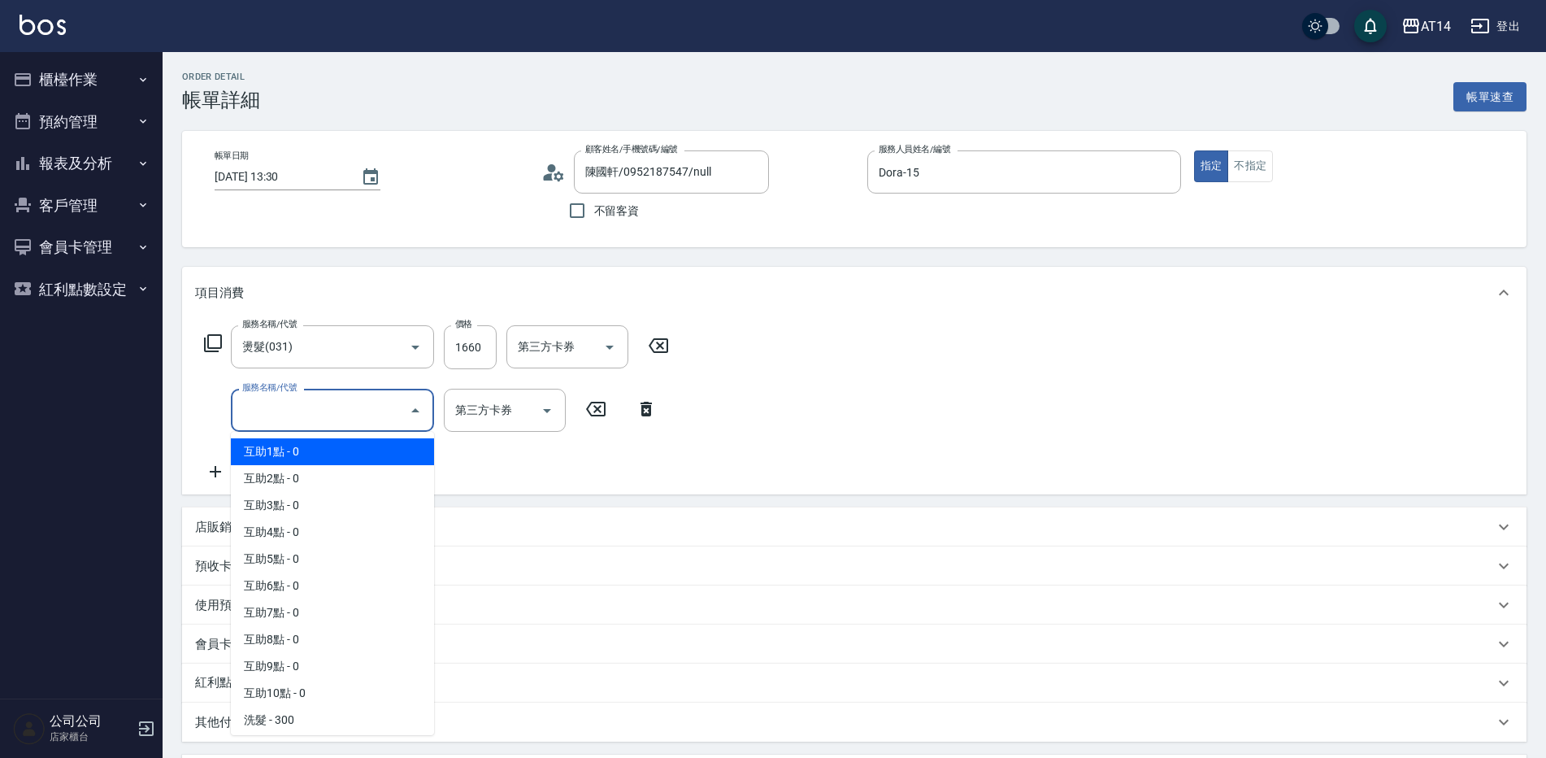
click at [354, 421] on input "服務名稱/代號" at bounding box center [320, 410] width 164 height 28
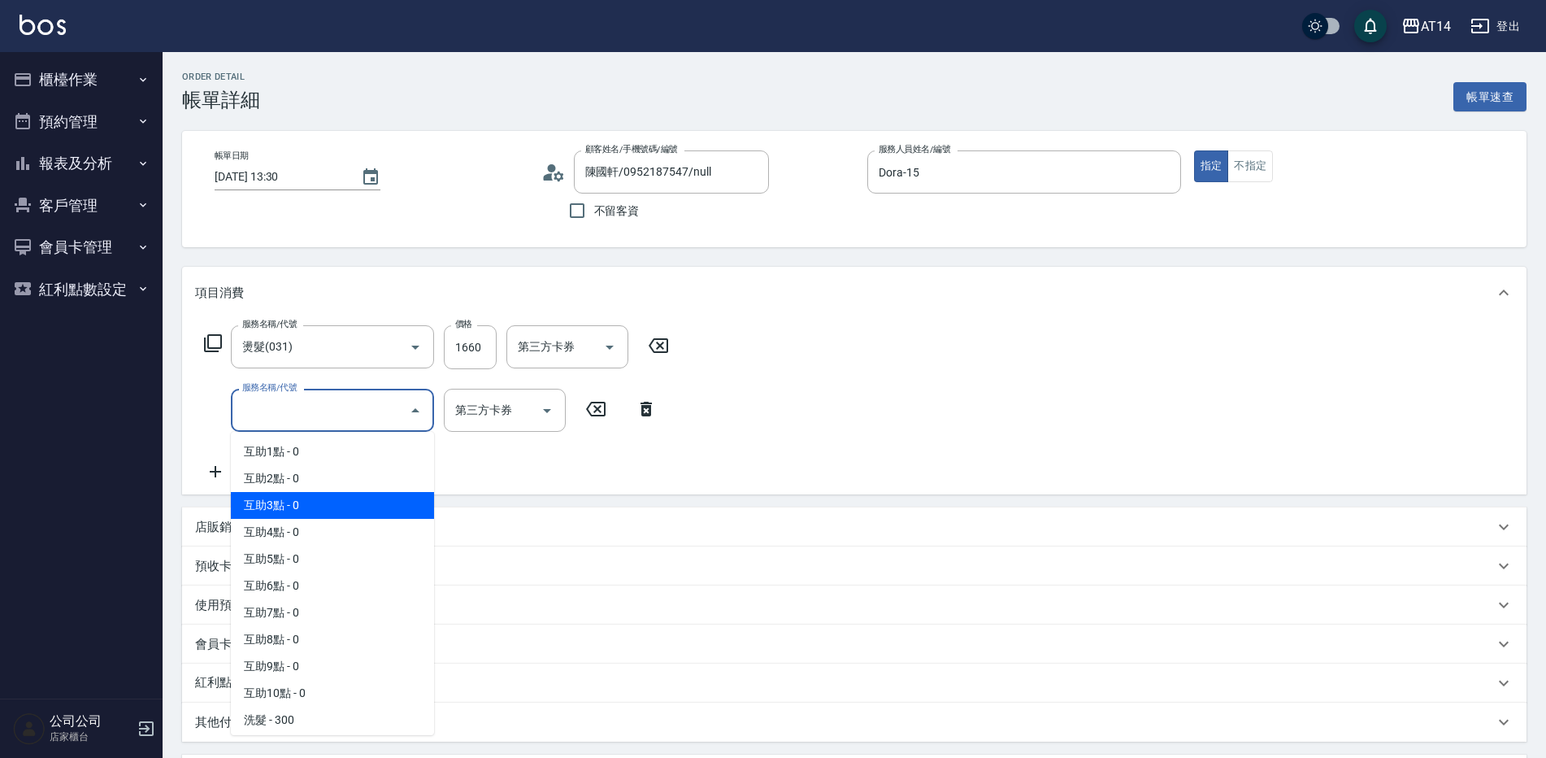
click at [344, 503] on span "互助3點 - 0" at bounding box center [332, 505] width 203 height 27
type input "互助3點(003)"
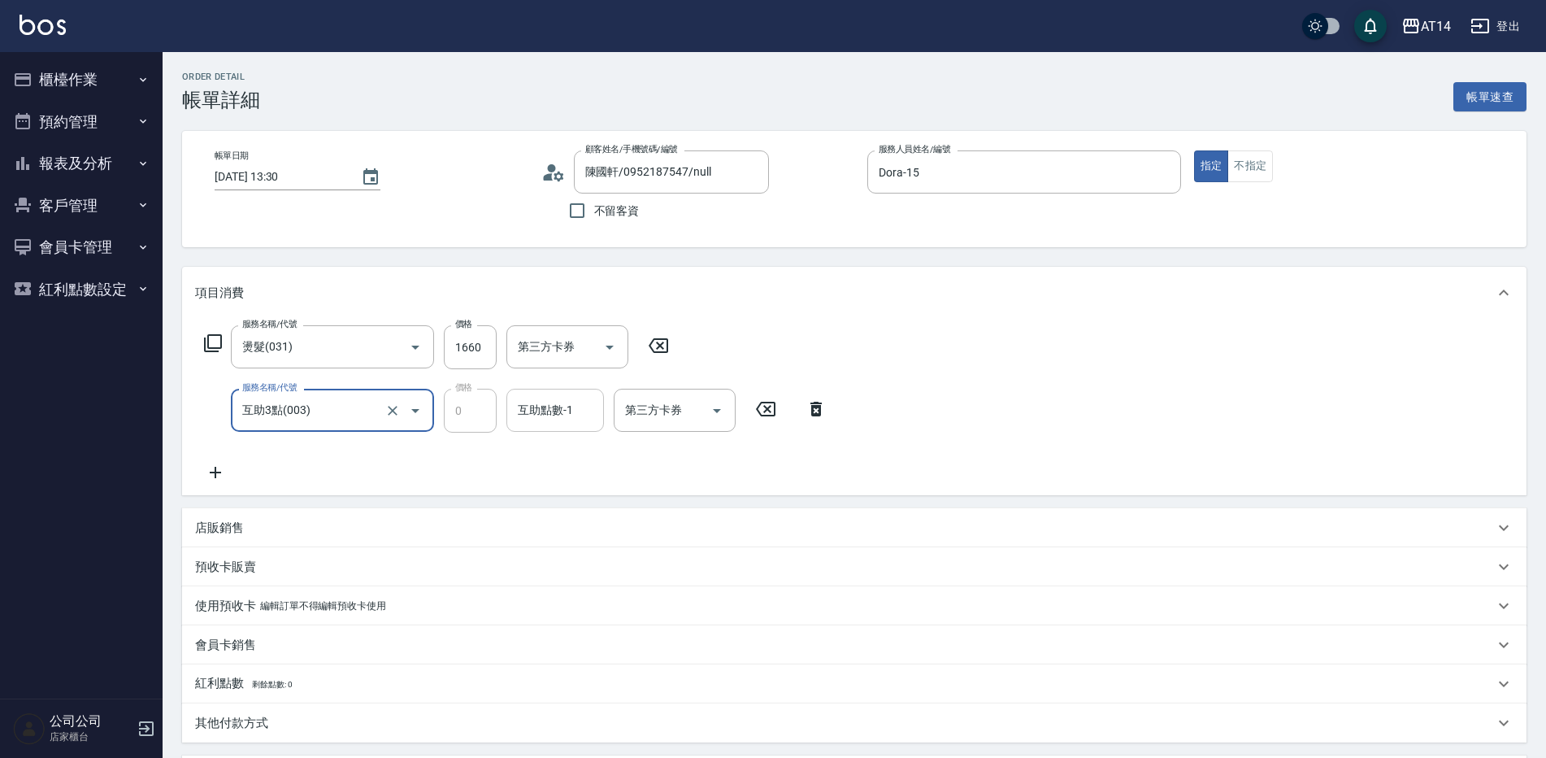
click at [551, 428] on div "互助點數-1" at bounding box center [556, 410] width 98 height 43
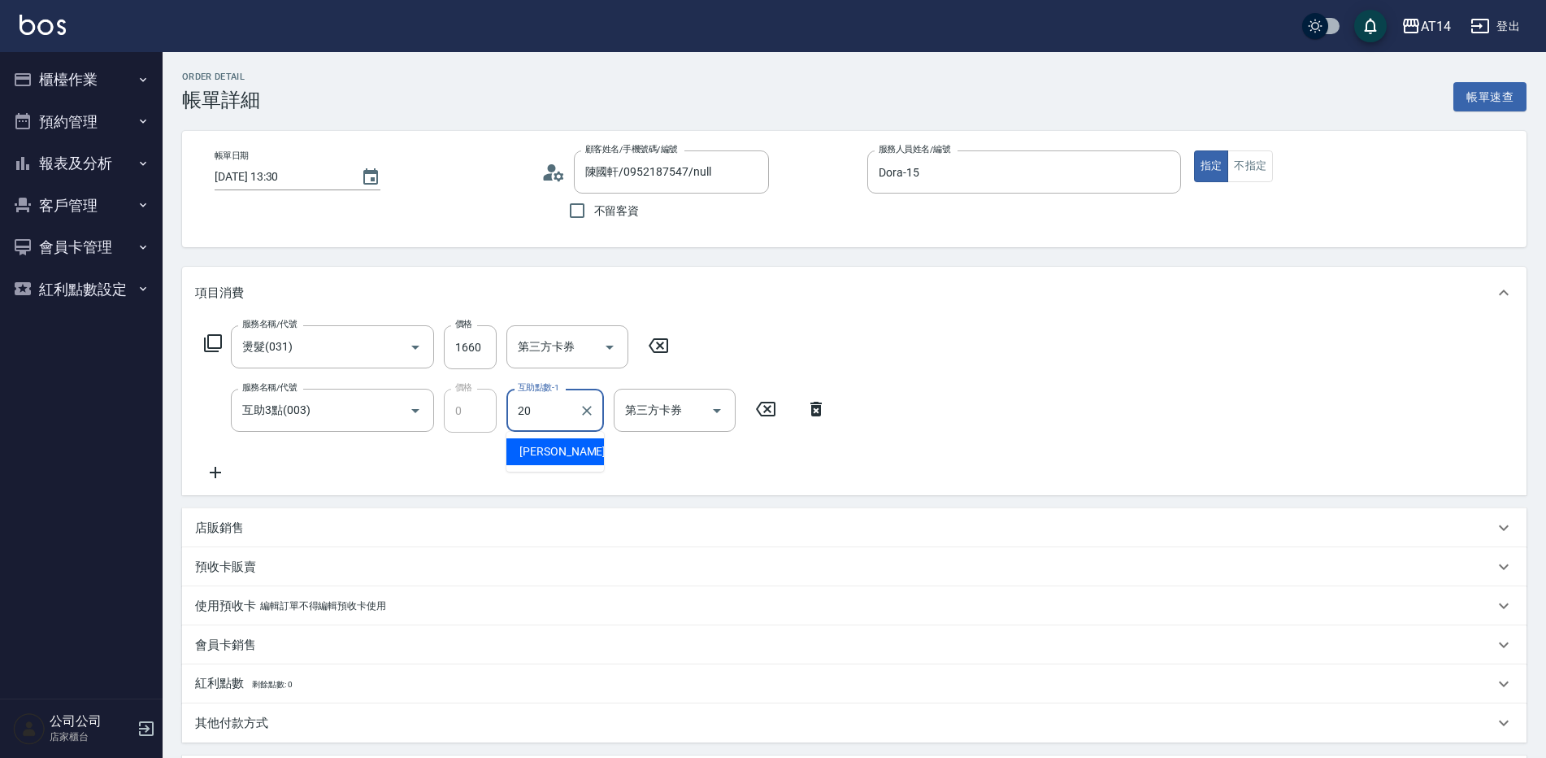
type input "[PERSON_NAME]-20"
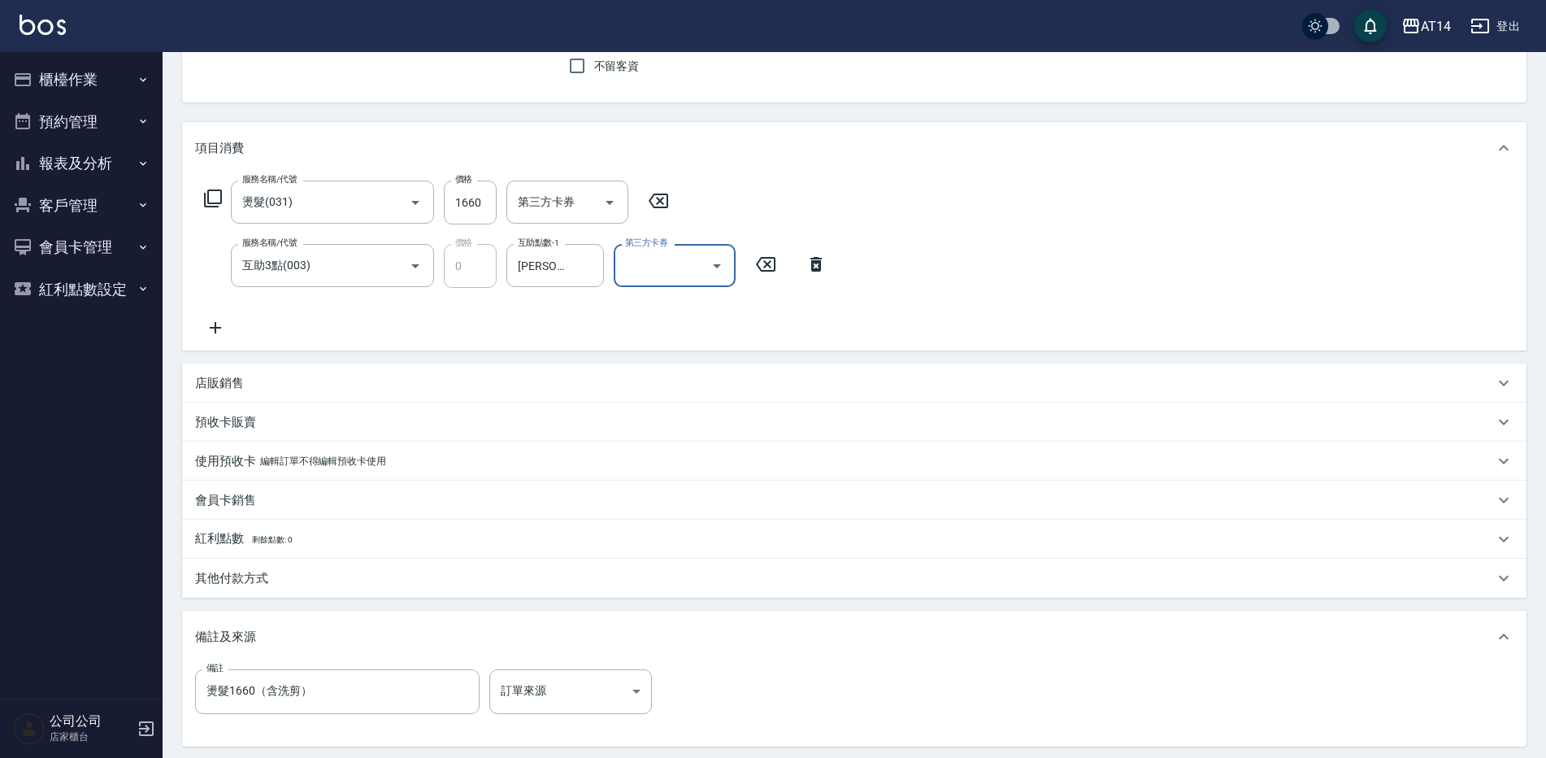
scroll to position [309, 0]
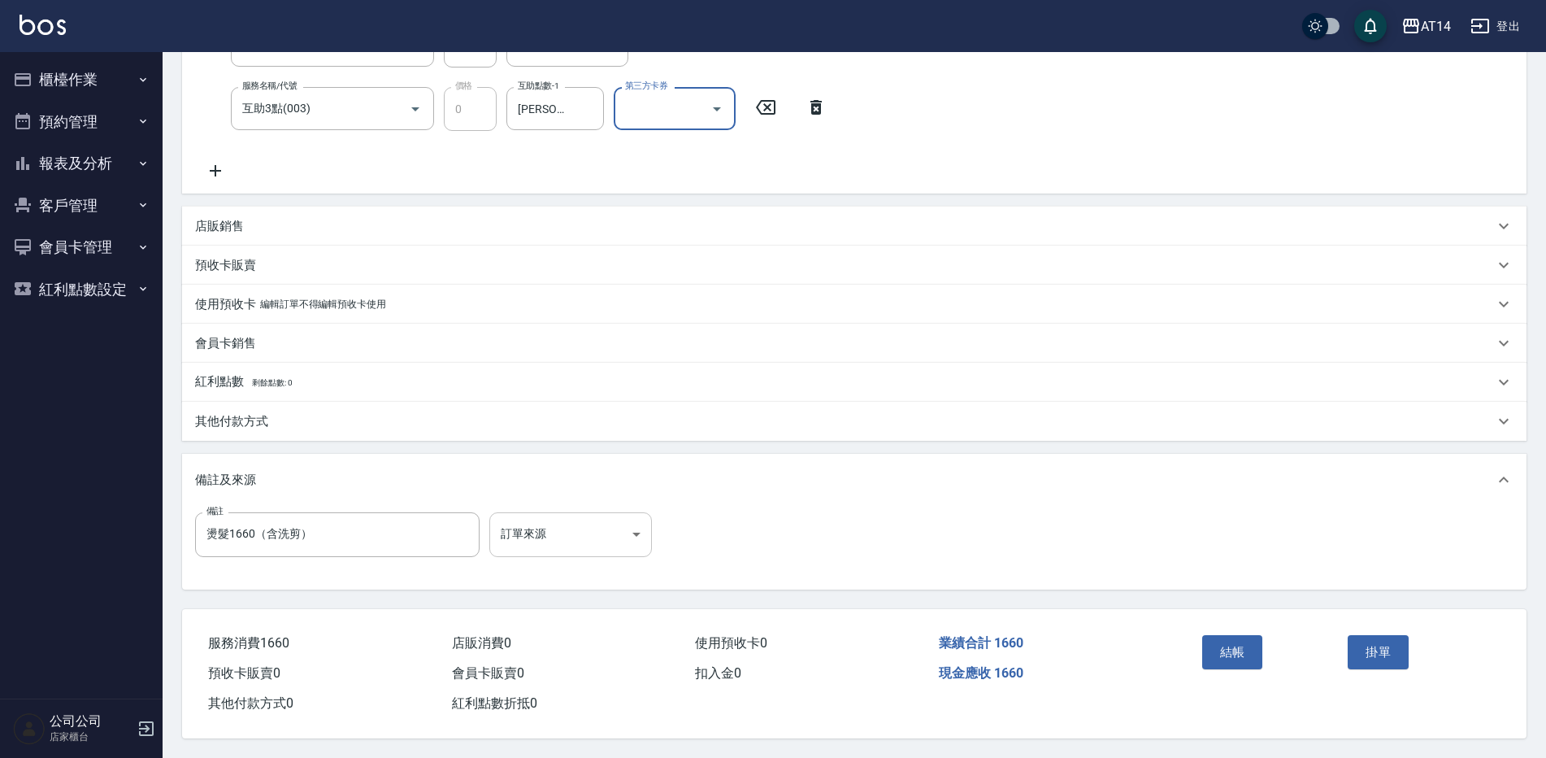
click at [570, 537] on body "AT14 登出 櫃檯作業 打帳單 帳單列表 掛單列表 現金收支登錄 材料自購登錄 每日結帳 排班表 掃碼打卡 預約管理 預約管理 單日預約紀錄 單週預約紀錄 …" at bounding box center [773, 227] width 1546 height 1059
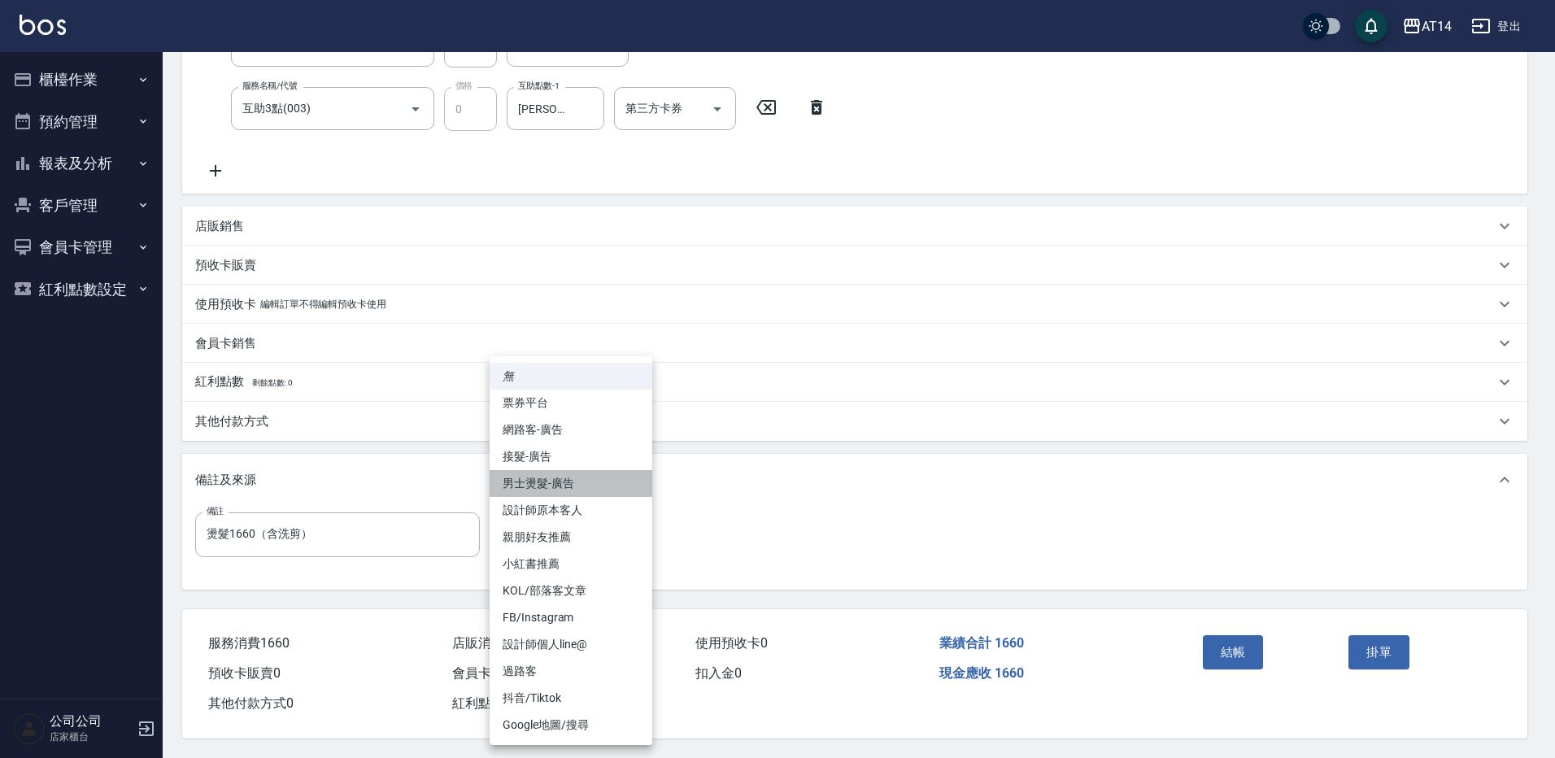
click at [592, 494] on li "男士燙髮-廣告" at bounding box center [570, 483] width 163 height 27
type input "男士燙髮-廣告"
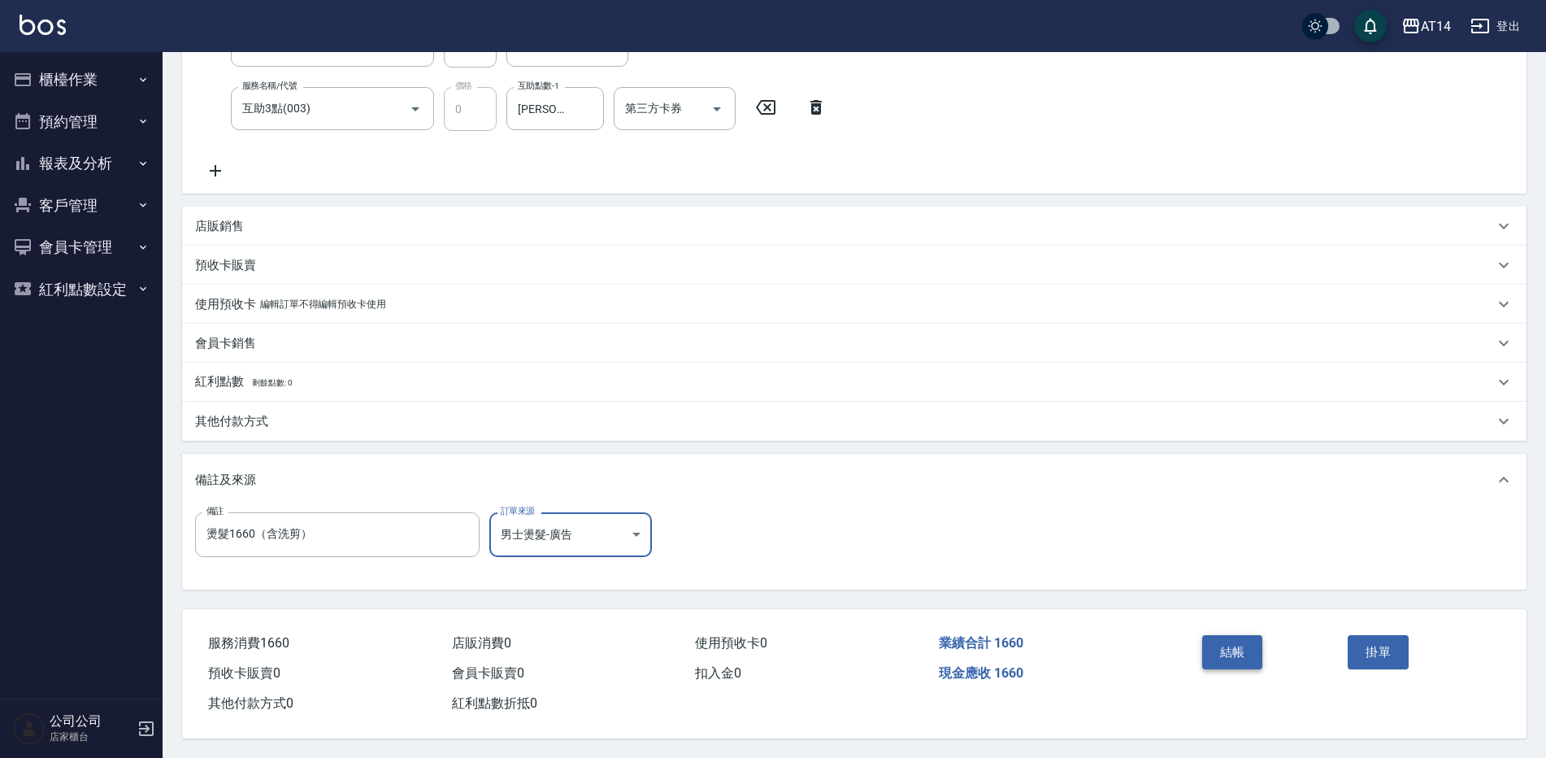
click at [1220, 639] on button "結帳" at bounding box center [1233, 652] width 61 height 34
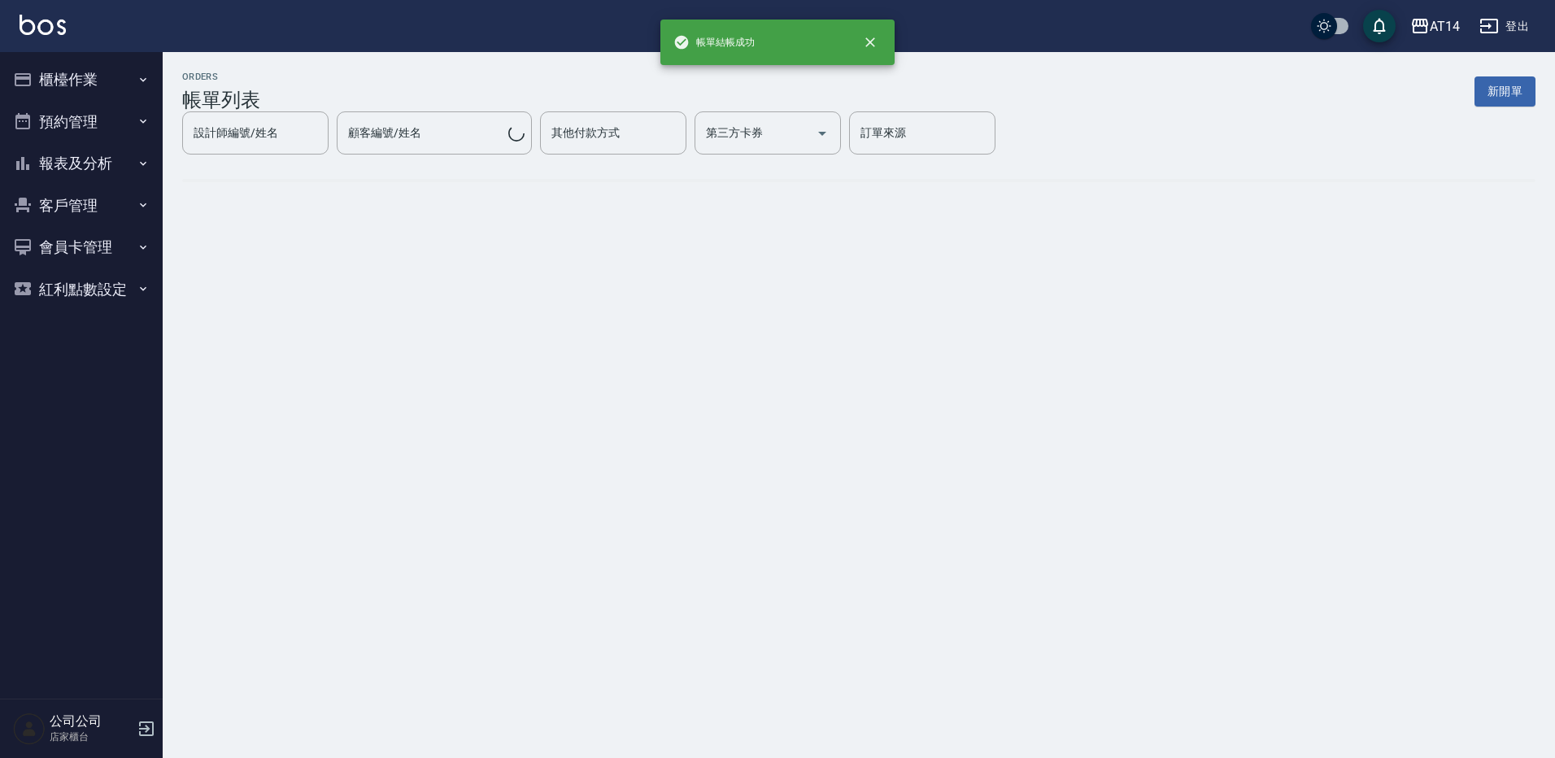
click at [124, 167] on button "報表及分析" at bounding box center [82, 163] width 150 height 42
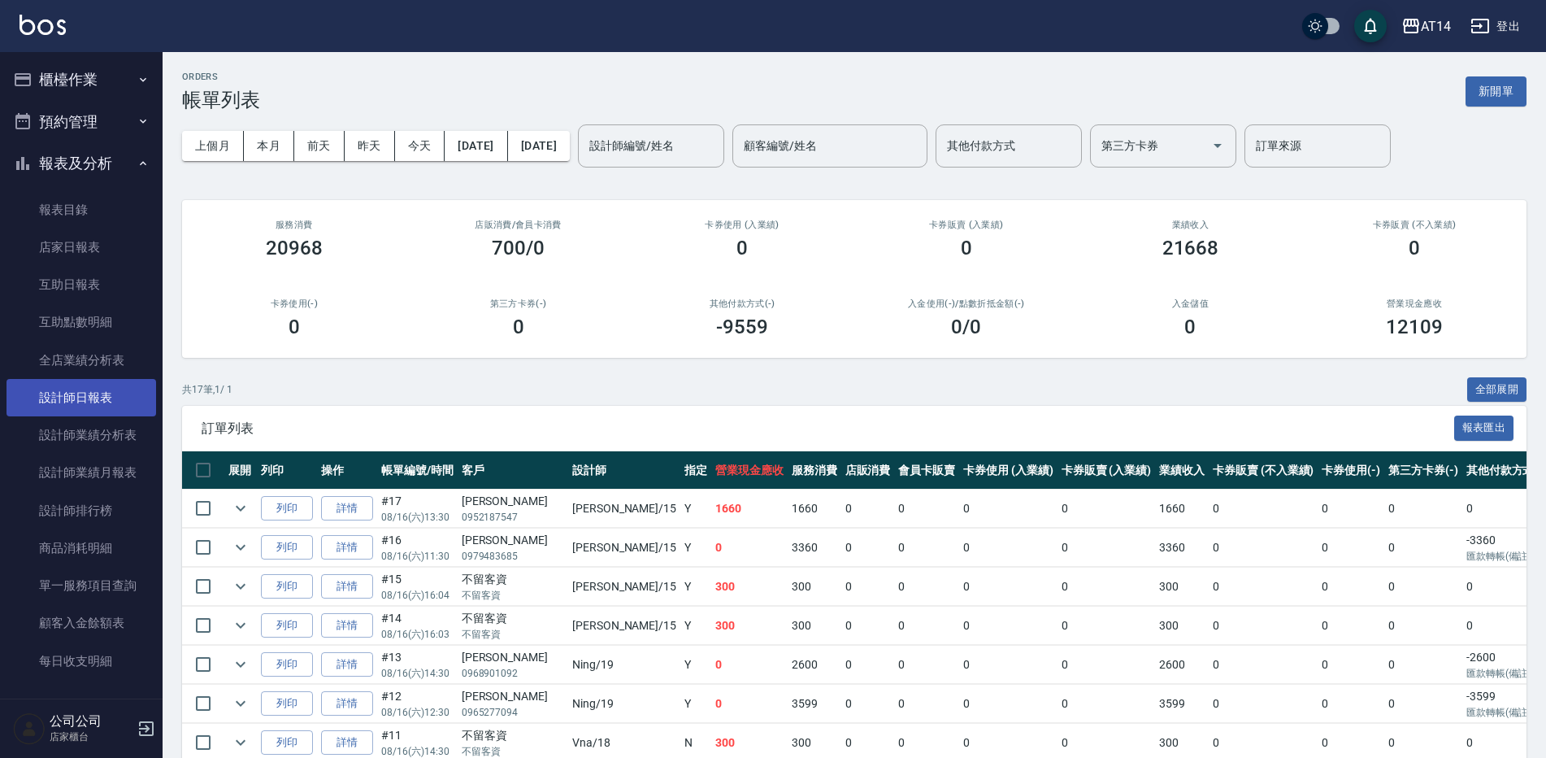
click at [101, 410] on link "設計師日報表" at bounding box center [82, 397] width 150 height 37
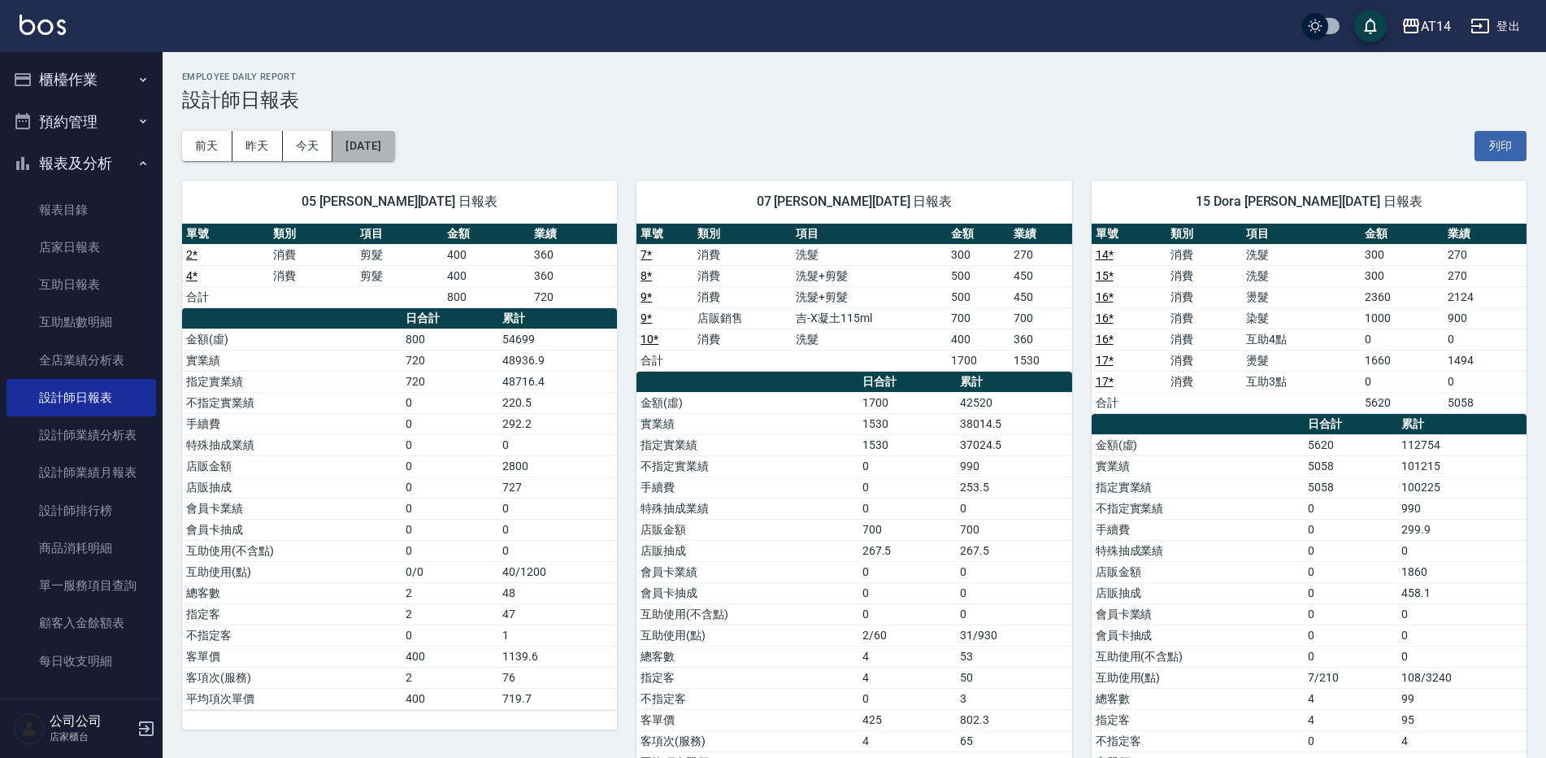
click at [394, 143] on button "[DATE]" at bounding box center [364, 146] width 62 height 30
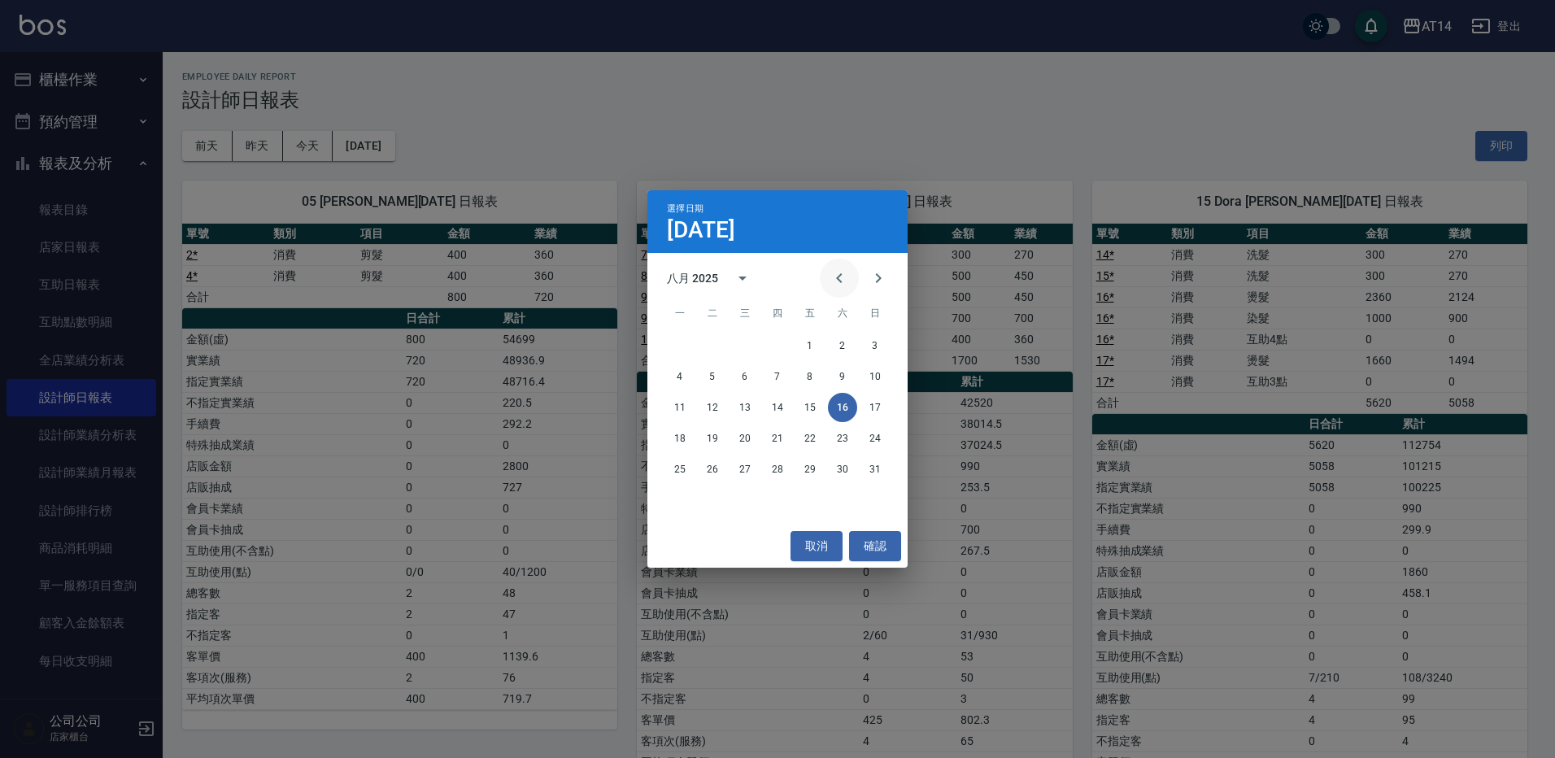
click at [844, 276] on icon "Previous month" at bounding box center [839, 278] width 20 height 20
click at [749, 410] on button "16" at bounding box center [744, 407] width 29 height 29
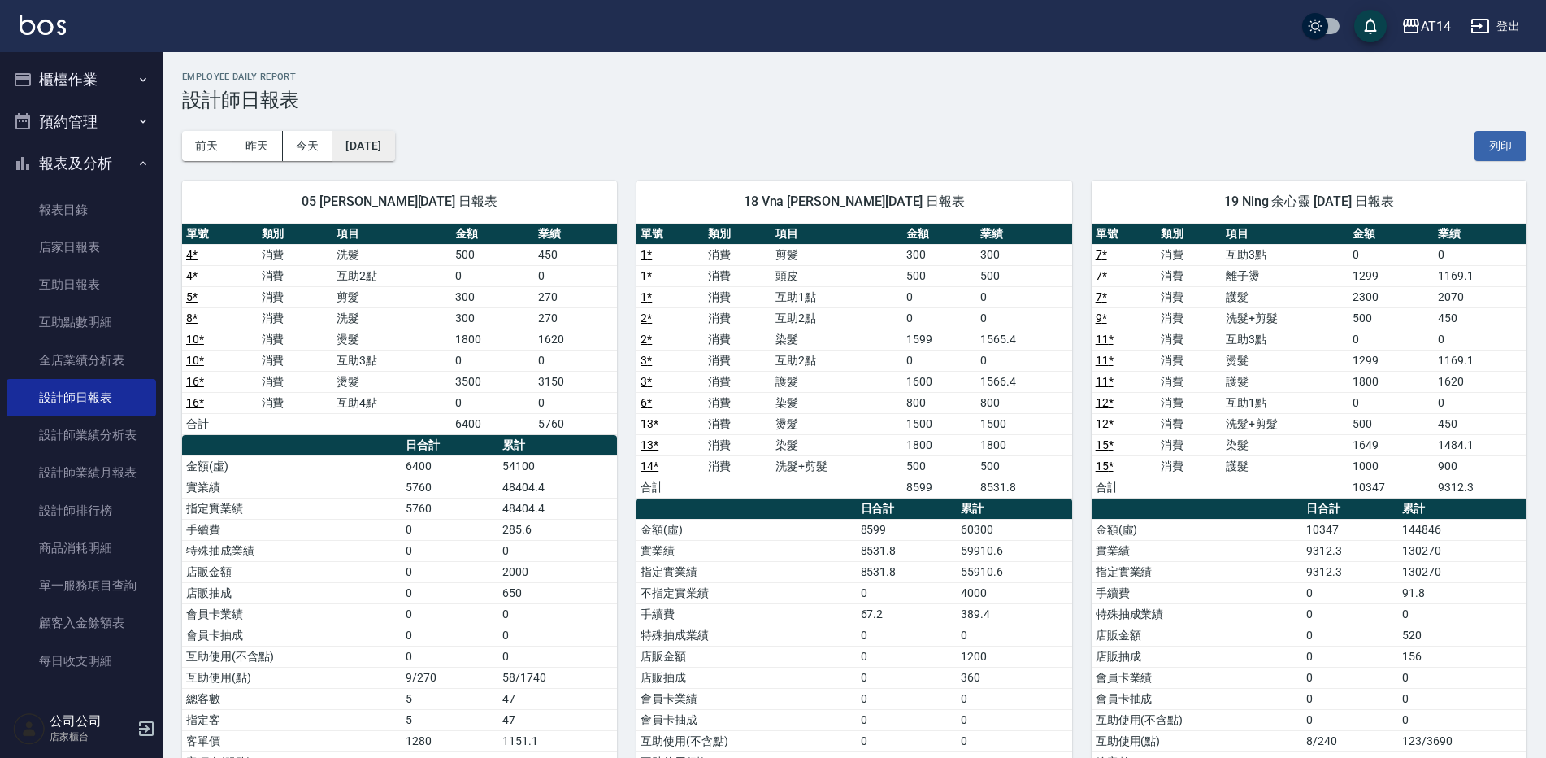
click at [394, 141] on button "[DATE]" at bounding box center [364, 146] width 62 height 30
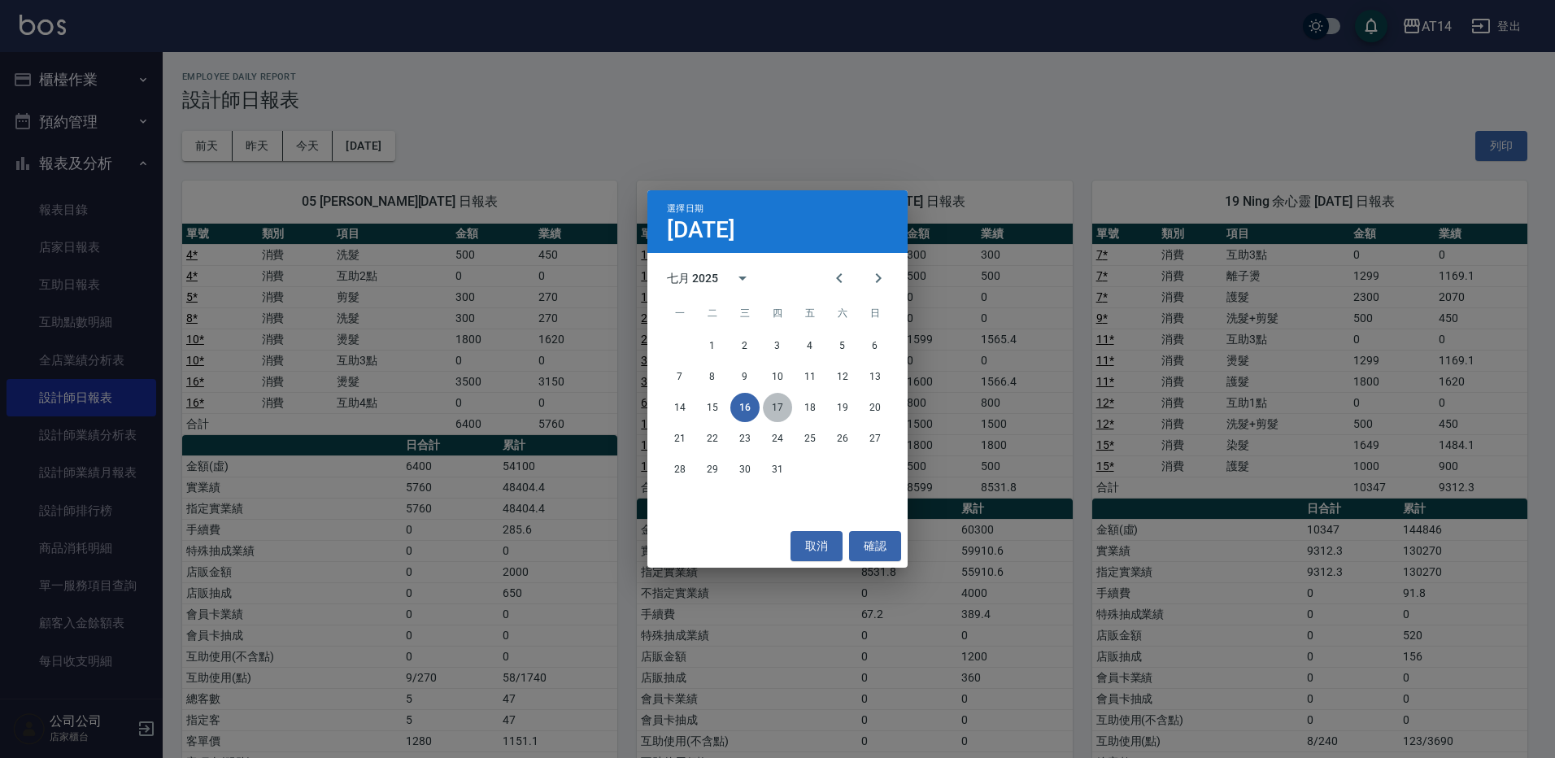
click at [771, 406] on button "17" at bounding box center [777, 407] width 29 height 29
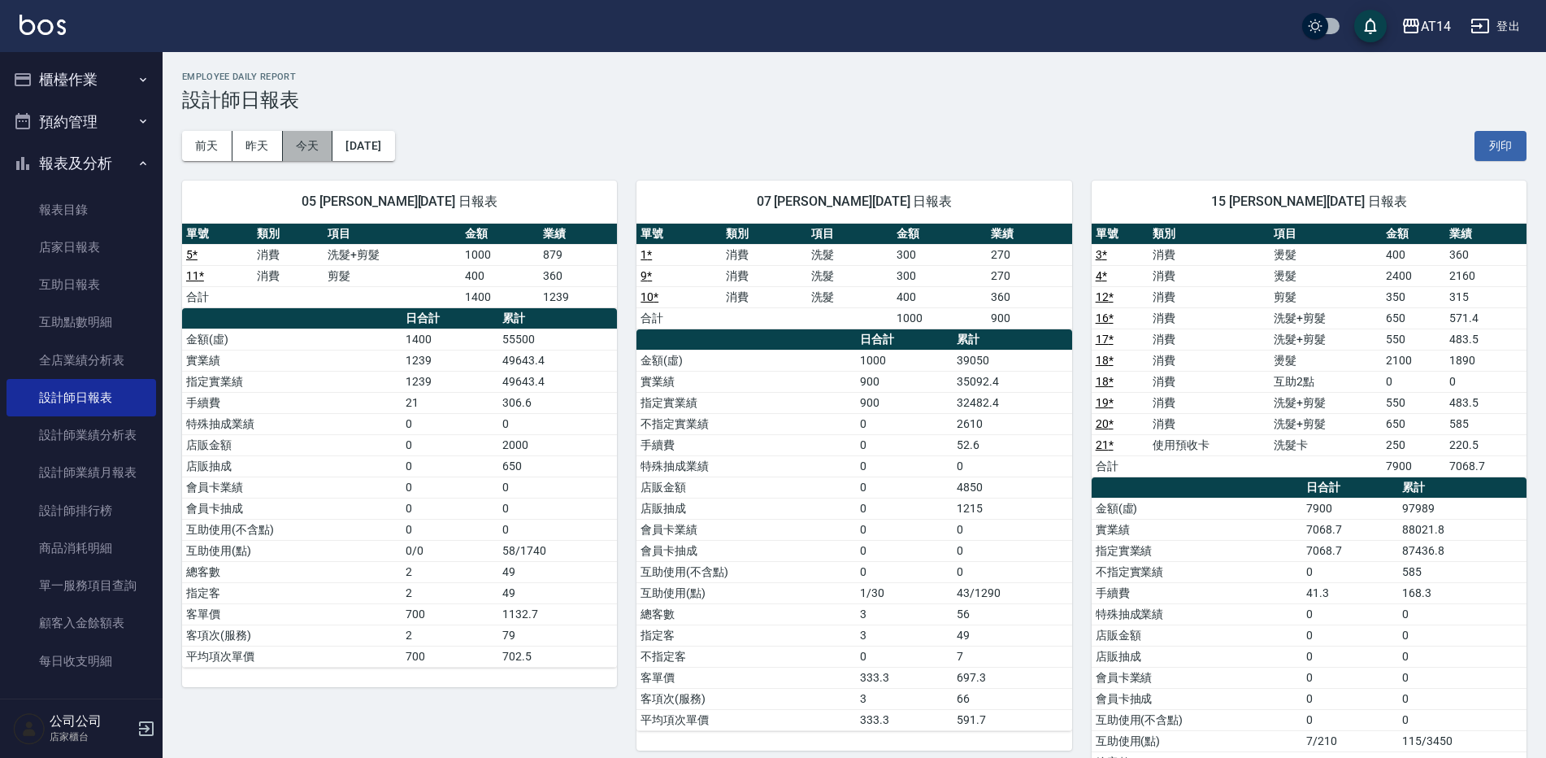
click at [320, 150] on button "今天" at bounding box center [308, 146] width 50 height 30
